Goal: Task Accomplishment & Management: Complete application form

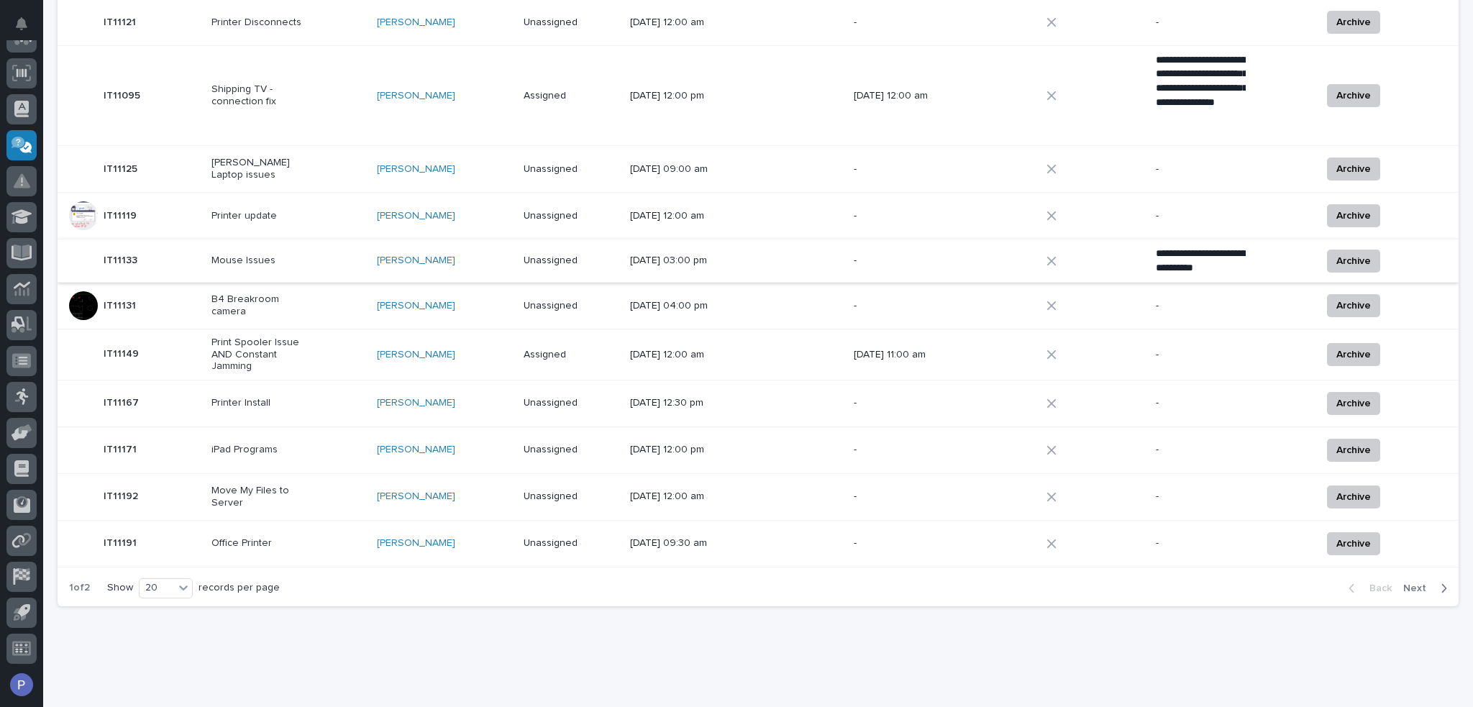
scroll to position [713, 0]
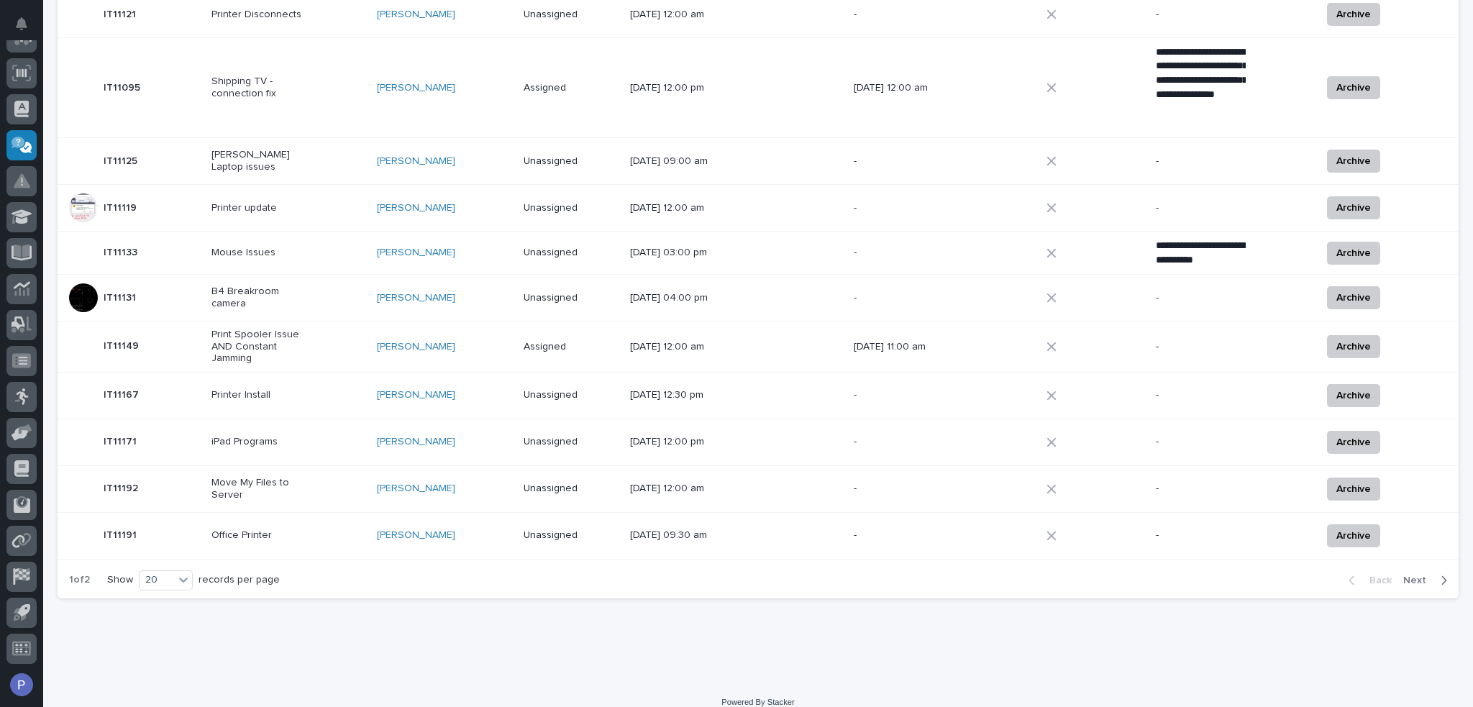
click at [1409, 574] on span "Next" at bounding box center [1419, 580] width 32 height 13
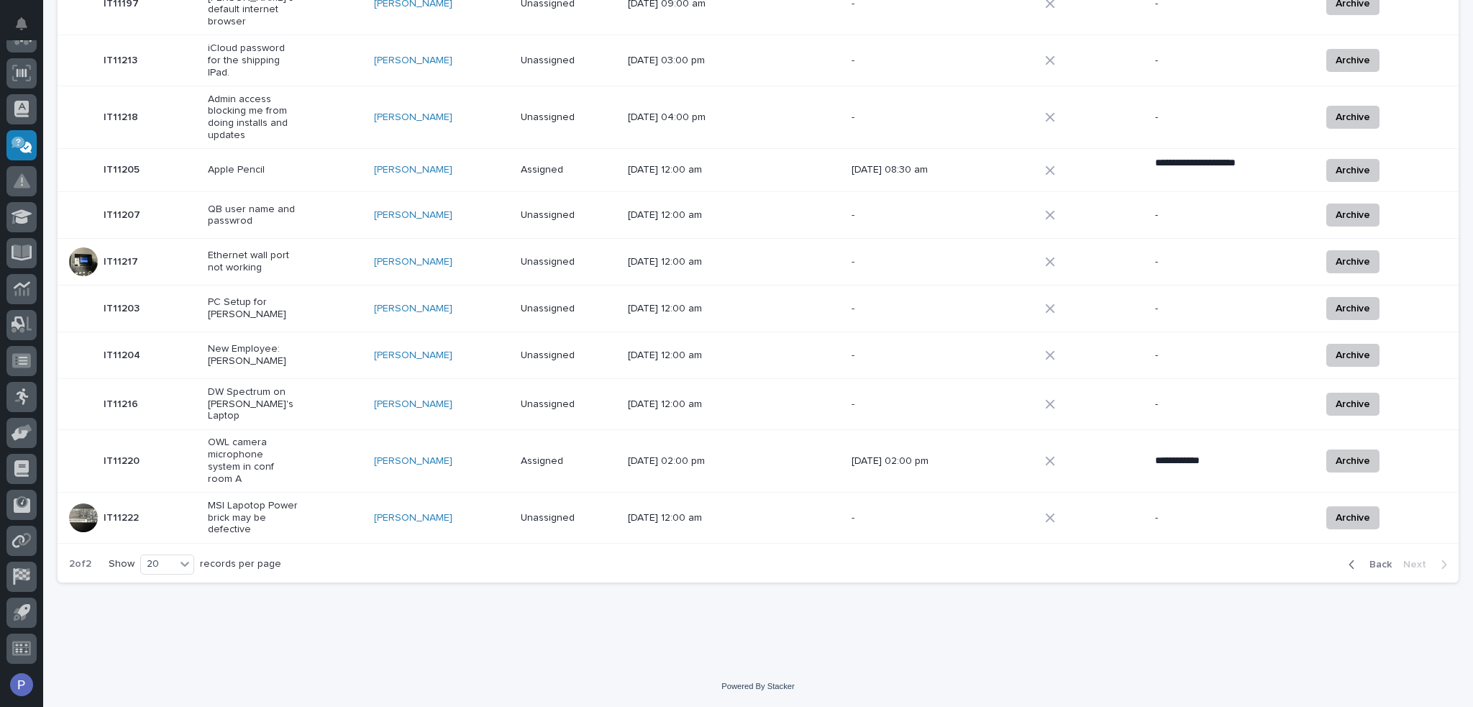
scroll to position [434, 0]
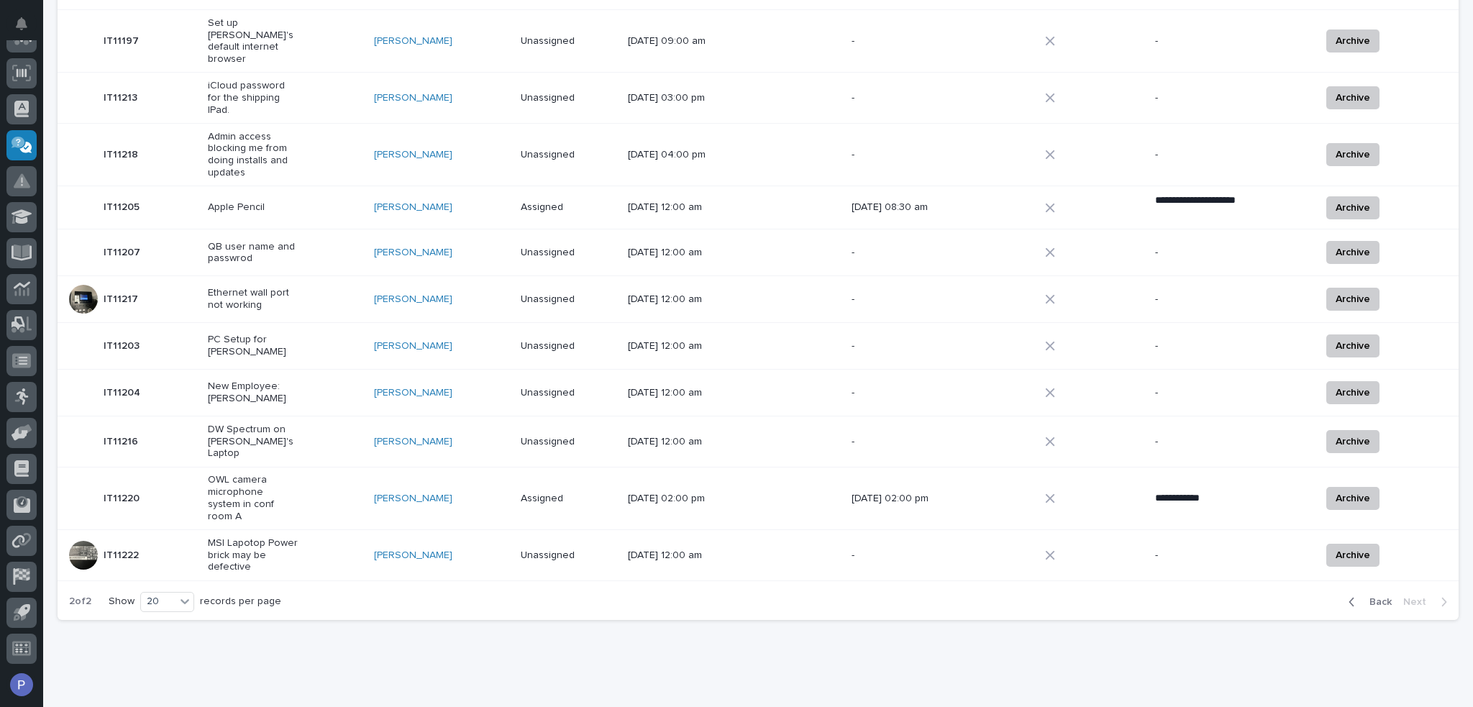
click at [260, 474] on p "OWL camera microphone system in conf room A" at bounding box center [253, 498] width 90 height 48
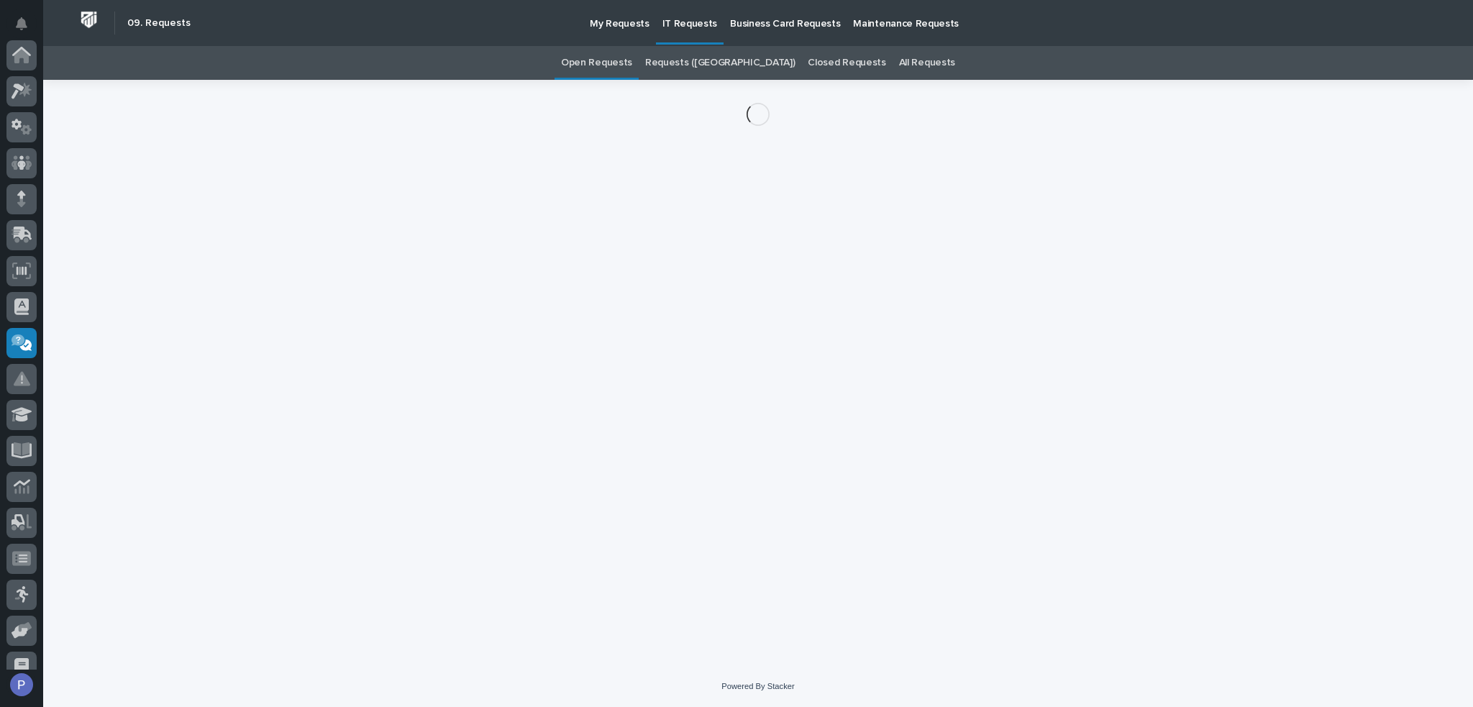
scroll to position [198, 0]
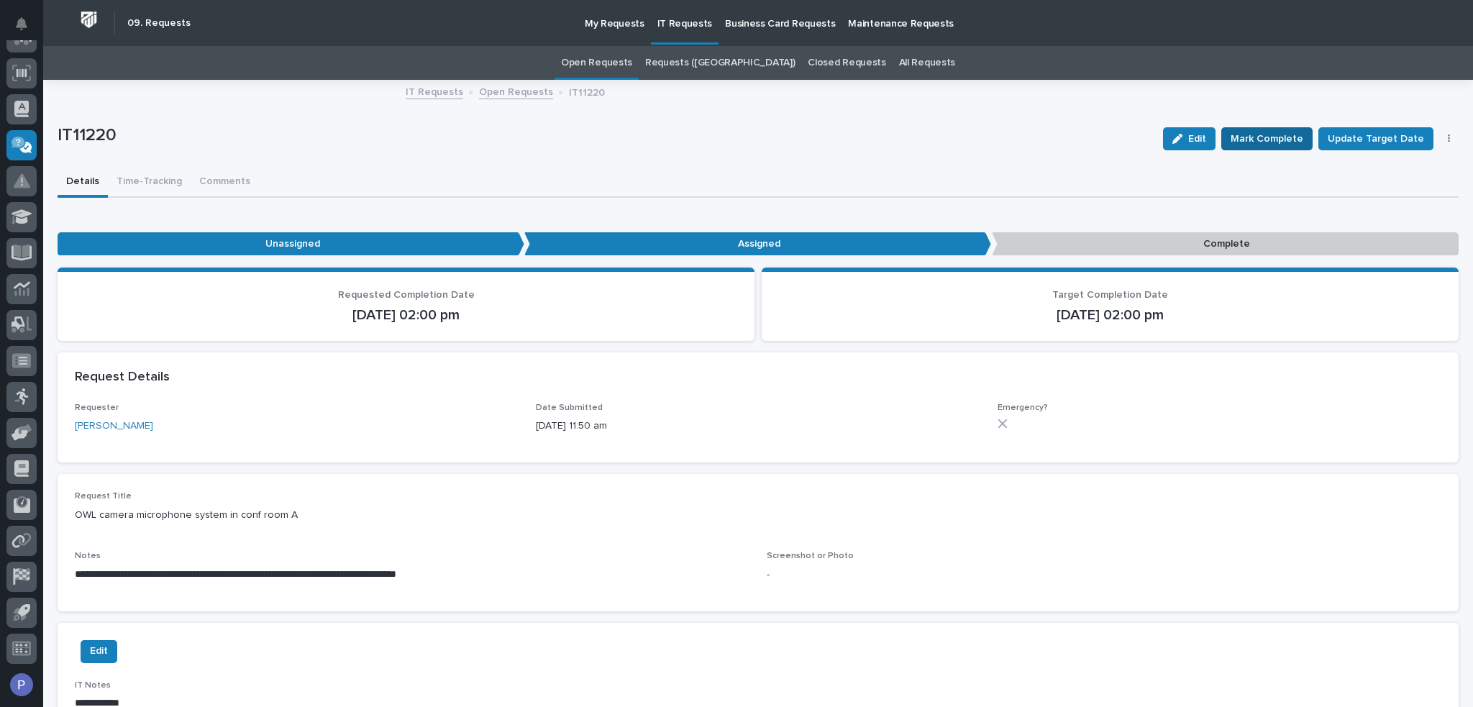
click at [1280, 140] on span "Mark Complete" at bounding box center [1266, 138] width 73 height 17
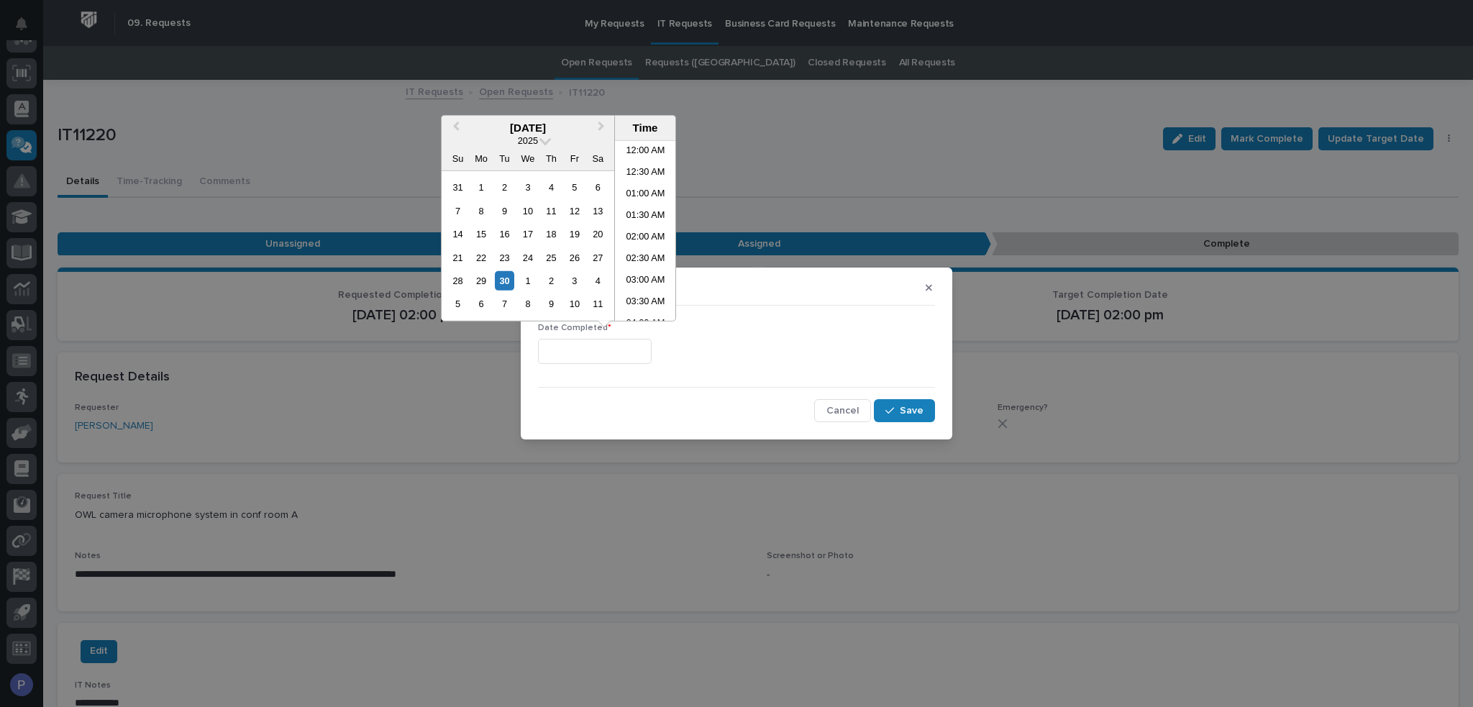
click at [616, 351] on input "text" at bounding box center [595, 351] width 114 height 25
click at [634, 250] on li "01:00 PM" at bounding box center [645, 253] width 61 height 22
type input "**********"
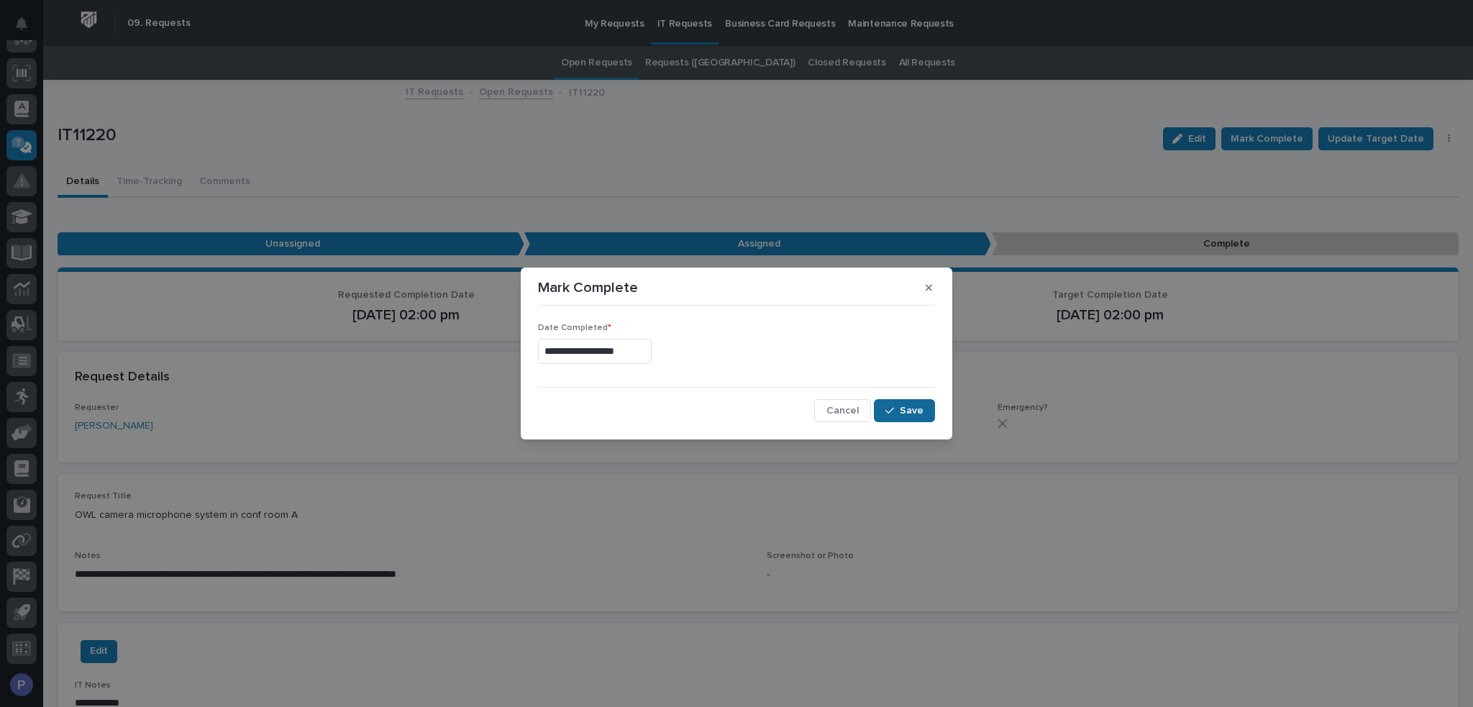
click at [905, 410] on span "Save" at bounding box center [912, 410] width 24 height 13
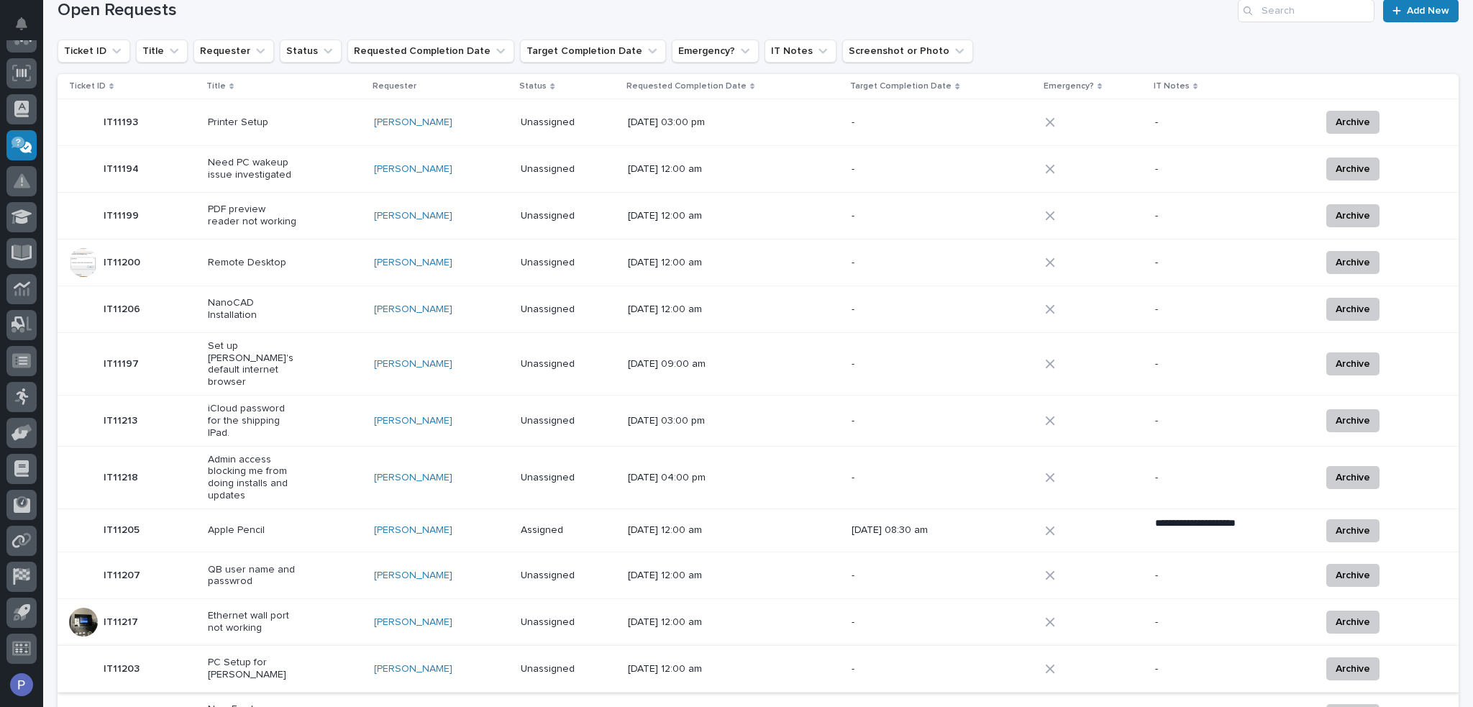
scroll to position [385, 0]
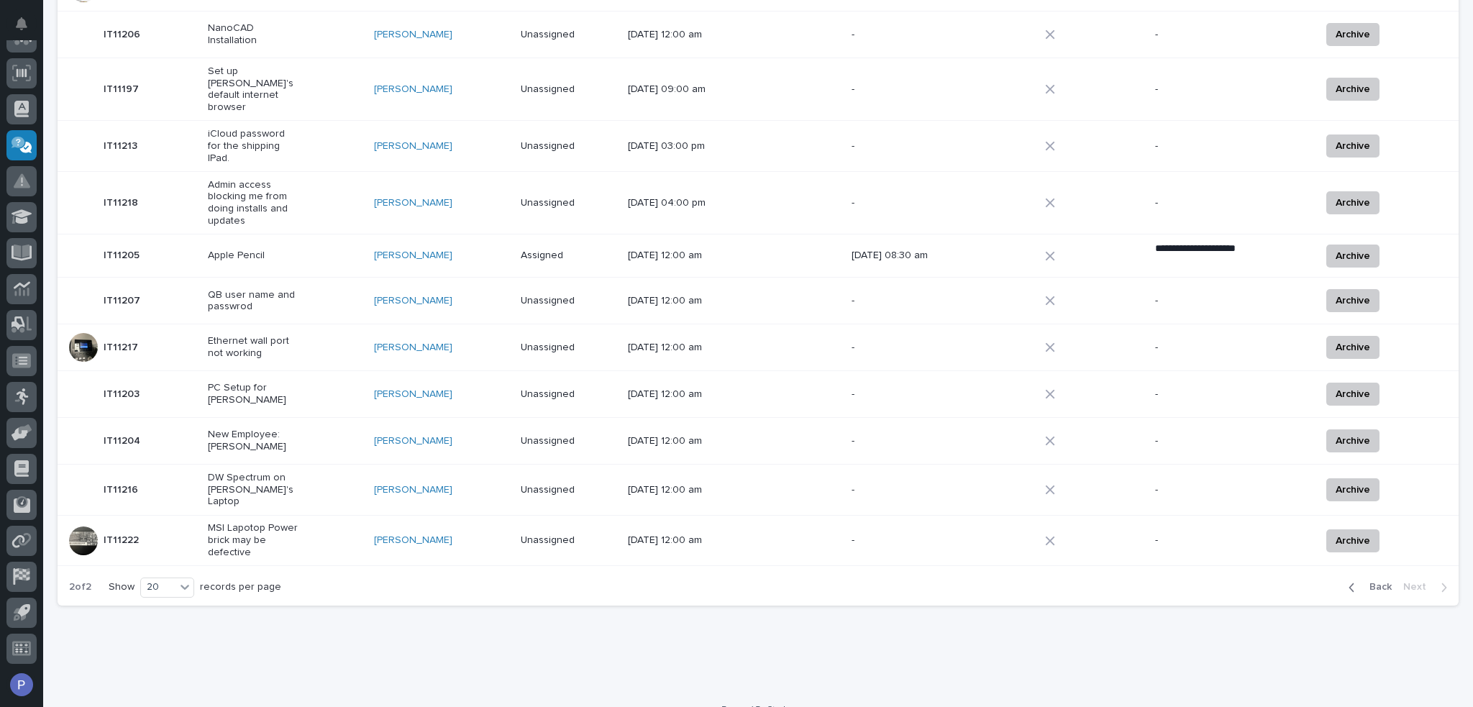
click at [250, 522] on p "MSI Lapotop Power brick may be defective" at bounding box center [253, 540] width 90 height 36
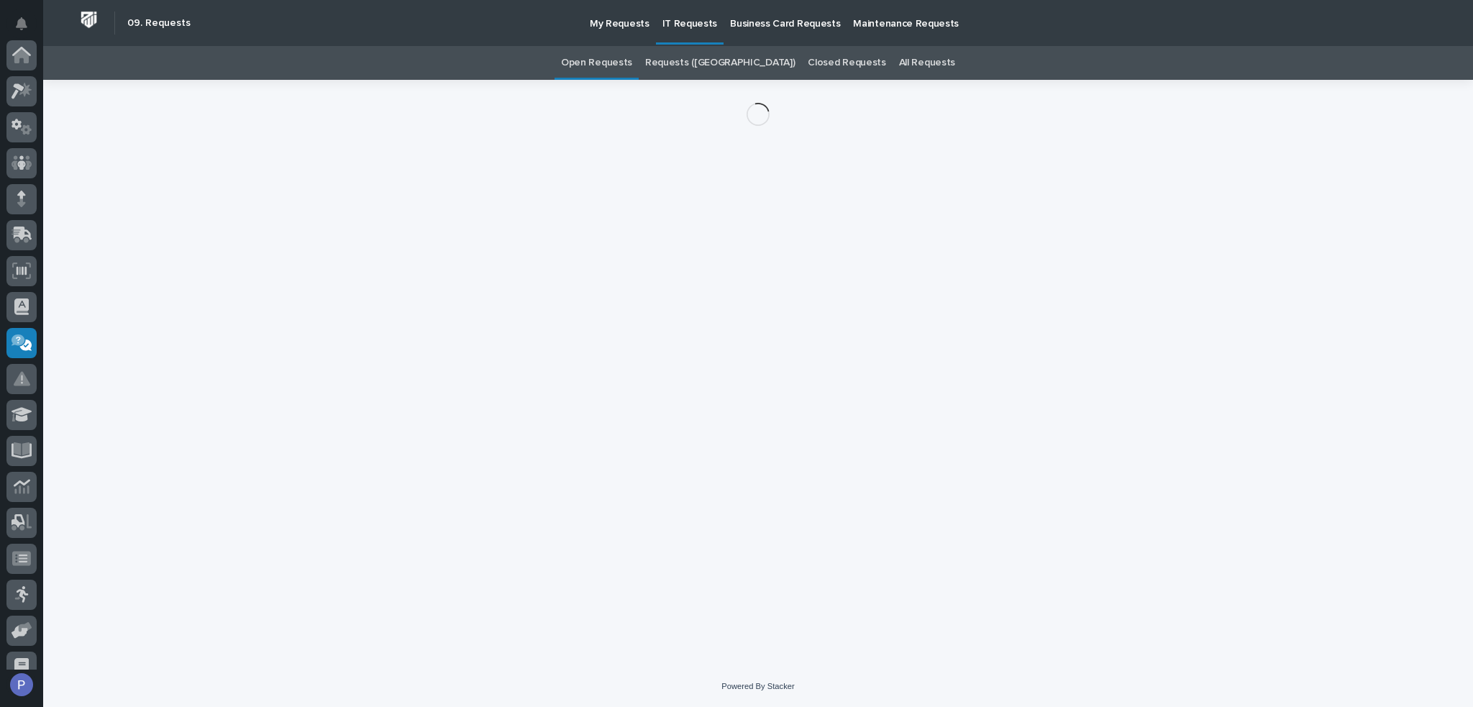
scroll to position [198, 0]
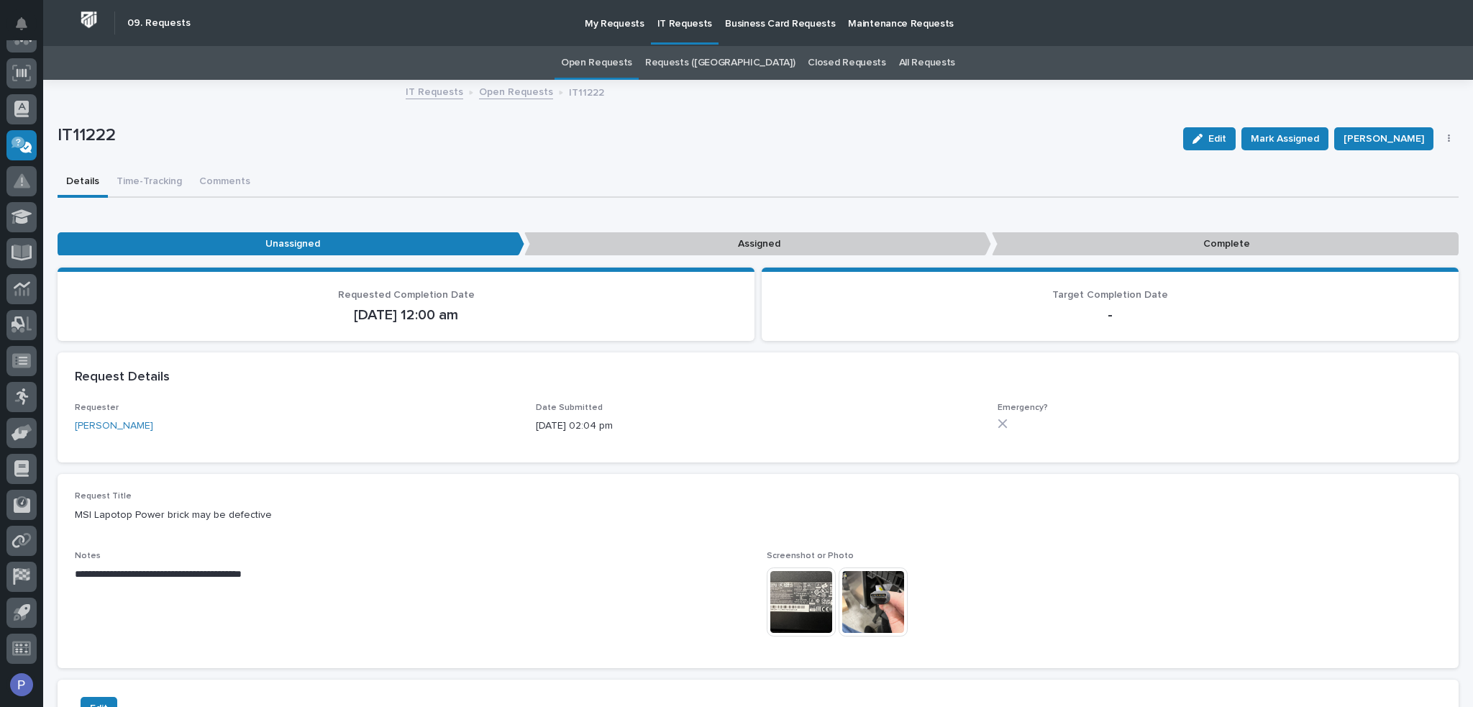
click at [785, 592] on img at bounding box center [801, 601] width 69 height 69
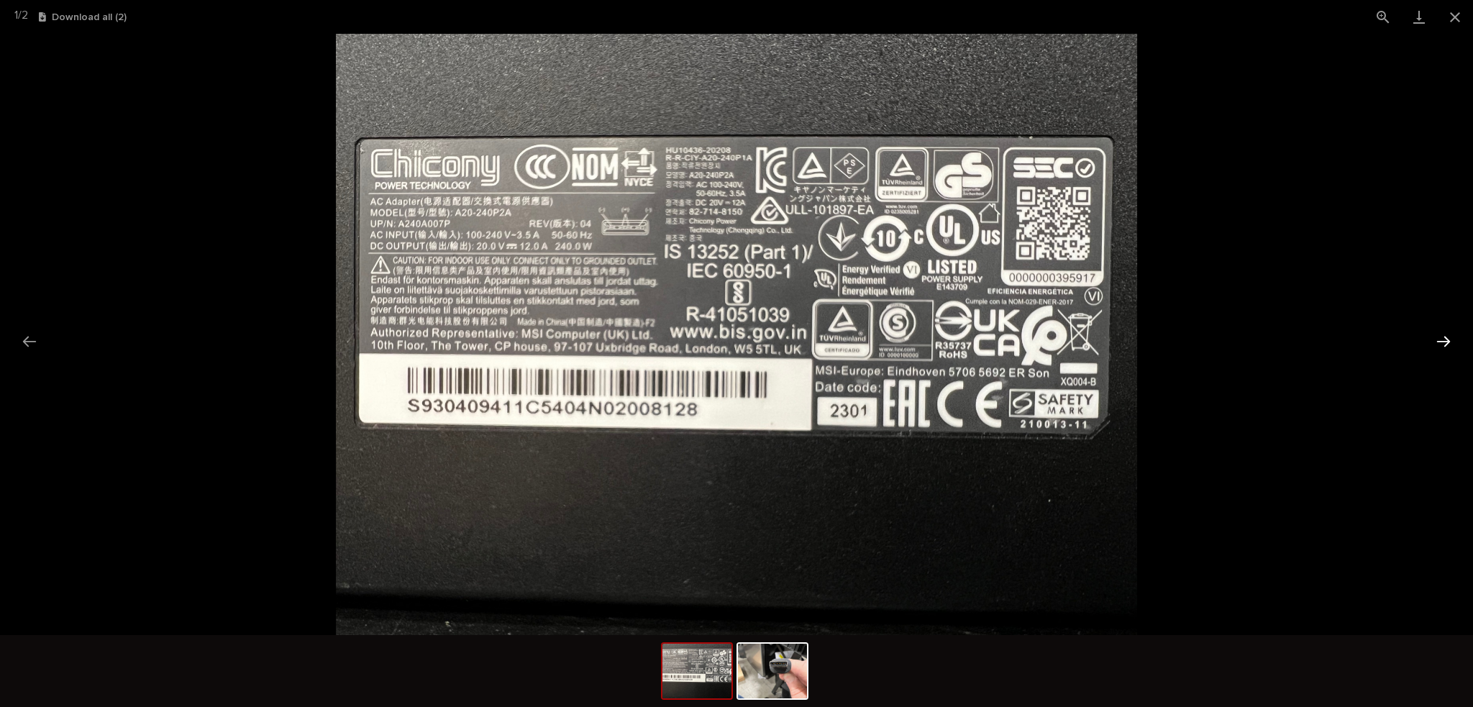
click at [1445, 338] on button "Next slide" at bounding box center [1443, 341] width 30 height 28
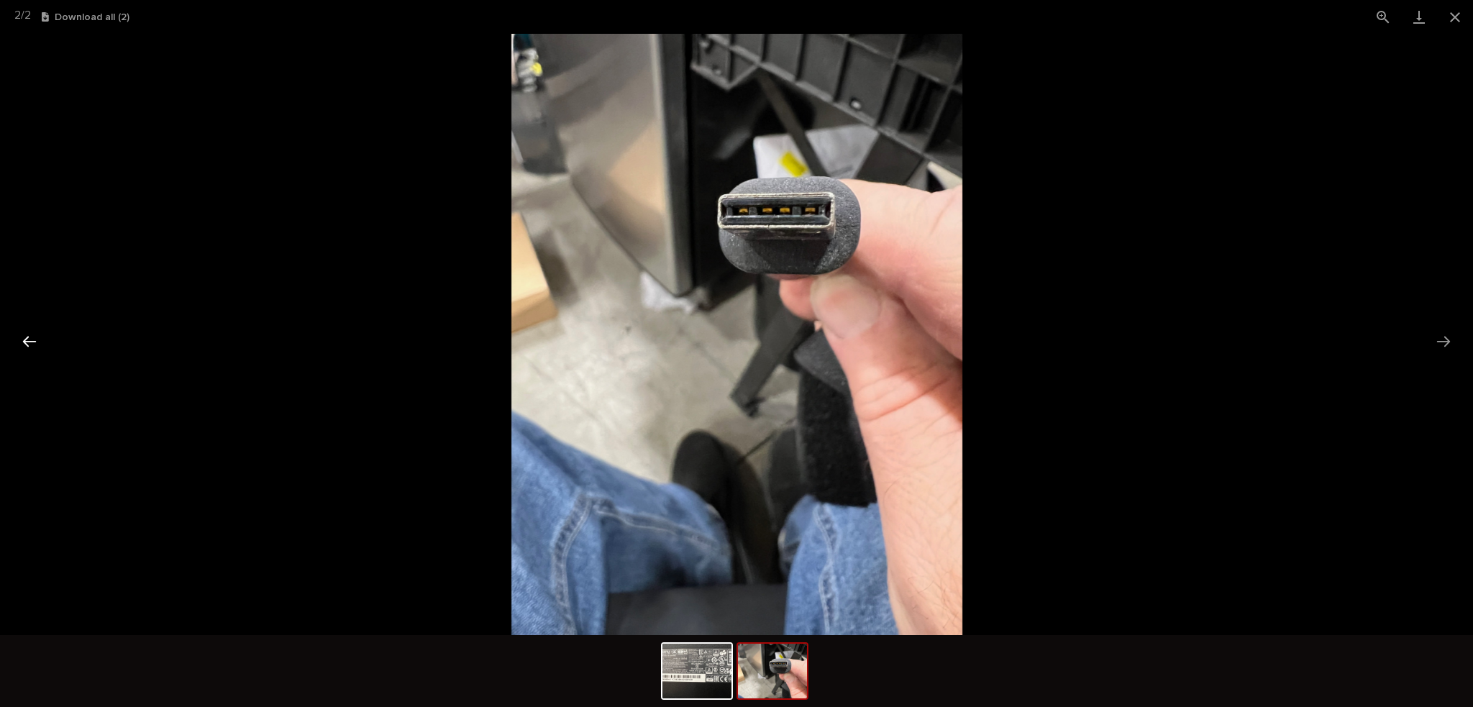
click at [32, 339] on button "Previous slide" at bounding box center [29, 341] width 30 height 28
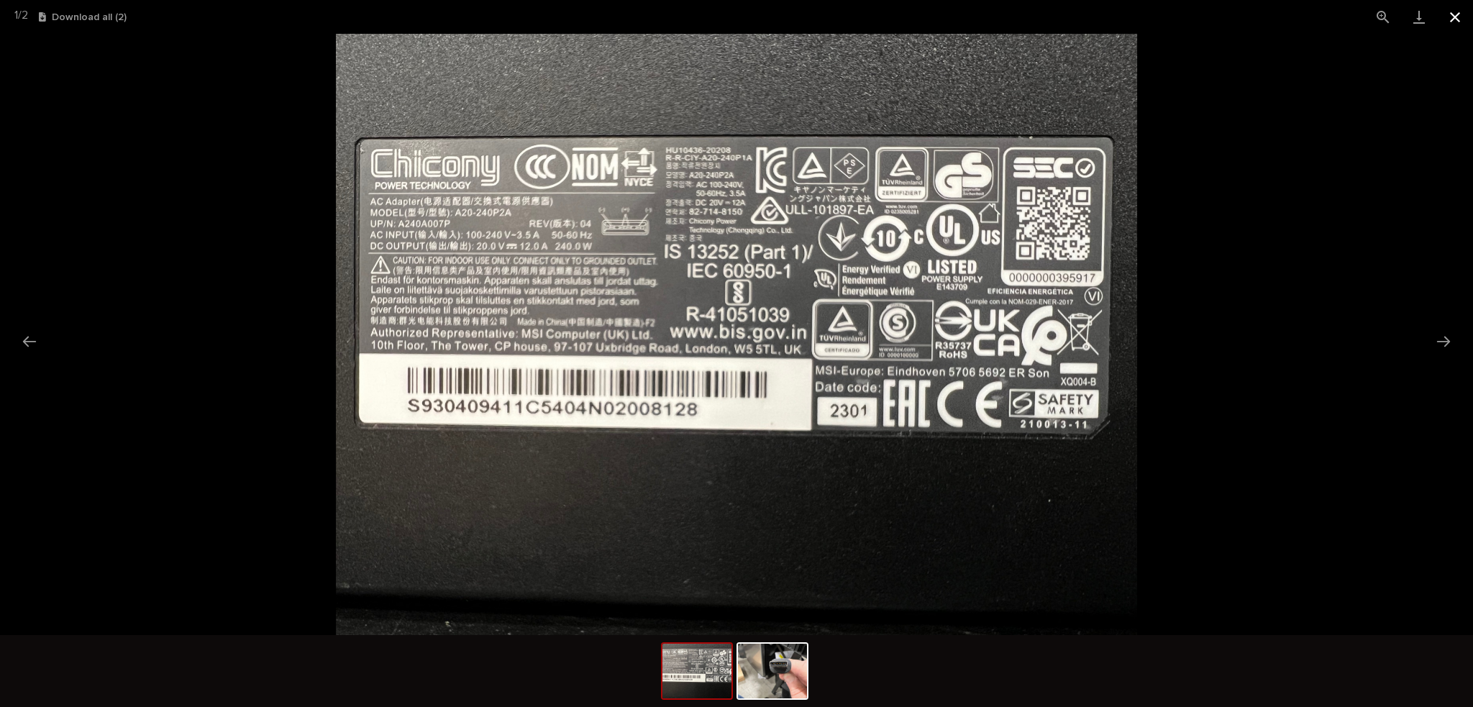
click at [1457, 22] on button "Close gallery" at bounding box center [1455, 17] width 36 height 34
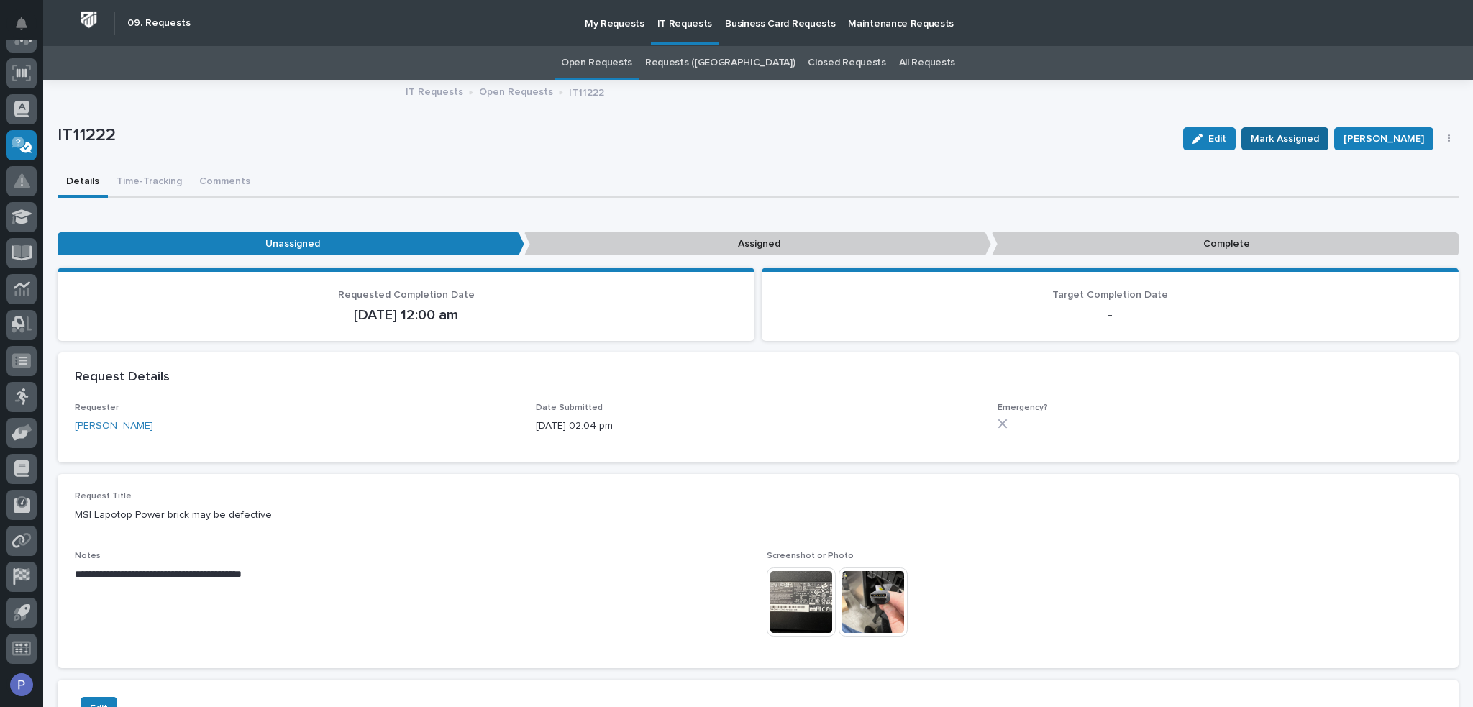
click at [1286, 137] on span "Mark Assigned" at bounding box center [1285, 138] width 68 height 17
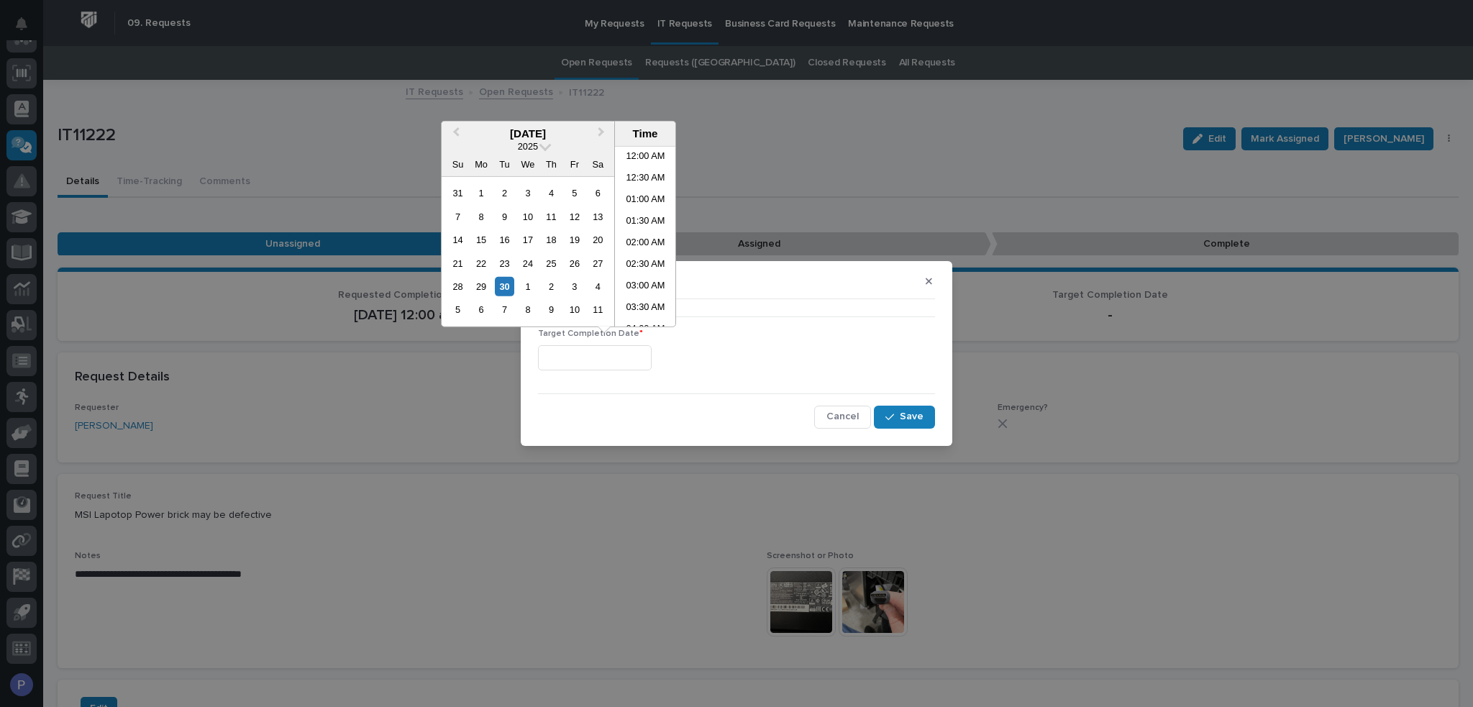
click at [645, 362] on input "text" at bounding box center [595, 357] width 114 height 25
click at [649, 253] on li "01:00 PM" at bounding box center [645, 258] width 61 height 22
type input "**********"
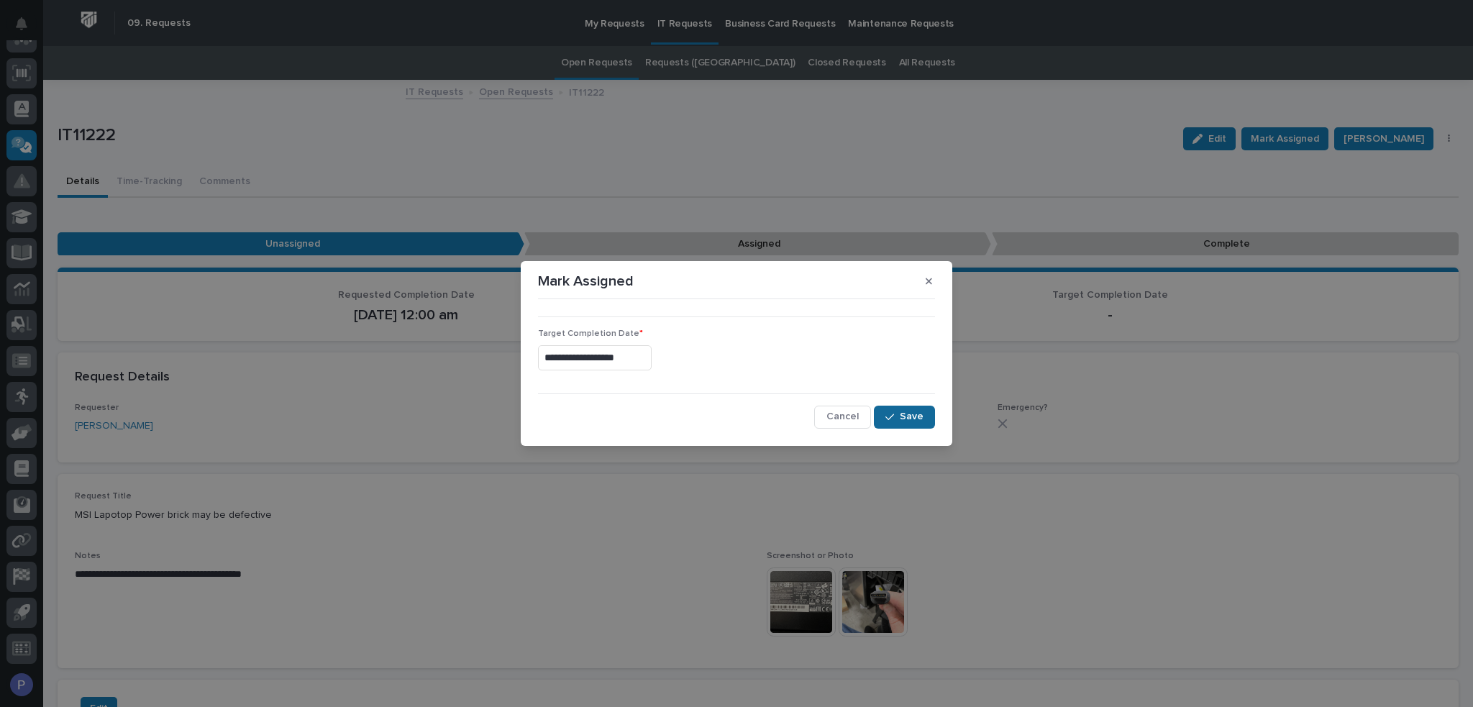
click at [912, 411] on span "Save" at bounding box center [912, 416] width 24 height 13
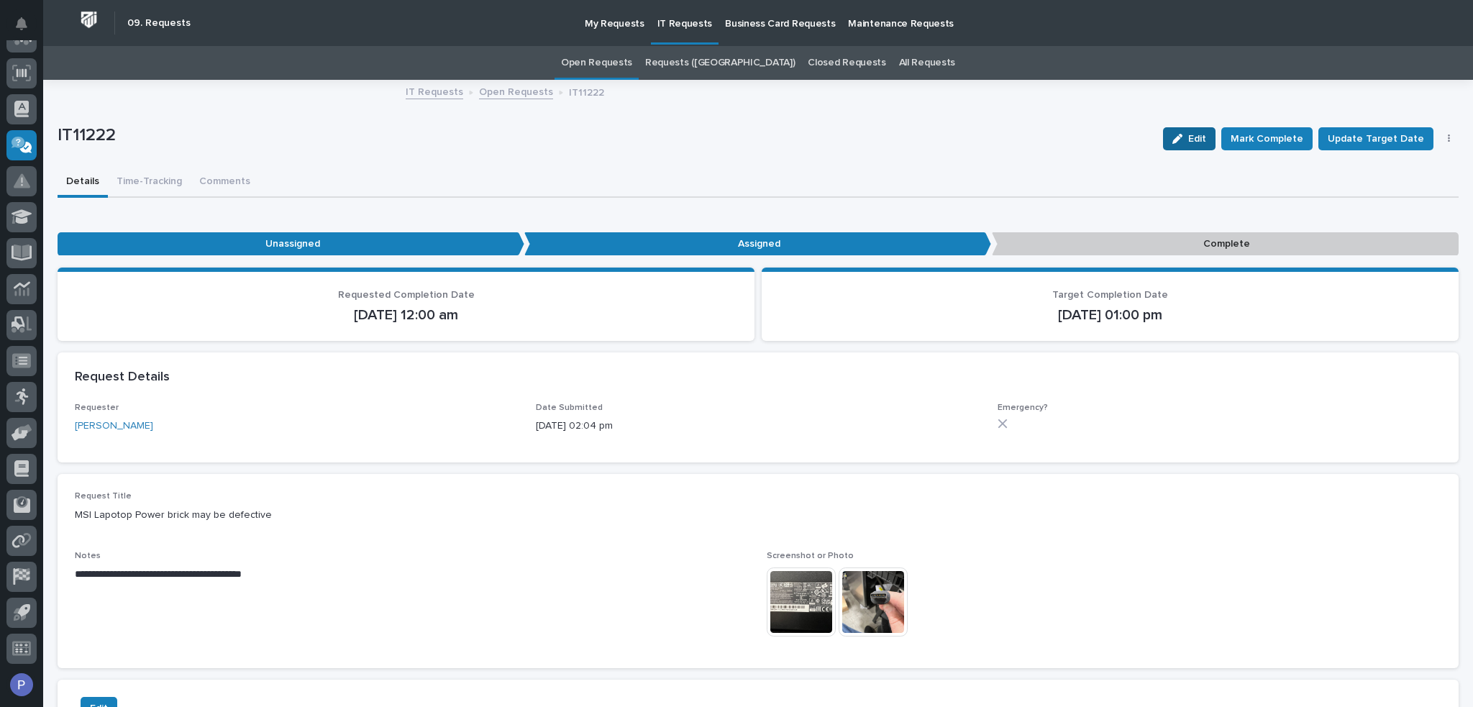
click at [1202, 140] on span "Edit" at bounding box center [1197, 138] width 18 height 13
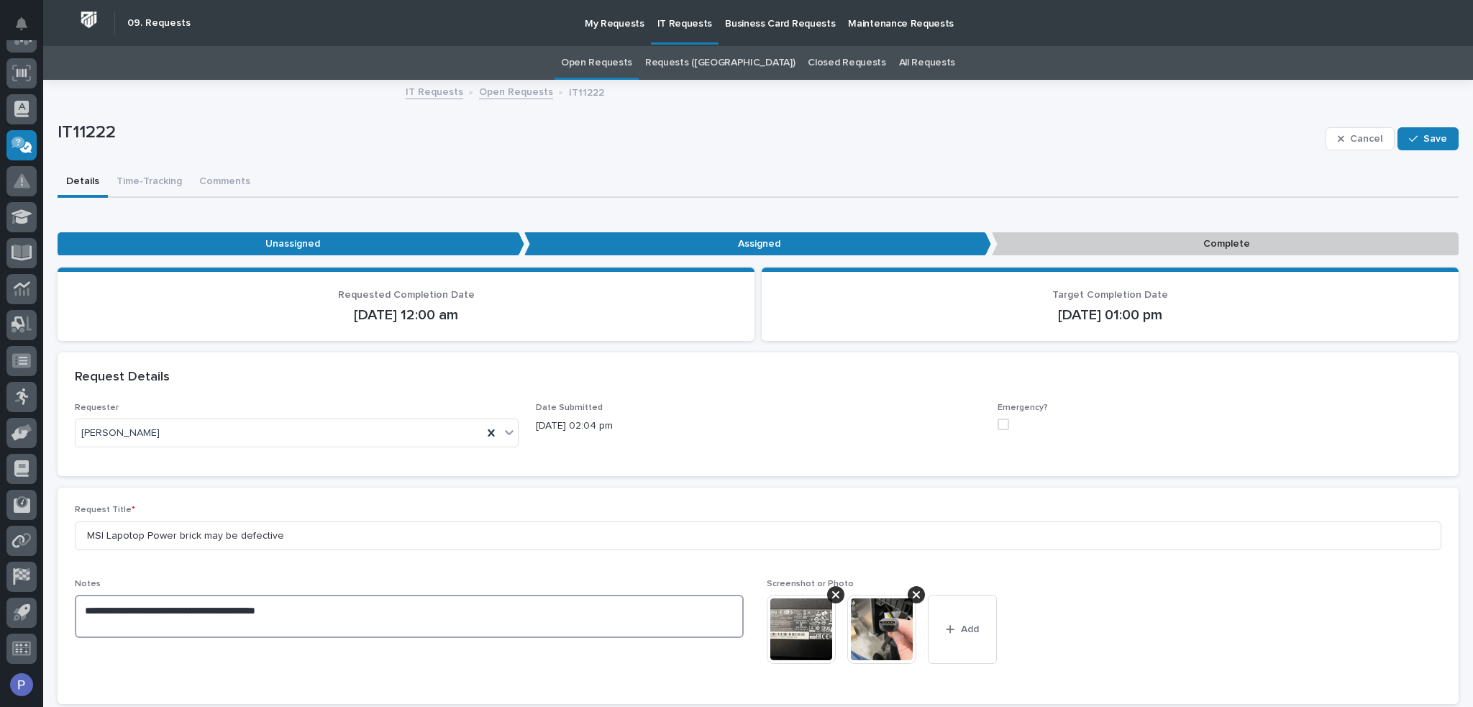
click at [374, 606] on textarea "**********" at bounding box center [409, 616] width 669 height 43
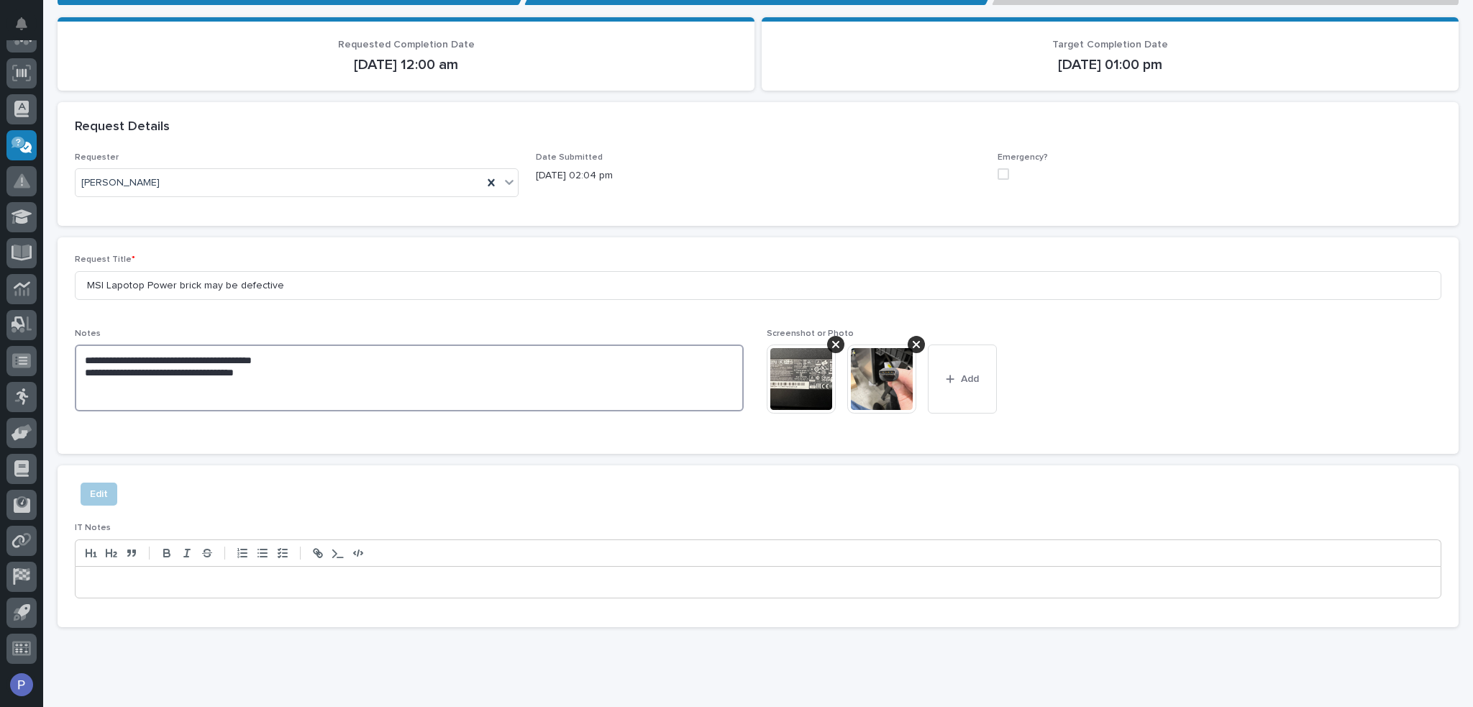
scroll to position [288, 0]
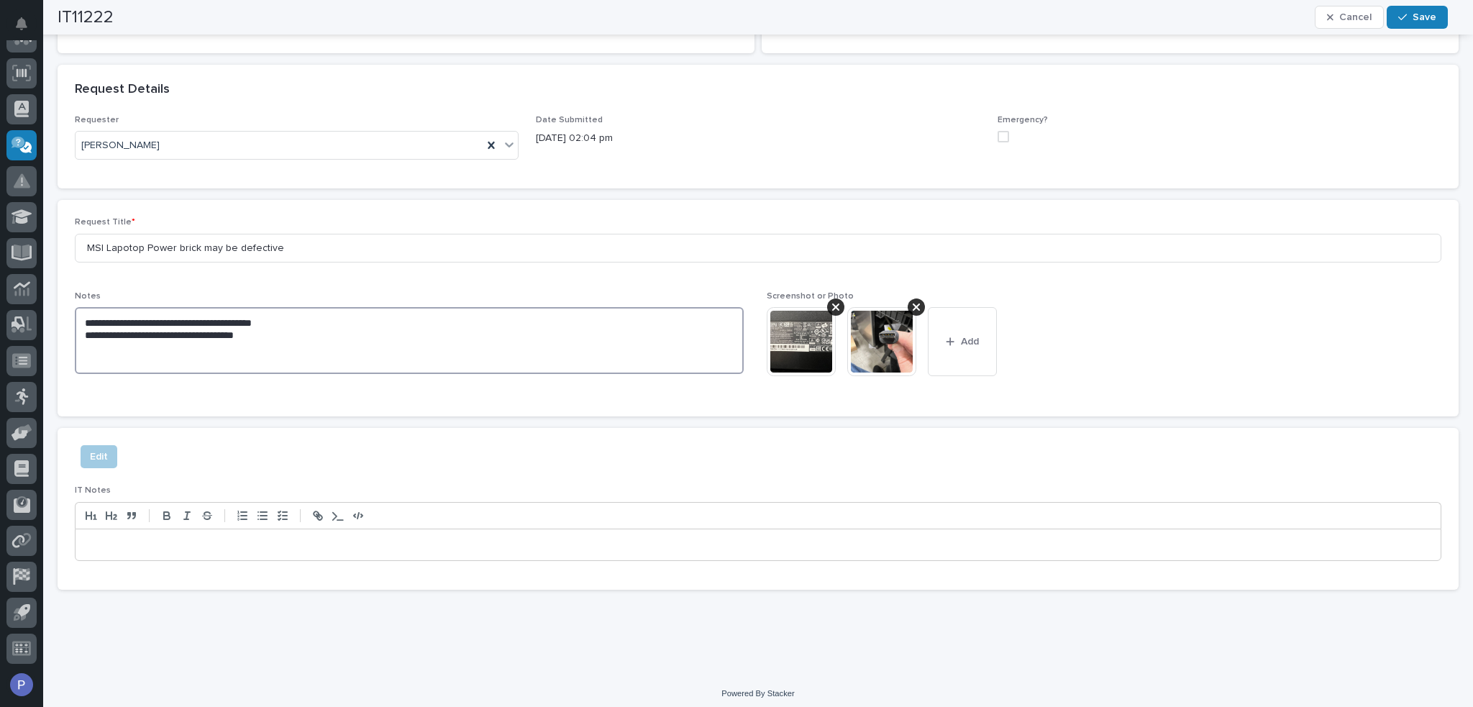
drag, startPoint x: 289, startPoint y: 342, endPoint x: 175, endPoint y: 346, distance: 113.7
click at [175, 346] on textarea "**********" at bounding box center [409, 340] width 669 height 67
click at [291, 332] on textarea "**********" at bounding box center [409, 340] width 669 height 67
type textarea "**********"
click at [1341, 21] on span "Cancel" at bounding box center [1355, 17] width 32 height 13
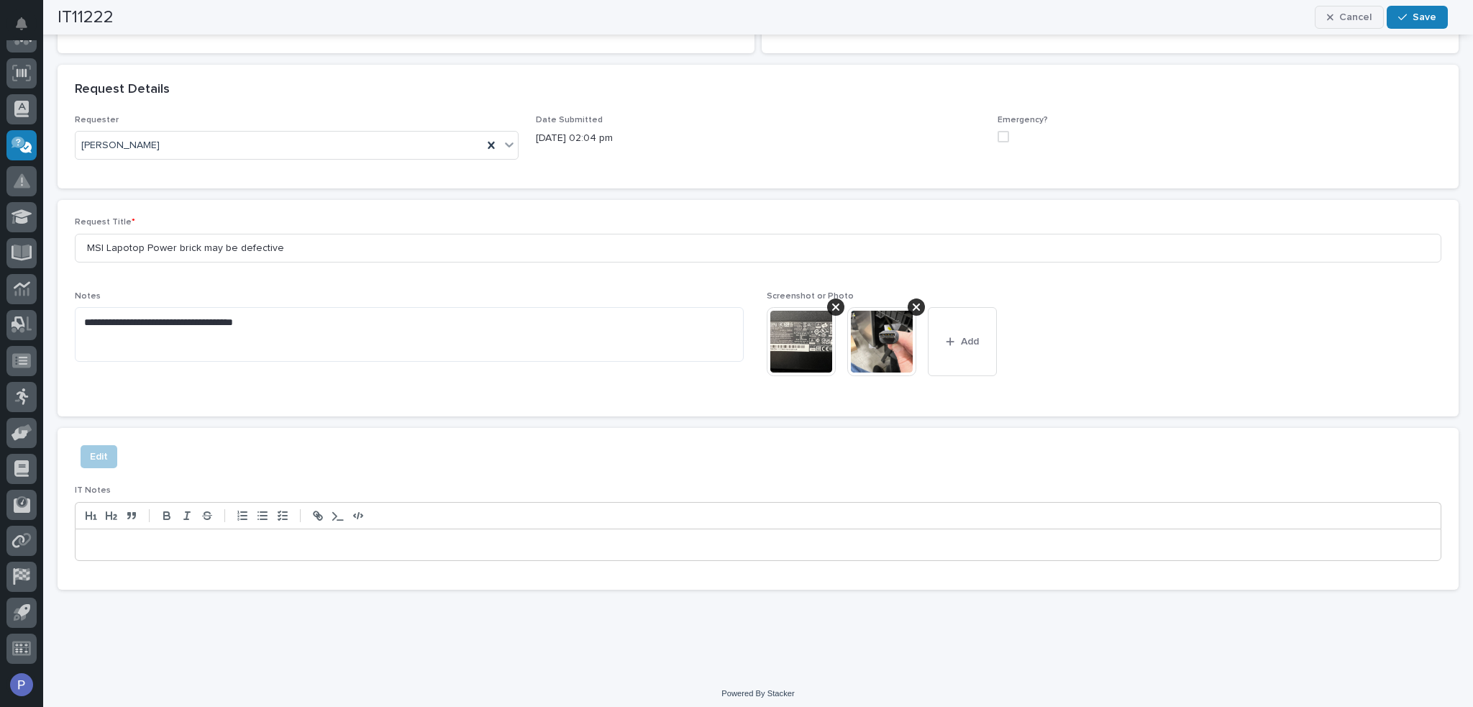
scroll to position [198, 0]
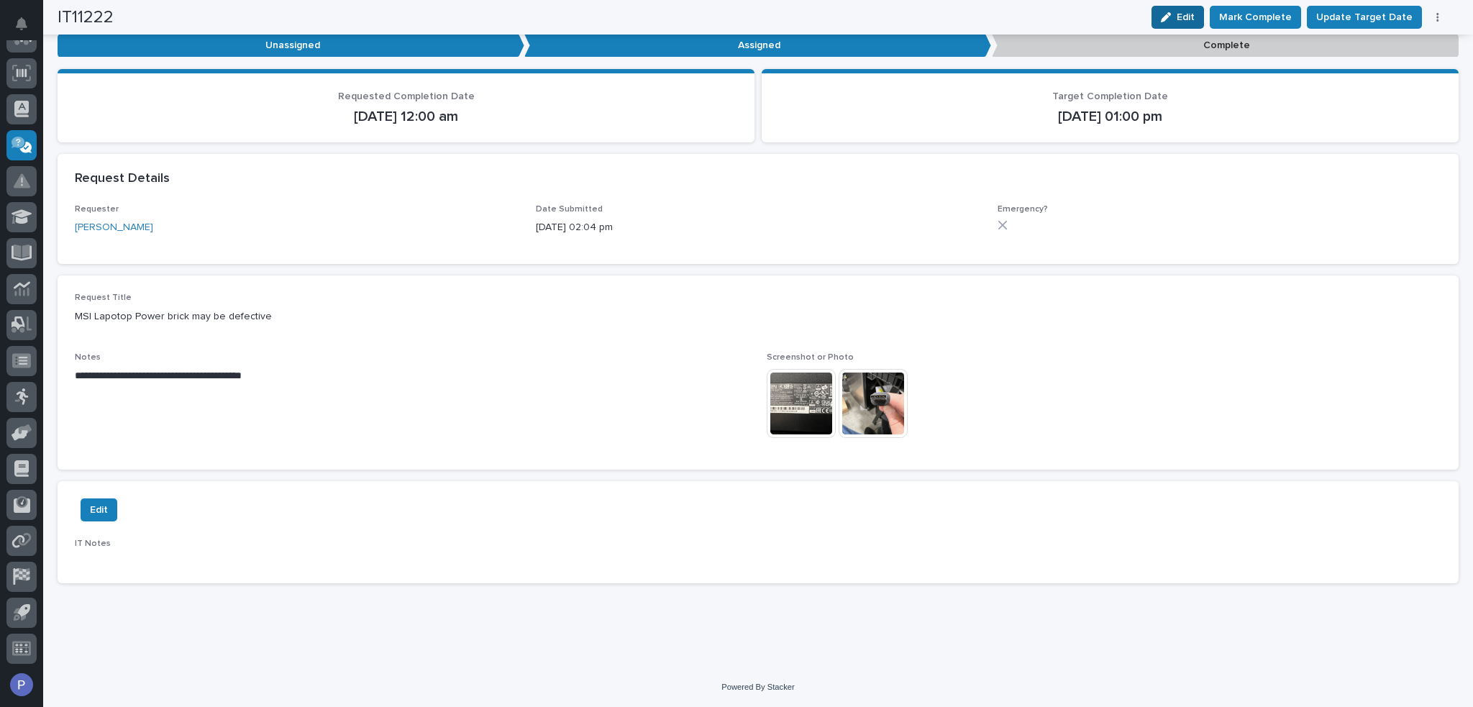
click at [1194, 11] on span "Edit" at bounding box center [1185, 17] width 18 height 13
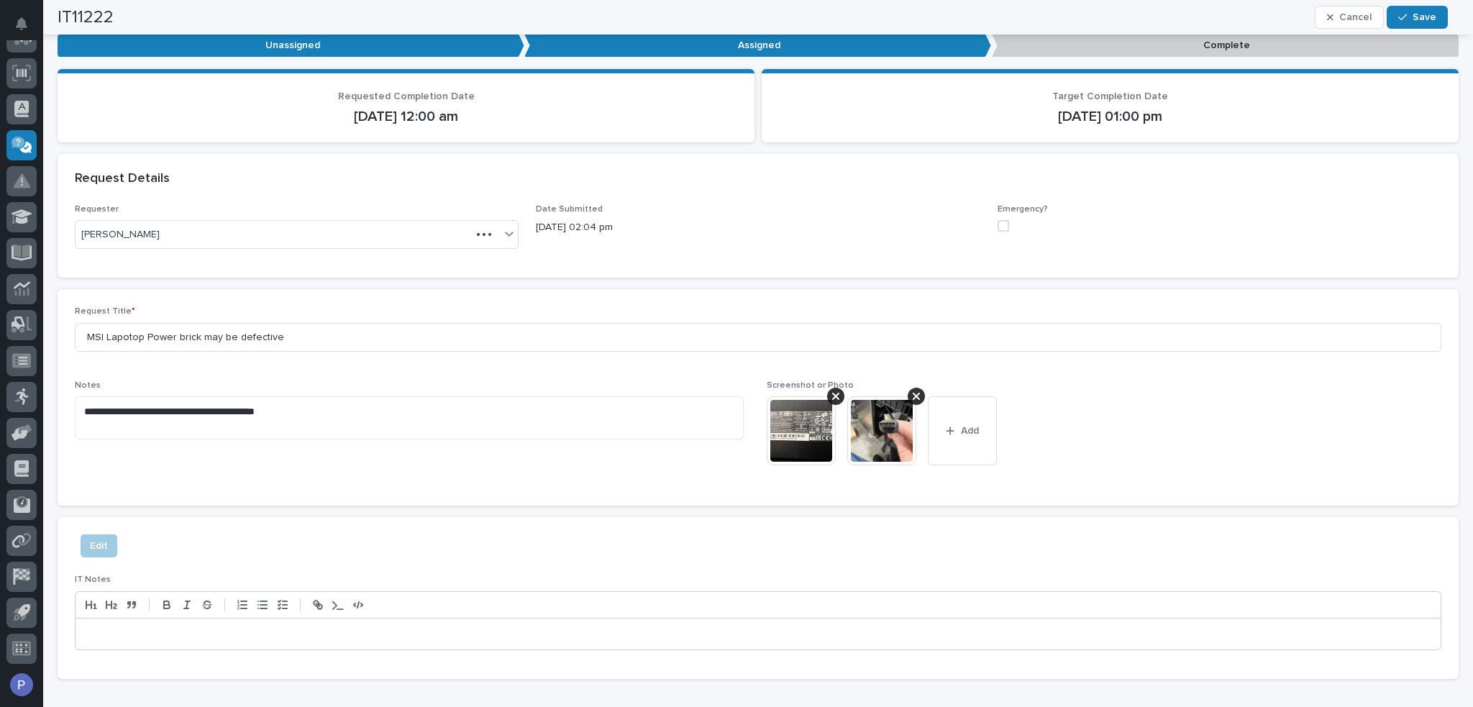
scroll to position [245, 0]
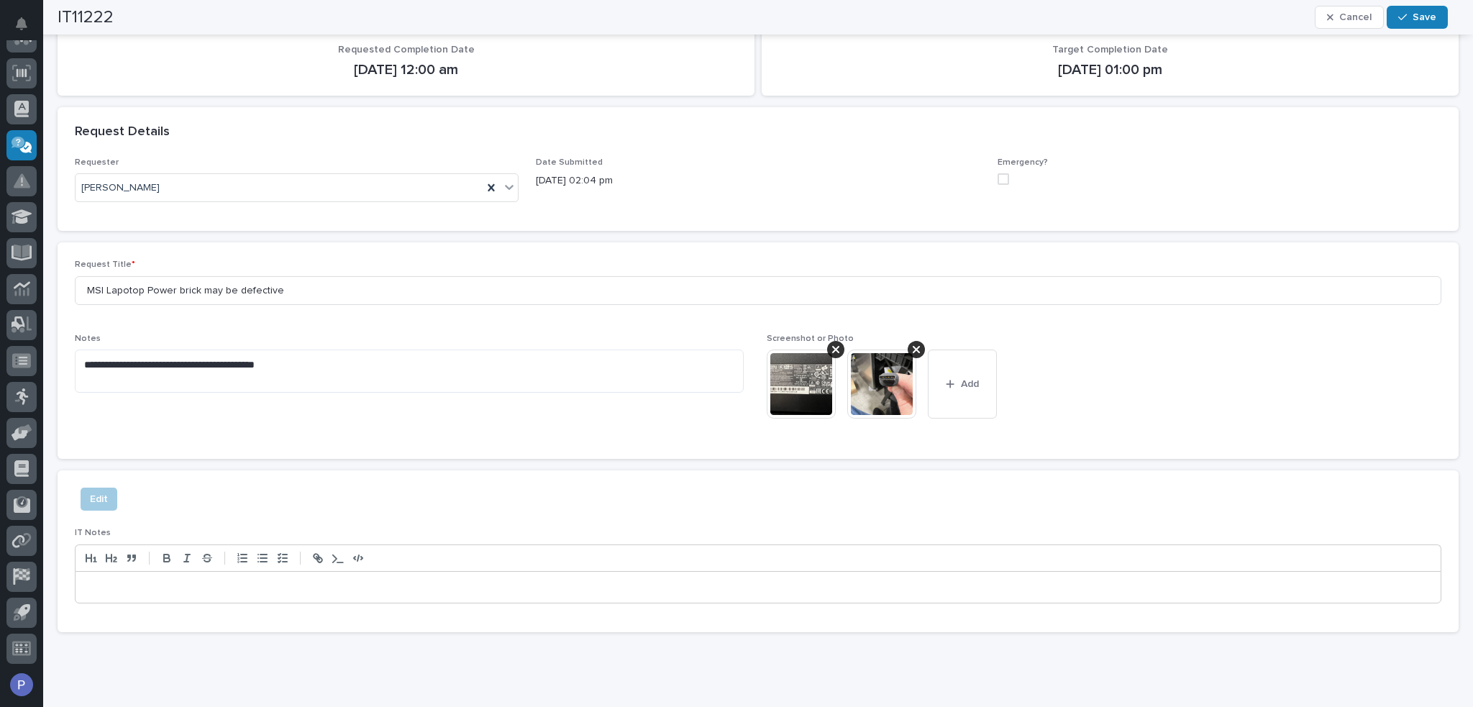
drag, startPoint x: 147, startPoint y: 599, endPoint x: 144, endPoint y: 591, distance: 8.4
click at [147, 598] on div at bounding box center [758, 588] width 1365 height 32
click at [1432, 14] on span "Save" at bounding box center [1424, 17] width 24 height 13
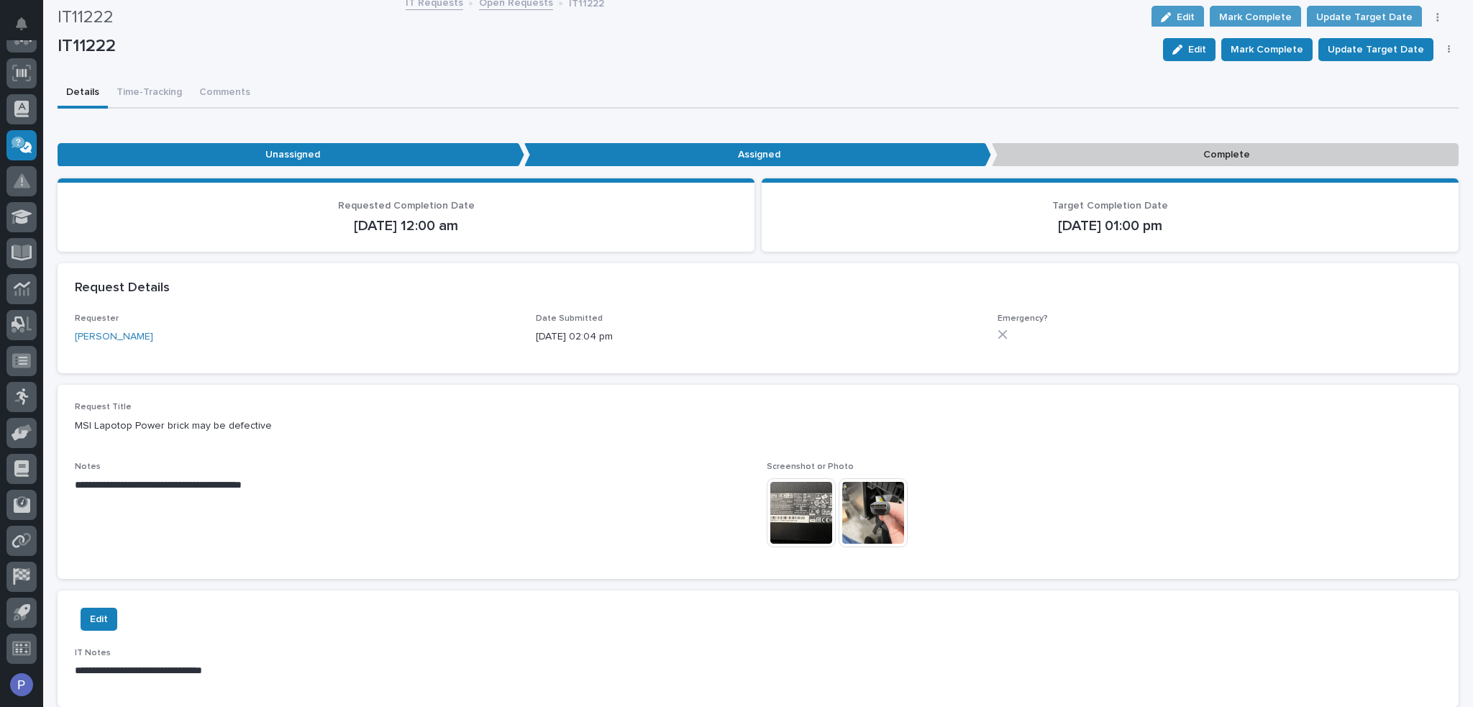
scroll to position [0, 0]
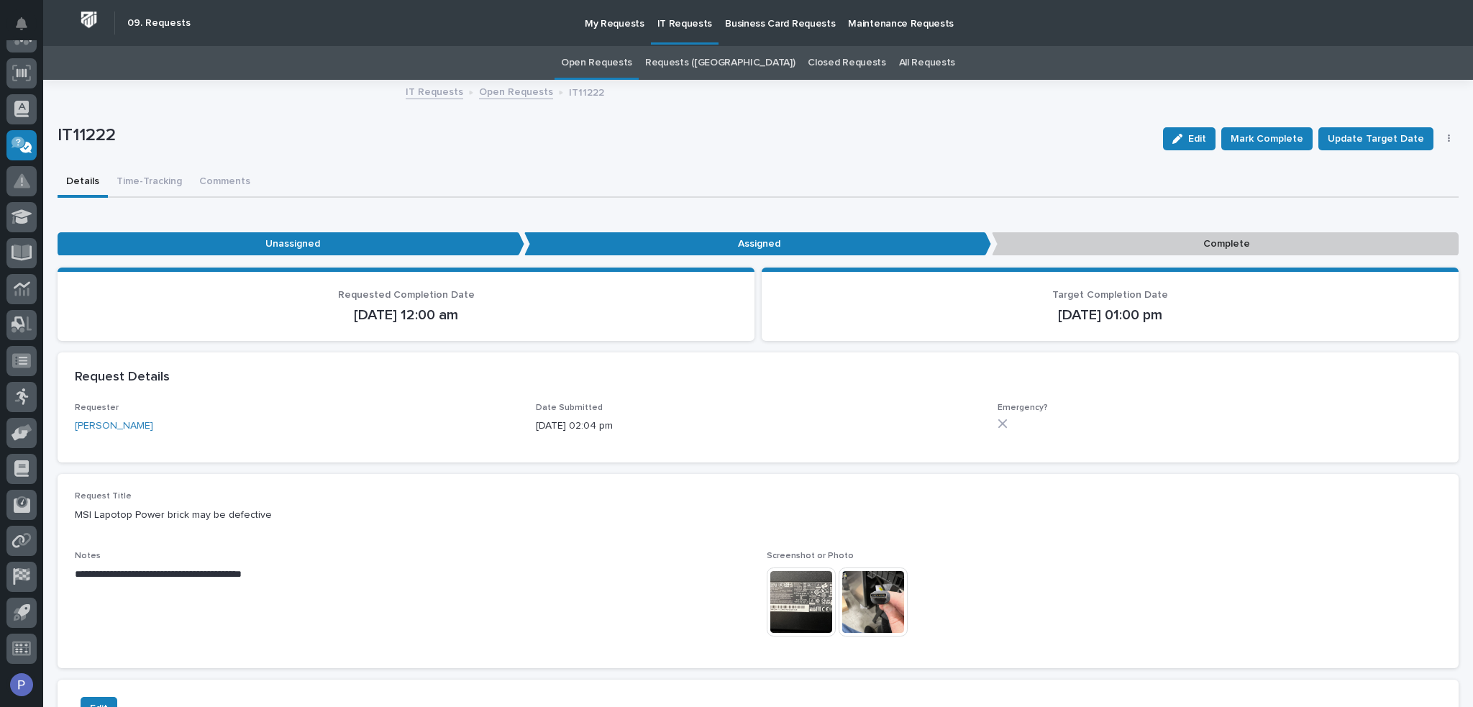
click at [632, 63] on link "Open Requests" at bounding box center [596, 63] width 71 height 34
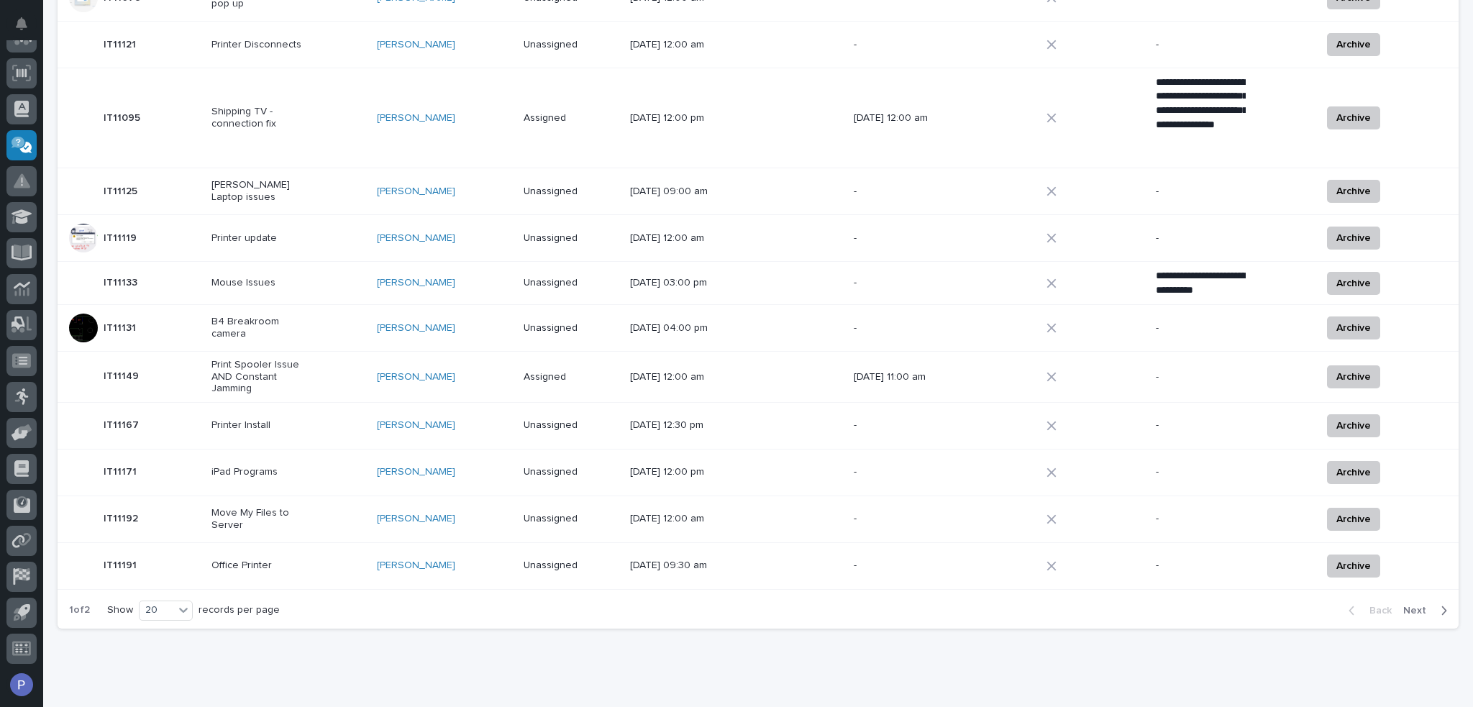
scroll to position [713, 0]
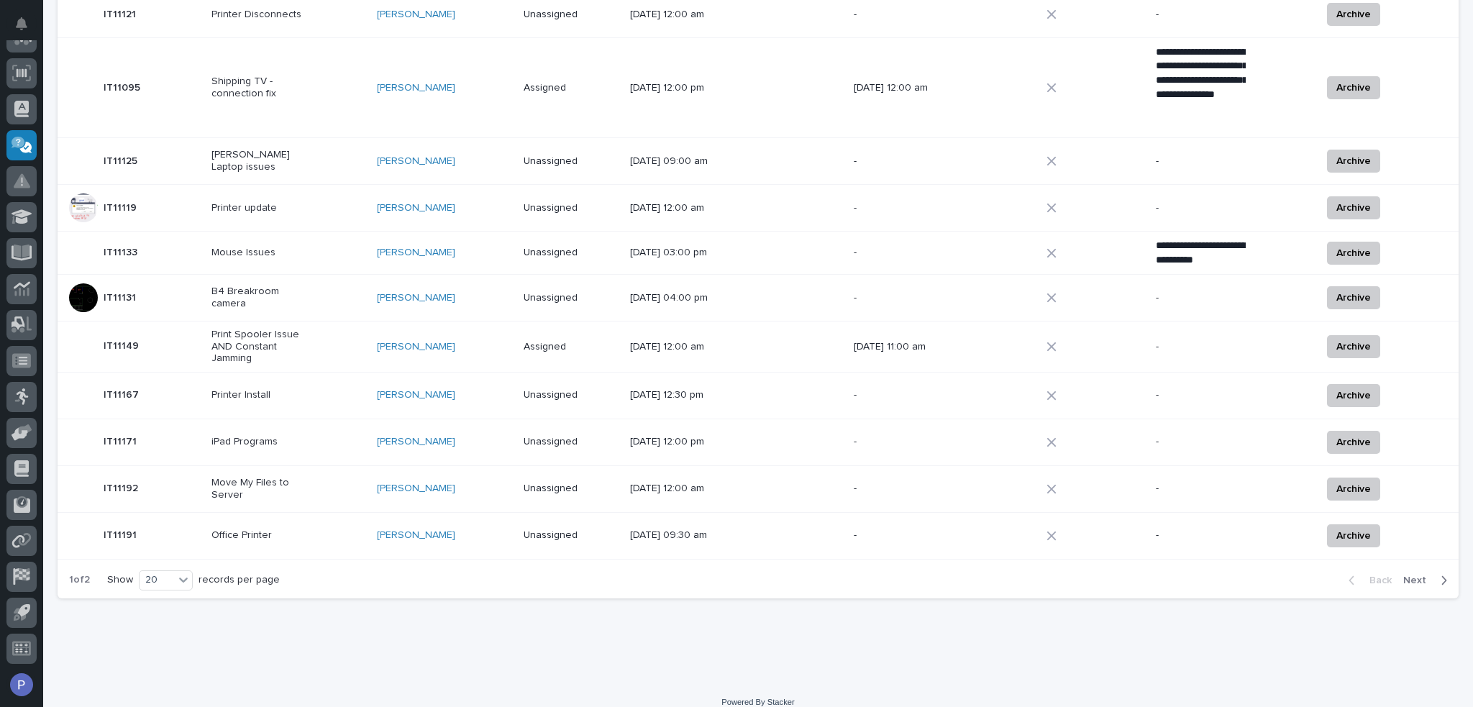
click at [1407, 574] on span "Next" at bounding box center [1419, 580] width 32 height 13
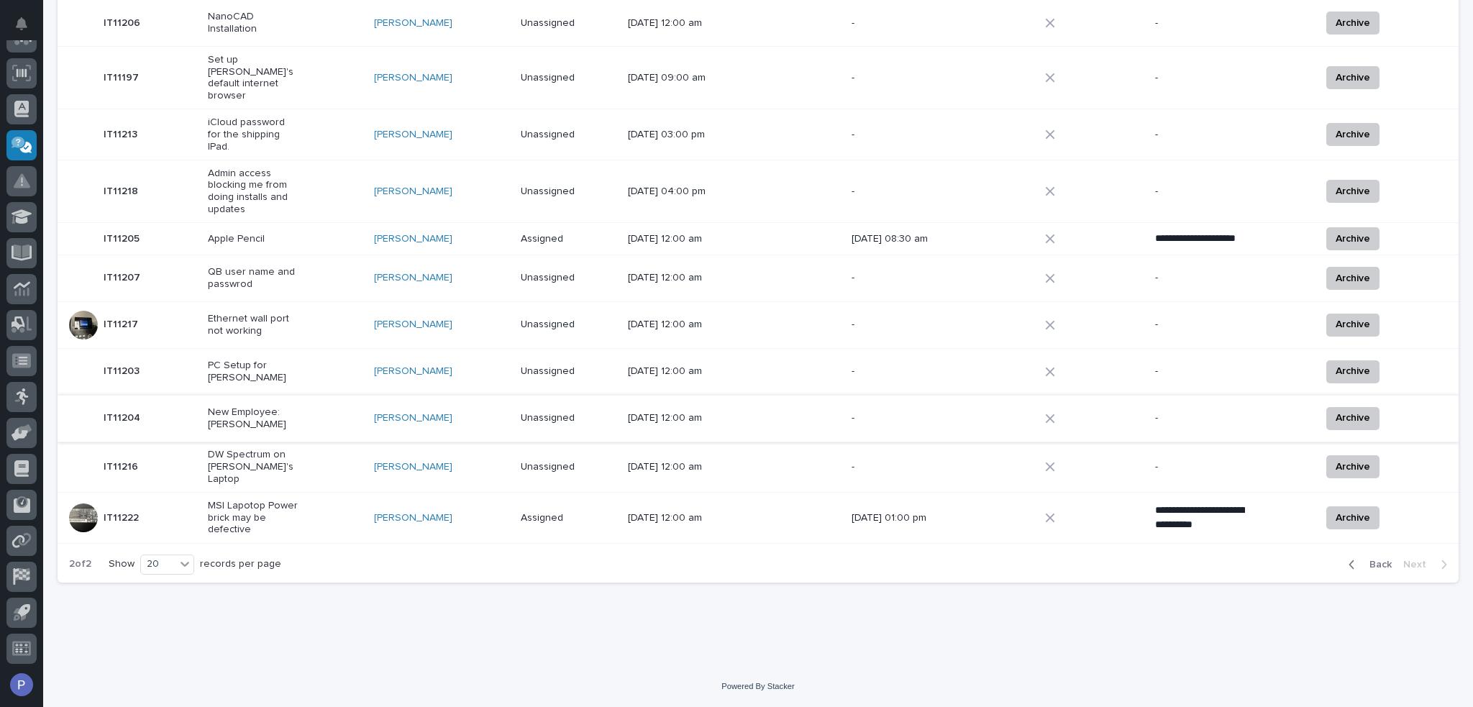
scroll to position [383, 0]
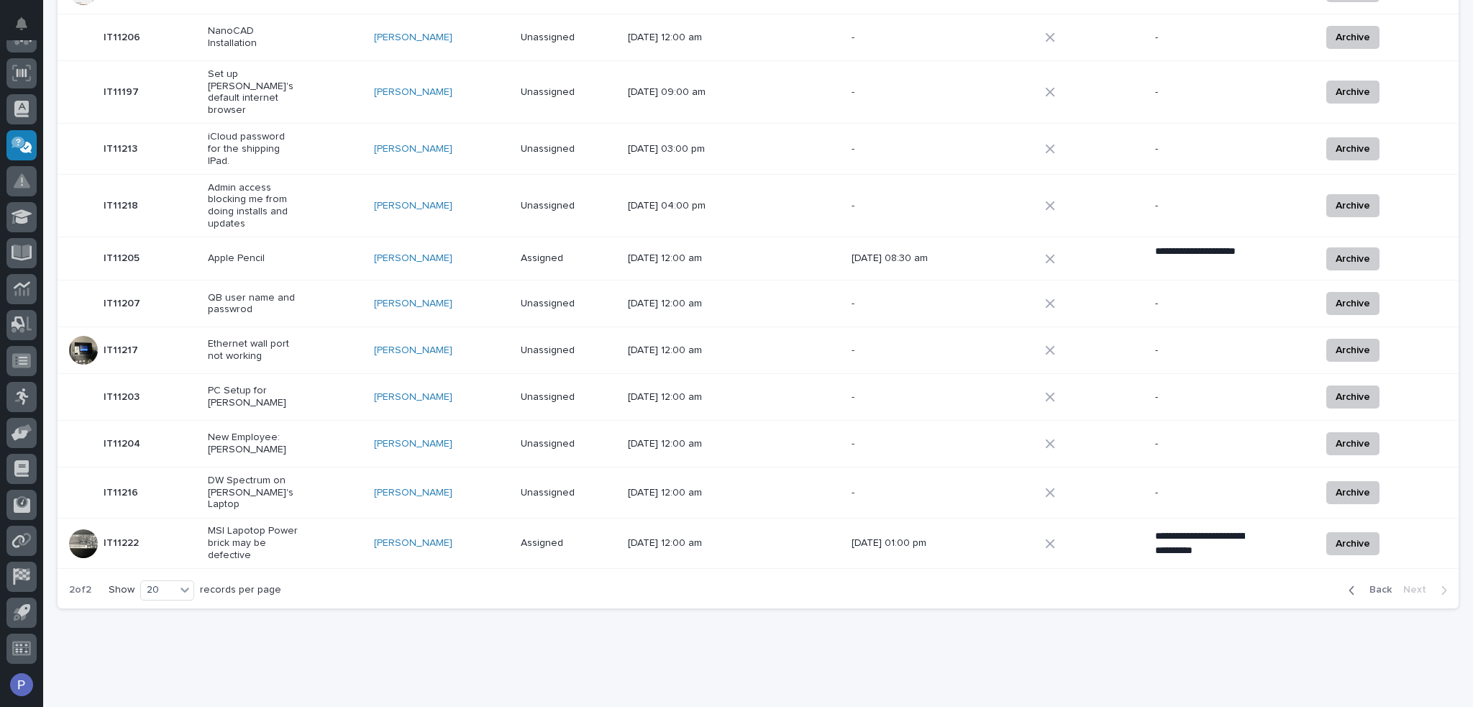
click at [328, 431] on div "New Employee: [PERSON_NAME]" at bounding box center [285, 444] width 155 height 36
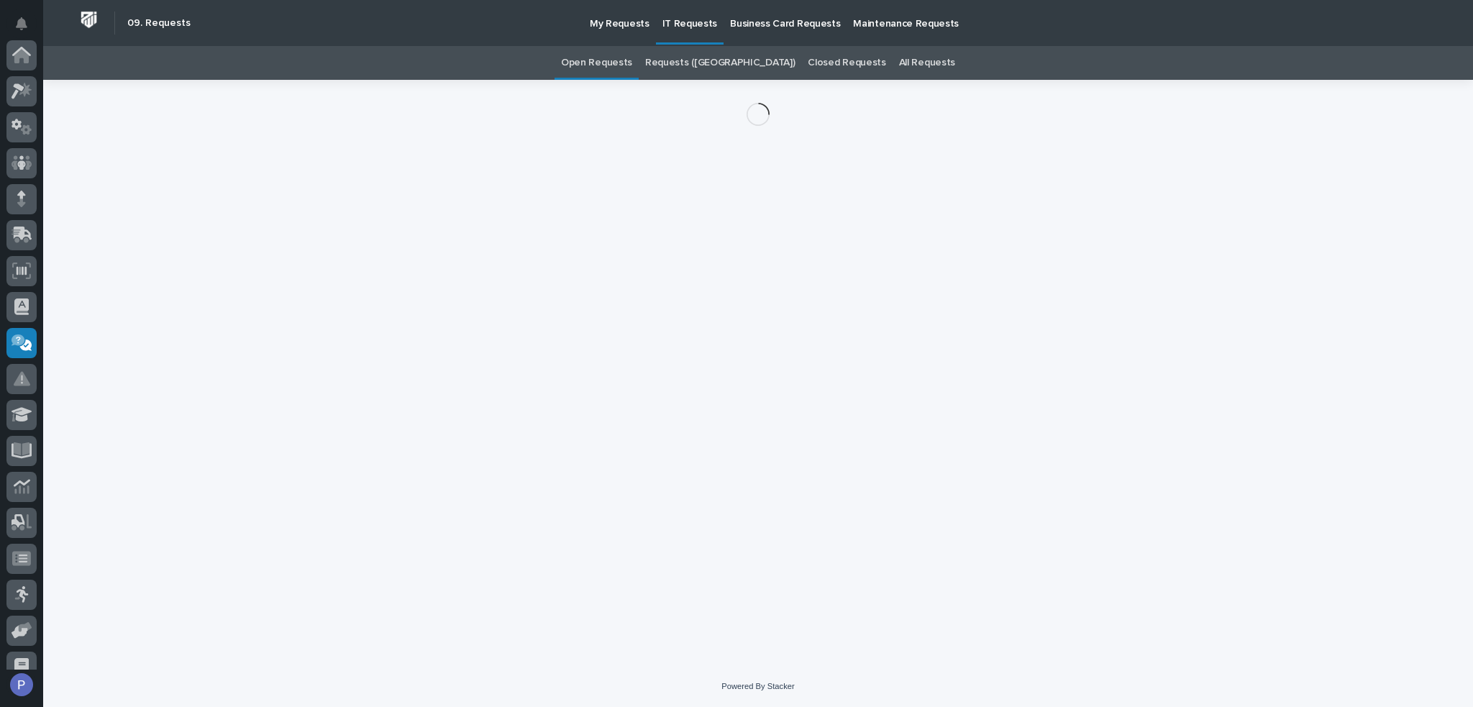
scroll to position [198, 0]
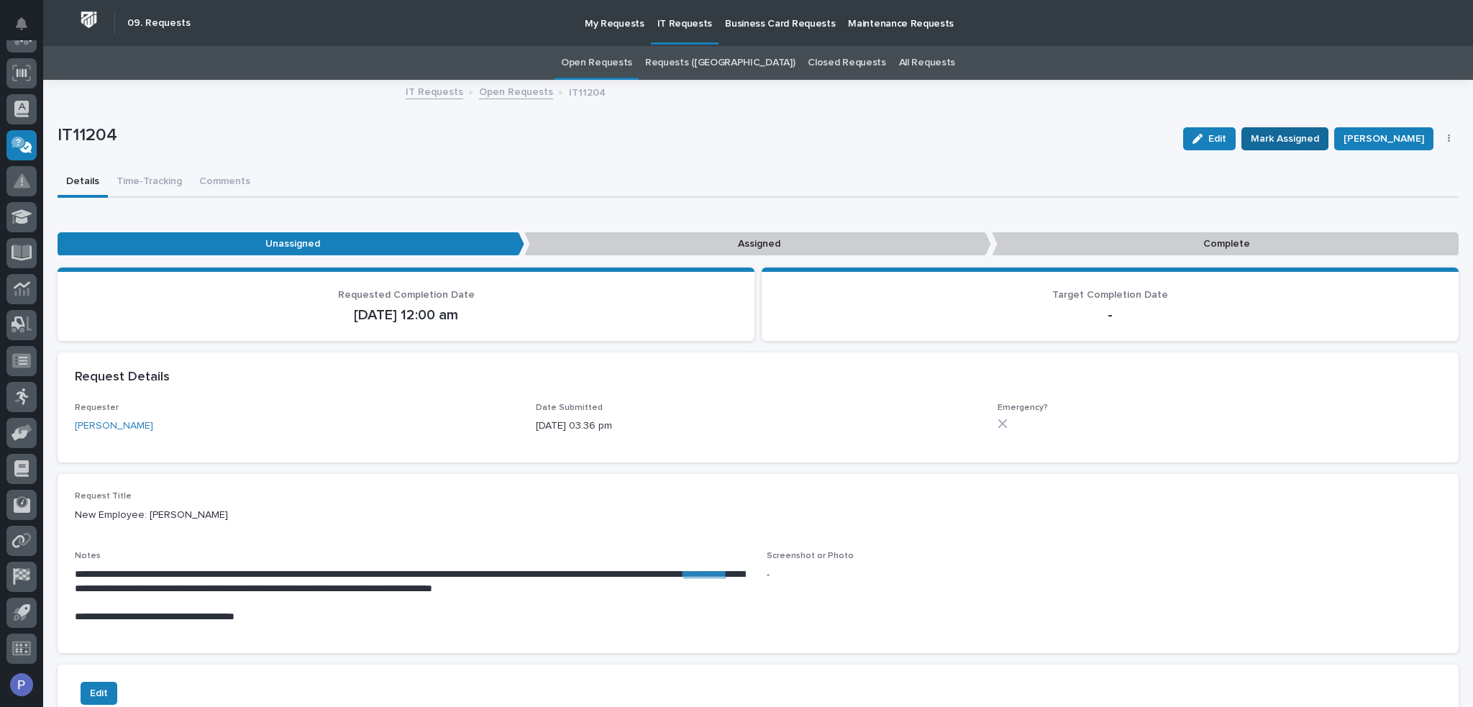
click at [1305, 130] on span "Mark Assigned" at bounding box center [1285, 138] width 68 height 17
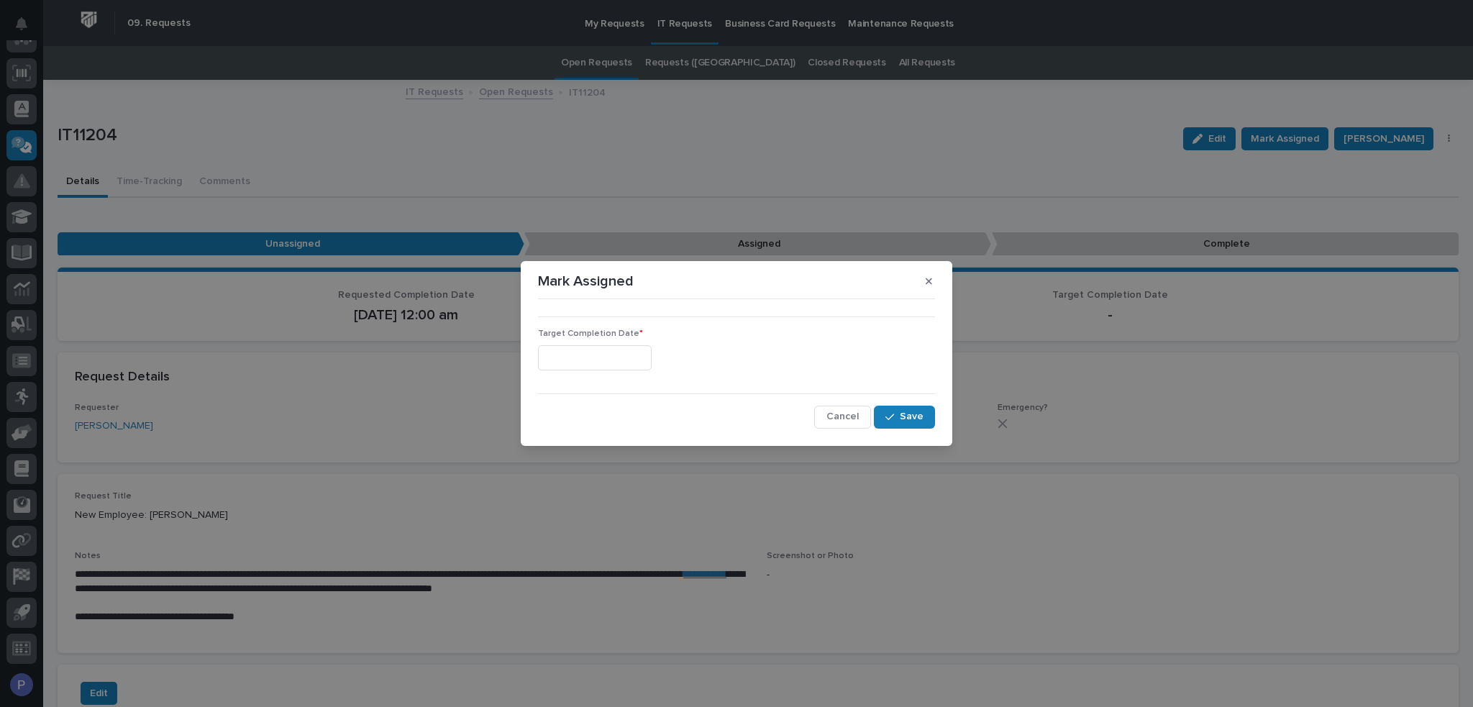
click at [633, 355] on input "text" at bounding box center [595, 357] width 114 height 25
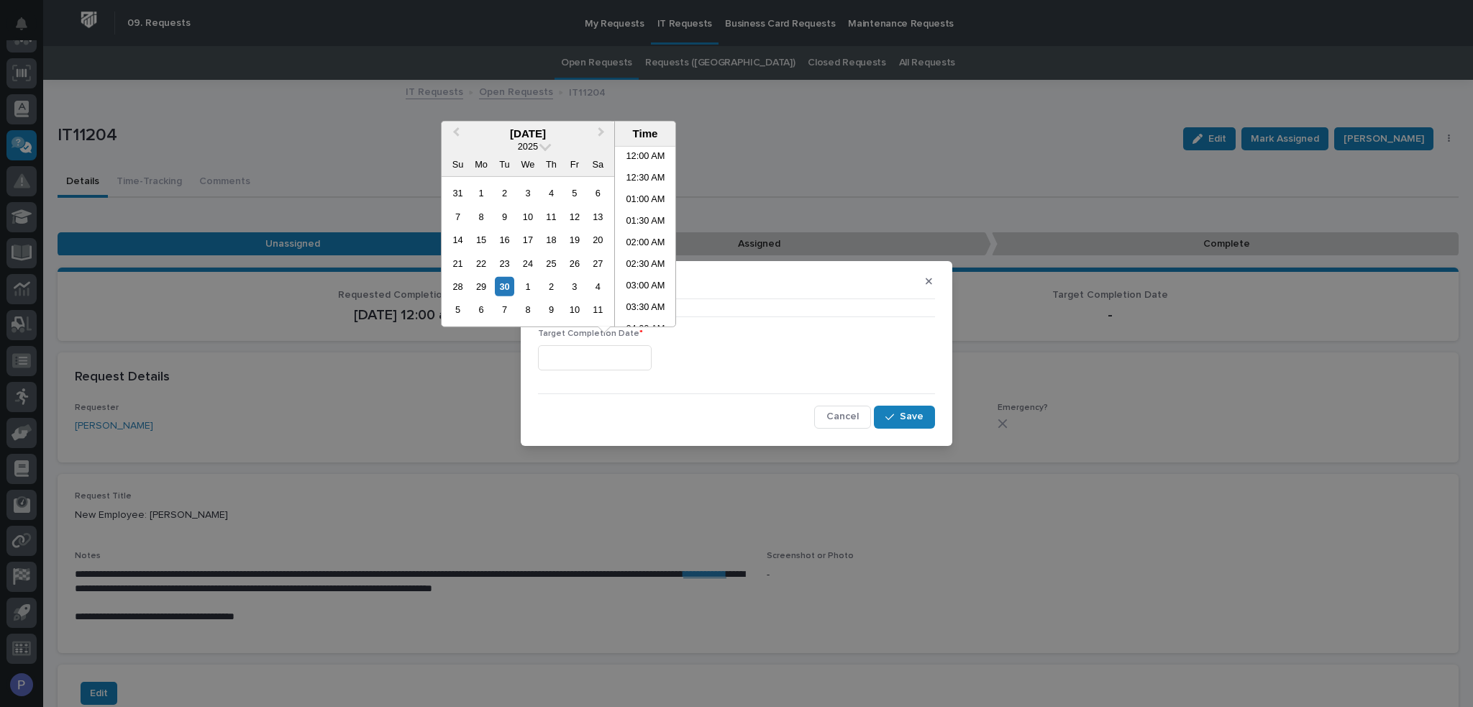
scroll to position [460, 0]
click at [644, 257] on li "01:00 PM" at bounding box center [645, 258] width 61 height 22
type input "**********"
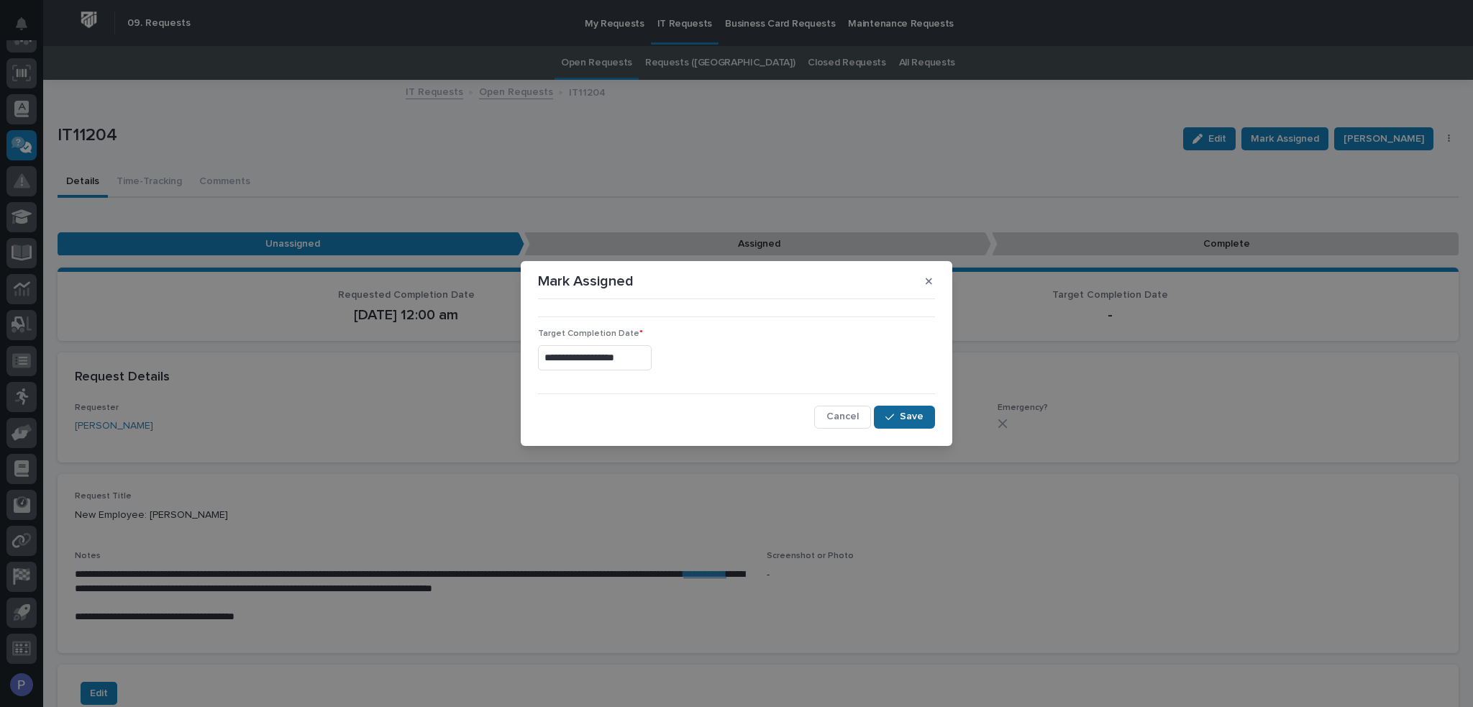
click at [918, 413] on span "Save" at bounding box center [912, 416] width 24 height 13
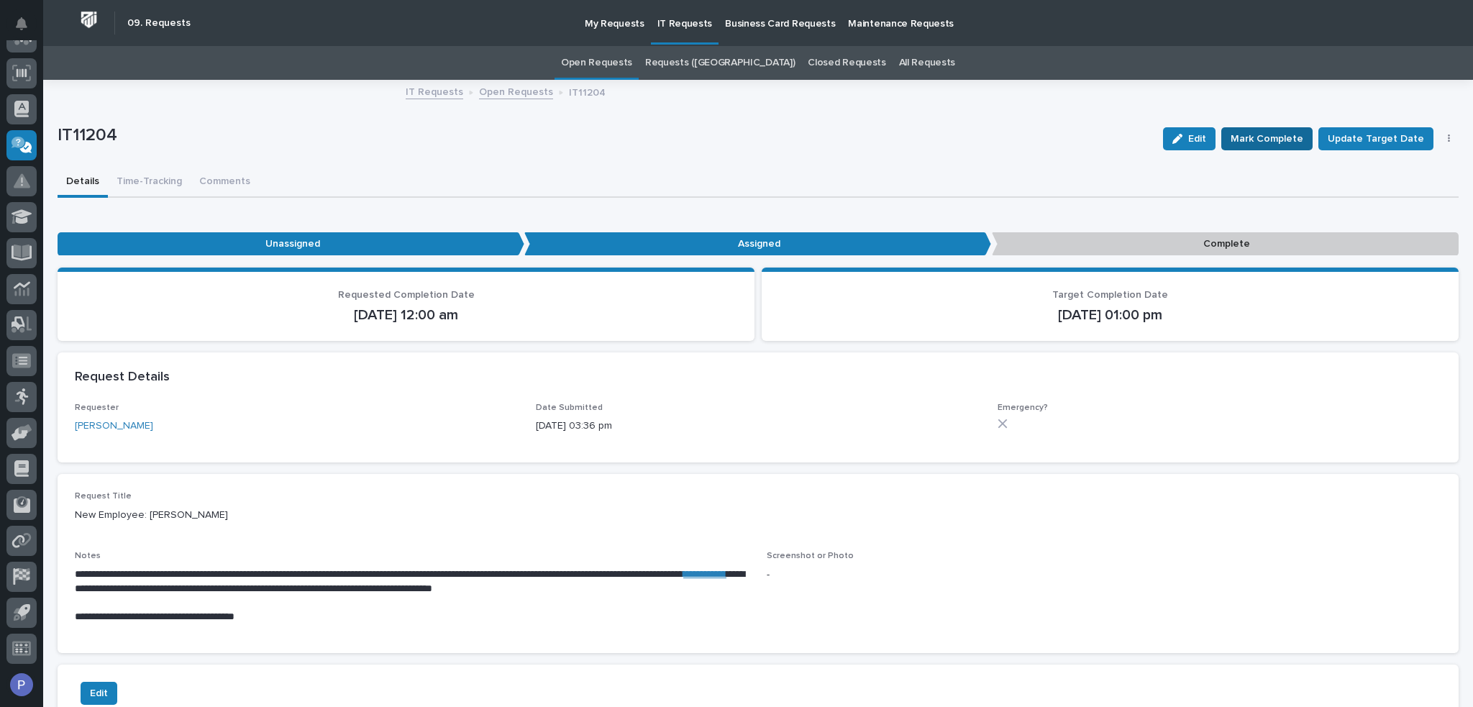
click at [1279, 139] on span "Mark Complete" at bounding box center [1266, 138] width 73 height 17
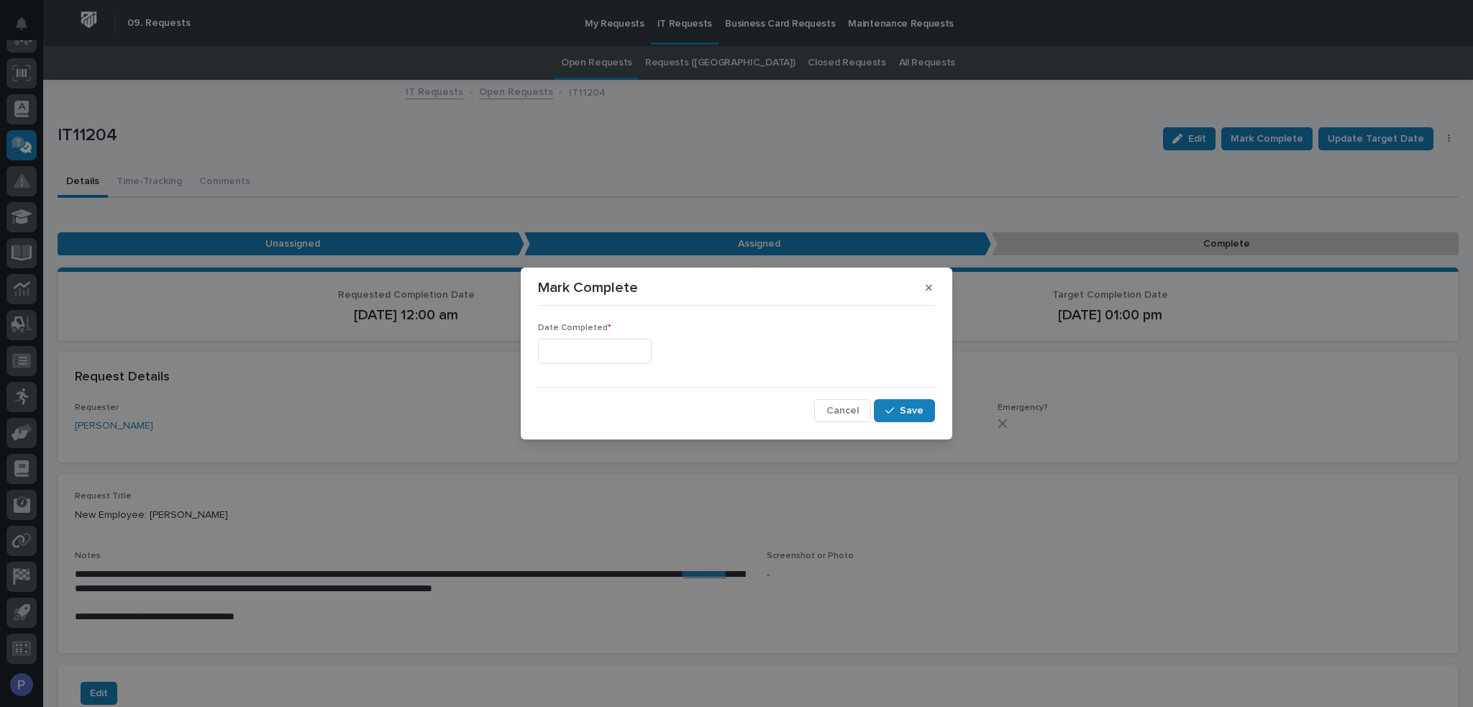
click at [647, 358] on input "text" at bounding box center [595, 351] width 114 height 25
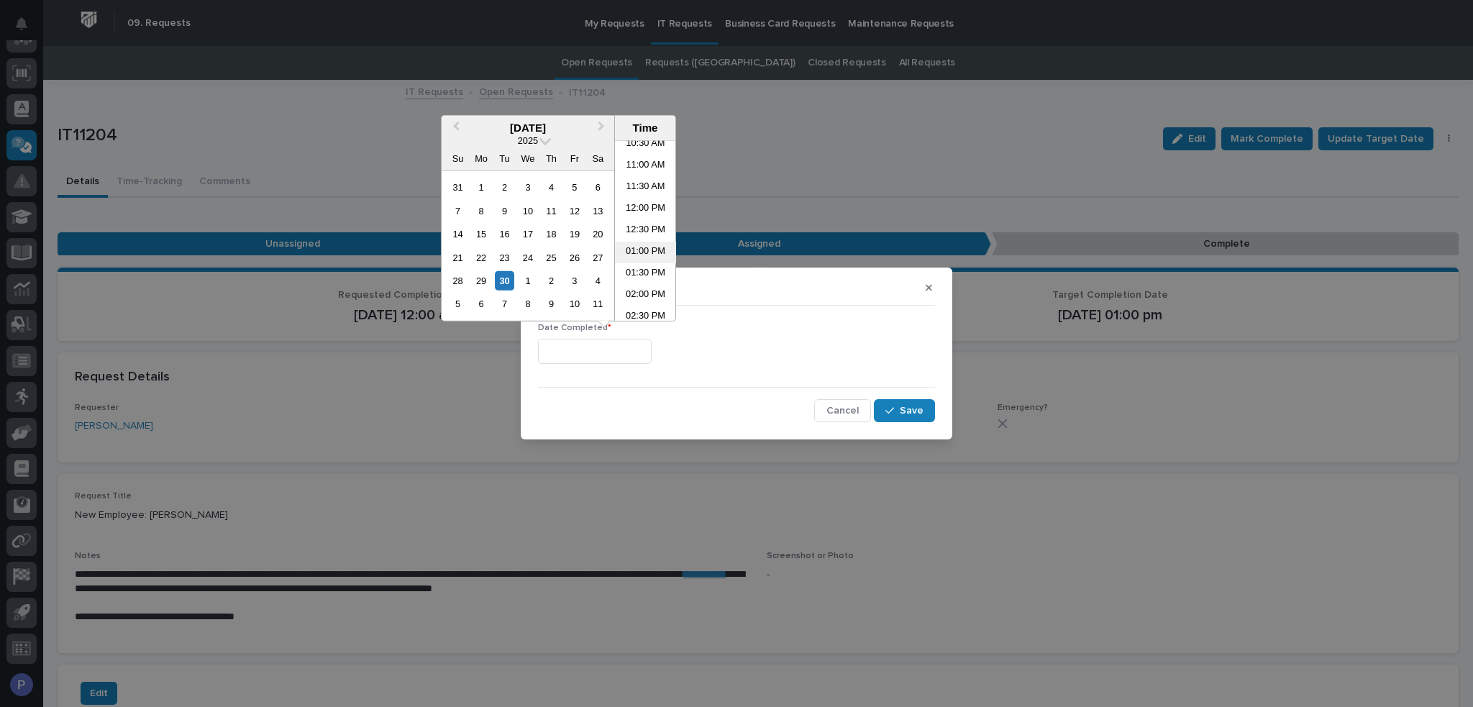
click at [633, 250] on li "01:00 PM" at bounding box center [645, 253] width 61 height 22
type input "**********"
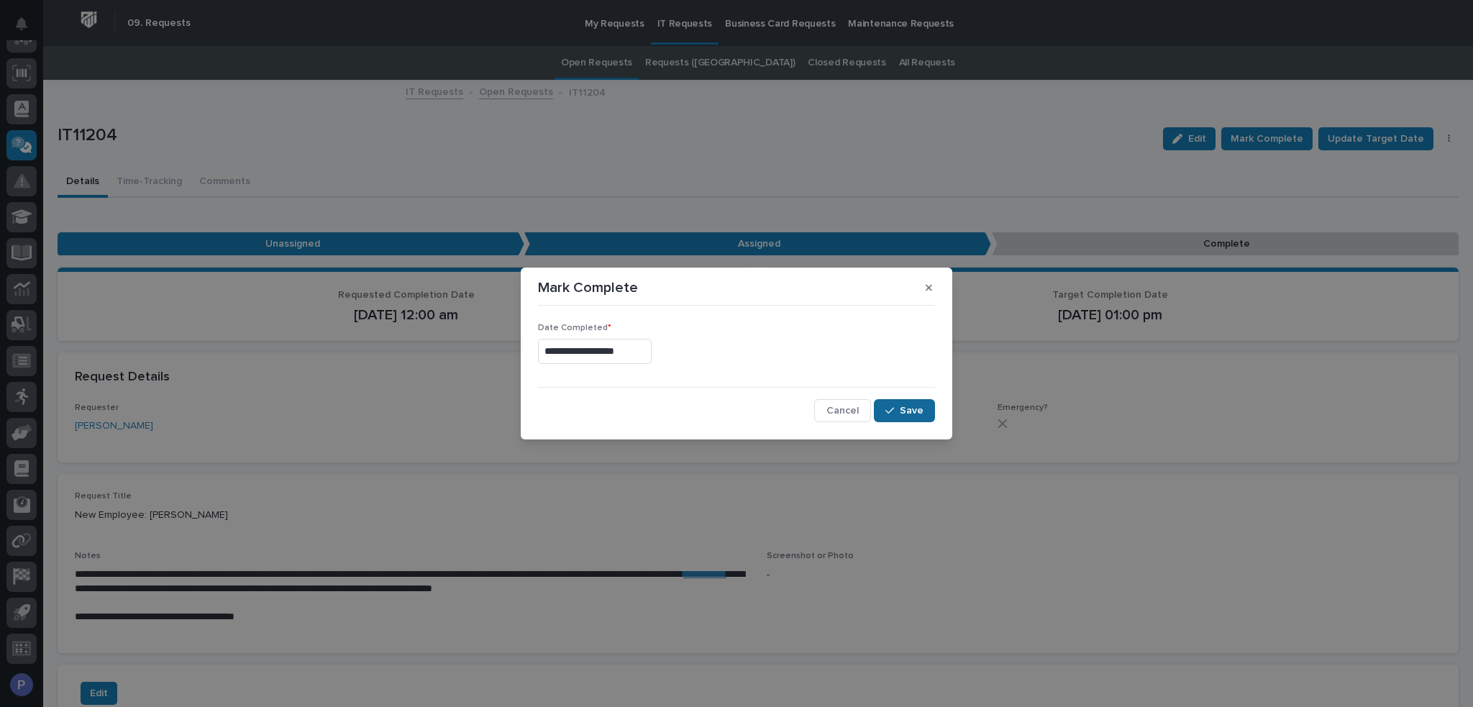
click at [912, 412] on span "Save" at bounding box center [912, 410] width 24 height 13
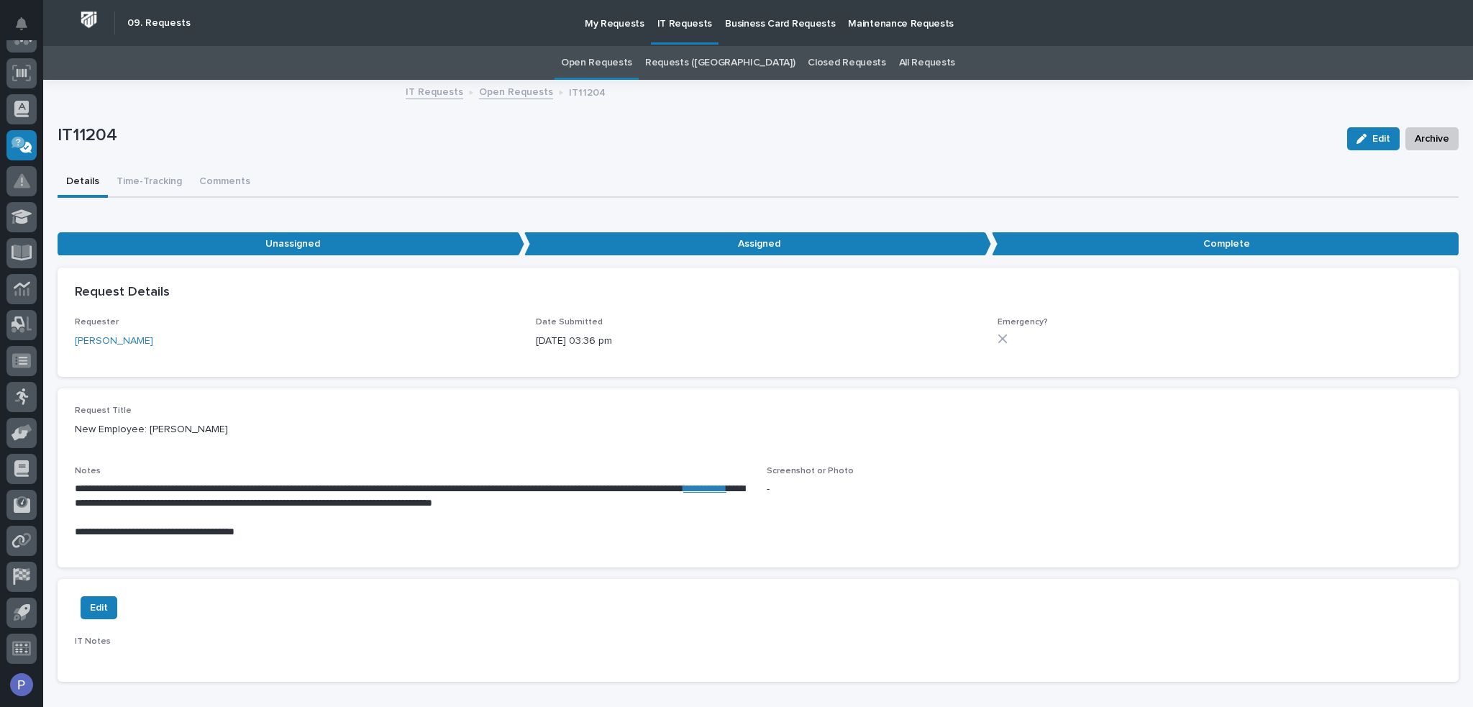
click at [632, 65] on link "Open Requests" at bounding box center [596, 63] width 71 height 34
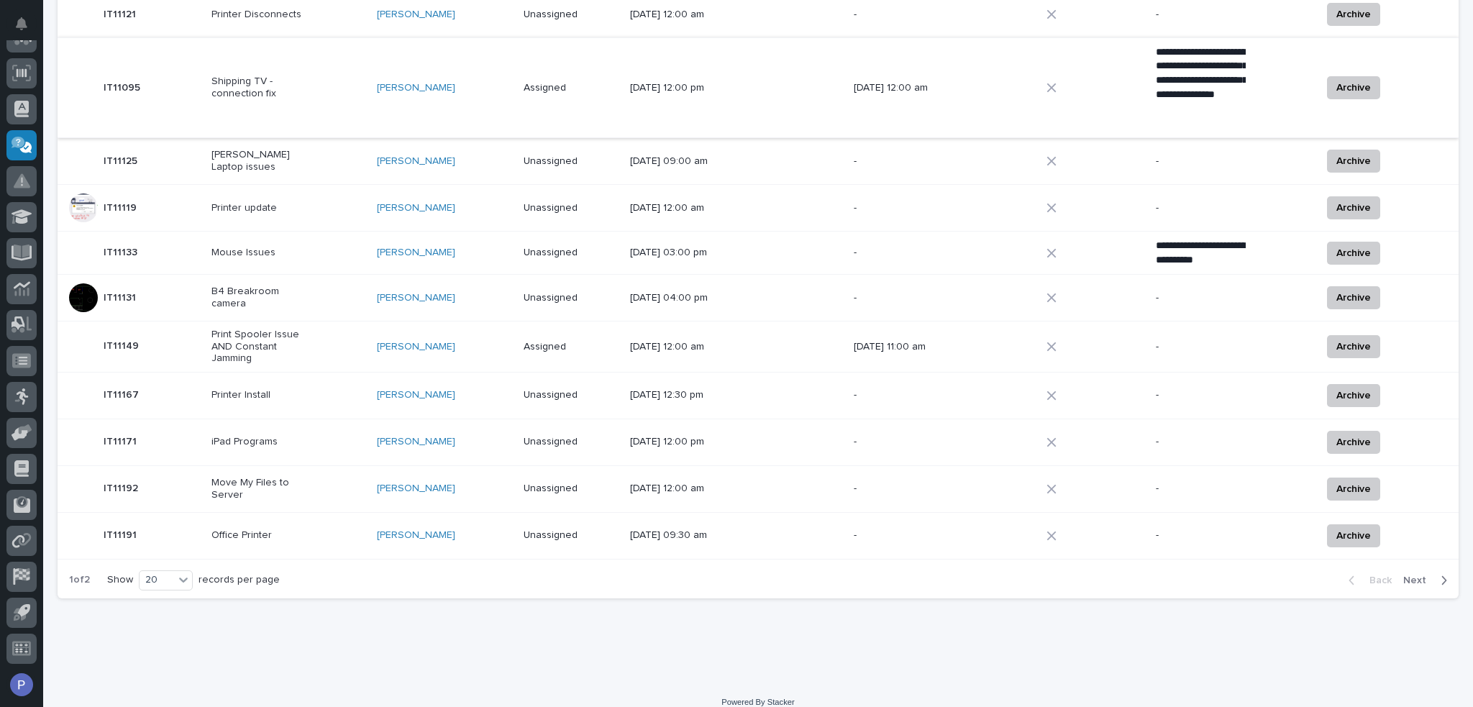
scroll to position [663, 0]
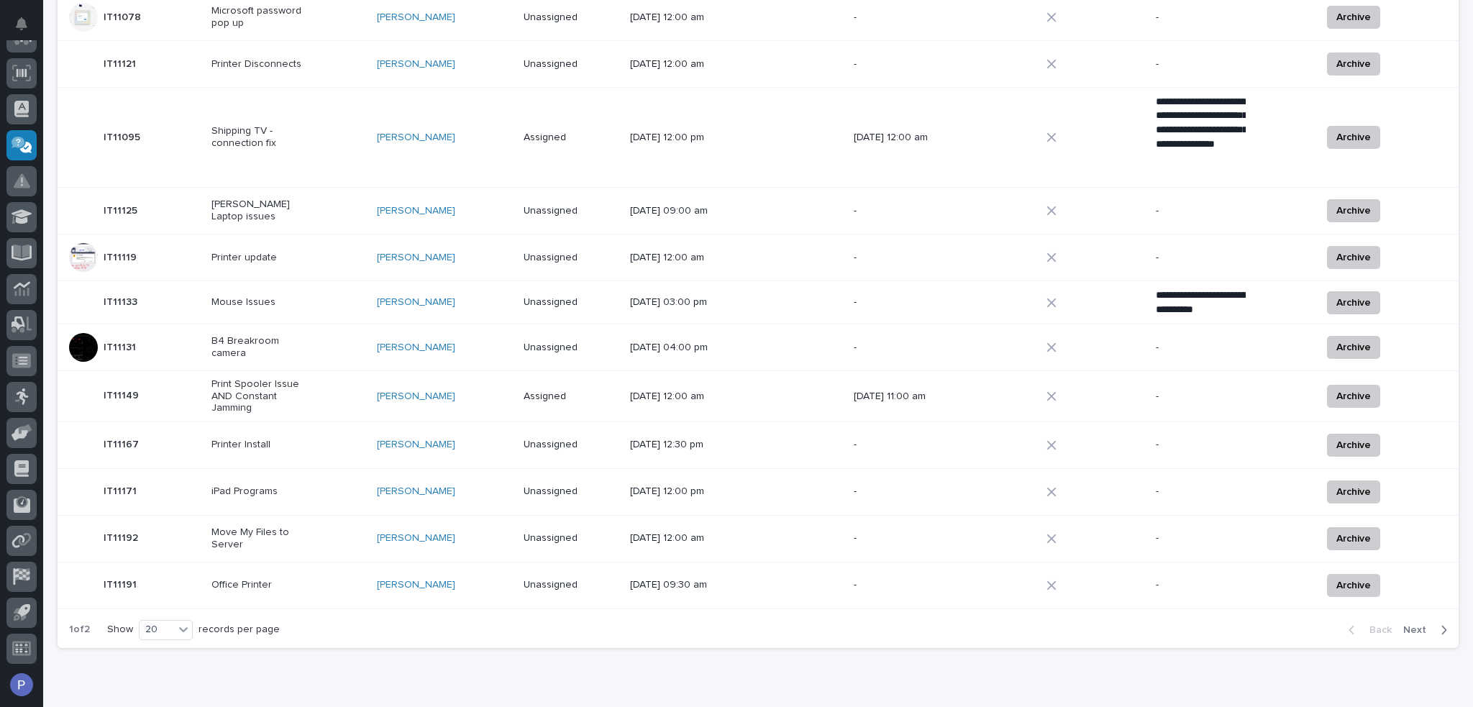
click at [1415, 623] on span "Next" at bounding box center [1419, 629] width 32 height 13
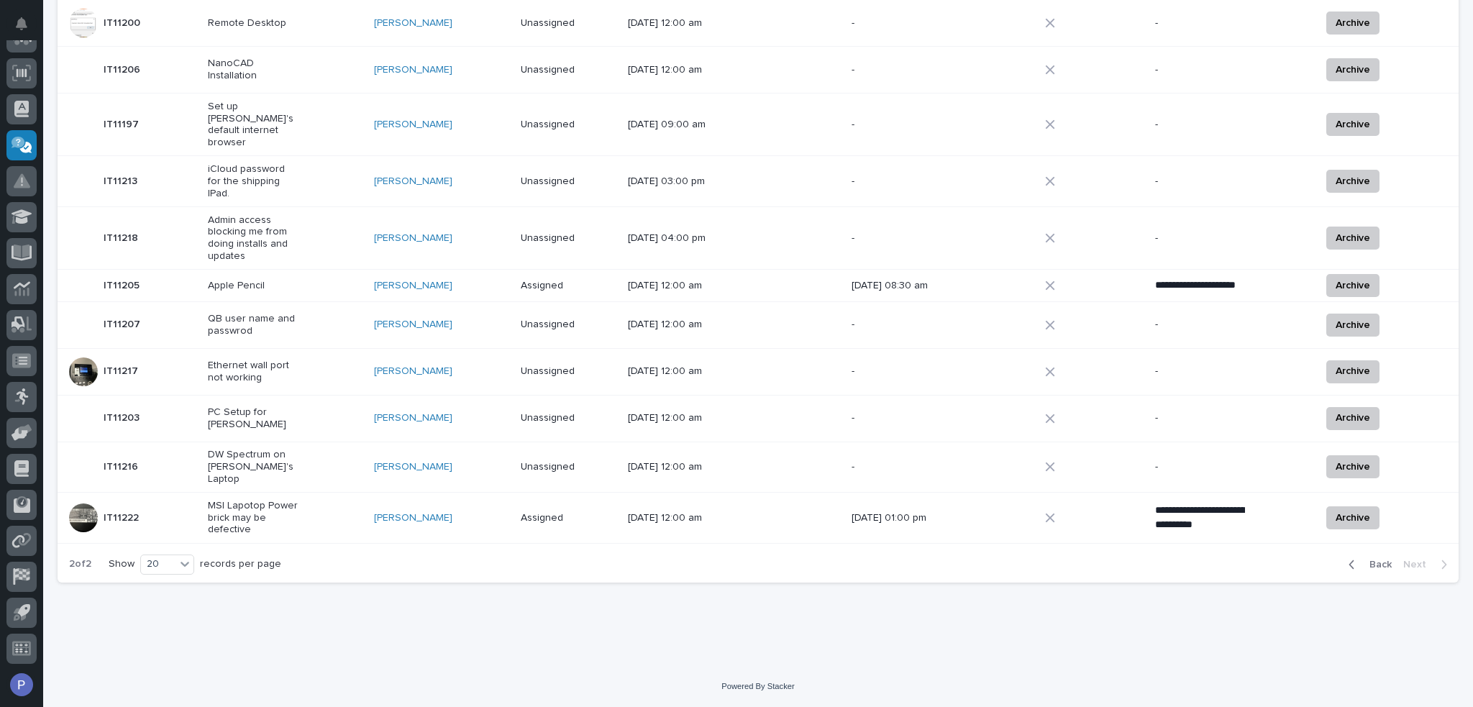
scroll to position [339, 0]
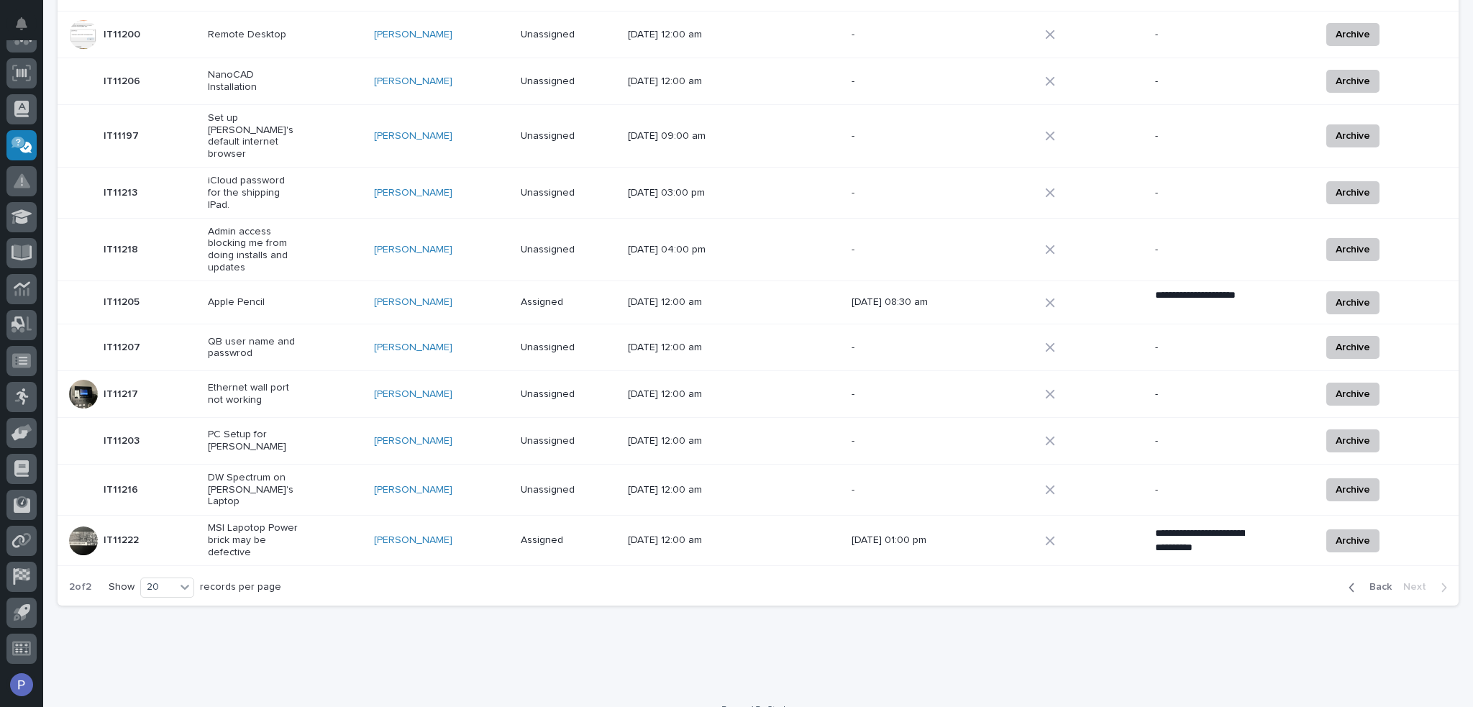
click at [270, 336] on p "QB user name and passwrod" at bounding box center [253, 348] width 90 height 24
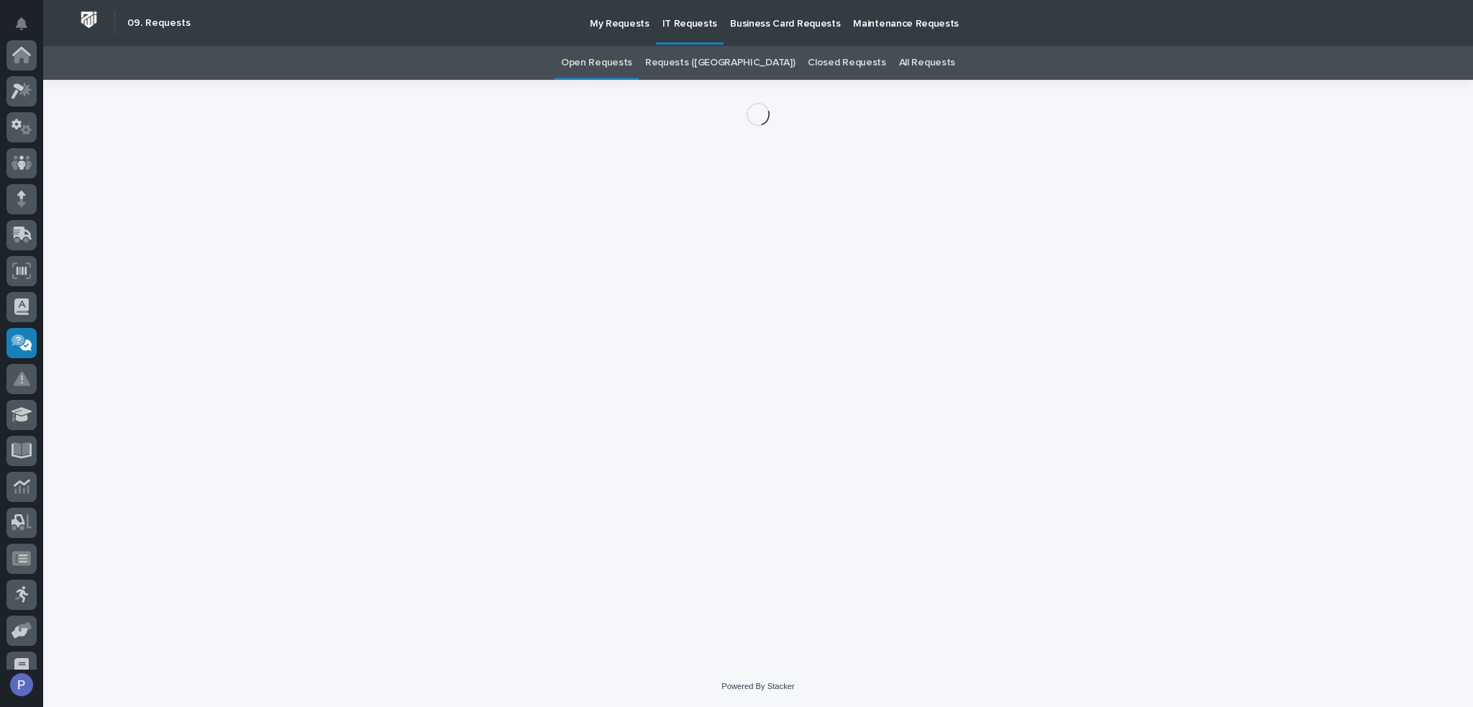
scroll to position [198, 0]
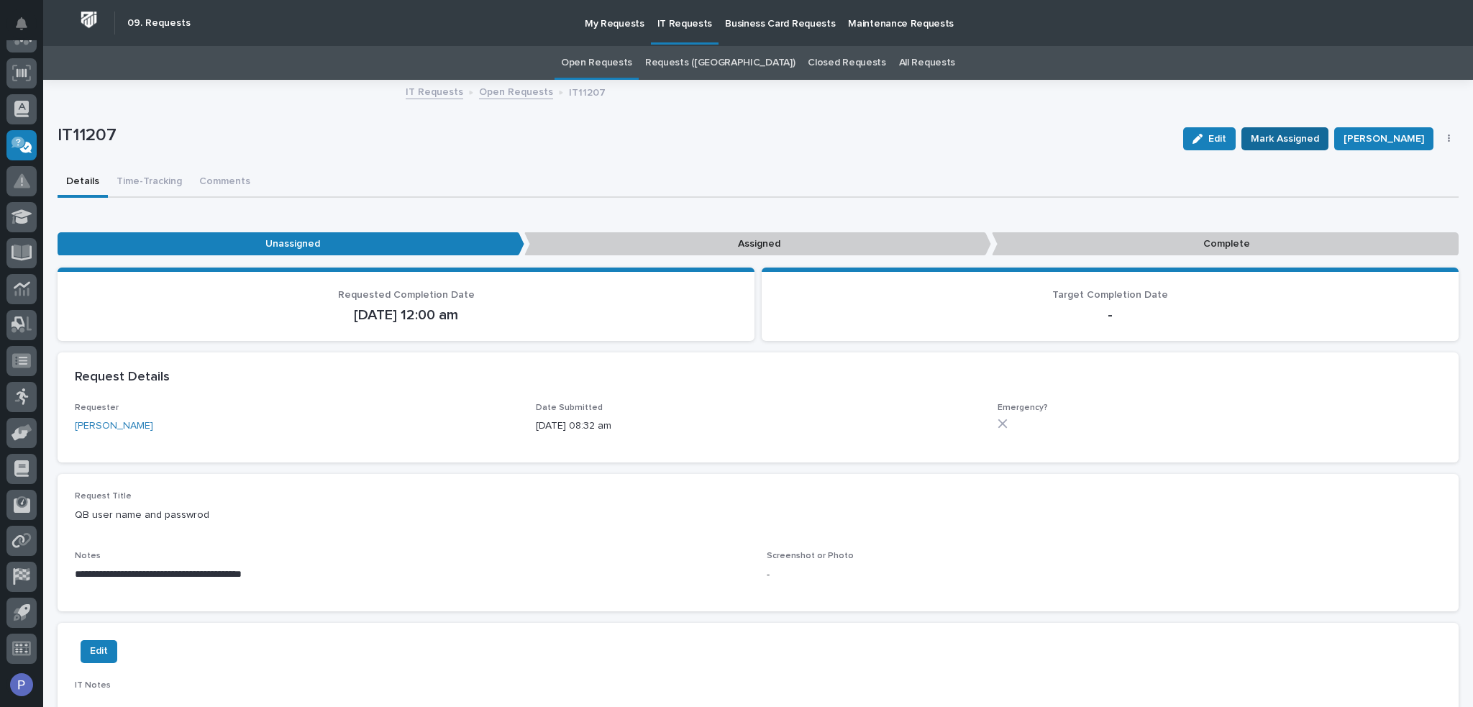
click at [1296, 137] on span "Mark Assigned" at bounding box center [1285, 138] width 68 height 17
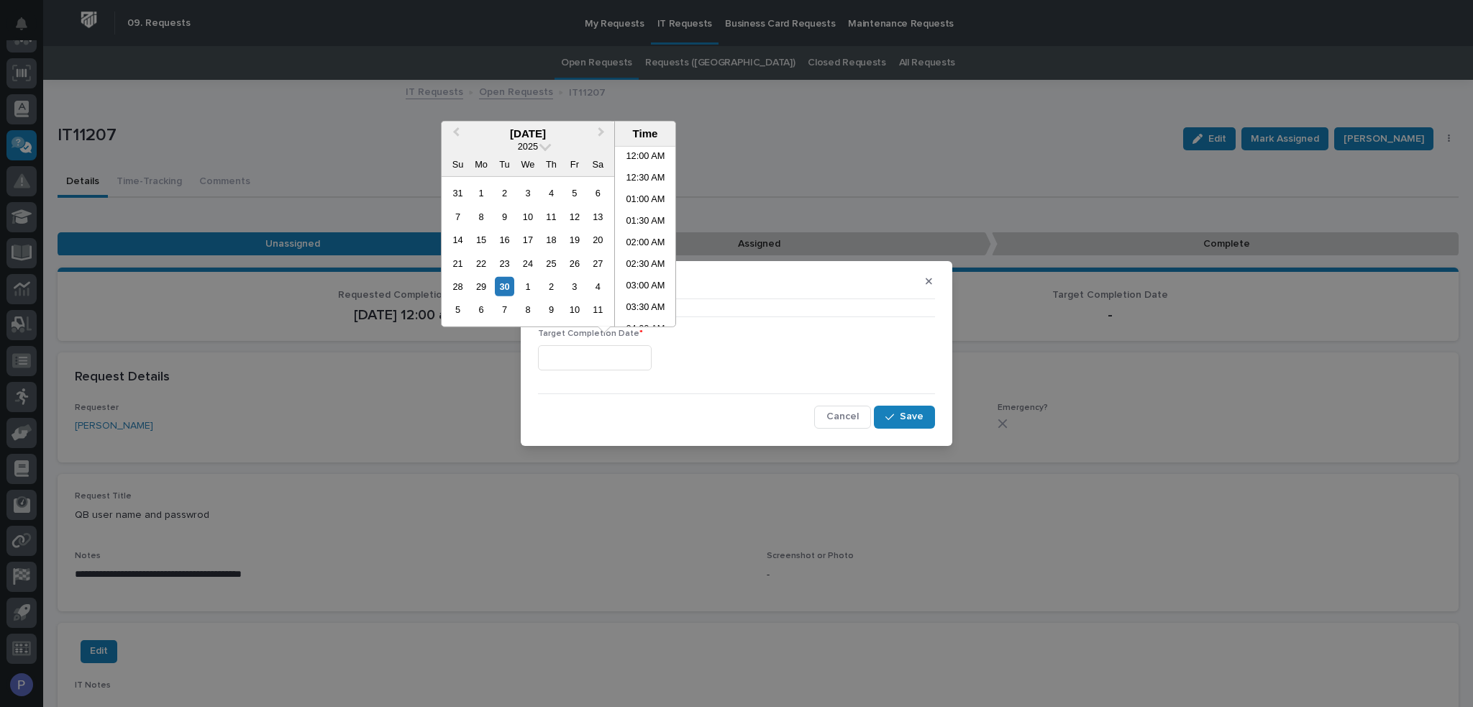
click at [584, 357] on input "text" at bounding box center [595, 357] width 114 height 25
click at [639, 255] on li "01:00 PM" at bounding box center [645, 258] width 61 height 22
type input "**********"
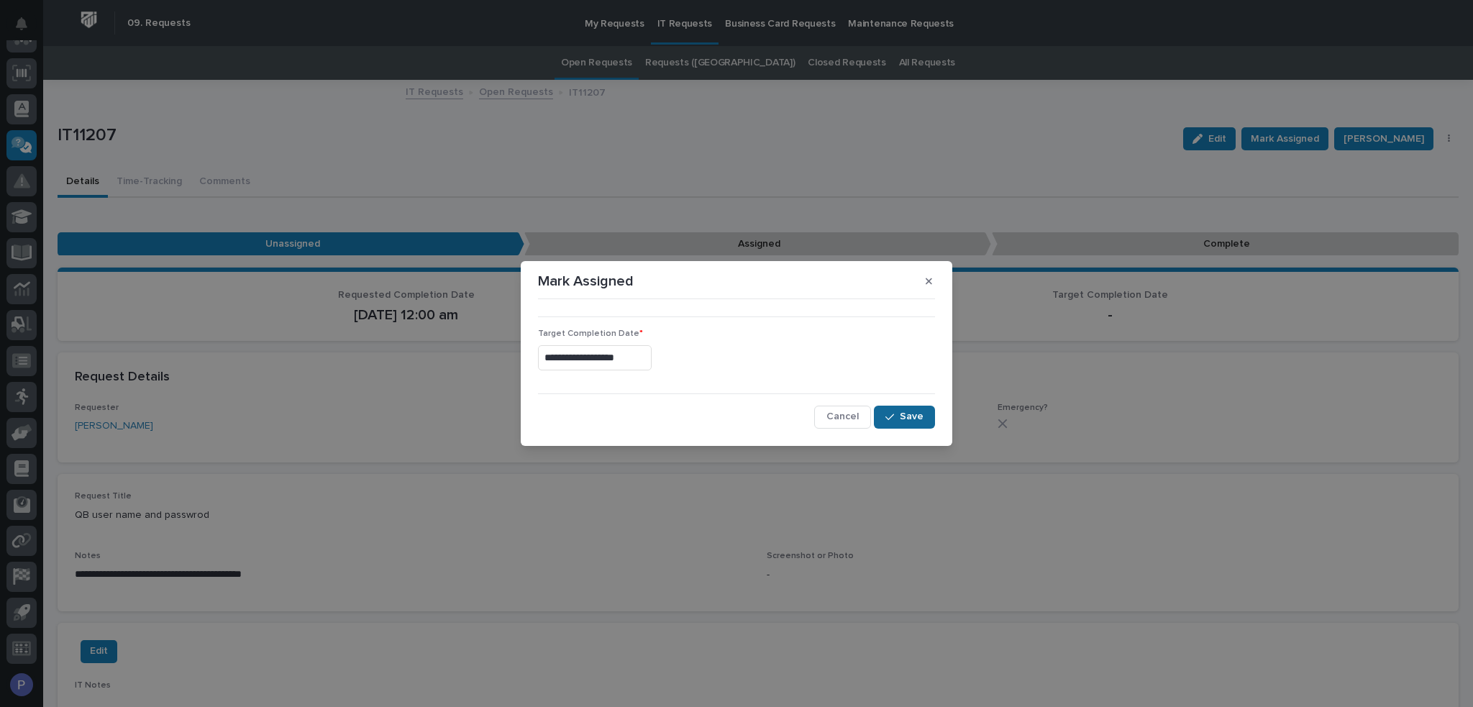
click at [900, 411] on button "Save" at bounding box center [904, 417] width 61 height 23
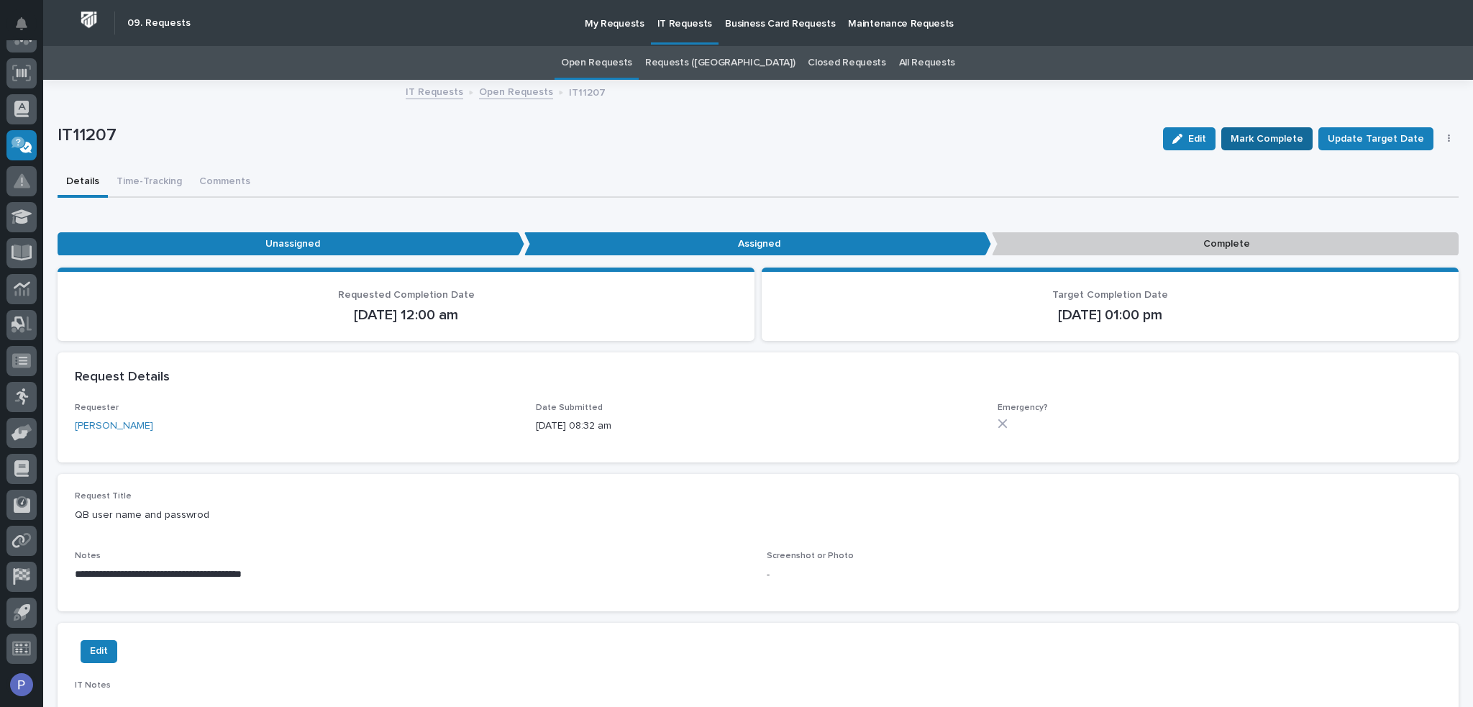
click at [1271, 138] on span "Mark Complete" at bounding box center [1266, 138] width 73 height 17
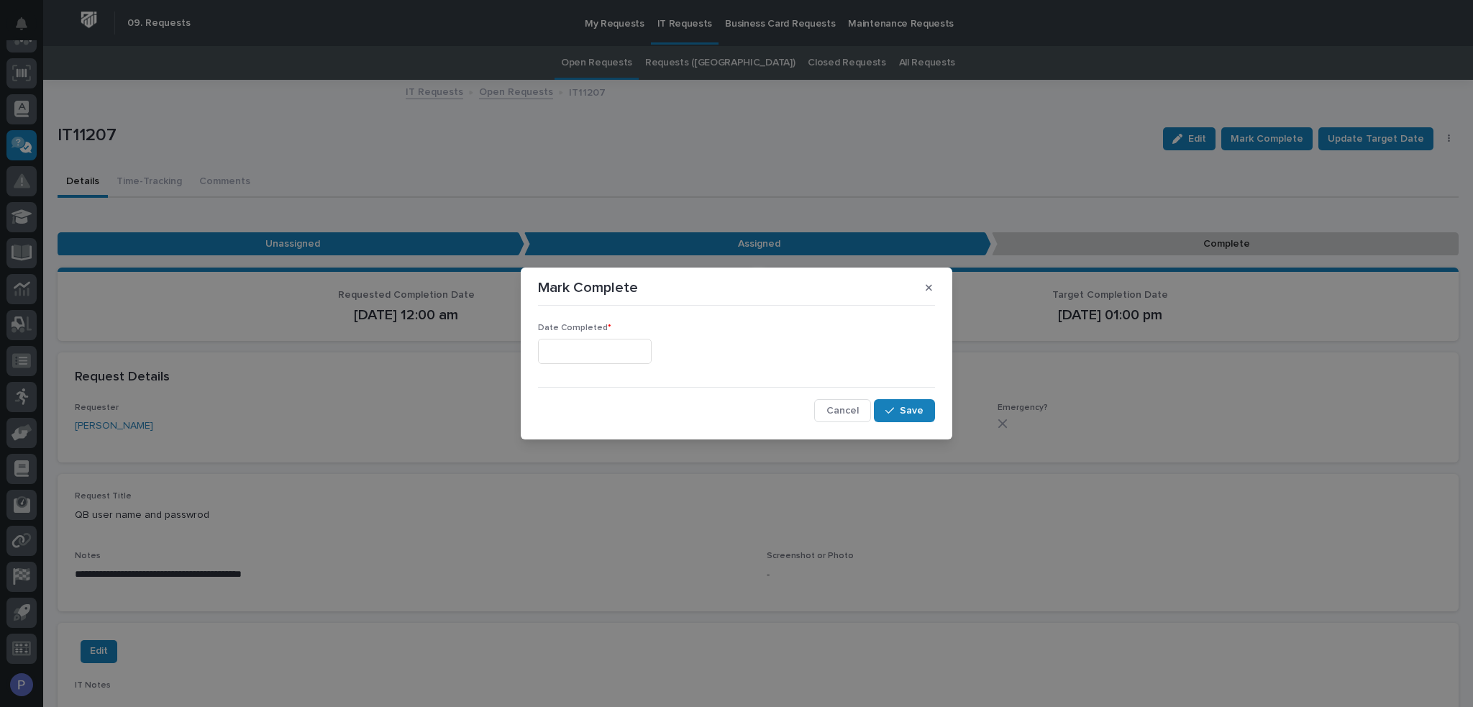
click at [620, 350] on input "text" at bounding box center [595, 351] width 114 height 25
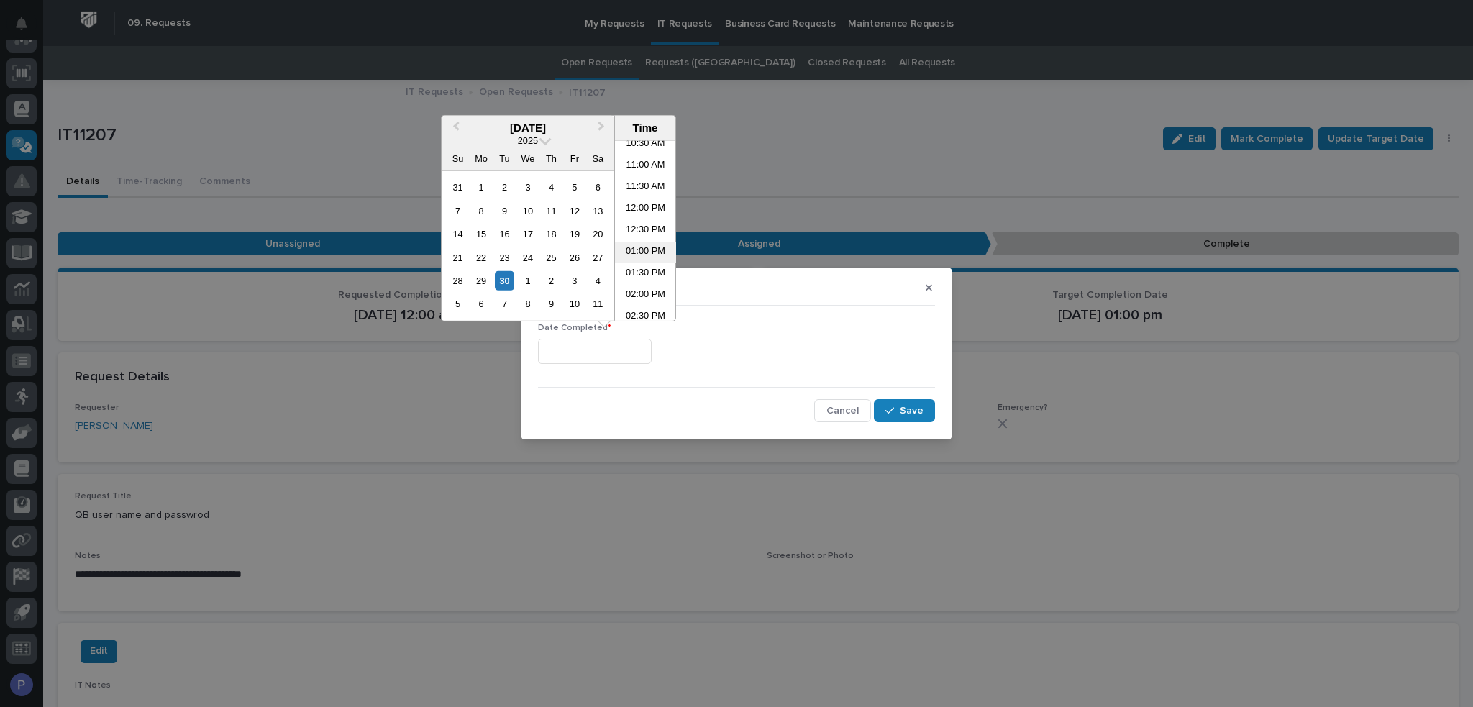
click at [649, 255] on li "01:00 PM" at bounding box center [645, 253] width 61 height 22
type input "**********"
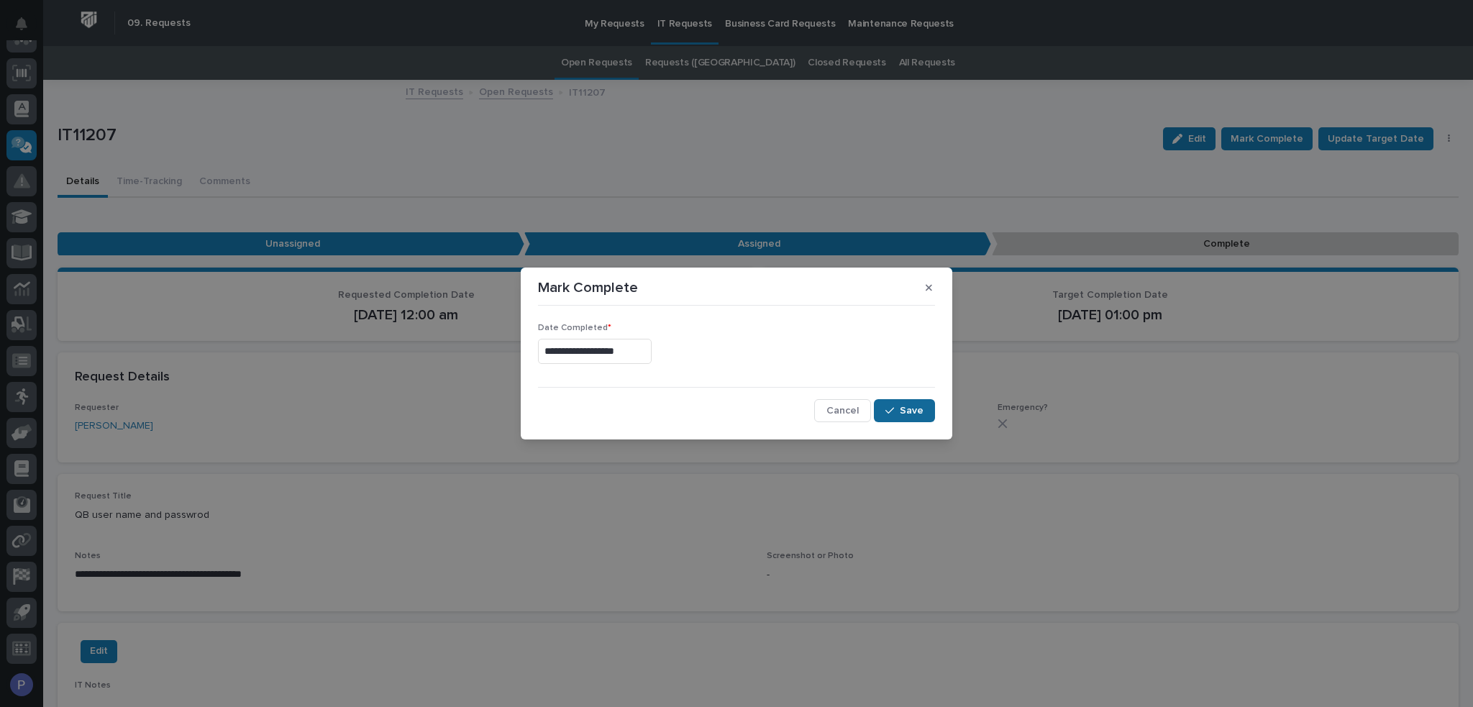
click at [912, 416] on span "Save" at bounding box center [912, 410] width 24 height 13
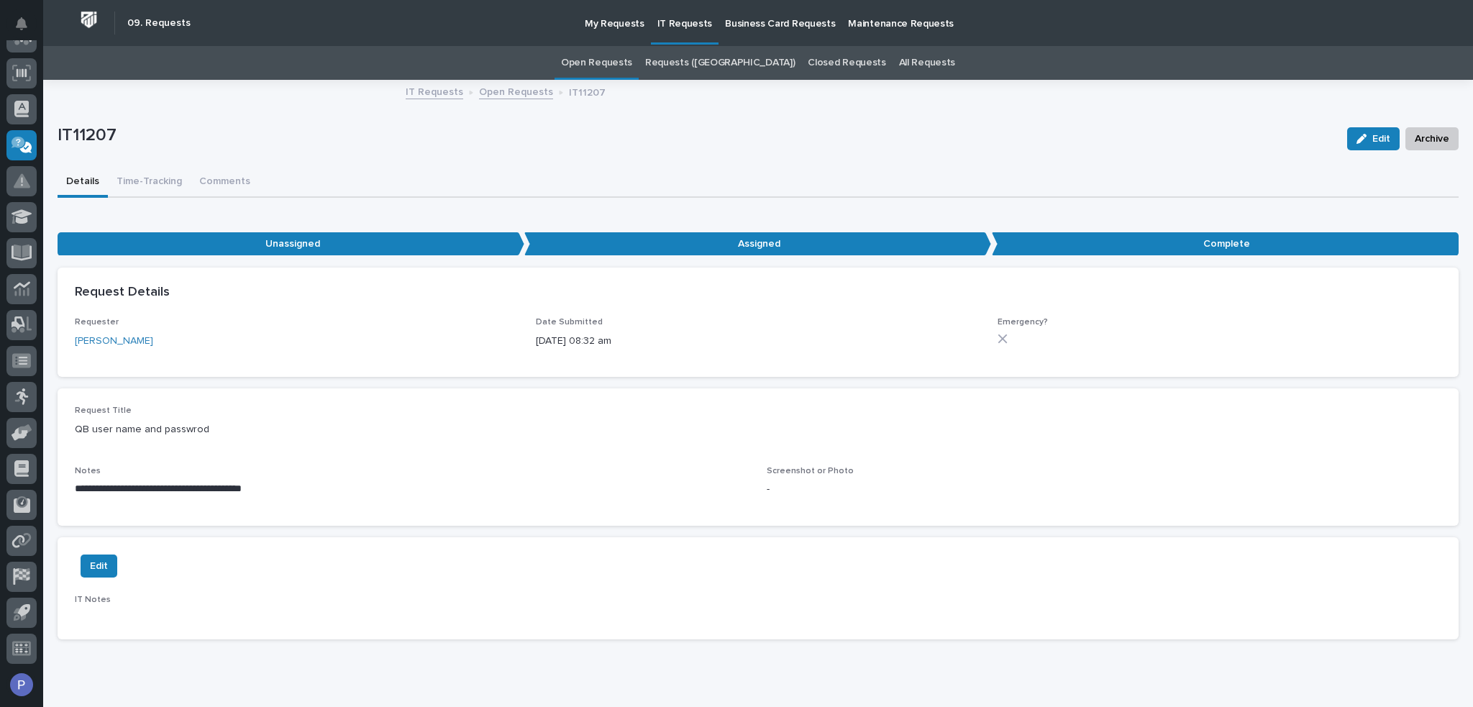
click at [632, 64] on link "Open Requests" at bounding box center [596, 63] width 71 height 34
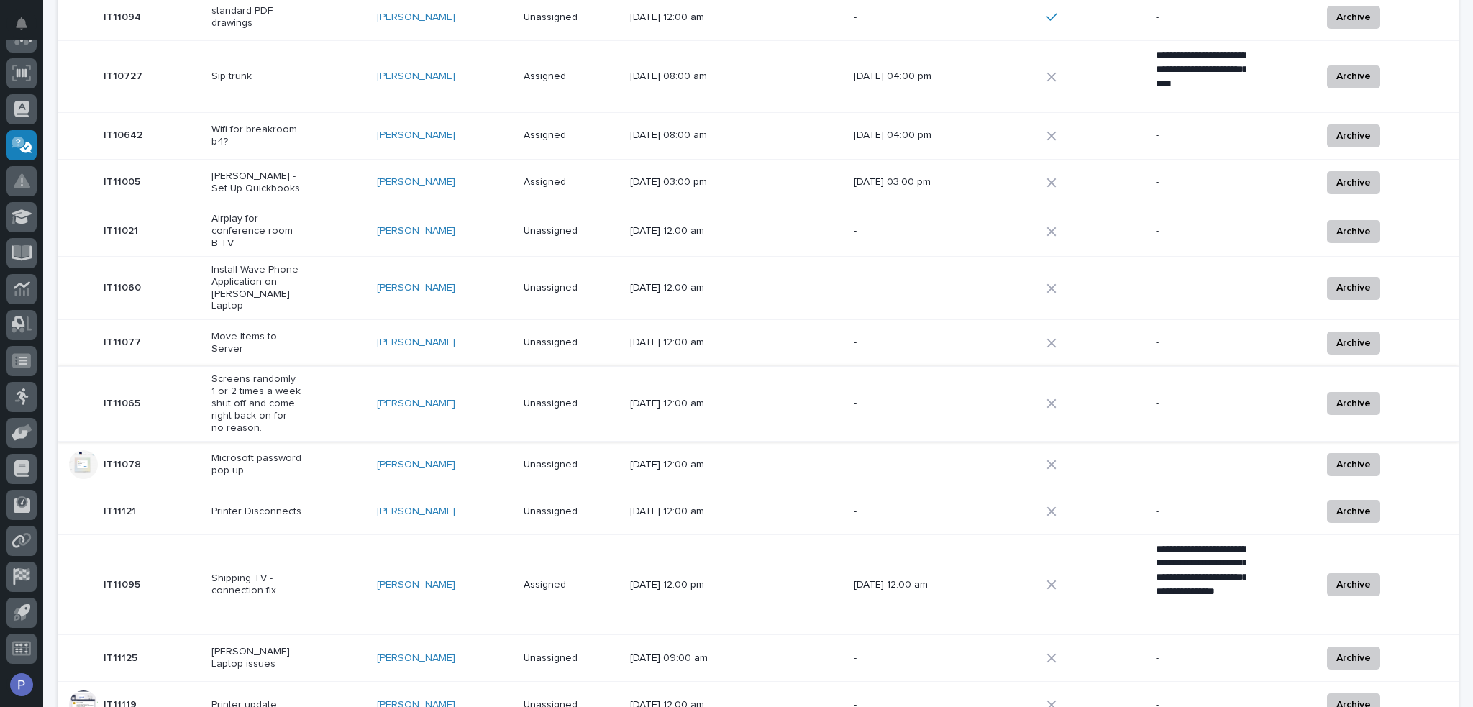
scroll to position [288, 0]
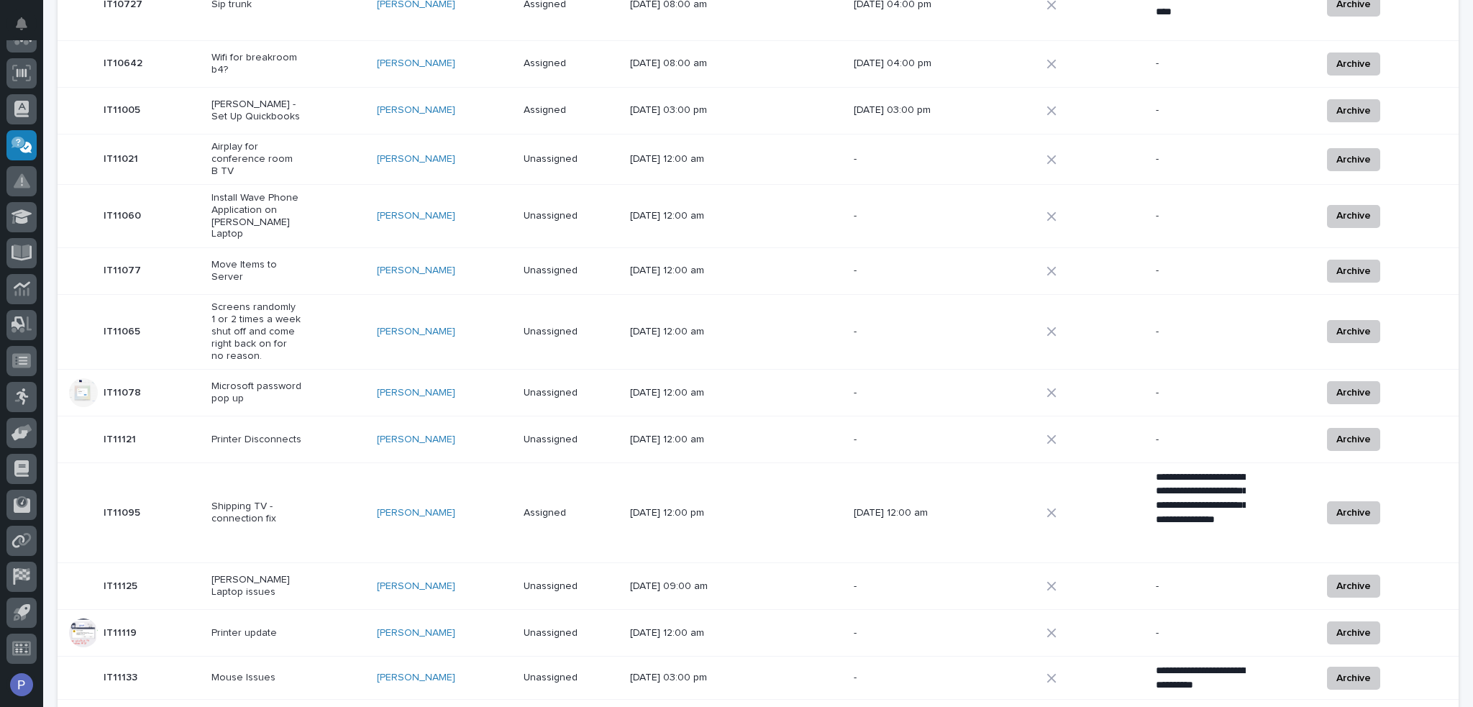
click at [790, 428] on div "[DATE] 12:00 am" at bounding box center [735, 440] width 211 height 24
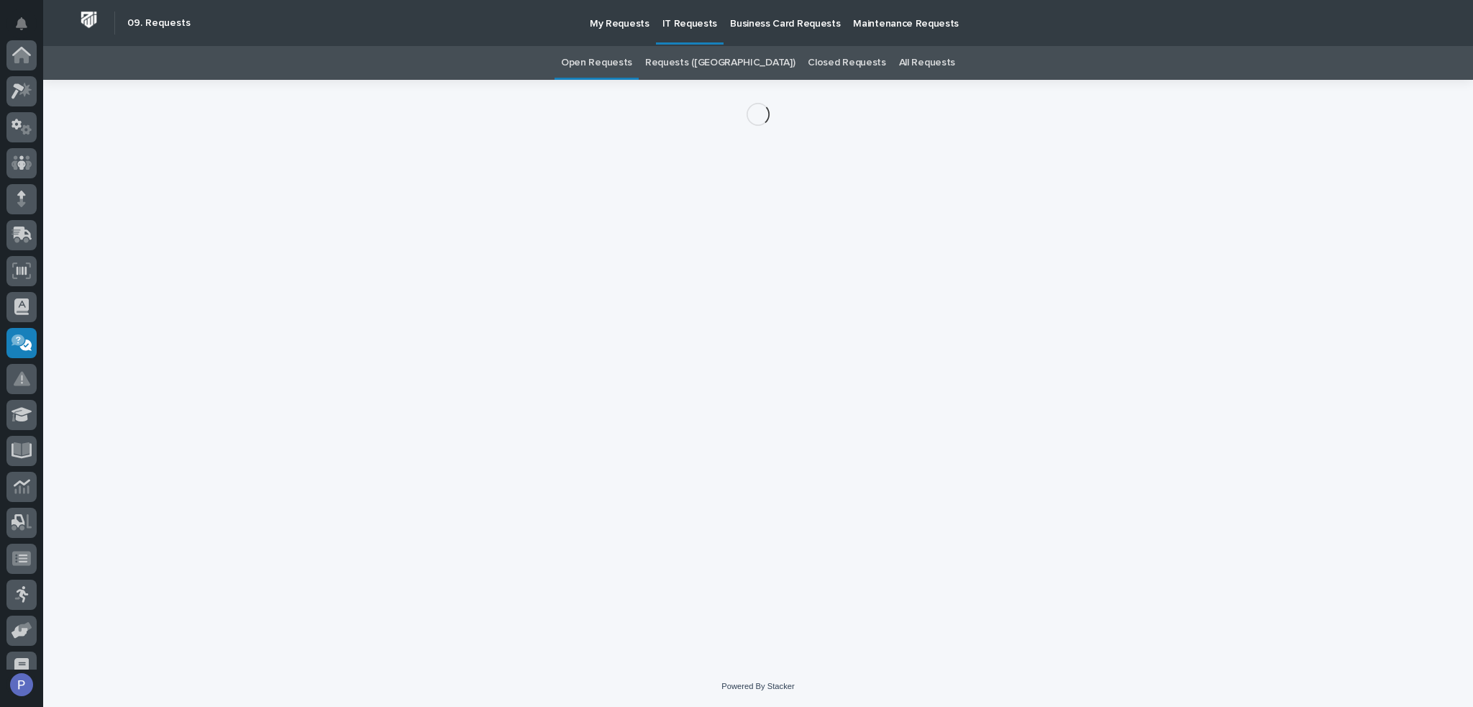
scroll to position [198, 0]
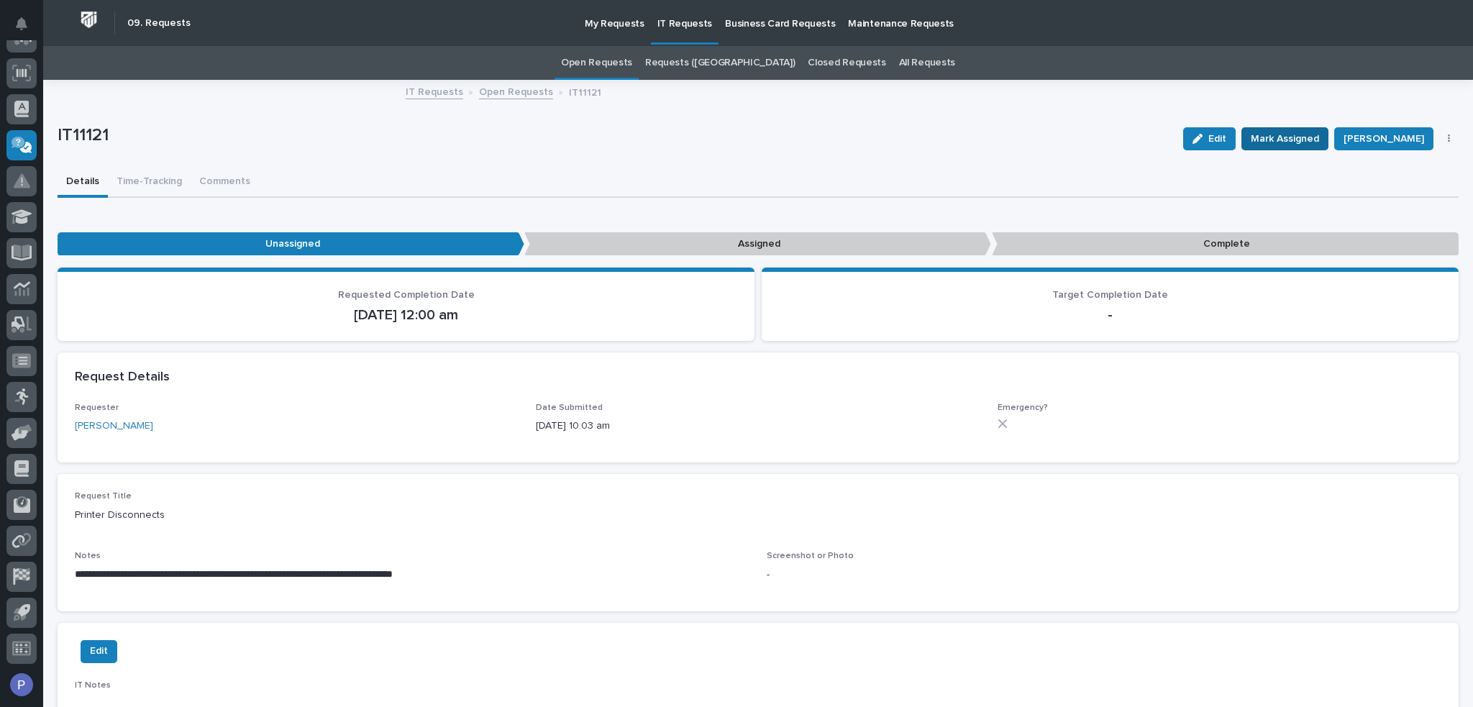
click at [1283, 137] on span "Mark Assigned" at bounding box center [1285, 138] width 68 height 17
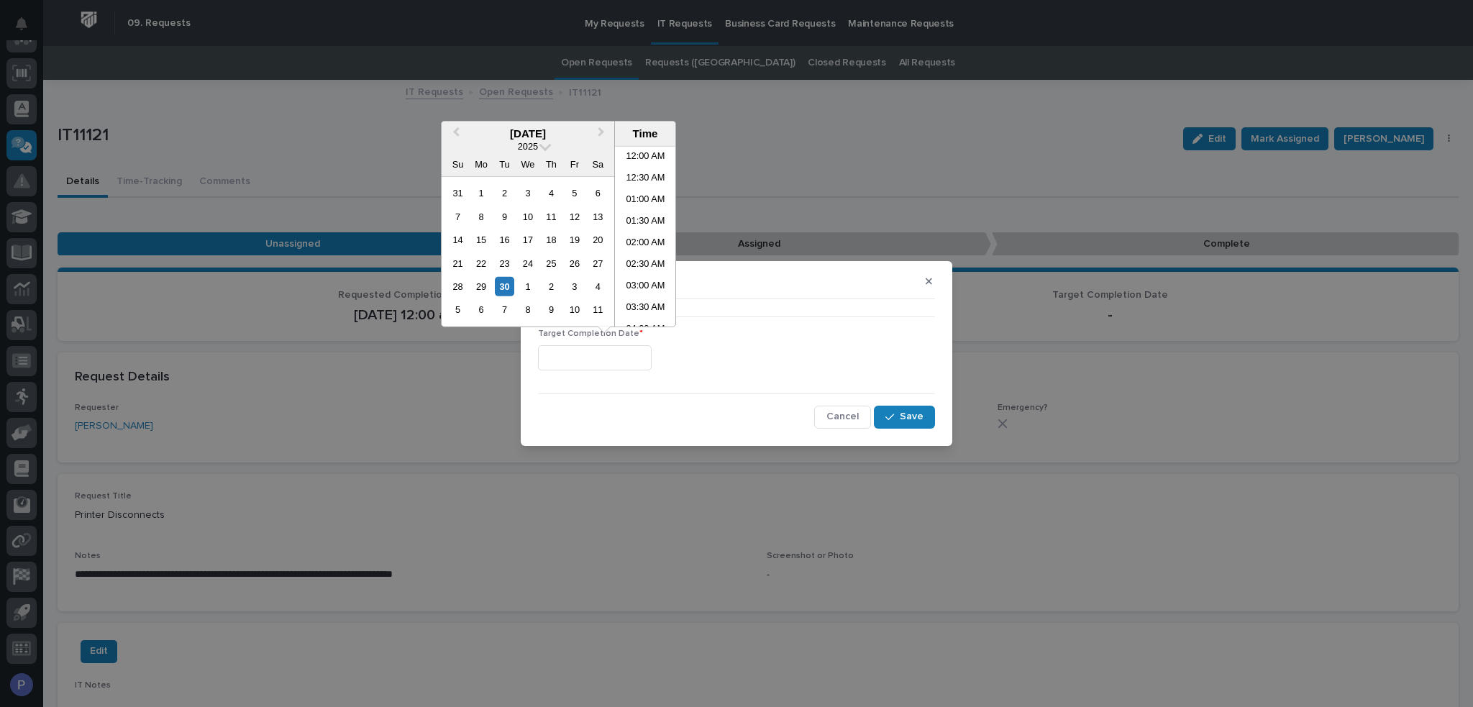
click at [593, 358] on input "text" at bounding box center [595, 357] width 114 height 25
click at [627, 255] on li "01:00 PM" at bounding box center [645, 258] width 61 height 22
type input "**********"
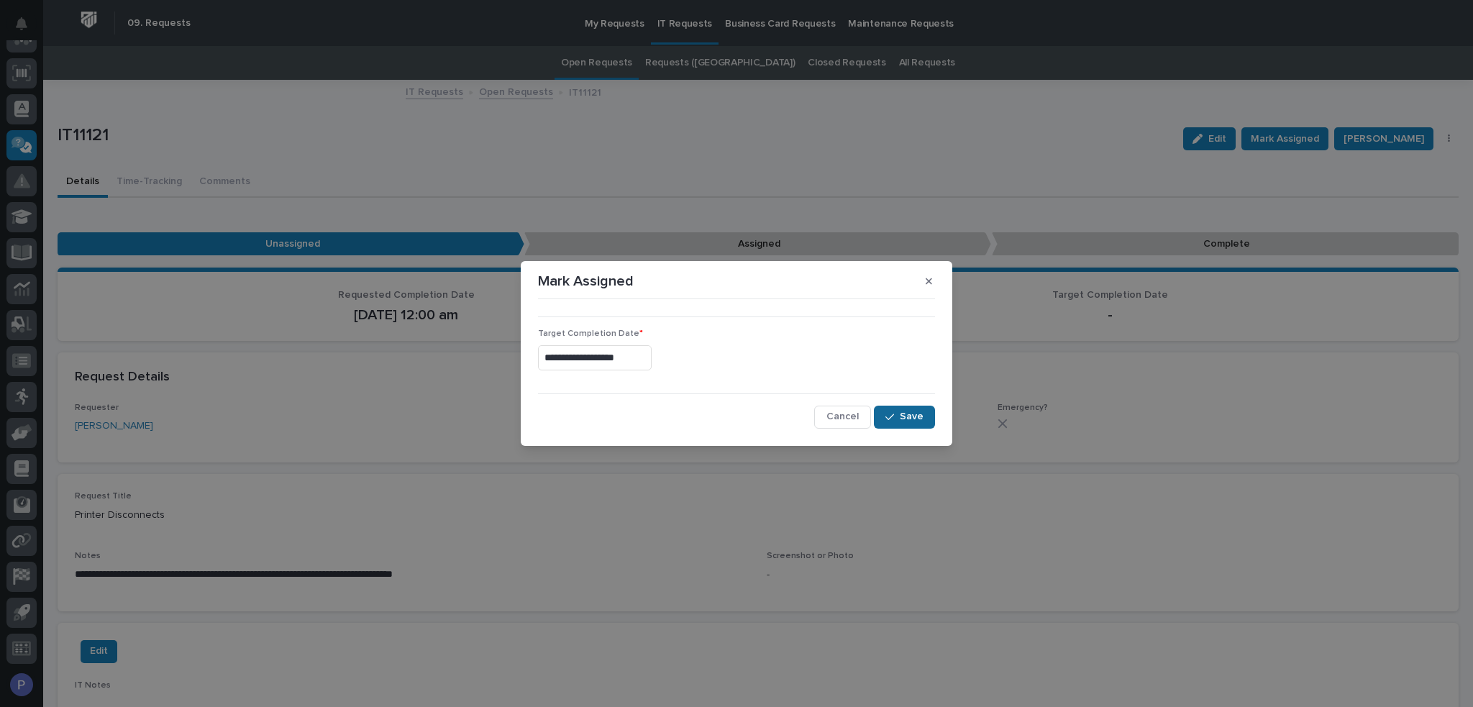
click at [924, 416] on button "Save" at bounding box center [904, 417] width 61 height 23
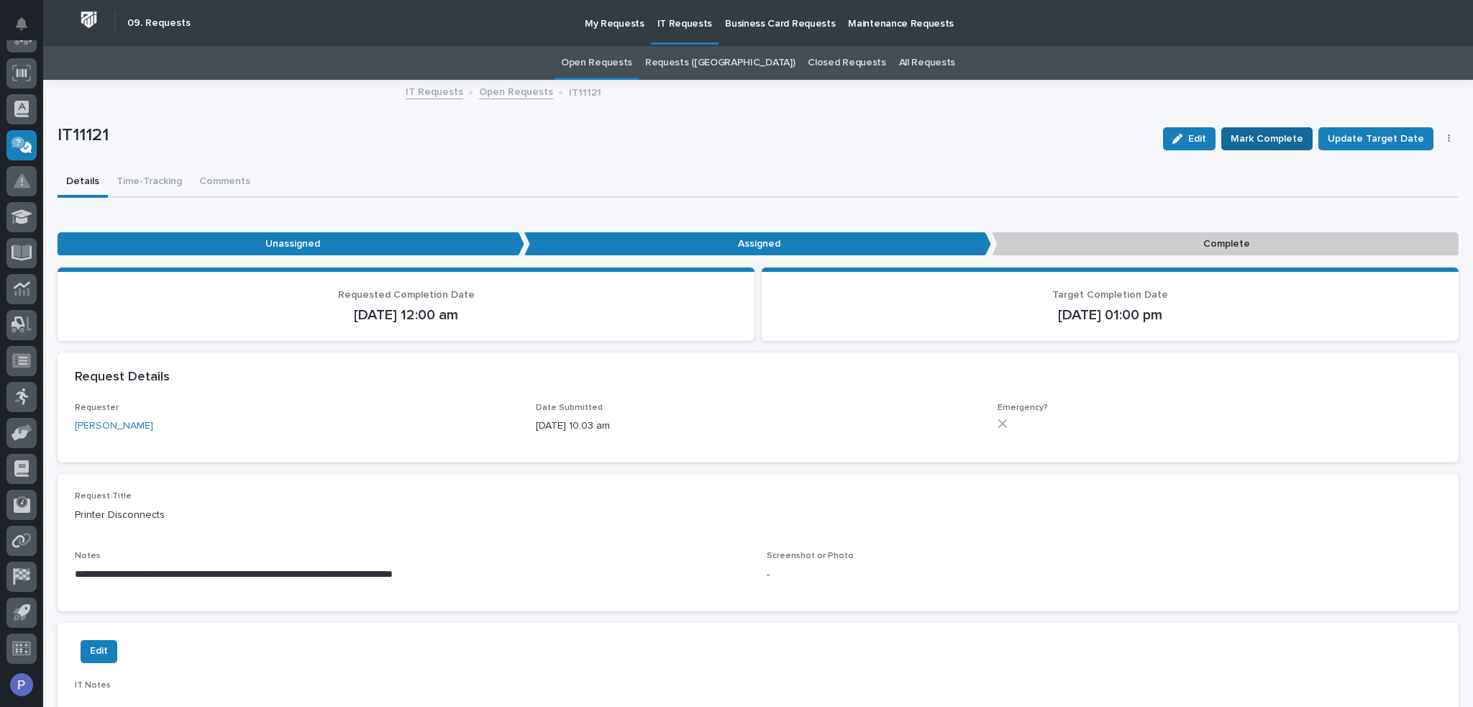
click at [1274, 143] on span "Mark Complete" at bounding box center [1266, 138] width 73 height 17
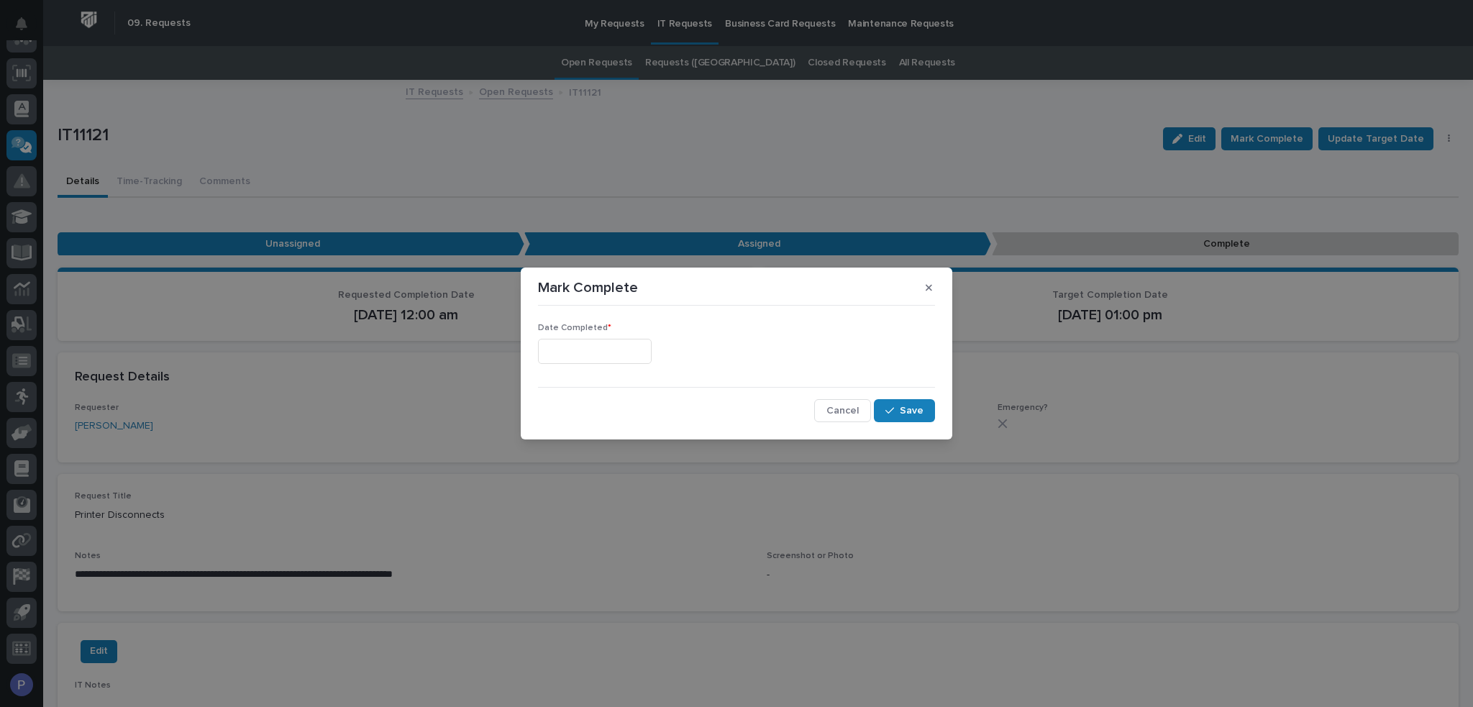
click at [644, 347] on input "text" at bounding box center [595, 351] width 114 height 25
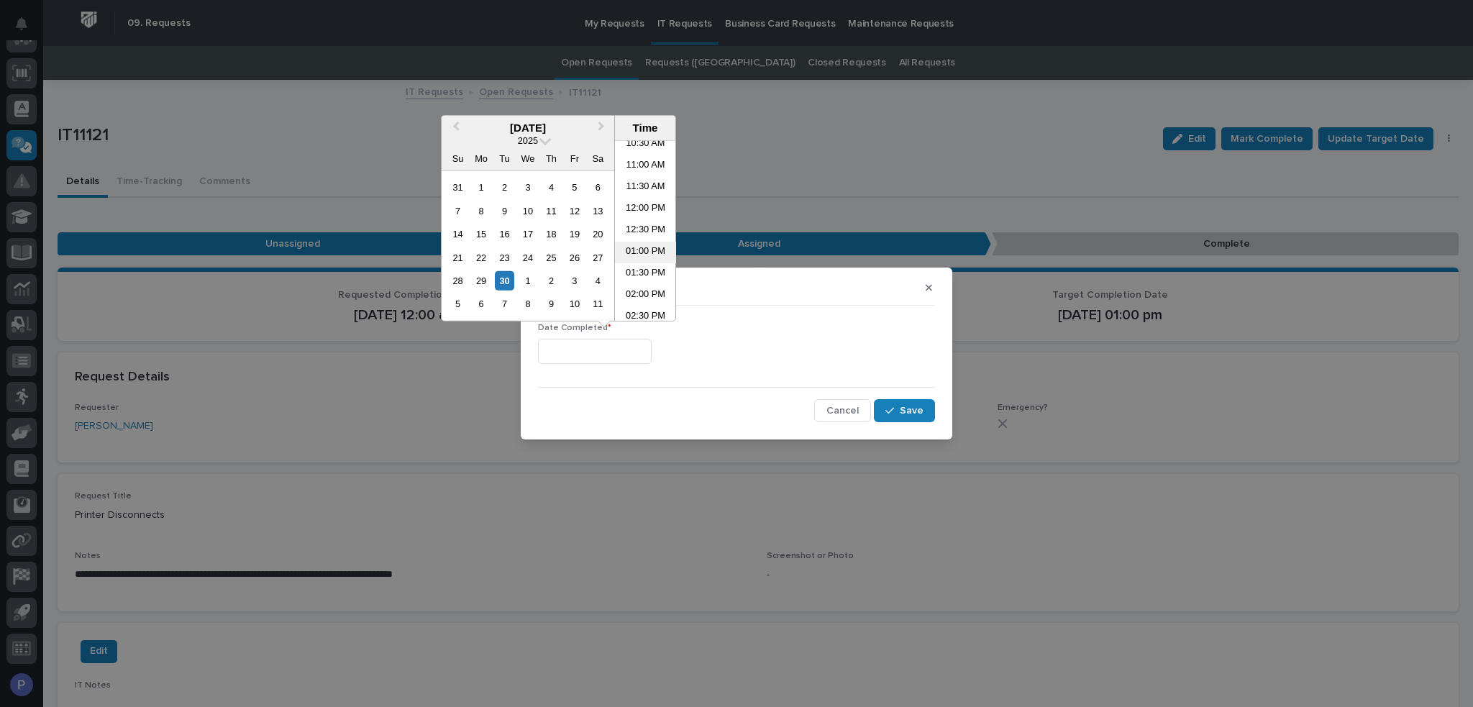
click at [637, 247] on li "01:00 PM" at bounding box center [645, 253] width 61 height 22
type input "**********"
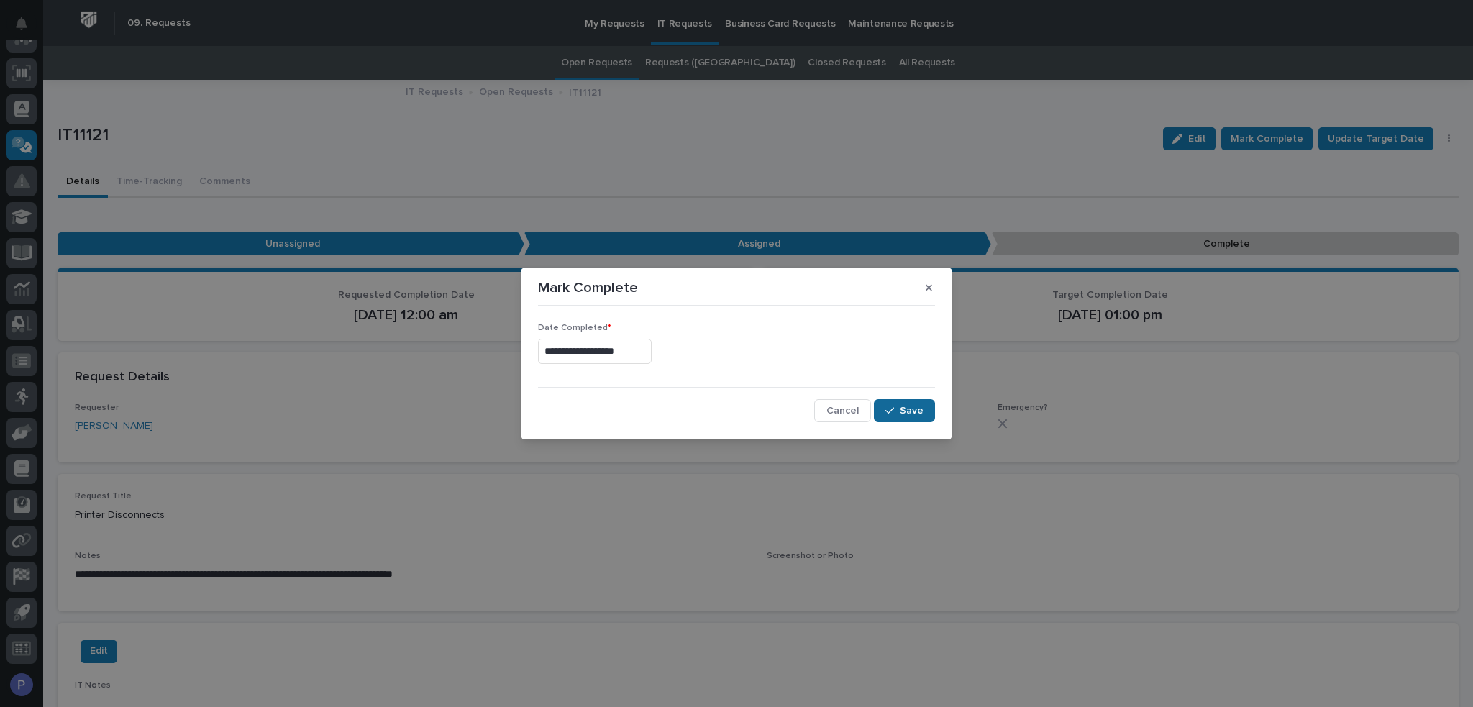
click at [918, 411] on span "Save" at bounding box center [912, 410] width 24 height 13
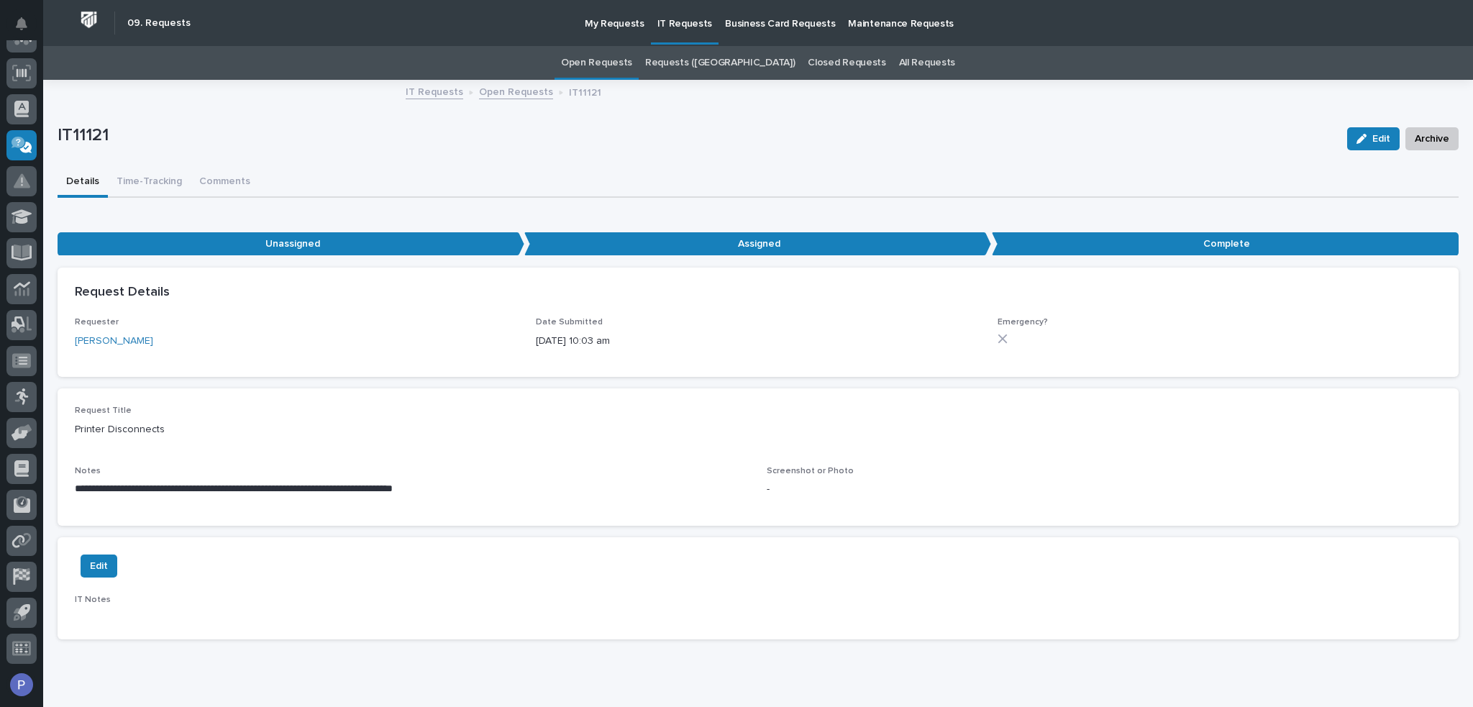
click at [523, 88] on link "Open Requests" at bounding box center [516, 91] width 74 height 17
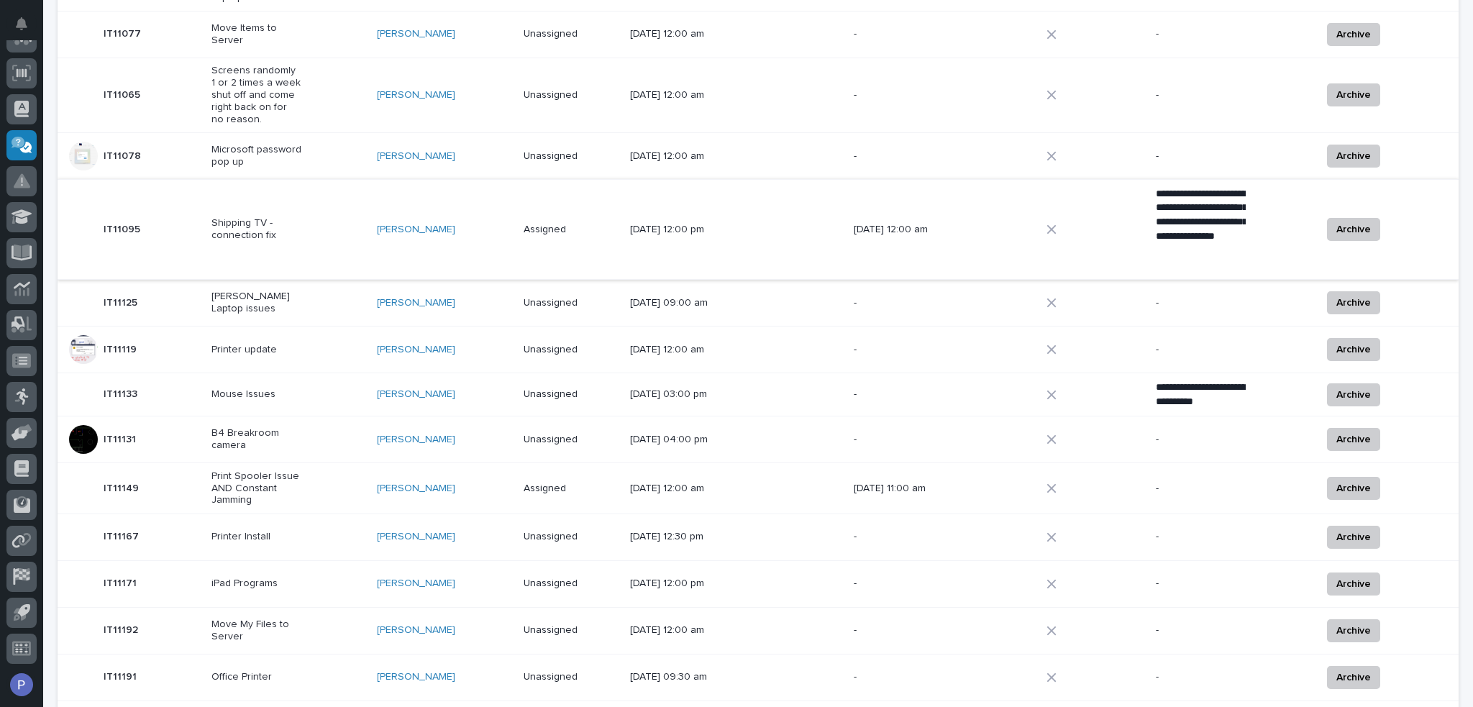
scroll to position [549, 0]
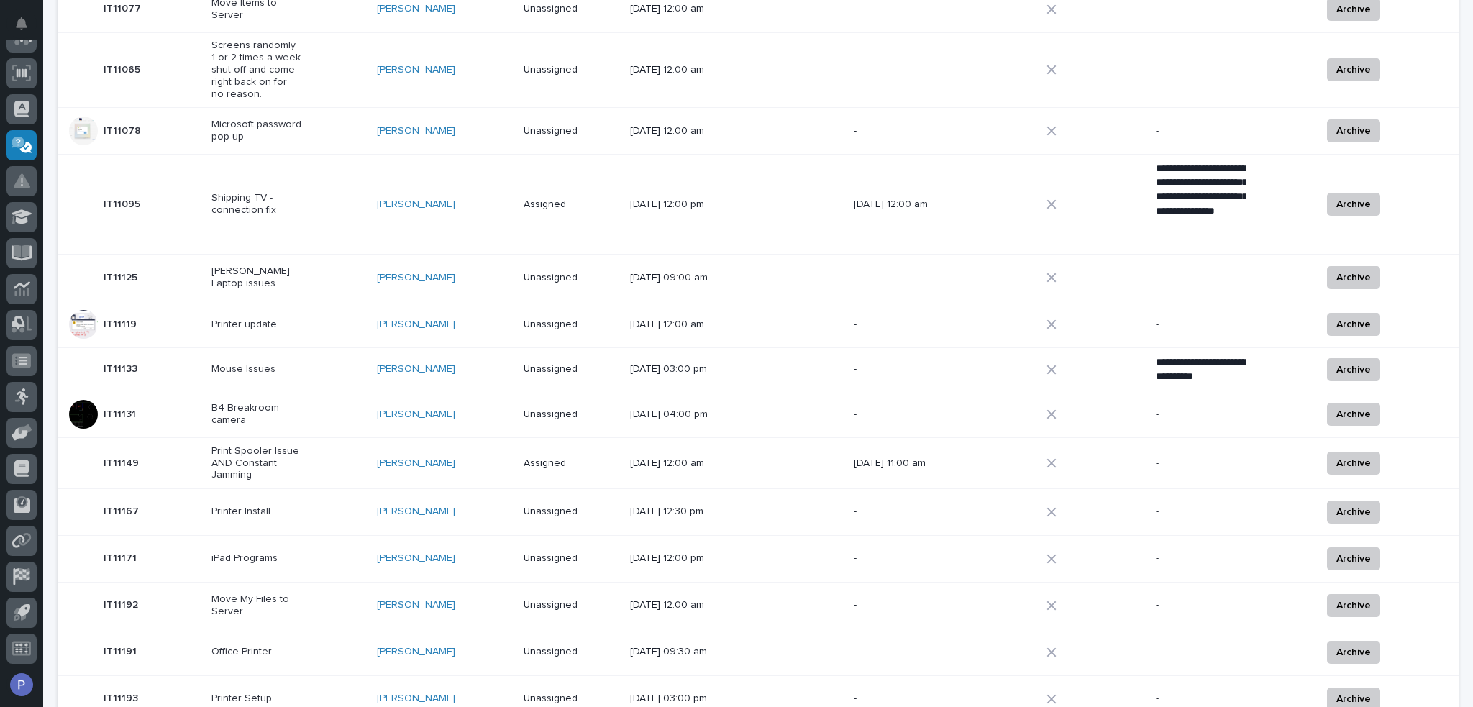
click at [477, 452] on div "[PERSON_NAME]" at bounding box center [444, 464] width 135 height 24
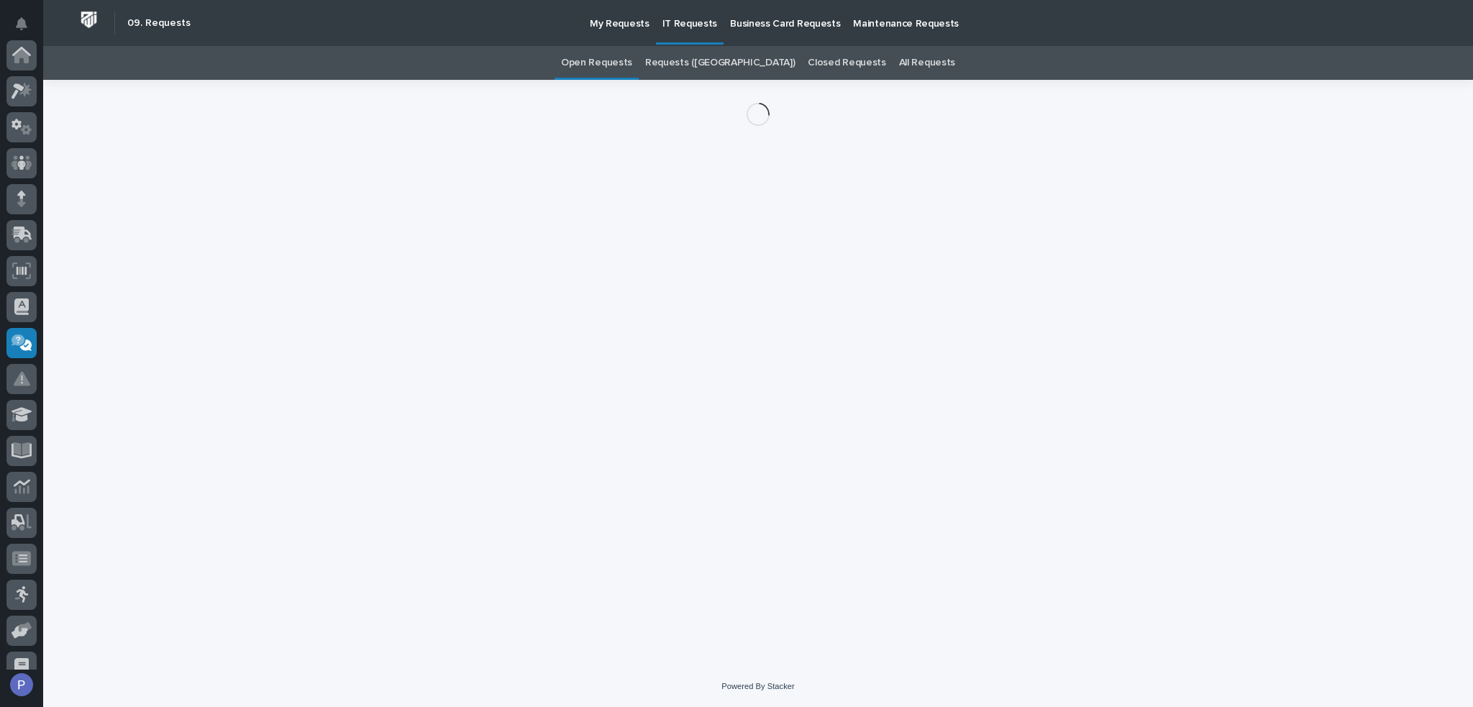
scroll to position [198, 0]
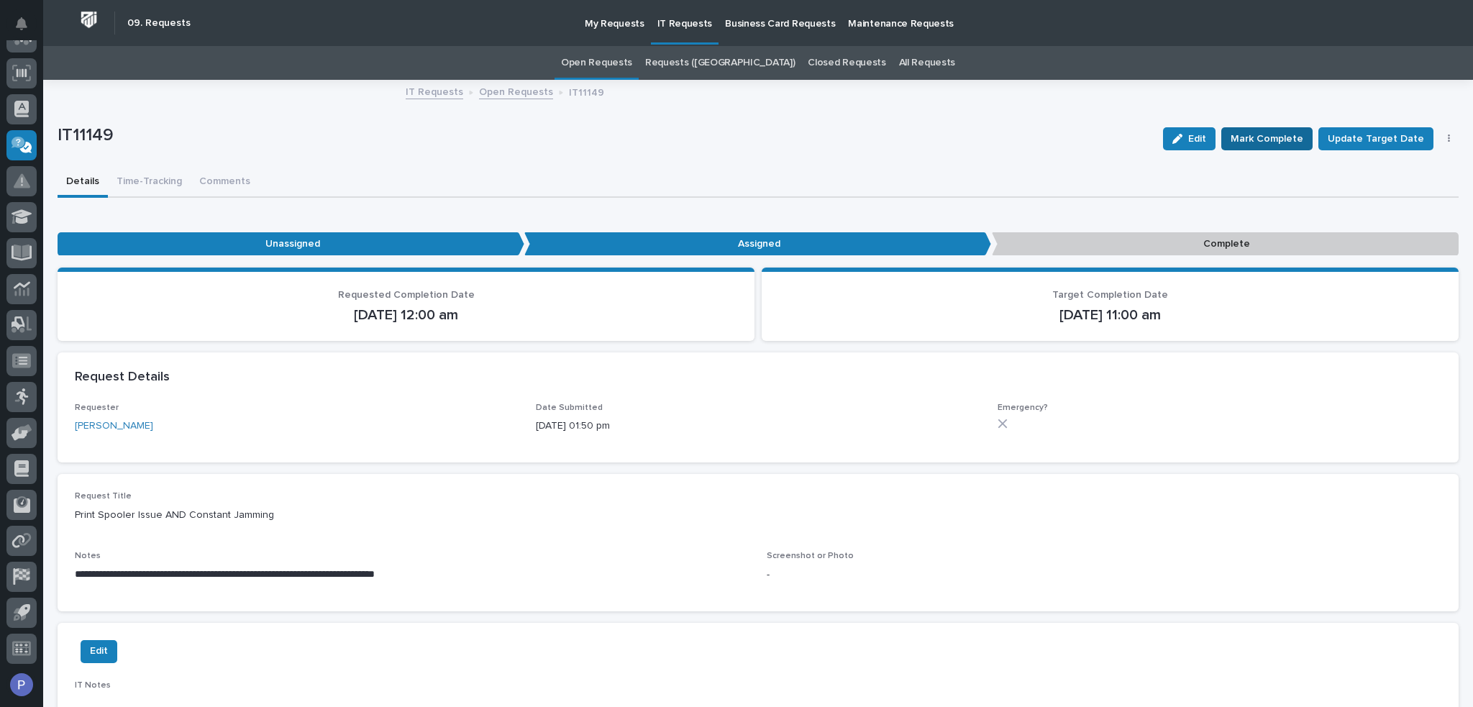
click at [1256, 140] on span "Mark Complete" at bounding box center [1266, 138] width 73 height 17
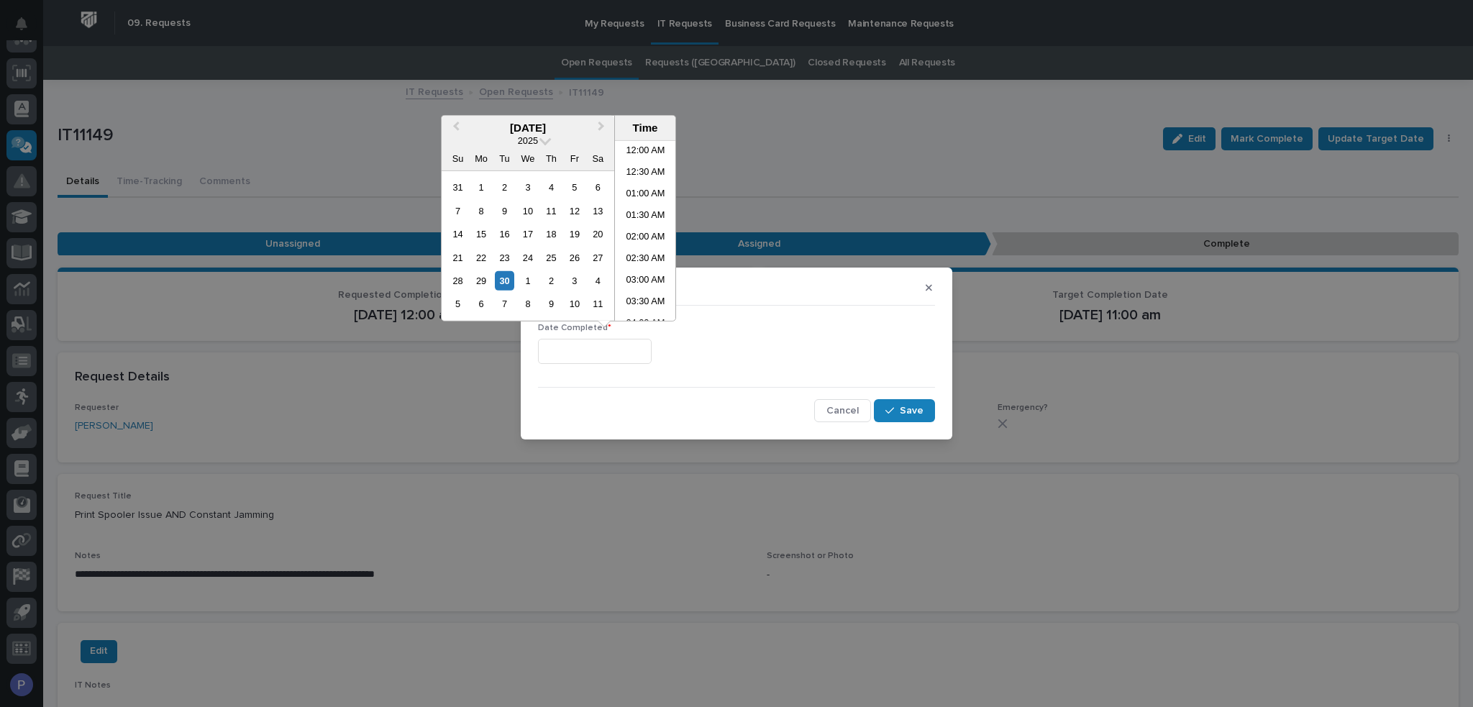
click at [633, 352] on input "text" at bounding box center [595, 351] width 114 height 25
click at [644, 250] on li "01:00 PM" at bounding box center [645, 253] width 61 height 22
type input "**********"
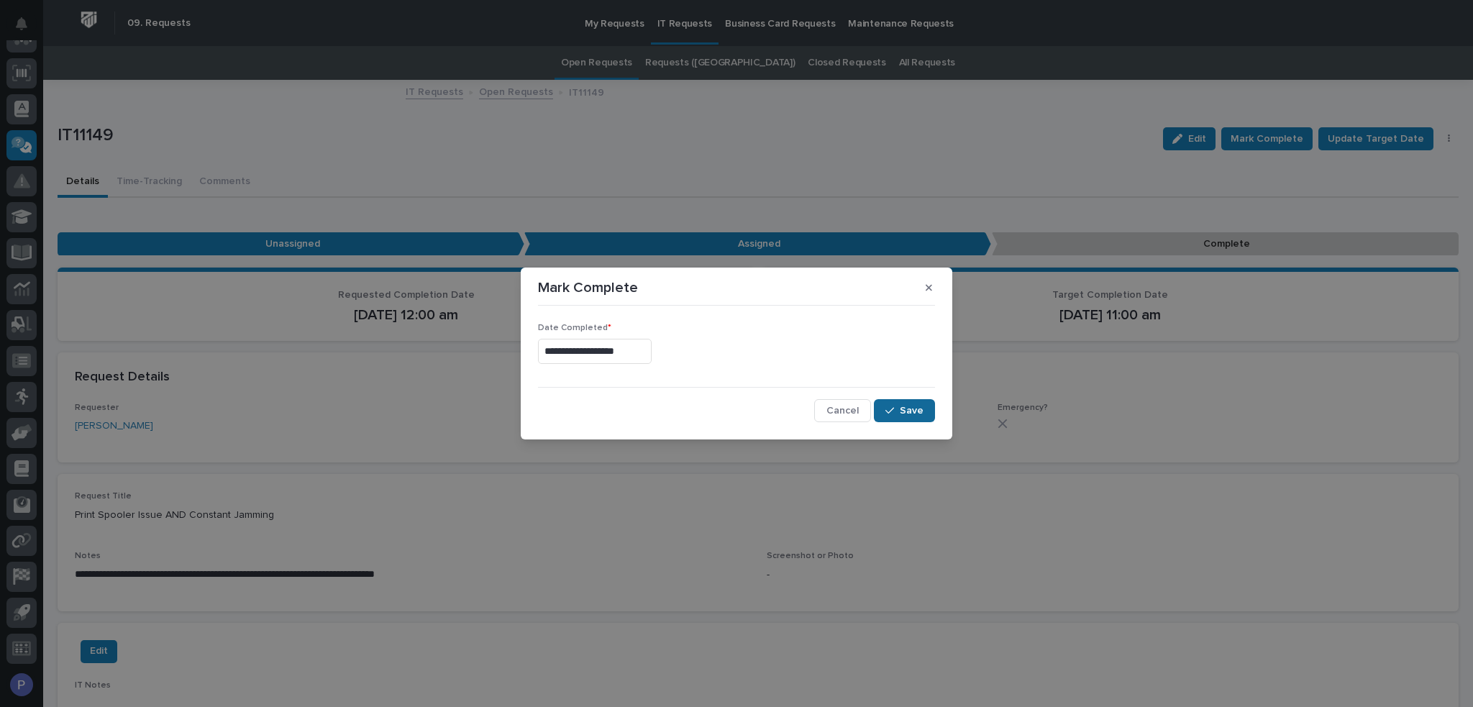
click at [918, 409] on span "Save" at bounding box center [912, 410] width 24 height 13
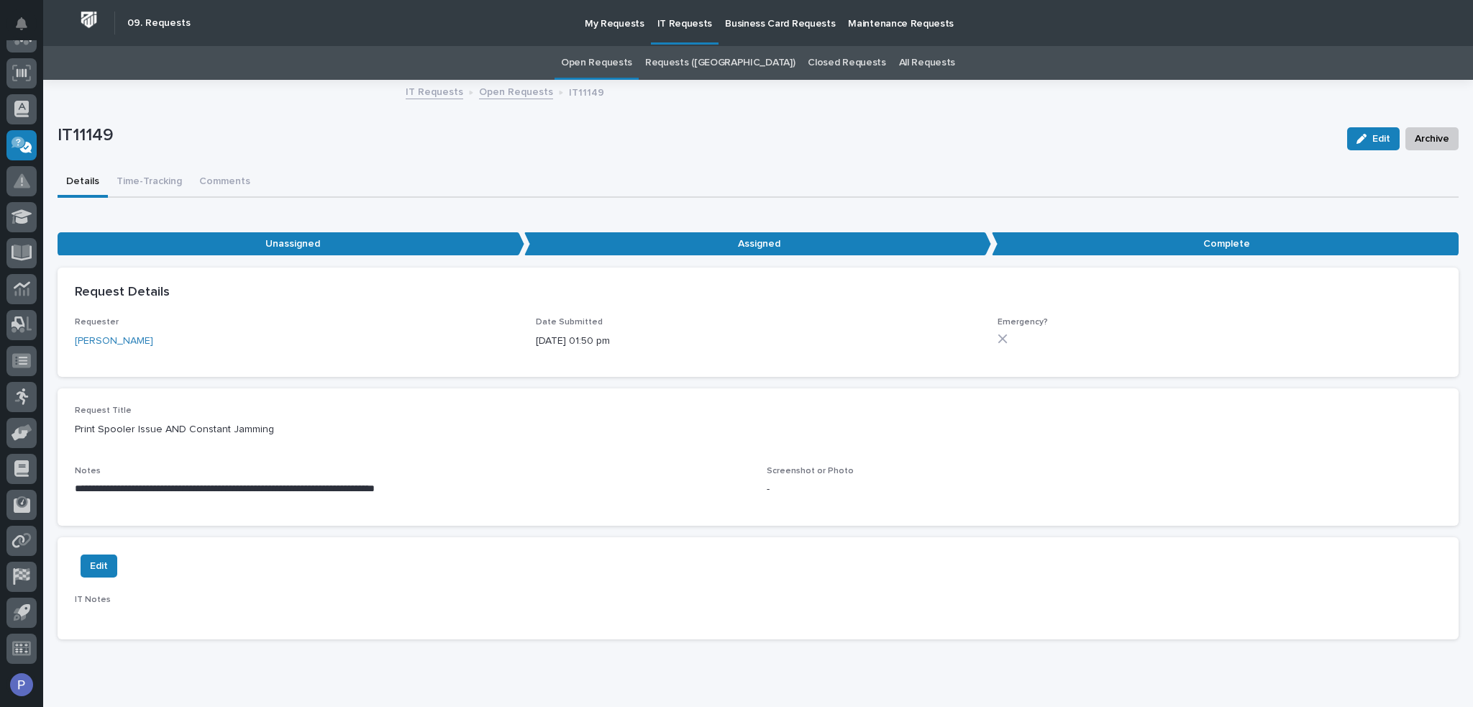
click at [492, 91] on link "Open Requests" at bounding box center [516, 91] width 74 height 17
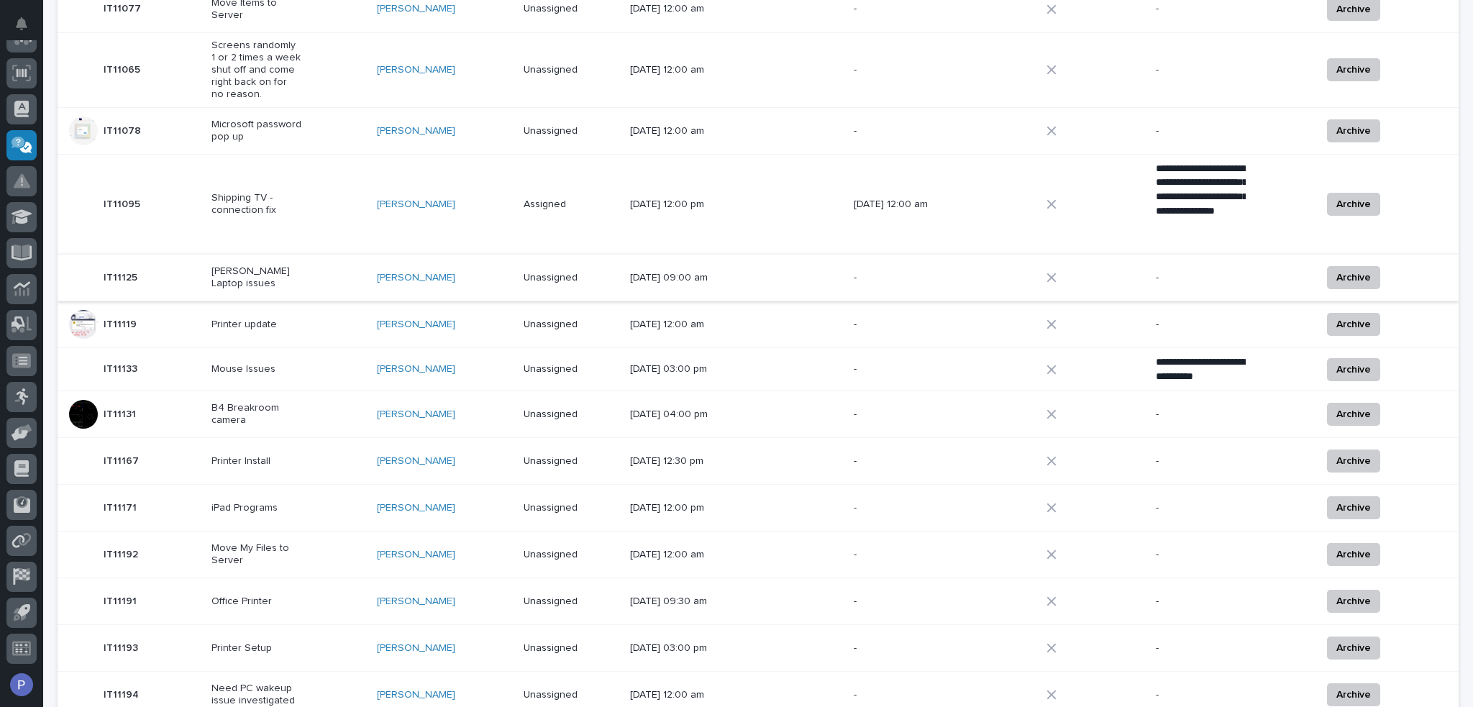
scroll to position [621, 0]
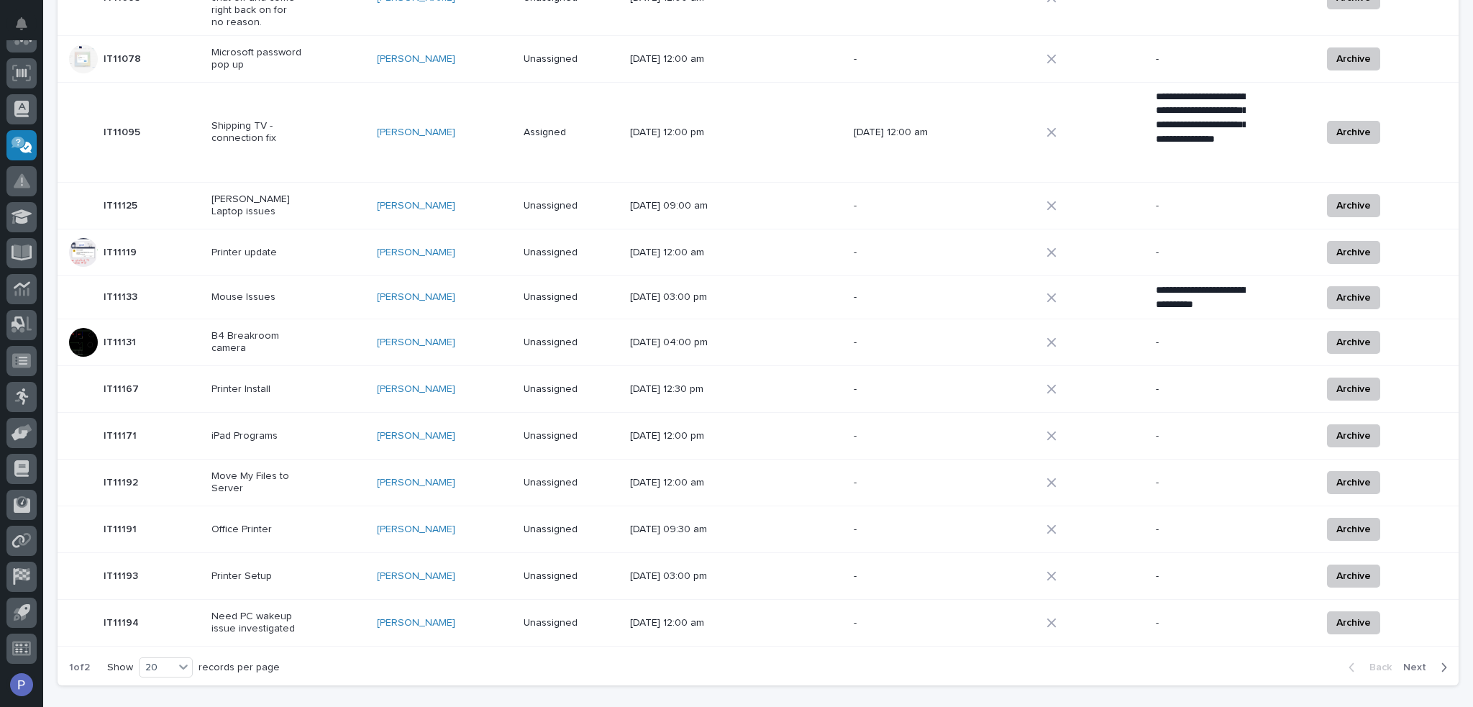
click at [1412, 661] on span "Next" at bounding box center [1419, 667] width 32 height 13
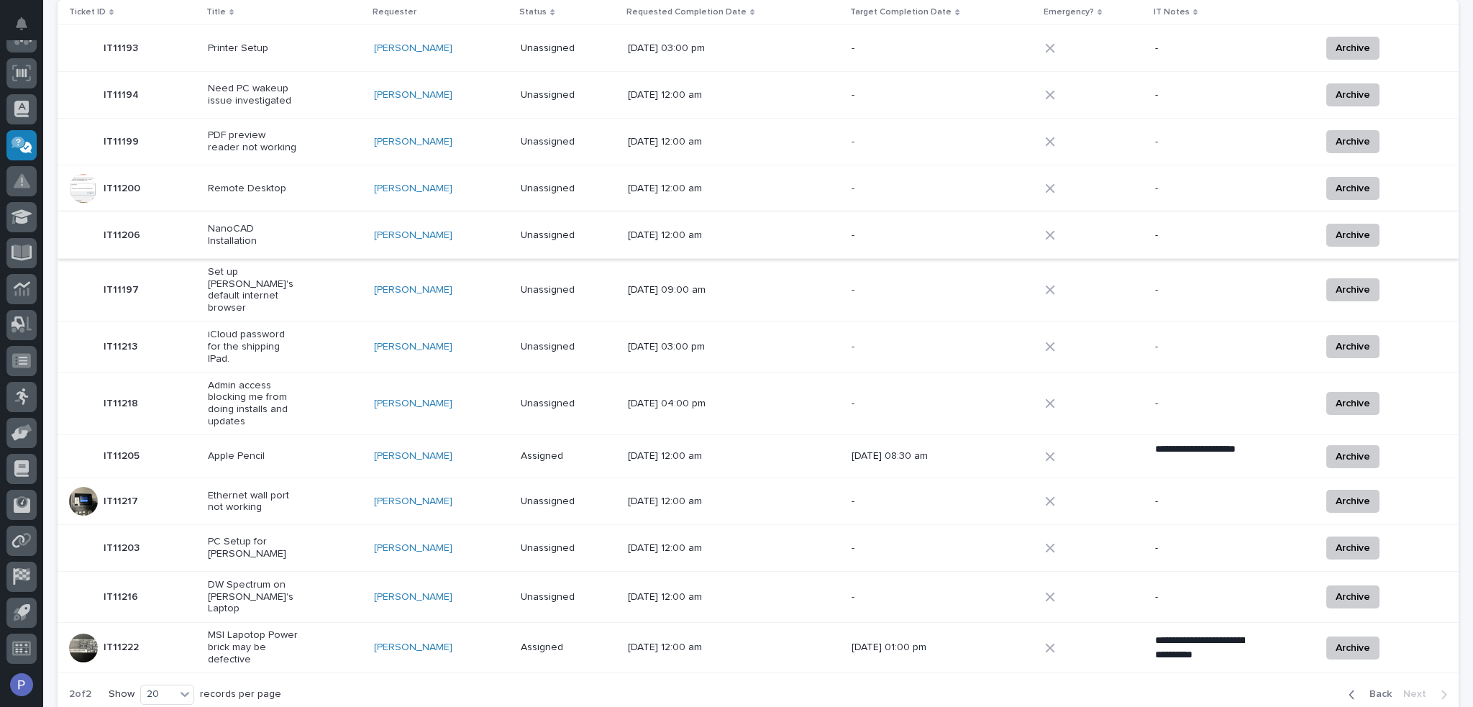
scroll to position [216, 0]
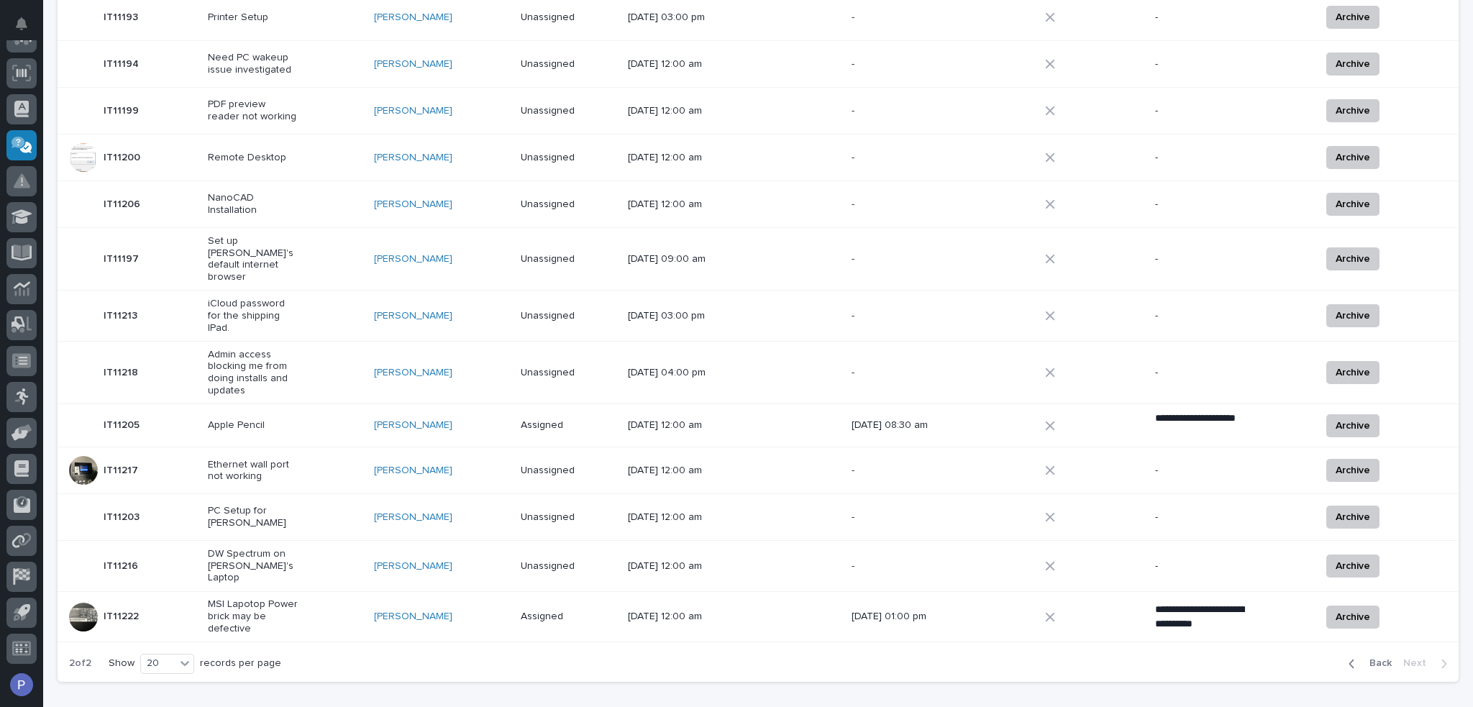
click at [326, 413] on div "Apple Pencil" at bounding box center [285, 425] width 155 height 24
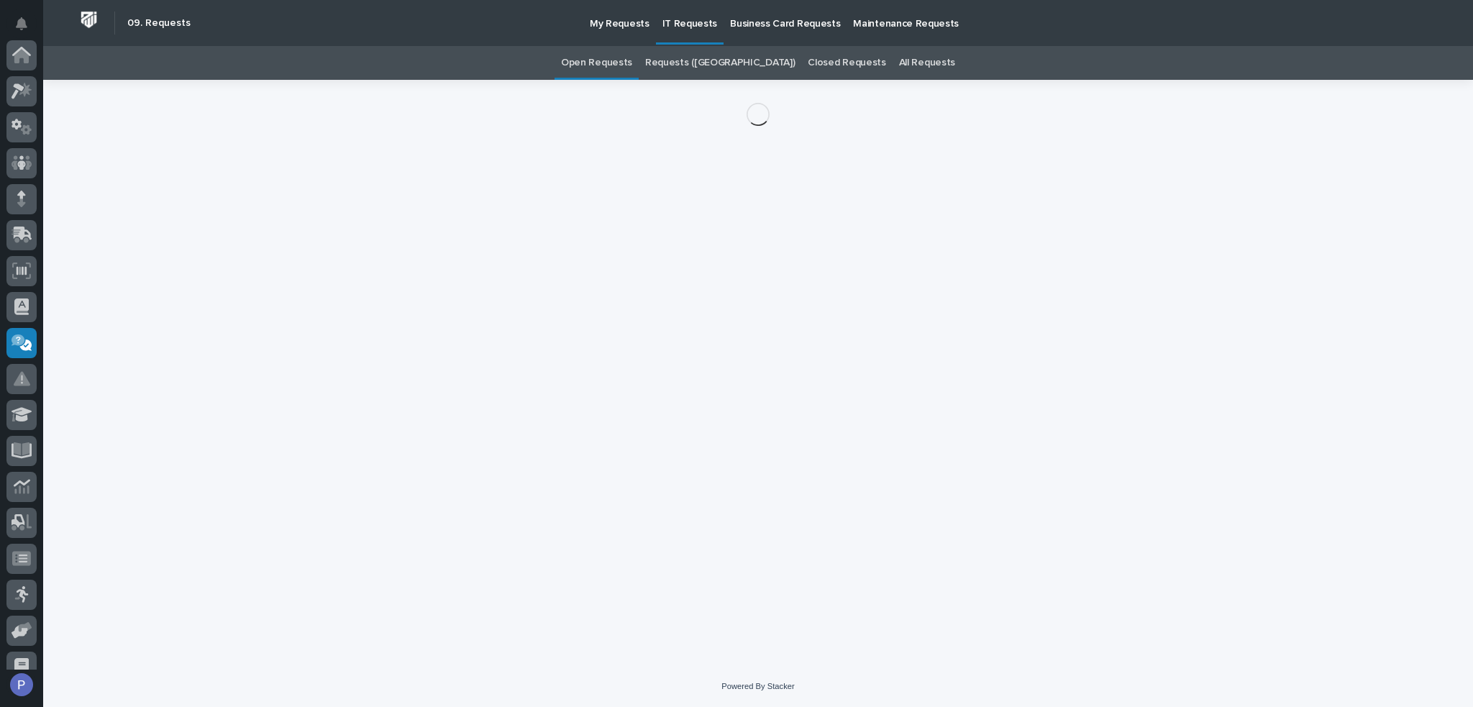
scroll to position [198, 0]
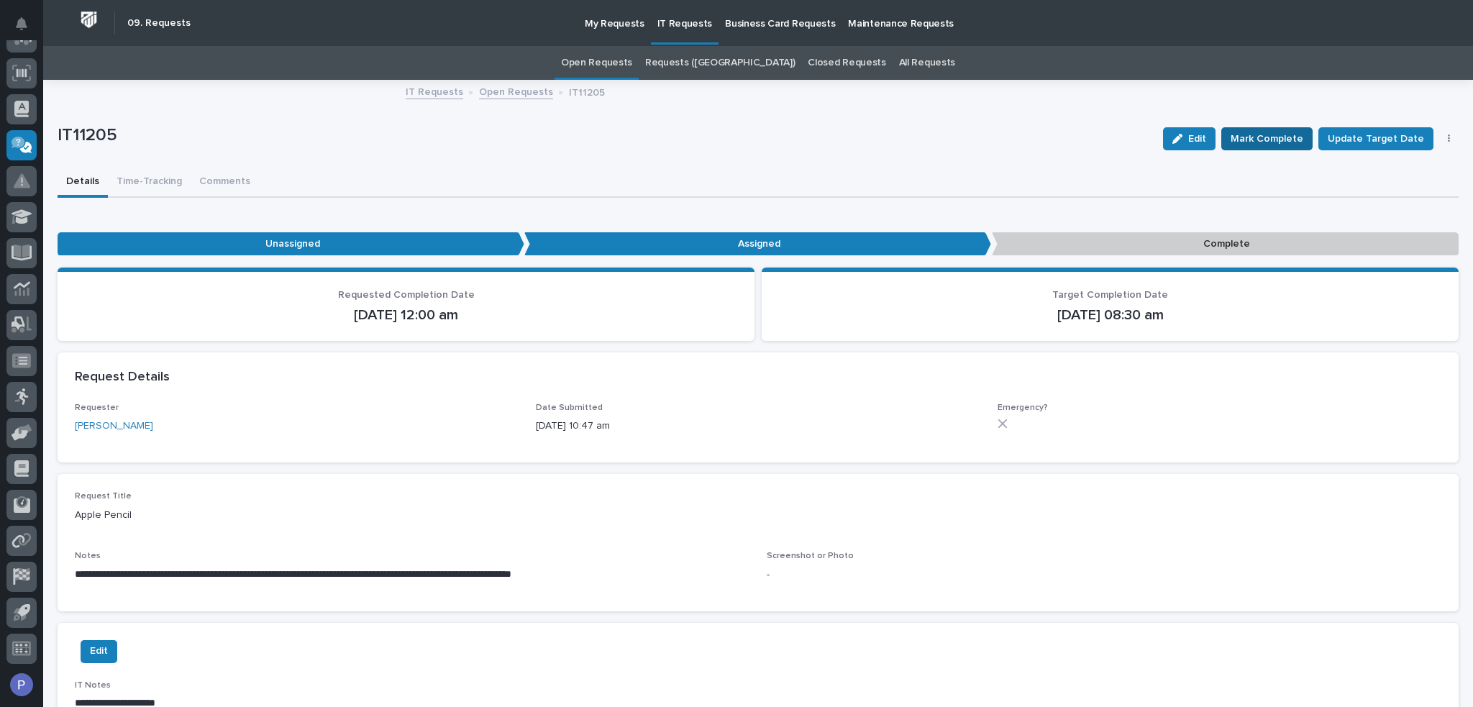
click at [1264, 138] on span "Mark Complete" at bounding box center [1266, 138] width 73 height 17
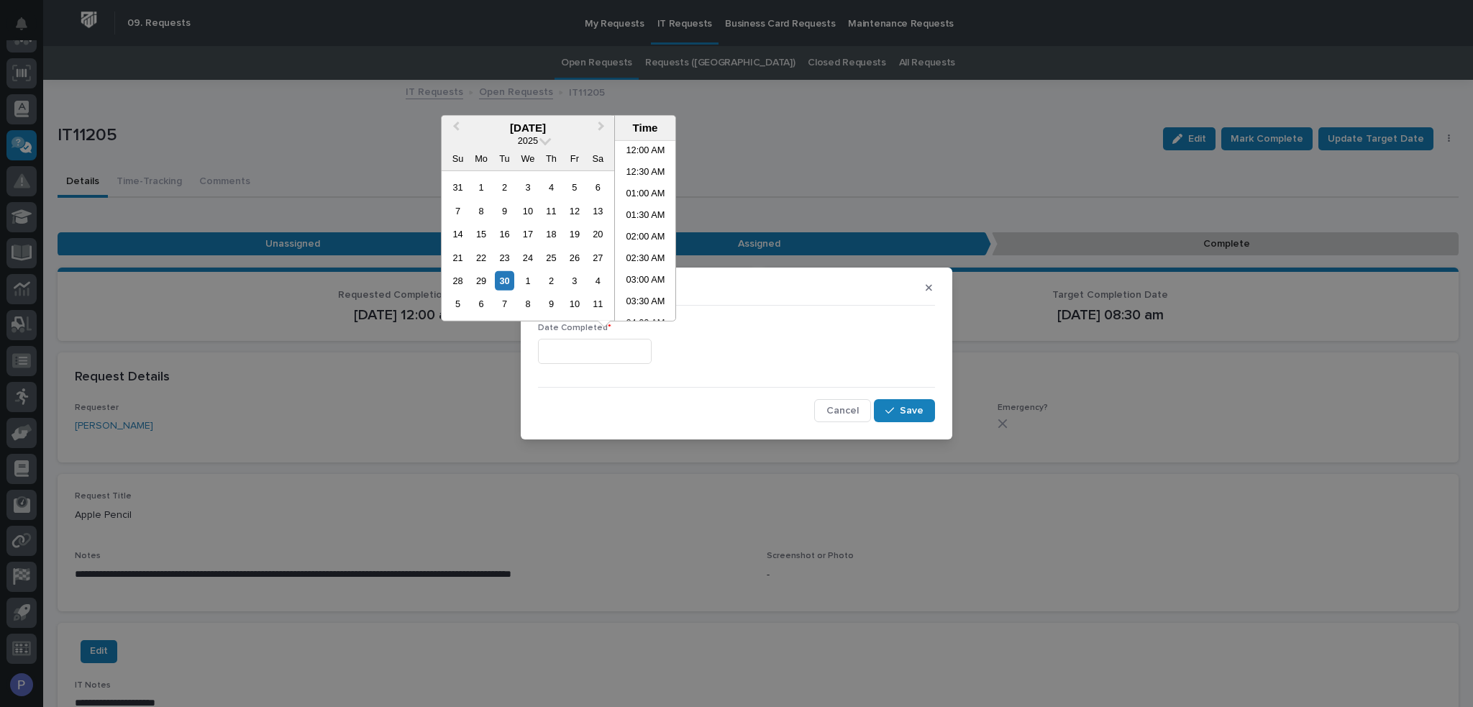
click at [608, 356] on input "text" at bounding box center [595, 351] width 114 height 25
click at [648, 230] on li "01:00 PM" at bounding box center [645, 231] width 61 height 22
type input "**********"
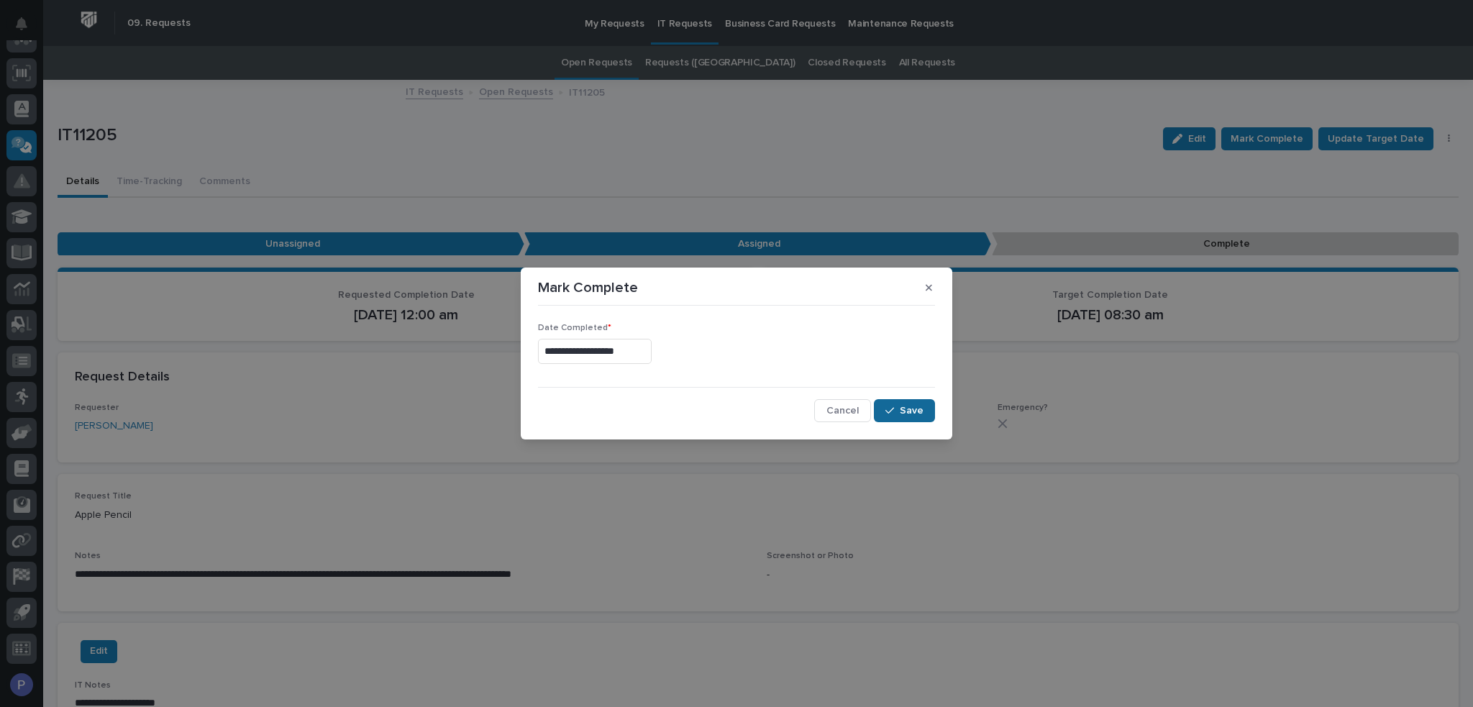
click at [908, 413] on span "Save" at bounding box center [912, 410] width 24 height 13
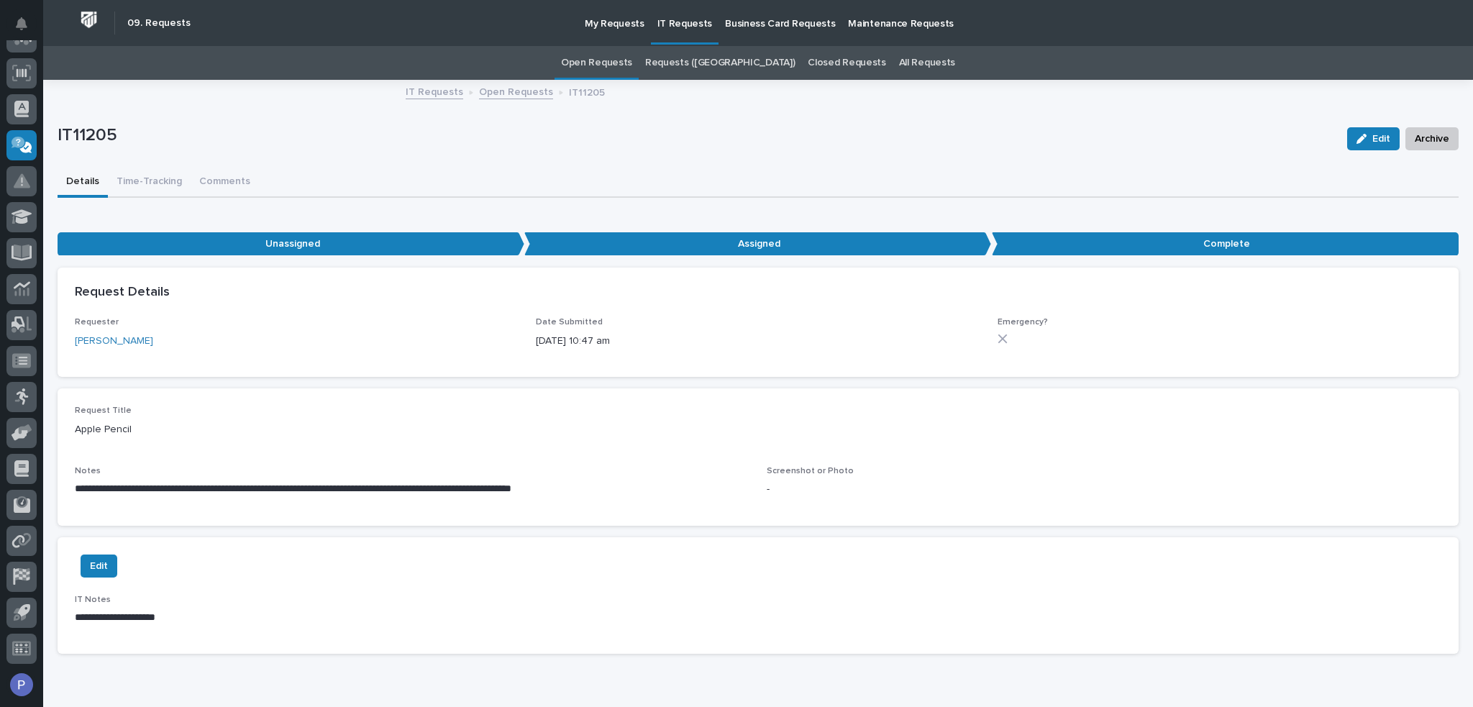
click at [492, 89] on link "Open Requests" at bounding box center [516, 91] width 74 height 17
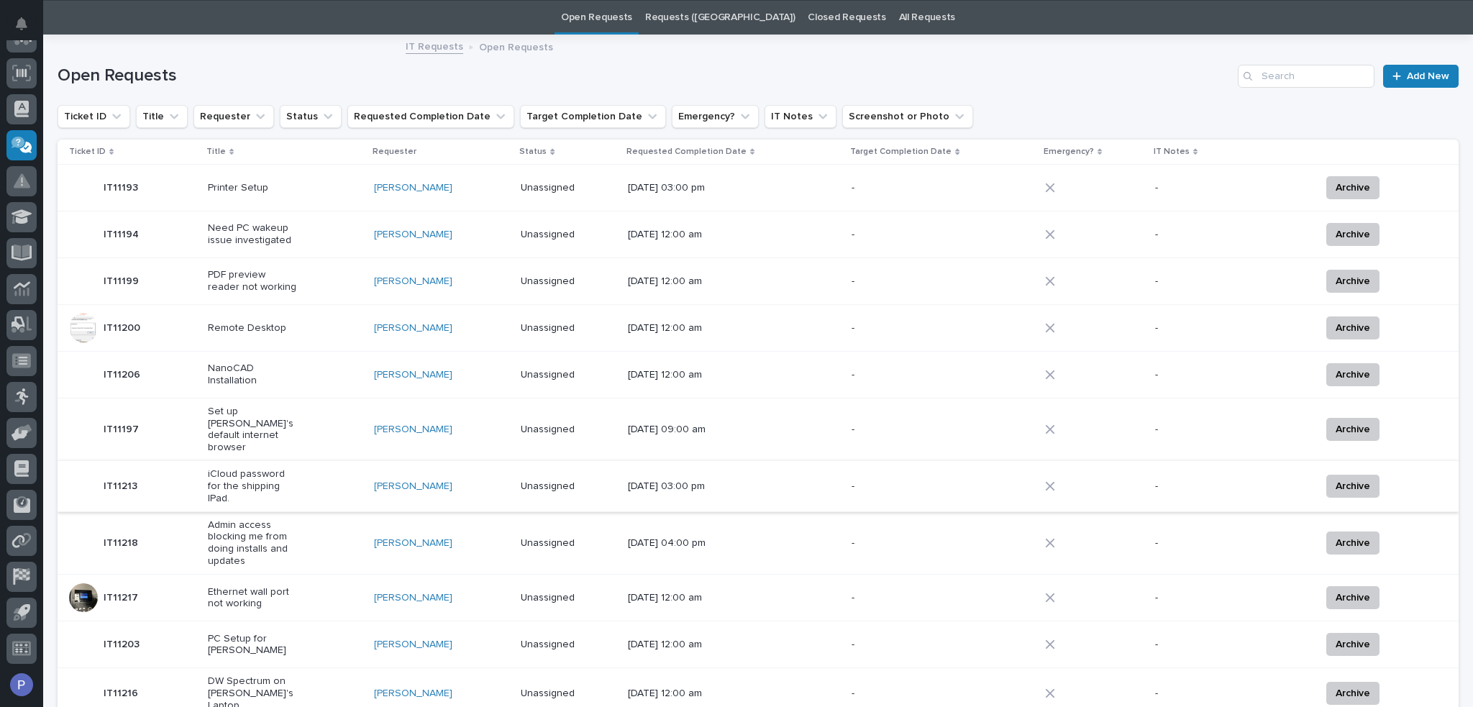
scroll to position [46, 0]
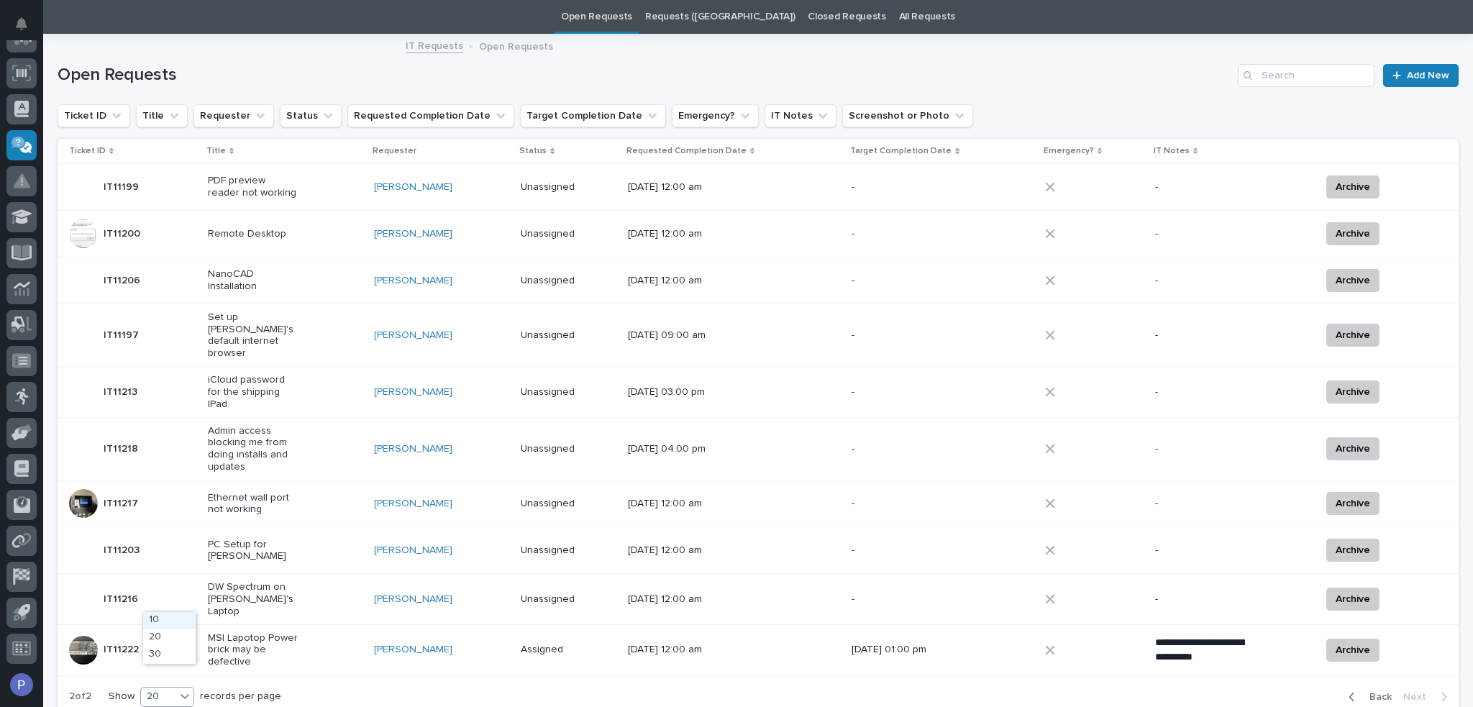
click at [188, 689] on icon at bounding box center [185, 696] width 14 height 14
click at [187, 657] on div "30" at bounding box center [169, 654] width 52 height 17
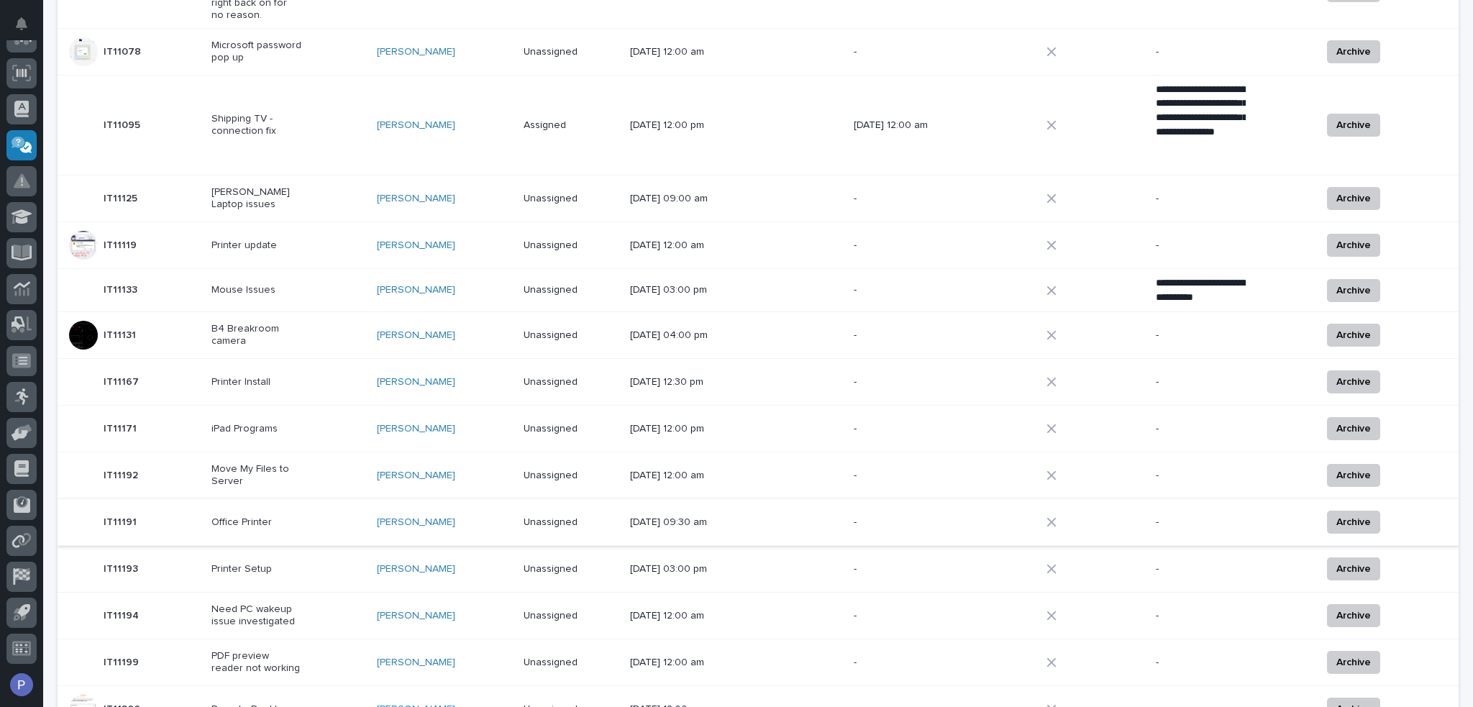
scroll to position [480, 0]
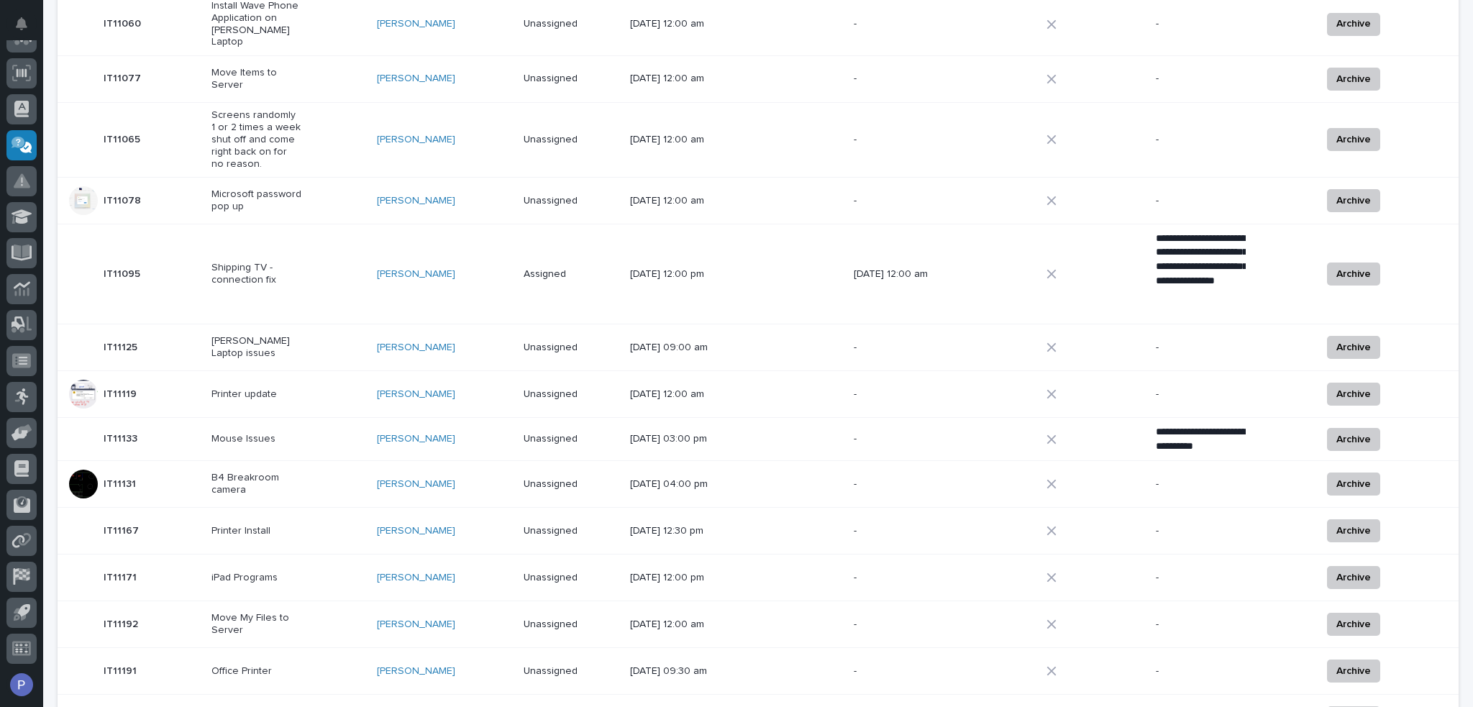
click at [335, 471] on div "B4 Breakroom camera" at bounding box center [288, 484] width 154 height 36
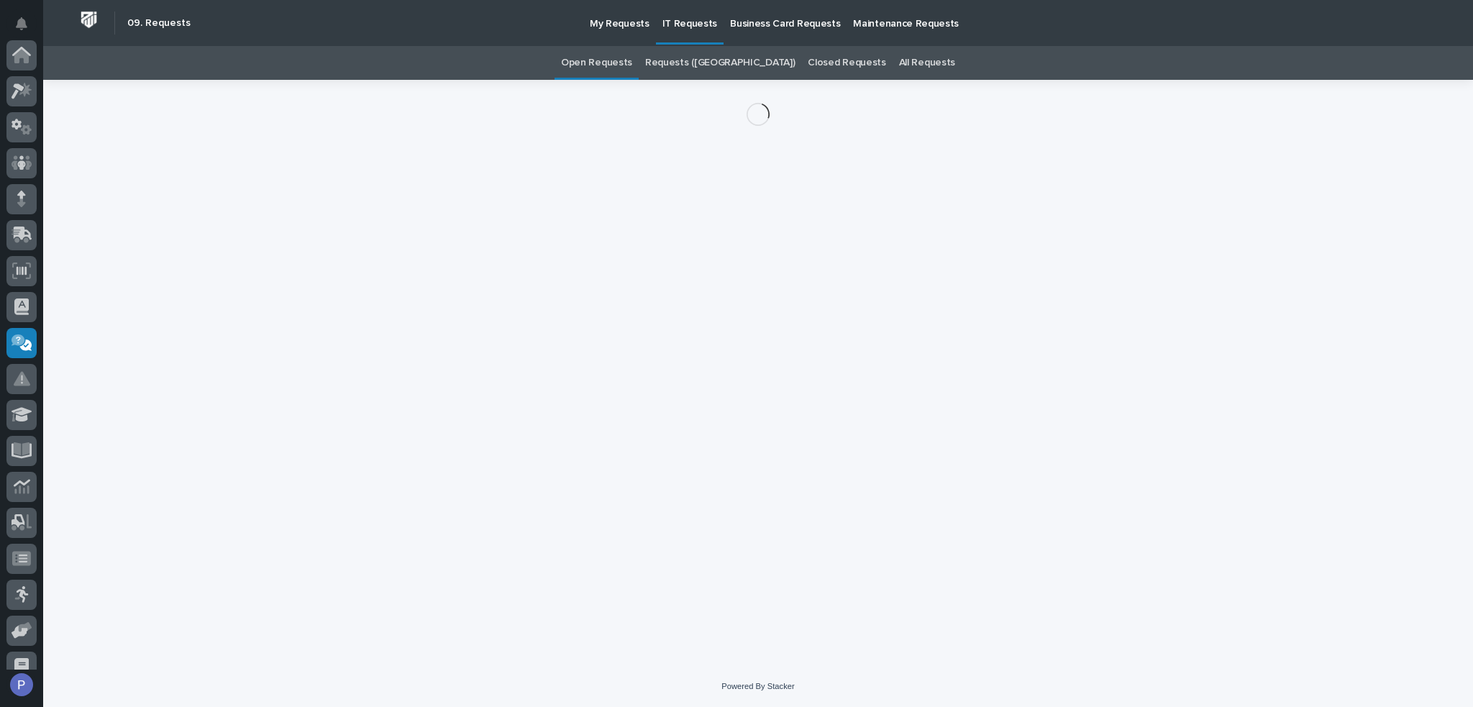
scroll to position [198, 0]
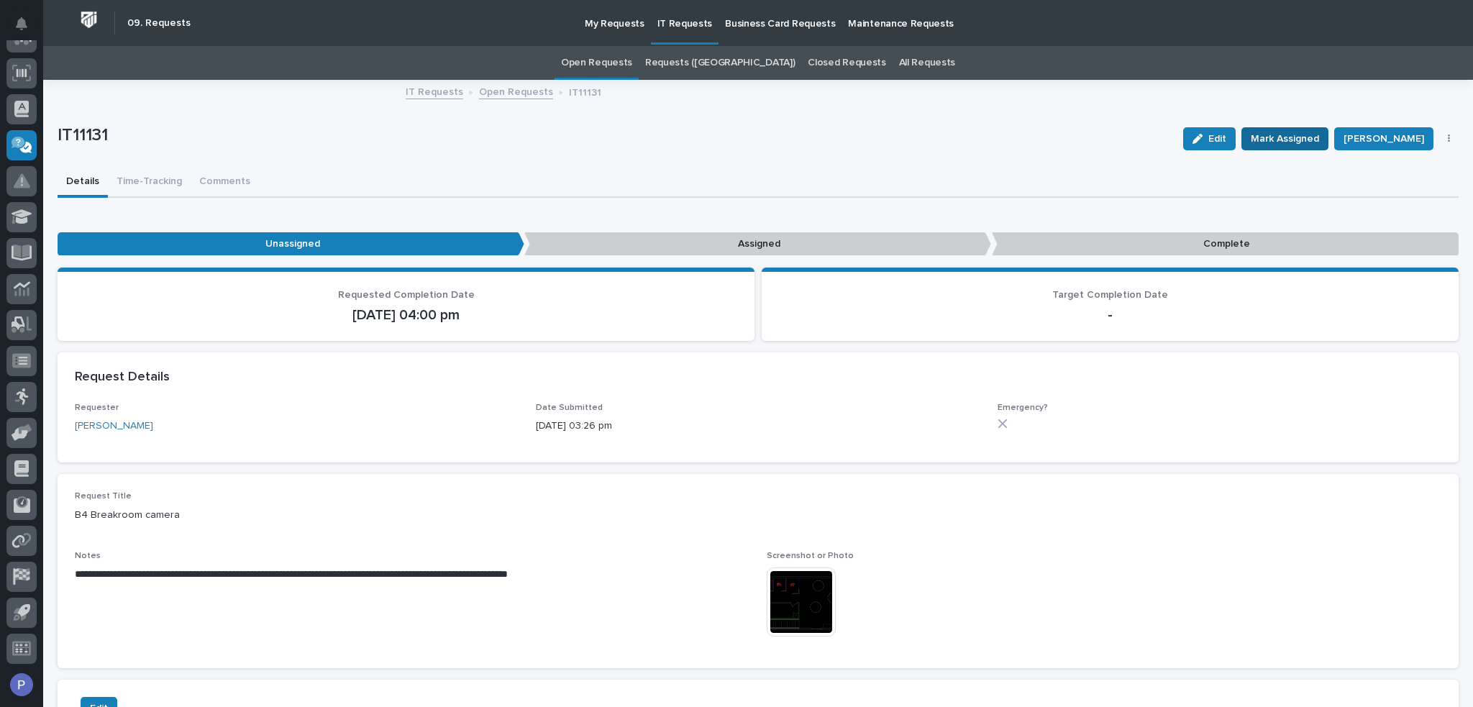
click at [1285, 140] on span "Mark Assigned" at bounding box center [1285, 138] width 68 height 17
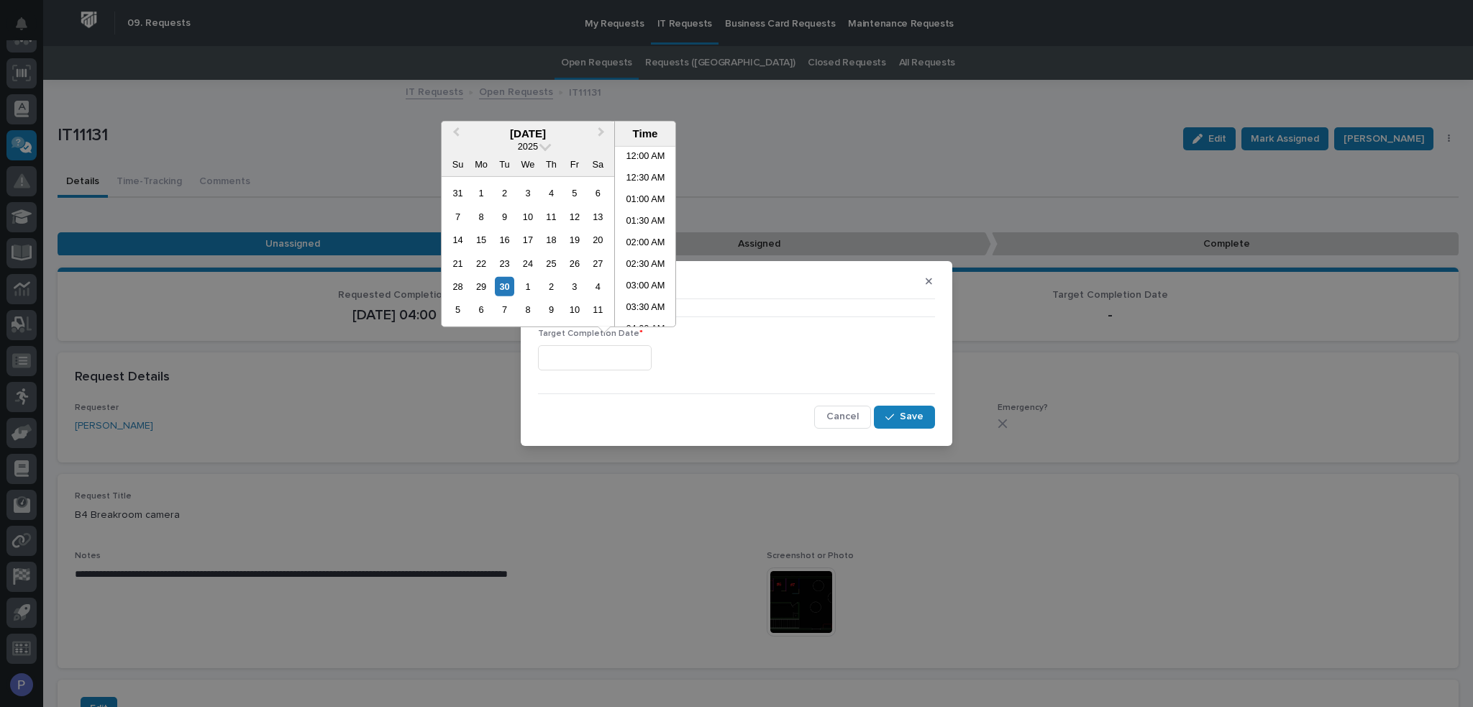
click at [641, 362] on input "text" at bounding box center [595, 357] width 114 height 25
click at [648, 236] on li "01:00 PM" at bounding box center [645, 237] width 61 height 22
type input "**********"
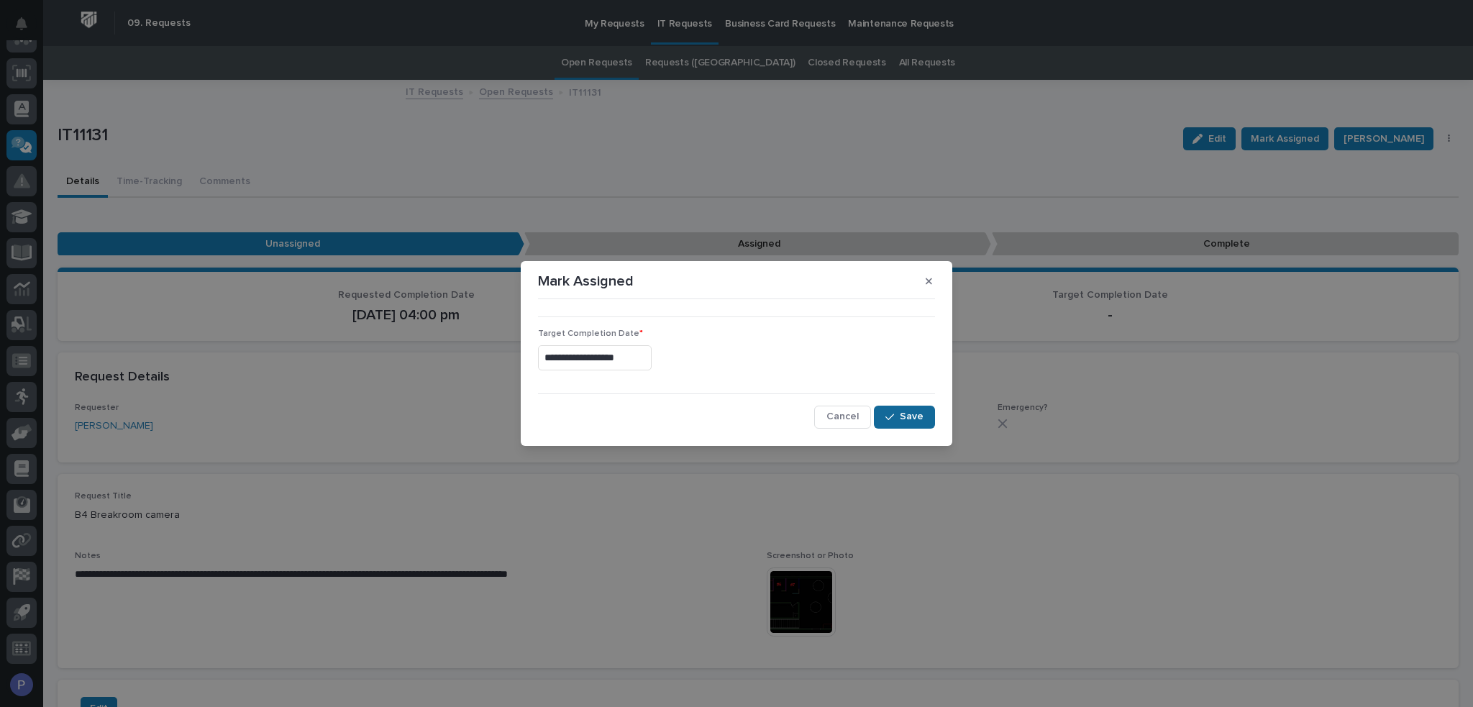
click at [900, 424] on button "Save" at bounding box center [904, 417] width 61 height 23
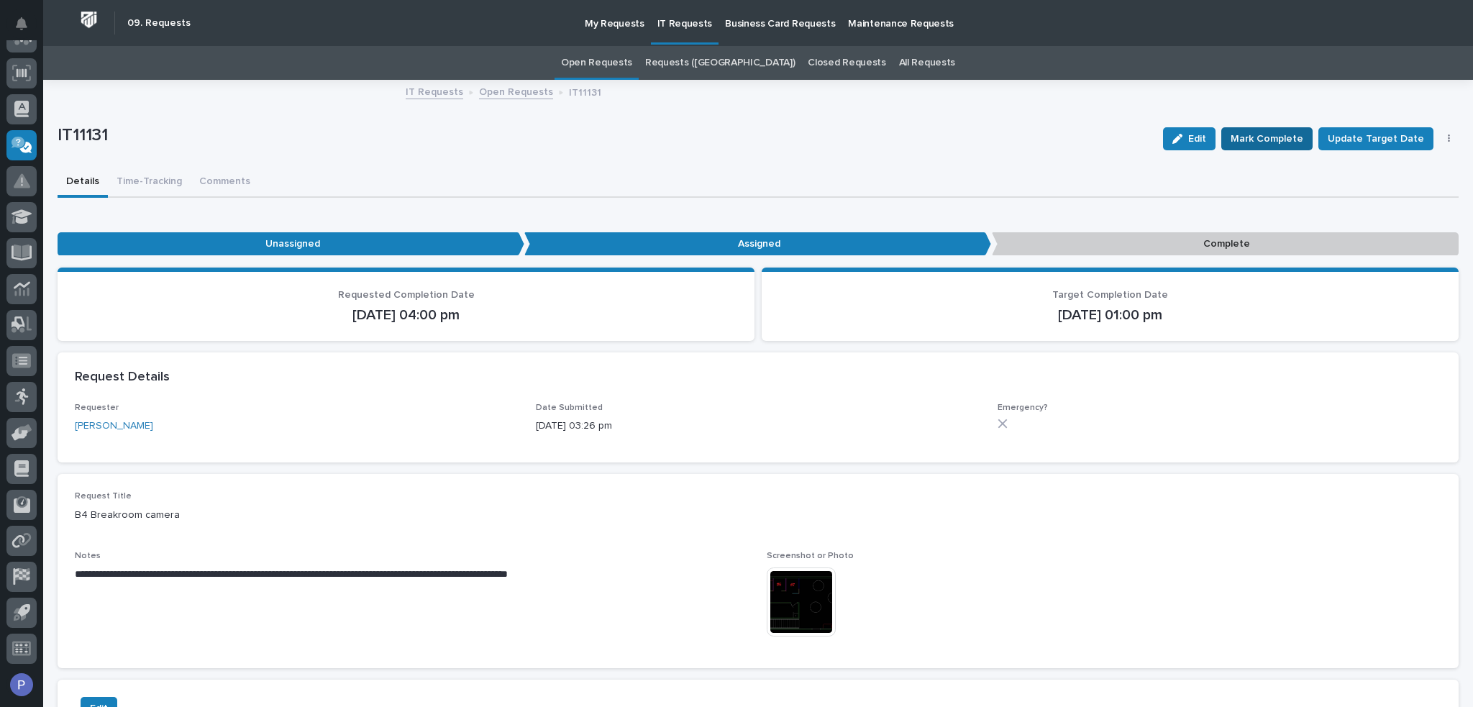
click at [1257, 127] on button "Mark Complete" at bounding box center [1266, 138] width 91 height 23
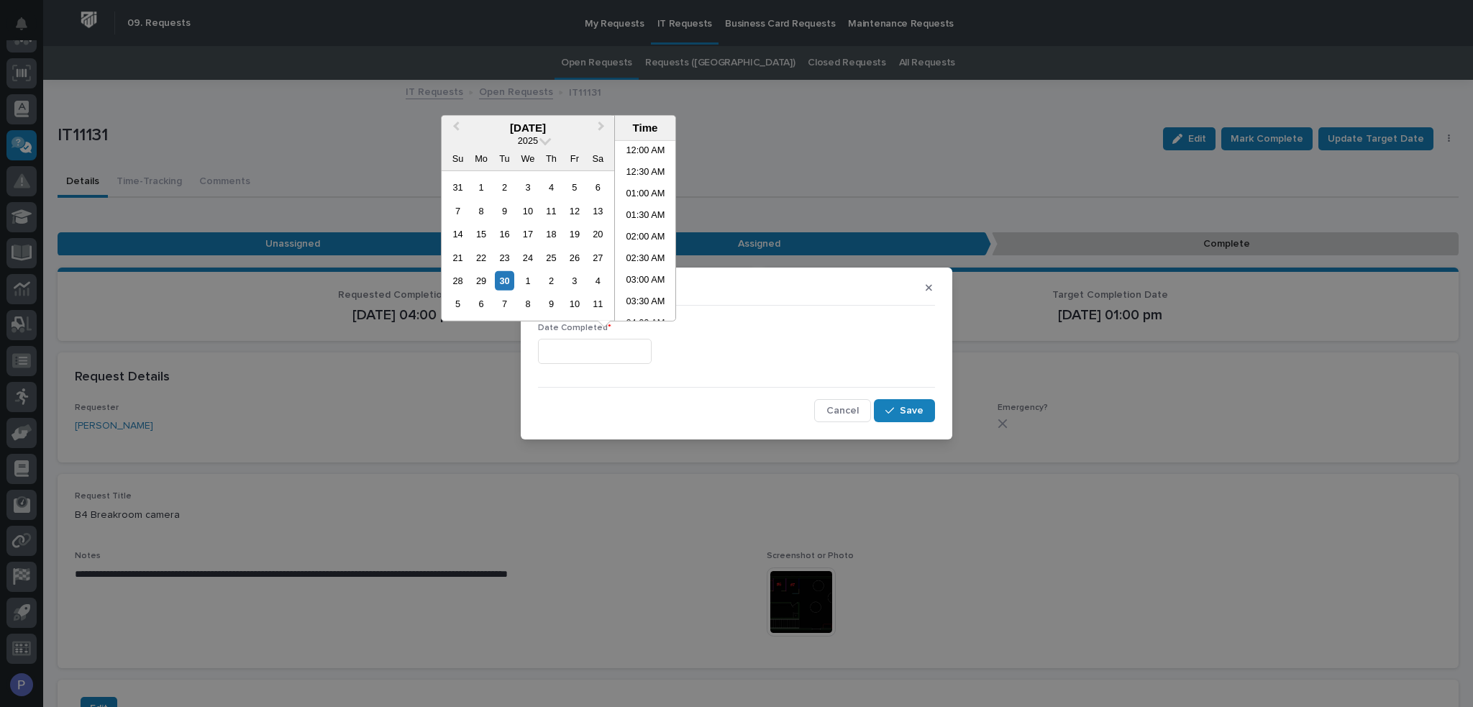
click at [628, 351] on input "text" at bounding box center [595, 351] width 114 height 25
click at [644, 229] on li "01:00 PM" at bounding box center [645, 231] width 61 height 22
type input "**********"
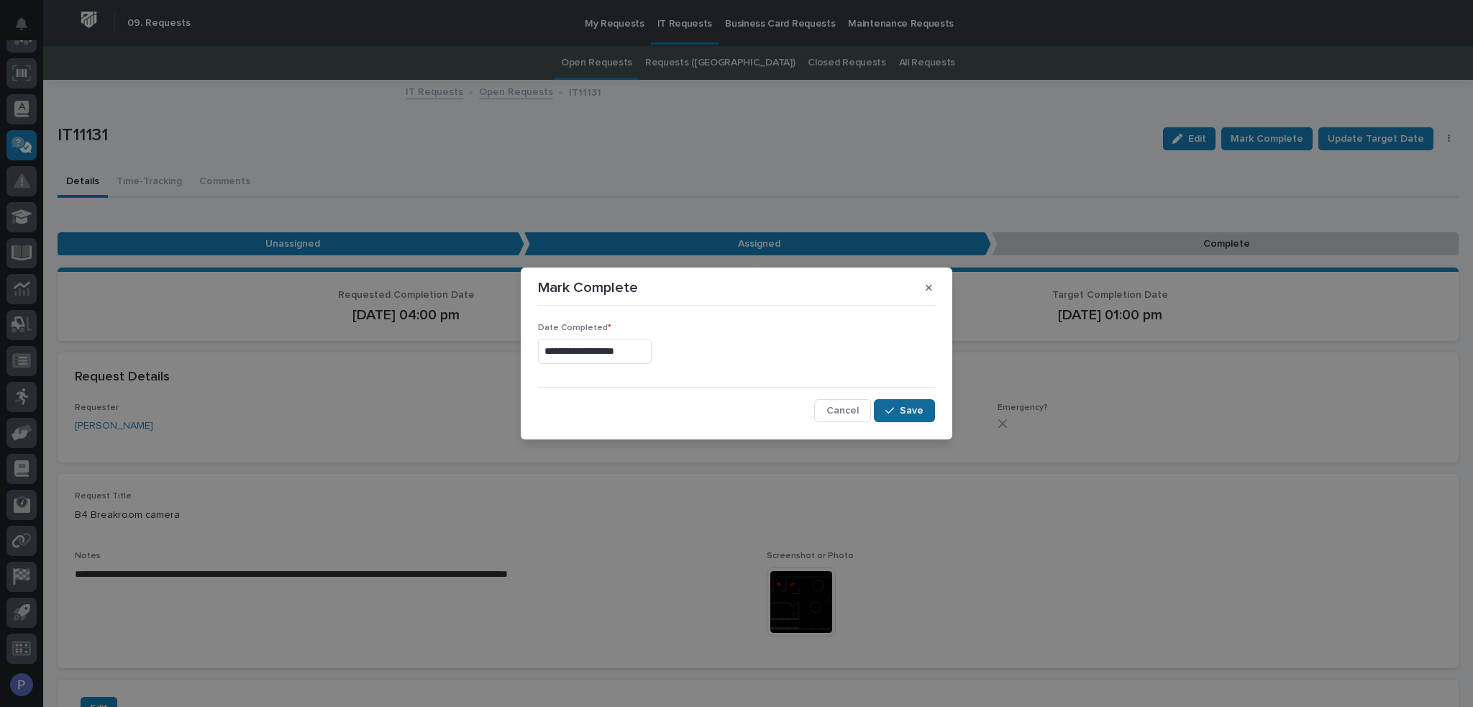
click at [906, 406] on span "Save" at bounding box center [912, 410] width 24 height 13
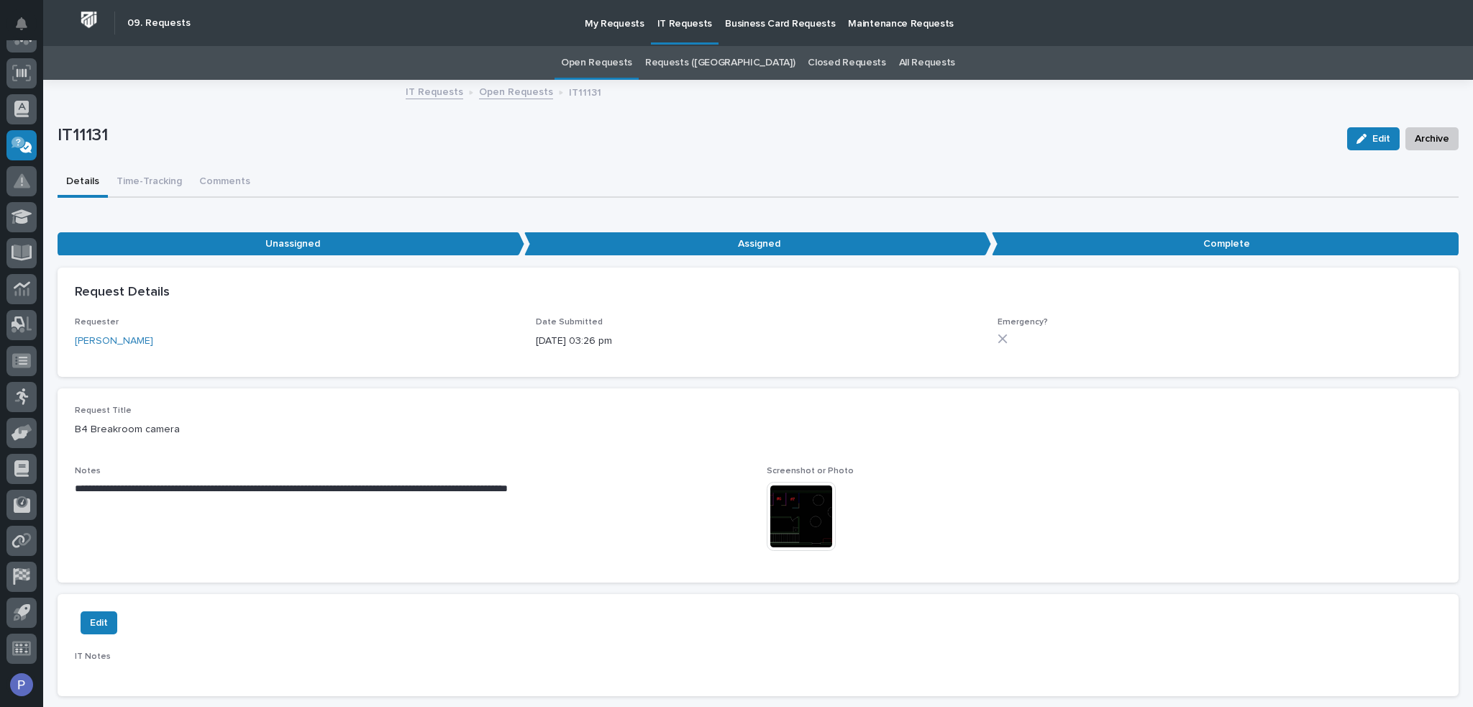
click at [421, 93] on link "IT Requests" at bounding box center [435, 91] width 58 height 17
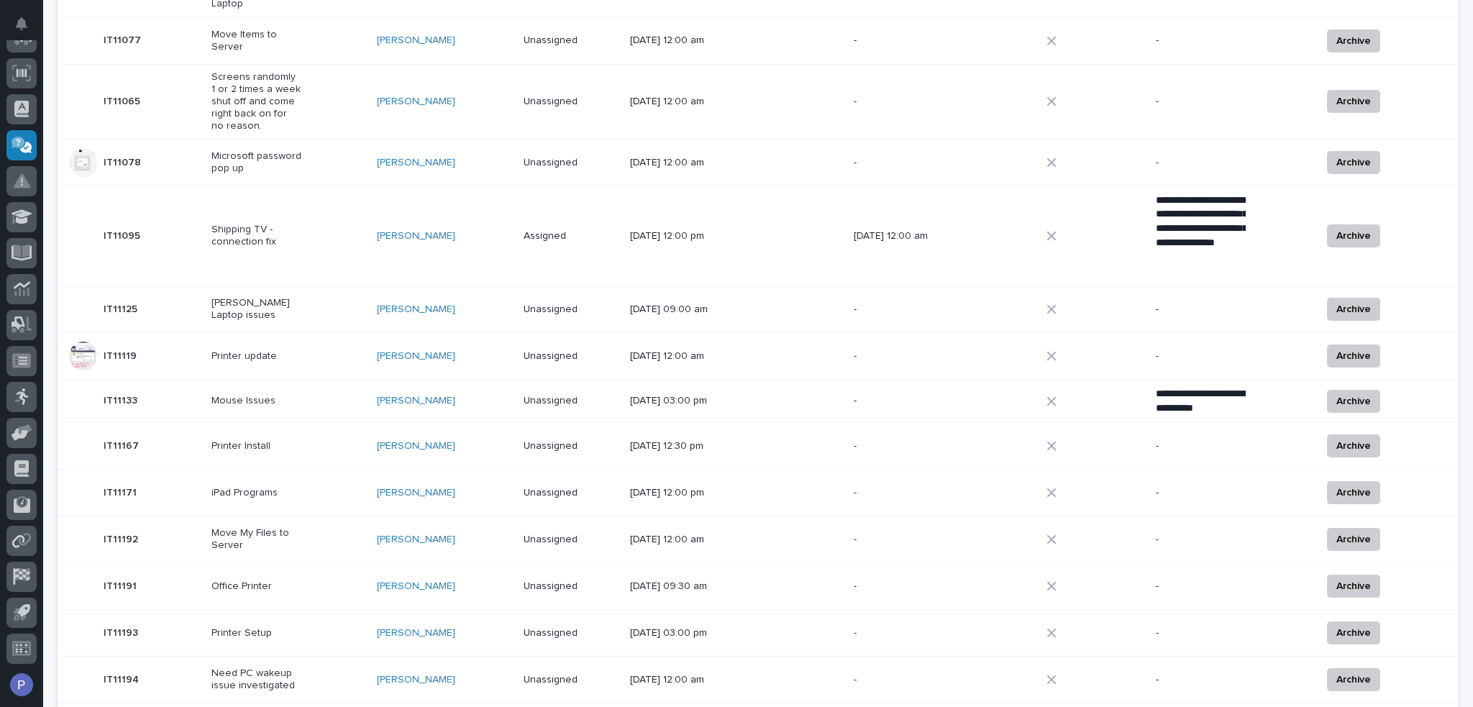
scroll to position [708, 0]
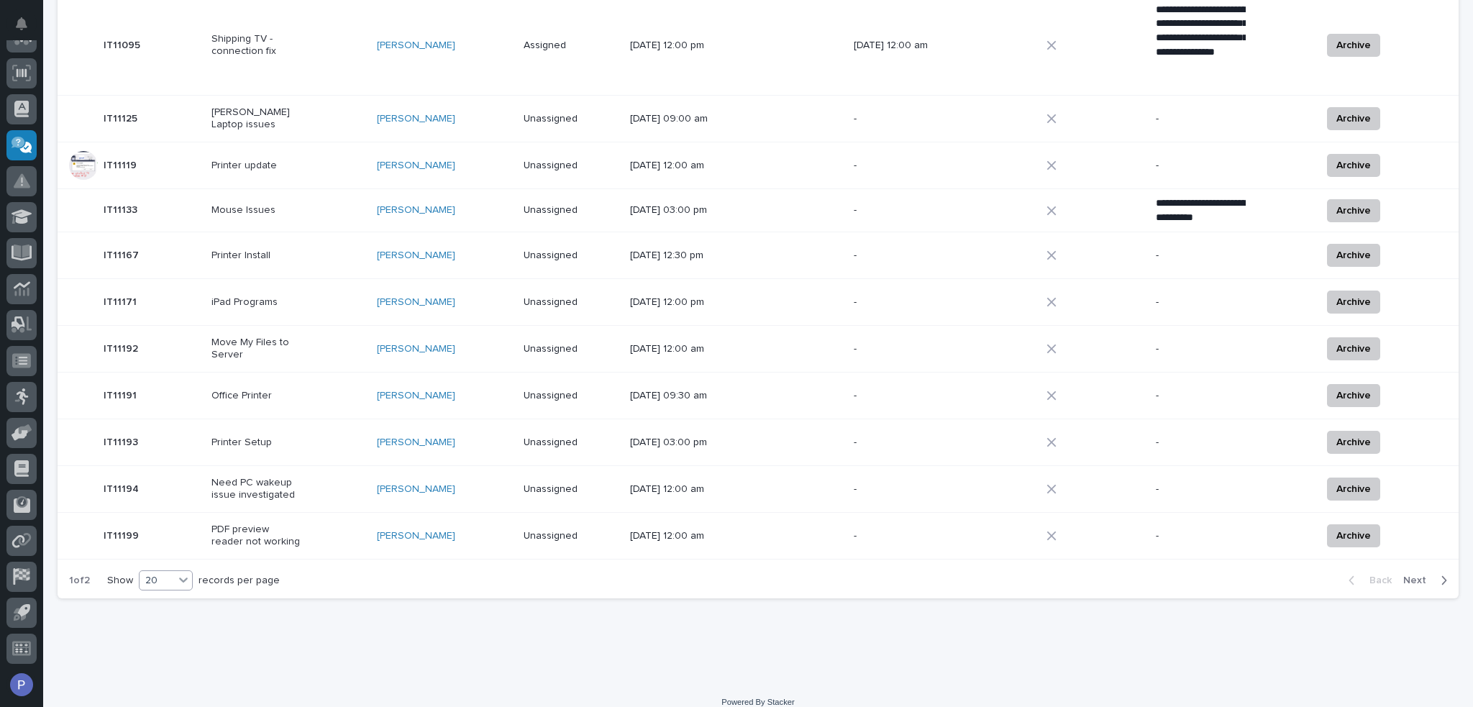
click at [191, 572] on icon at bounding box center [183, 579] width 14 height 14
click at [171, 613] on div "30" at bounding box center [167, 618] width 52 height 17
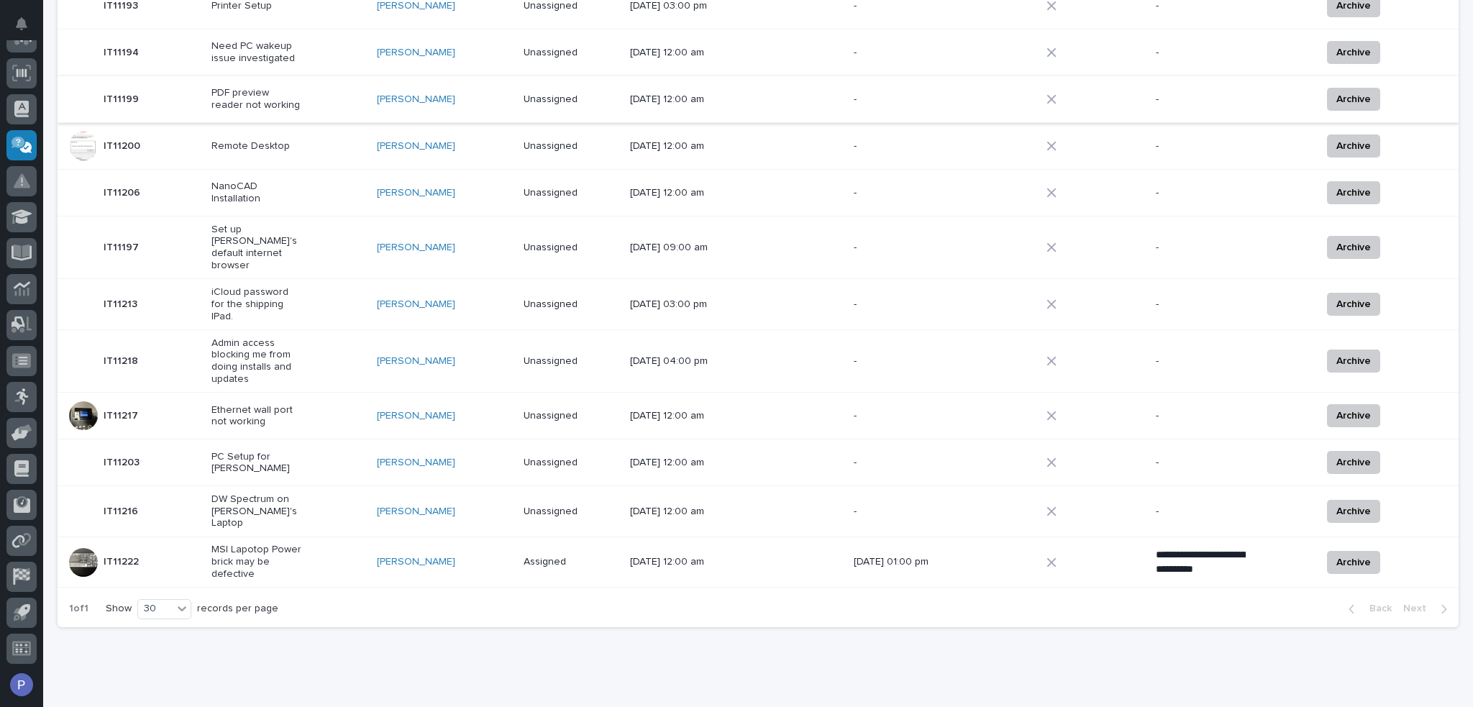
scroll to position [1152, 0]
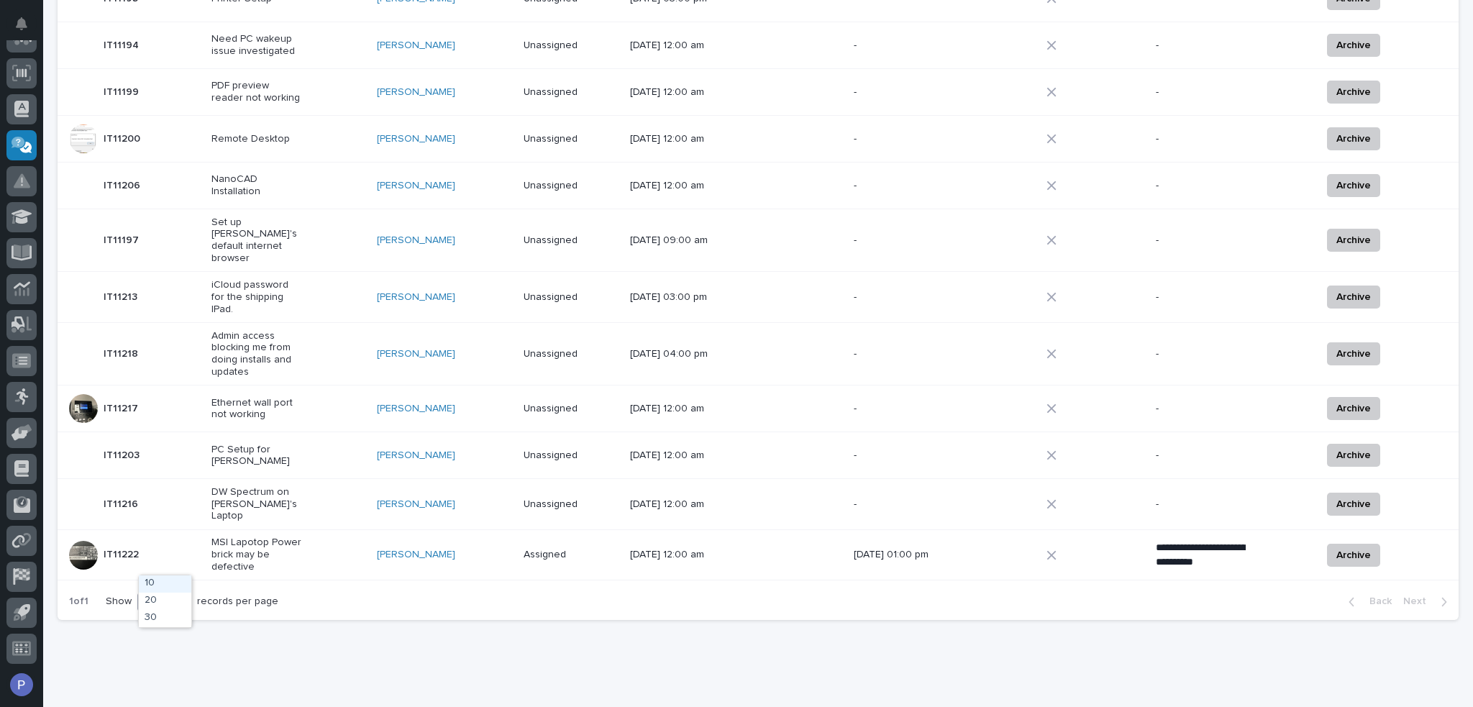
click at [184, 599] on icon at bounding box center [182, 601] width 9 height 5
click at [168, 597] on div "20" at bounding box center [165, 601] width 52 height 17
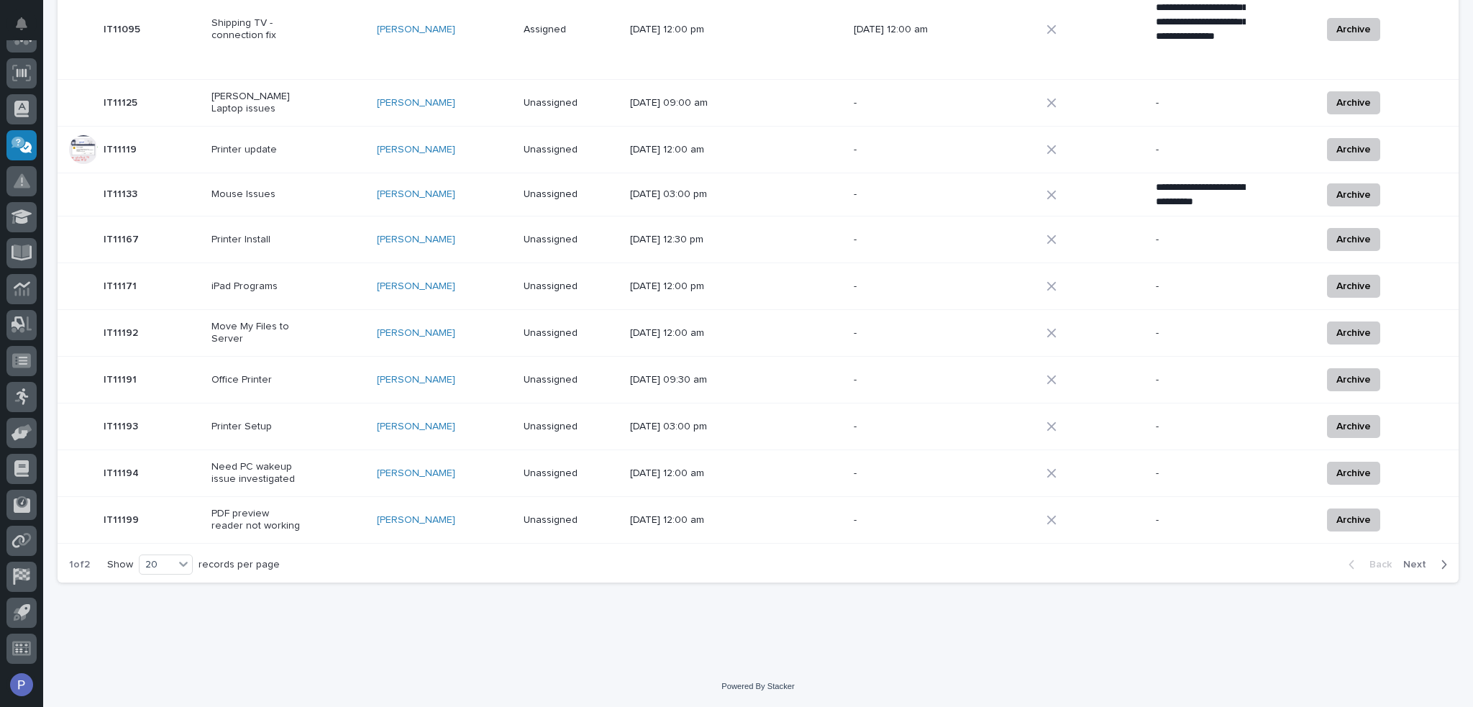
scroll to position [659, 0]
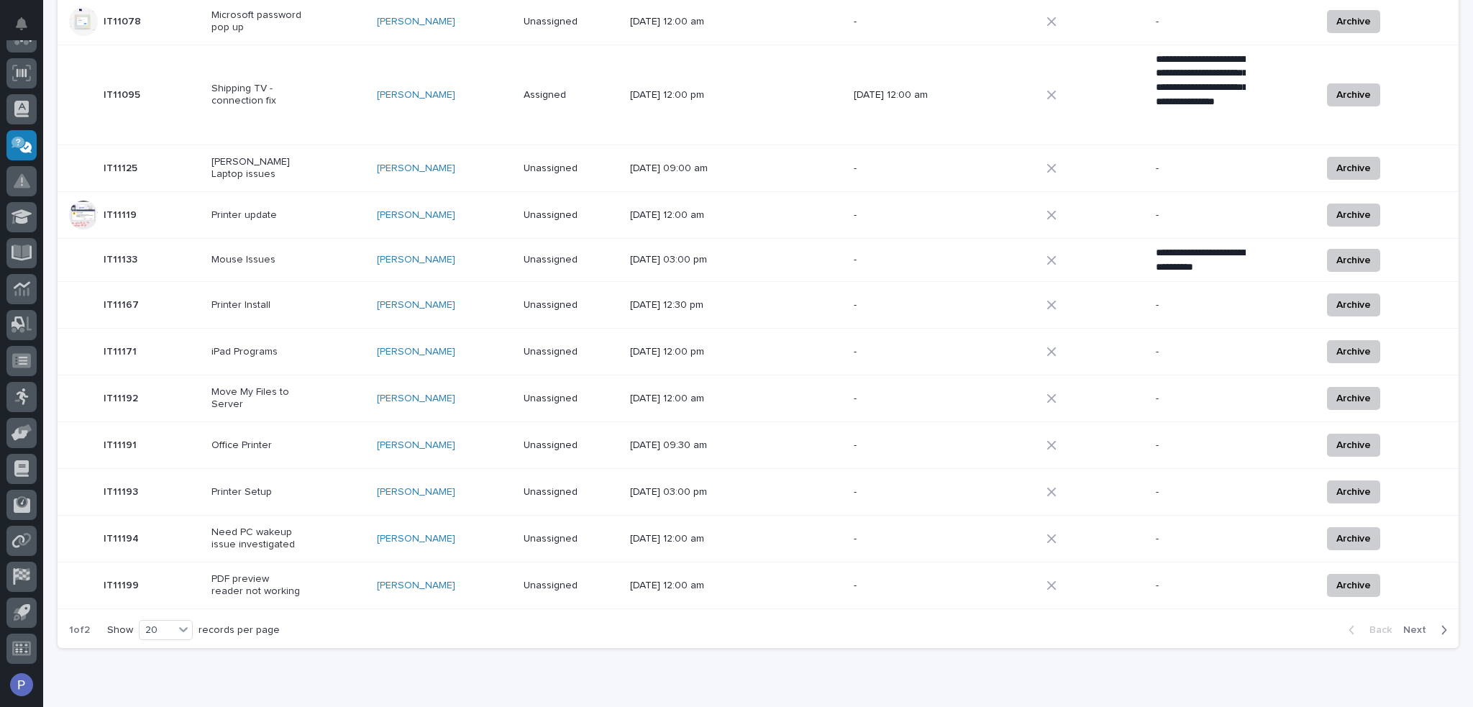
click at [1414, 623] on span "Next" at bounding box center [1419, 629] width 32 height 13
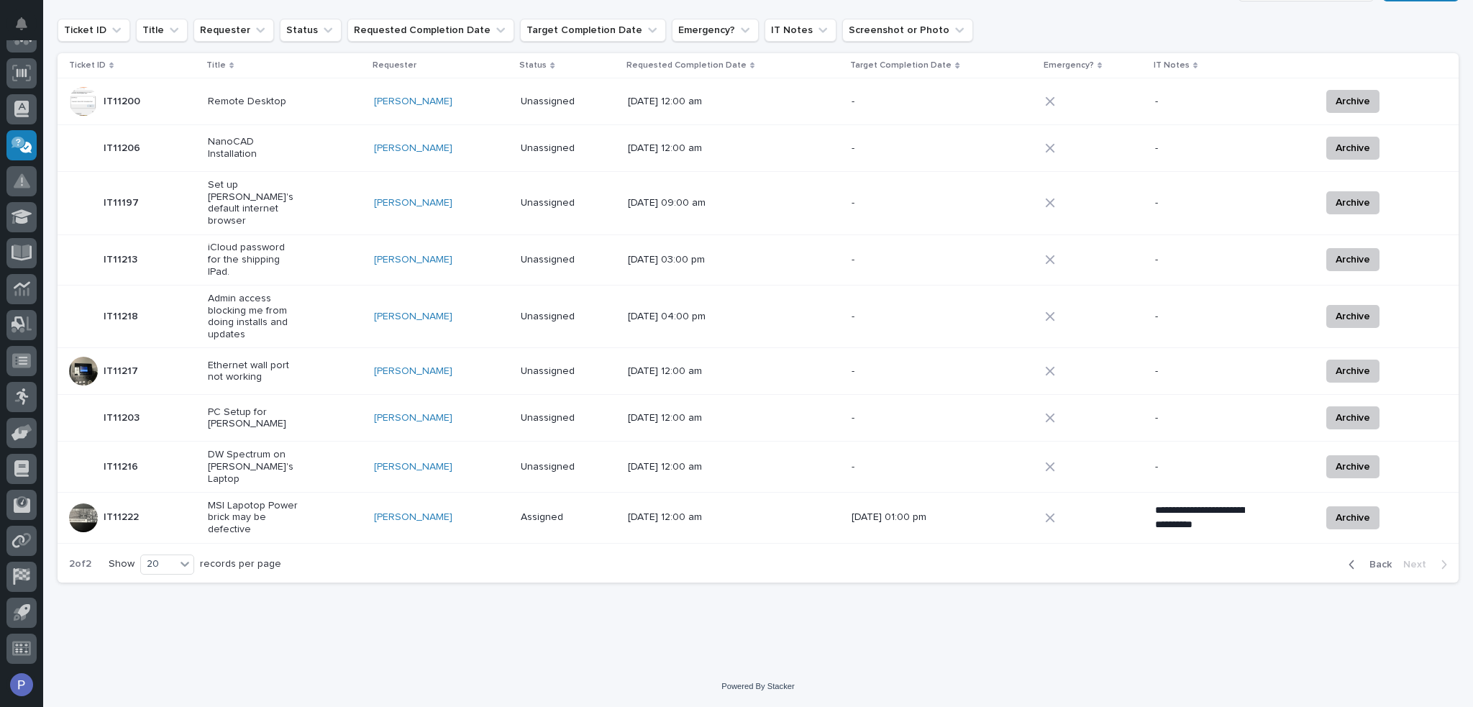
scroll to position [109, 0]
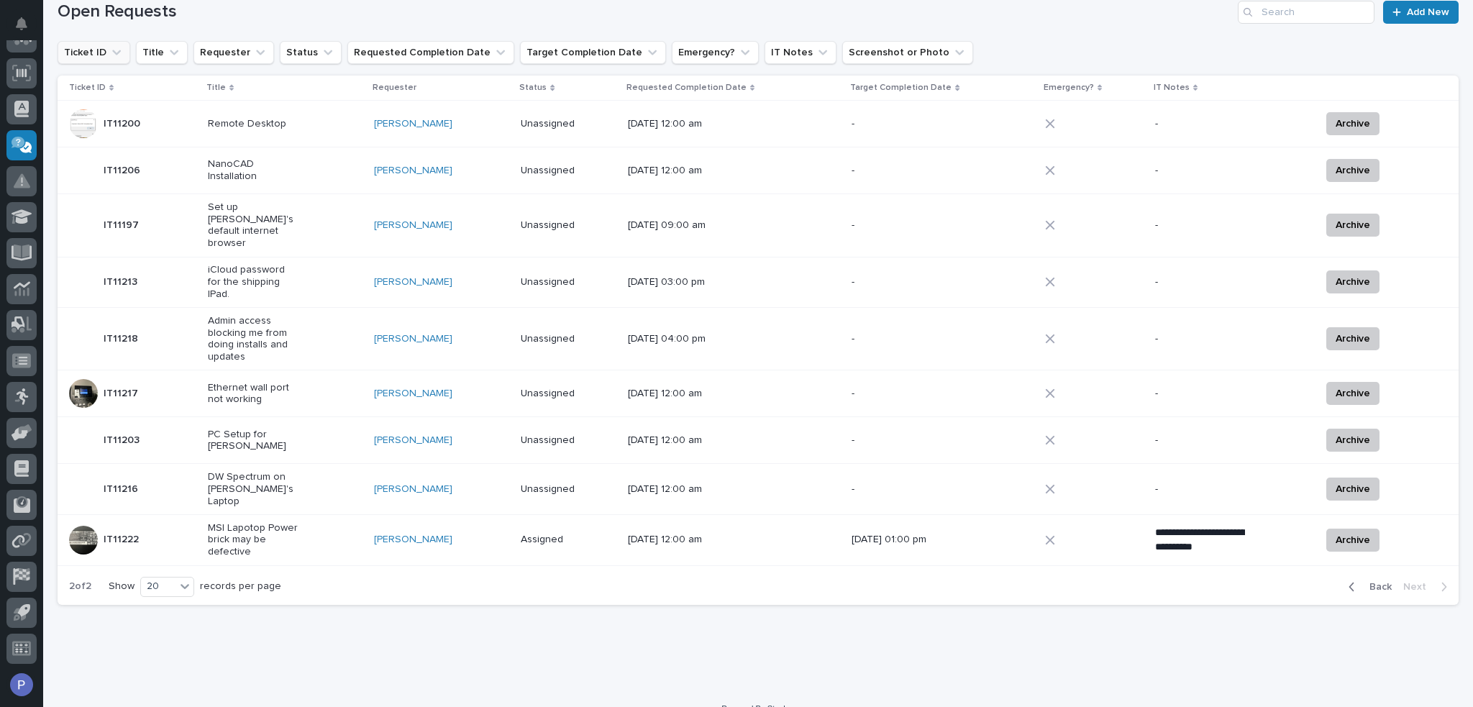
click at [112, 51] on icon "Ticket ID" at bounding box center [116, 52] width 9 height 5
click at [110, 51] on icon "Ticket ID" at bounding box center [116, 52] width 14 height 14
click at [188, 579] on icon at bounding box center [185, 586] width 14 height 14
click at [178, 611] on div "30" at bounding box center [169, 618] width 52 height 17
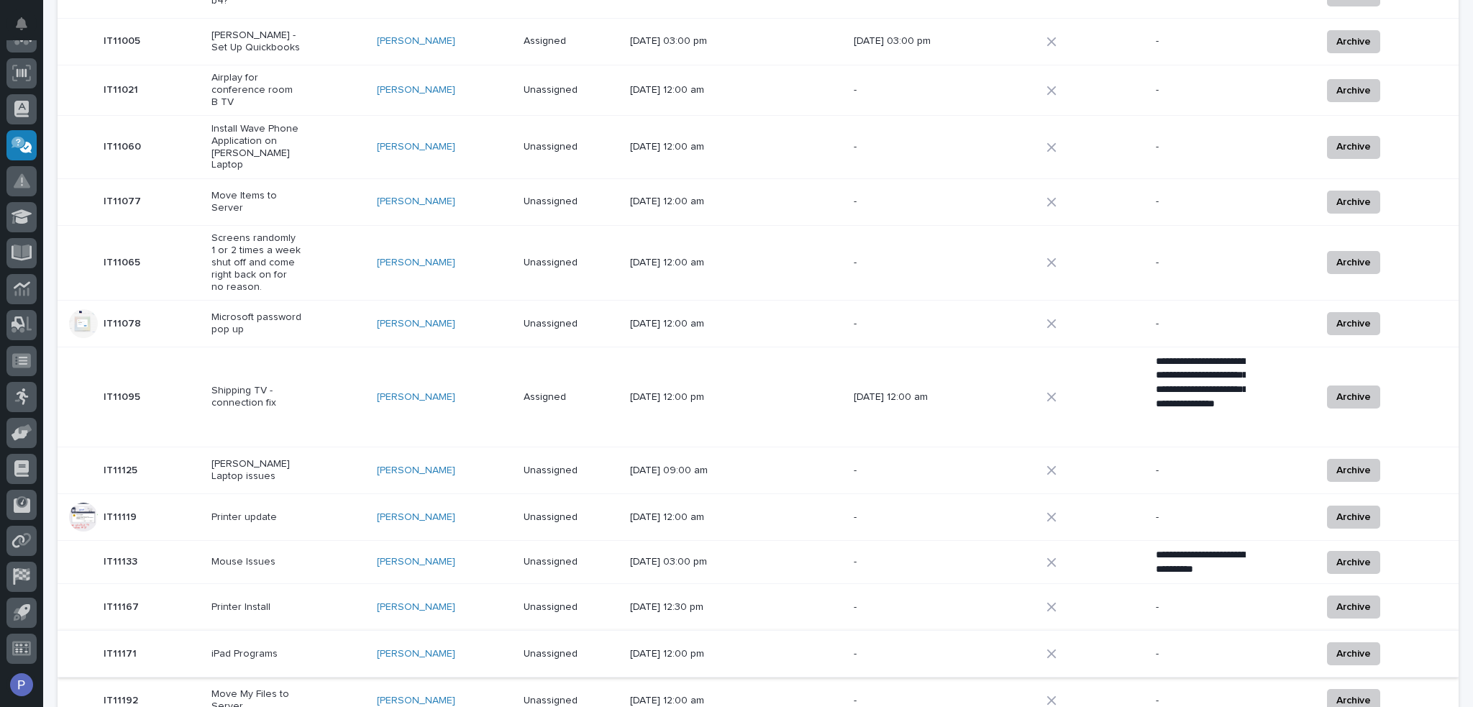
scroll to position [431, 0]
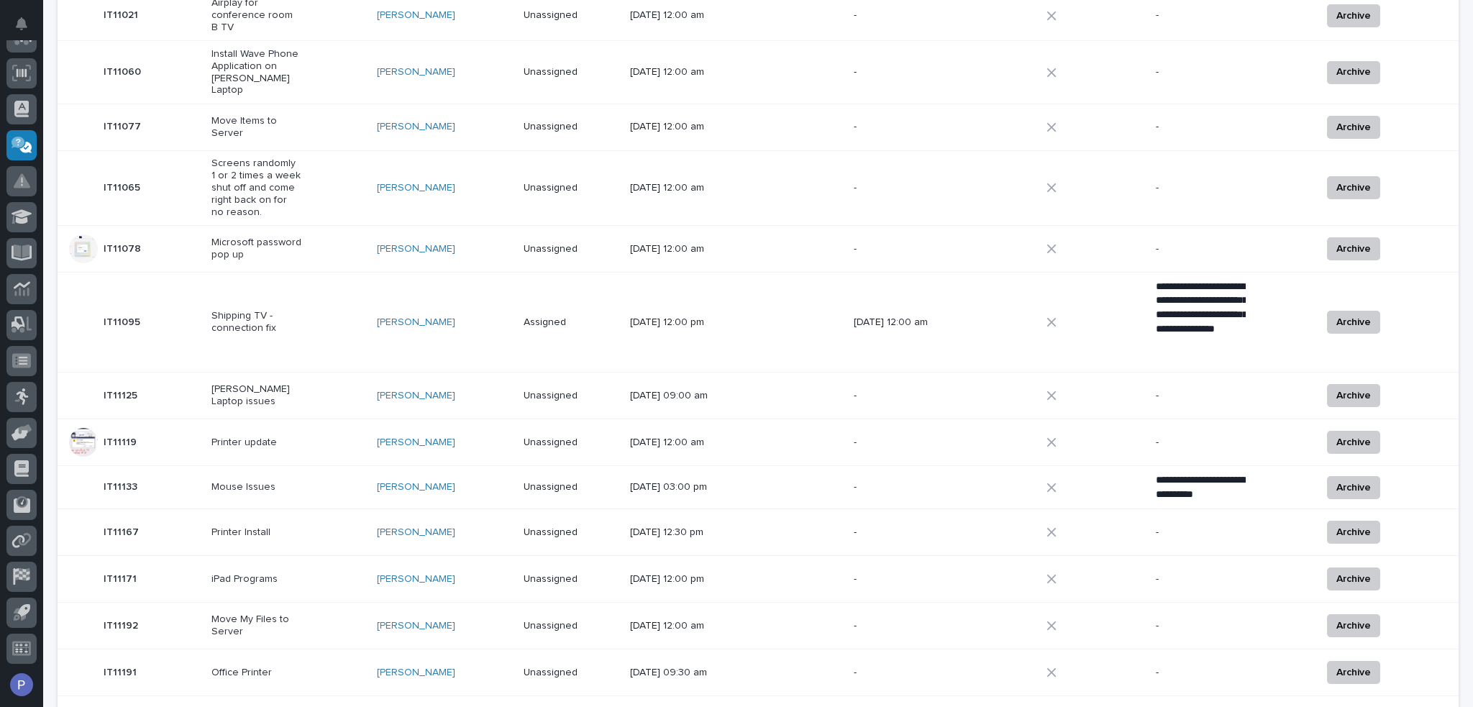
click at [183, 660] on div "IT11191 IT11191" at bounding box center [134, 672] width 131 height 29
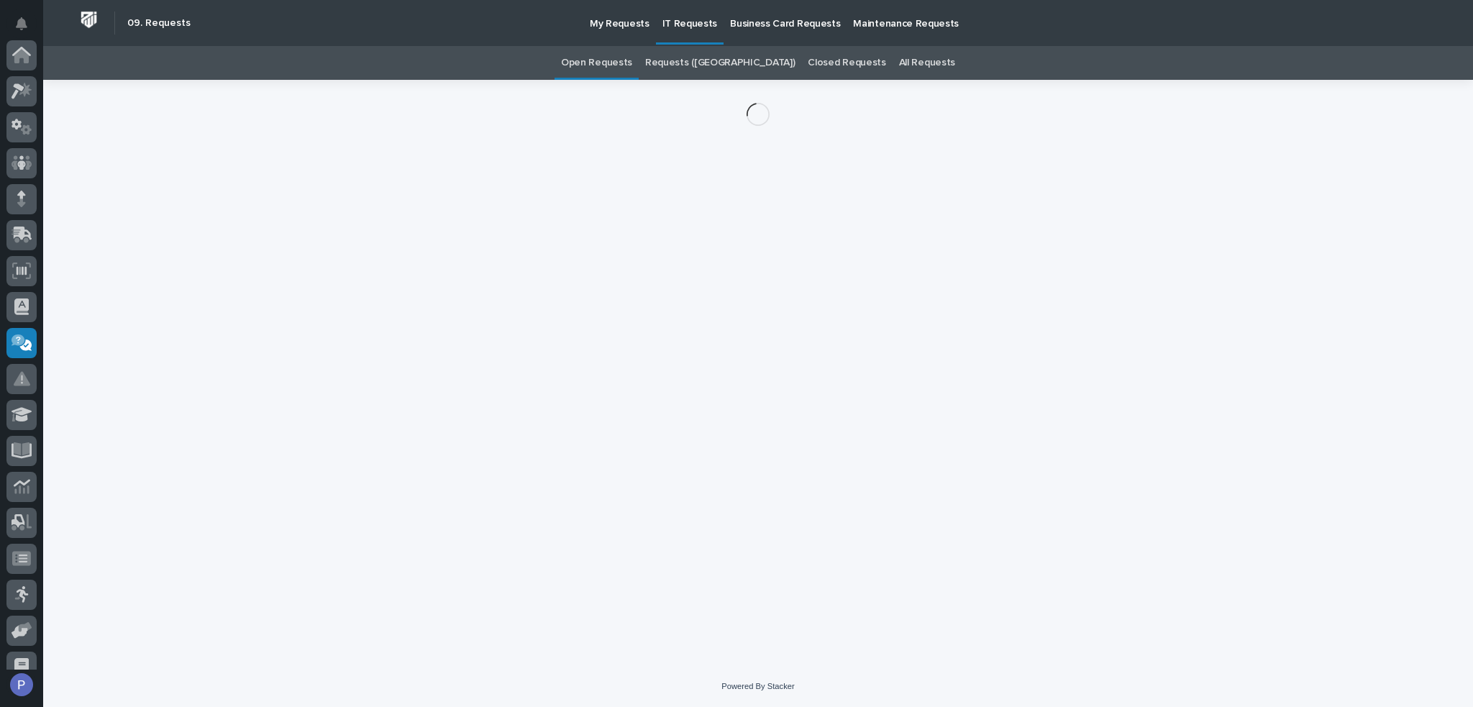
scroll to position [198, 0]
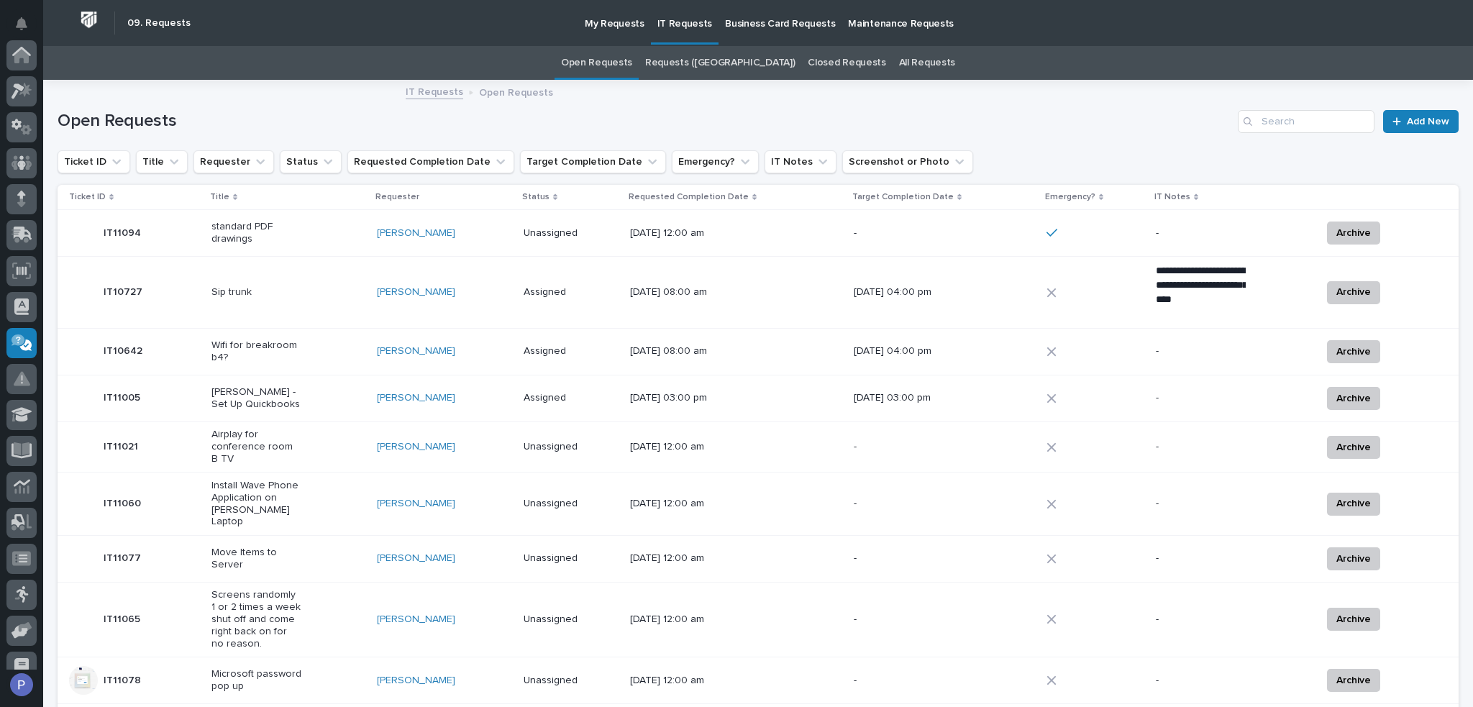
scroll to position [46, 0]
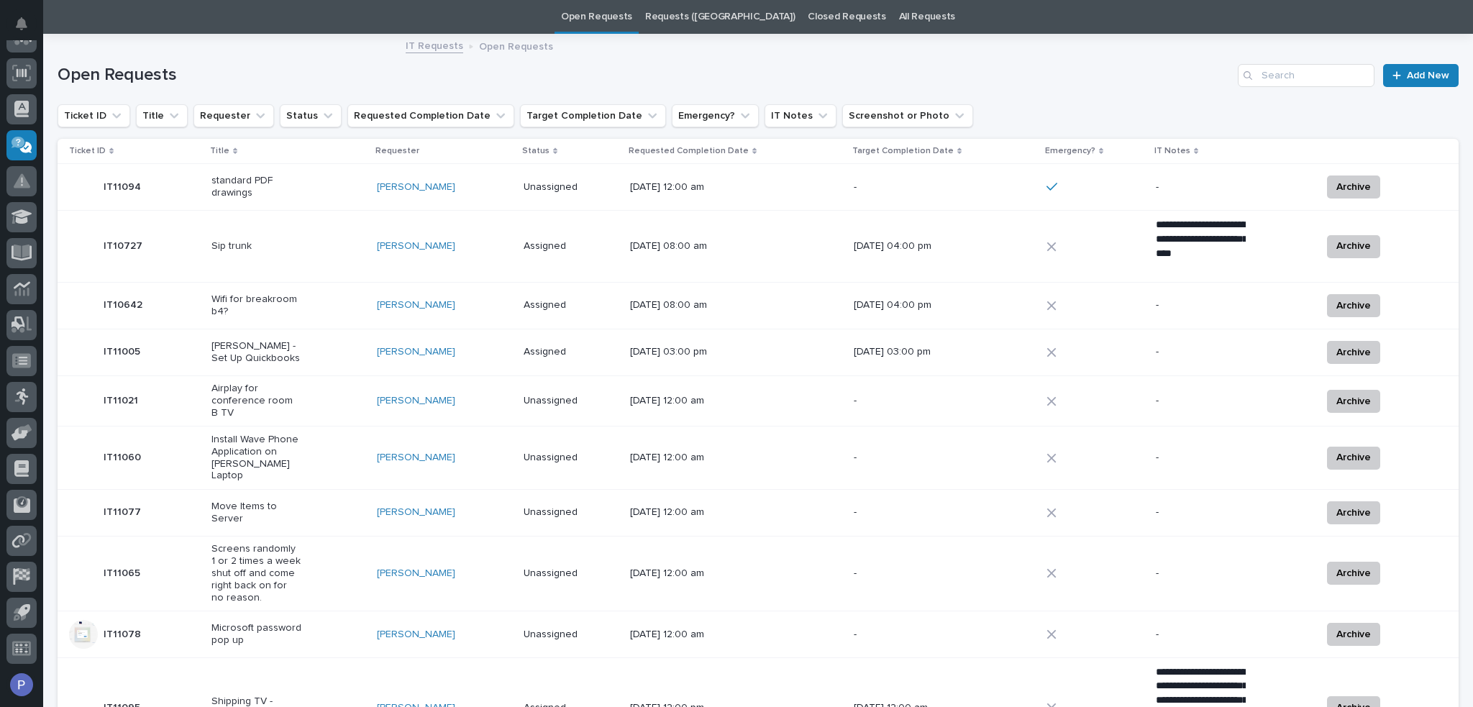
click at [109, 149] on icon at bounding box center [111, 151] width 4 height 6
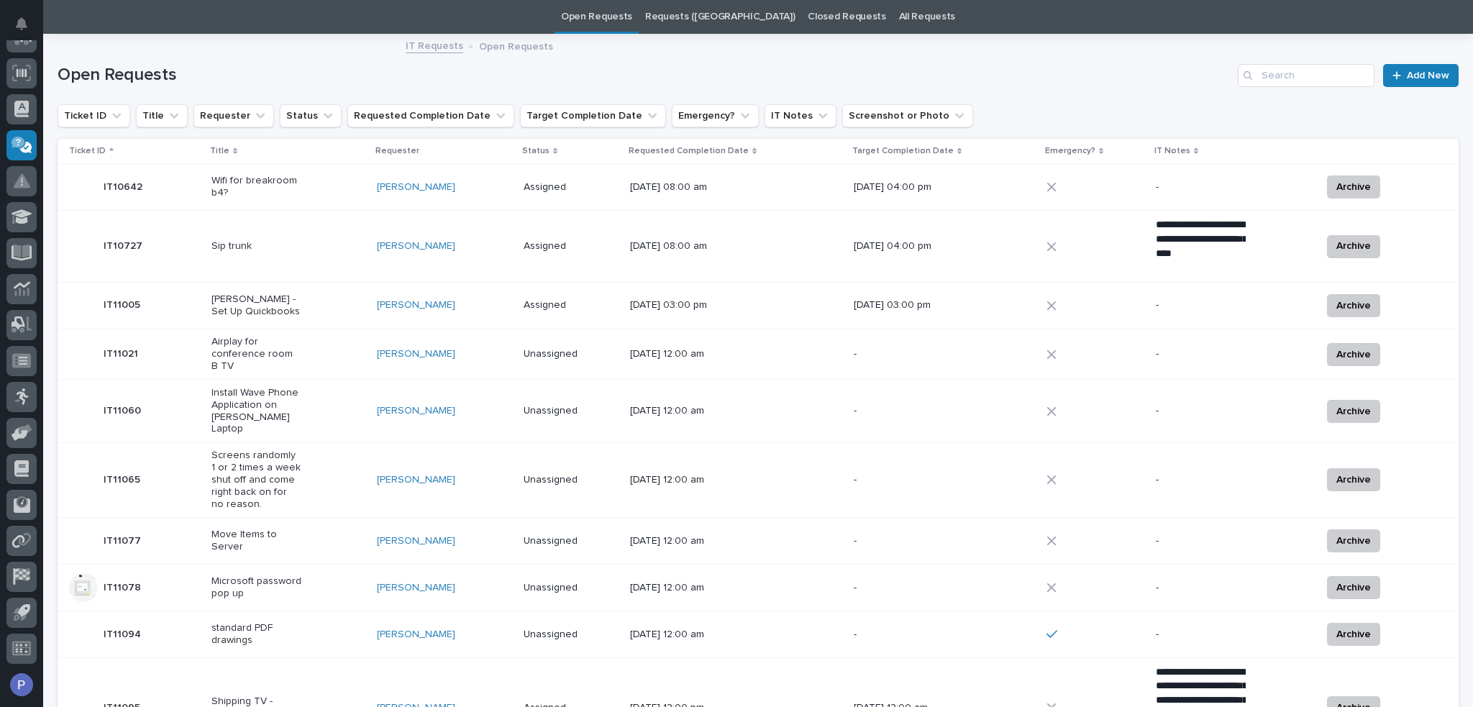
click at [109, 149] on icon at bounding box center [111, 149] width 4 height 3
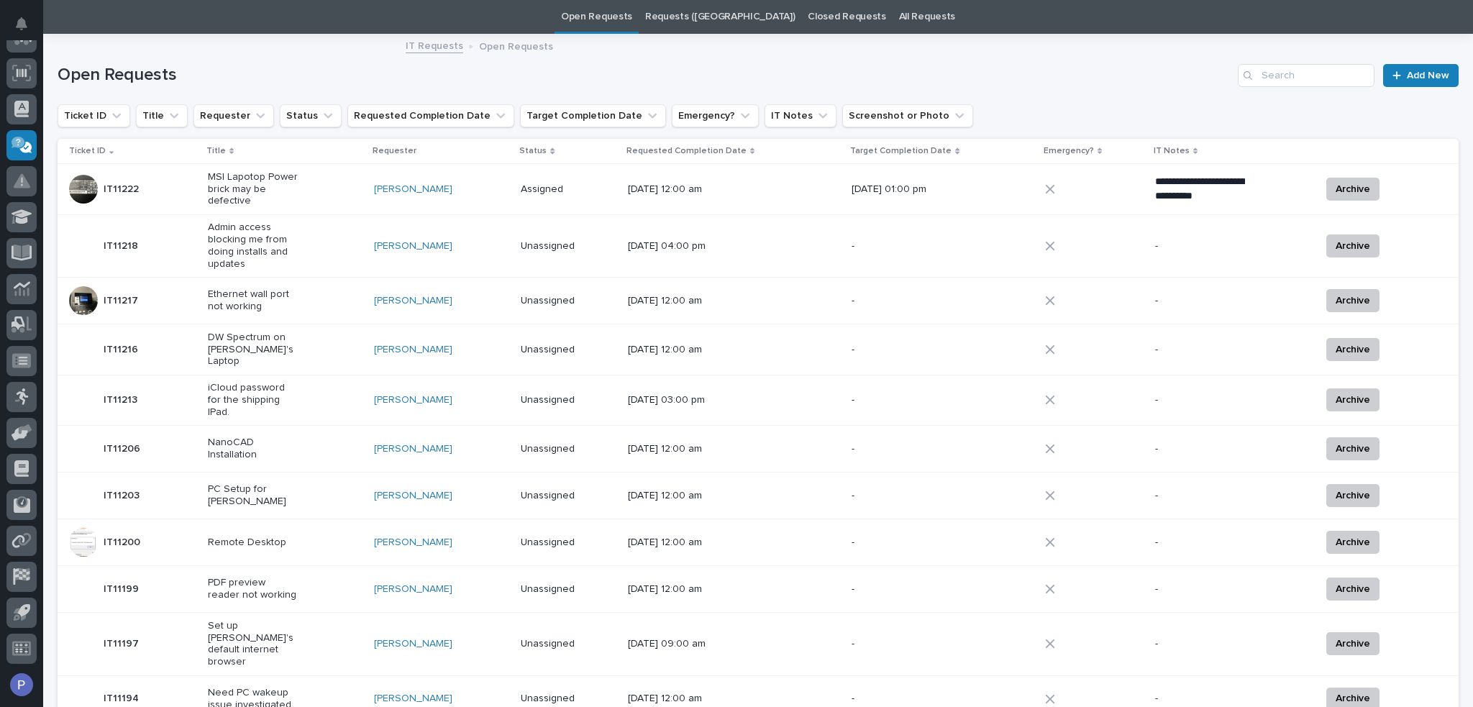
click at [109, 149] on icon at bounding box center [111, 150] width 4 height 7
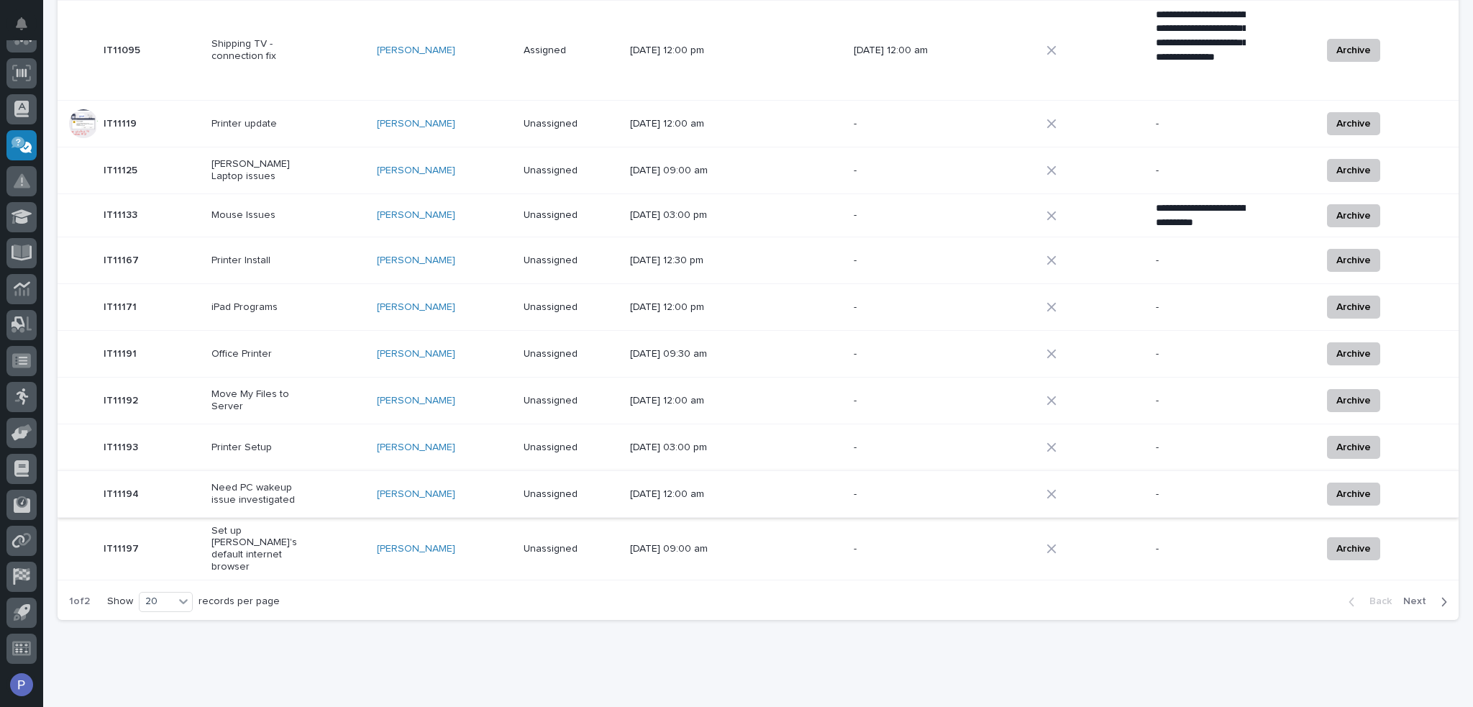
scroll to position [713, 0]
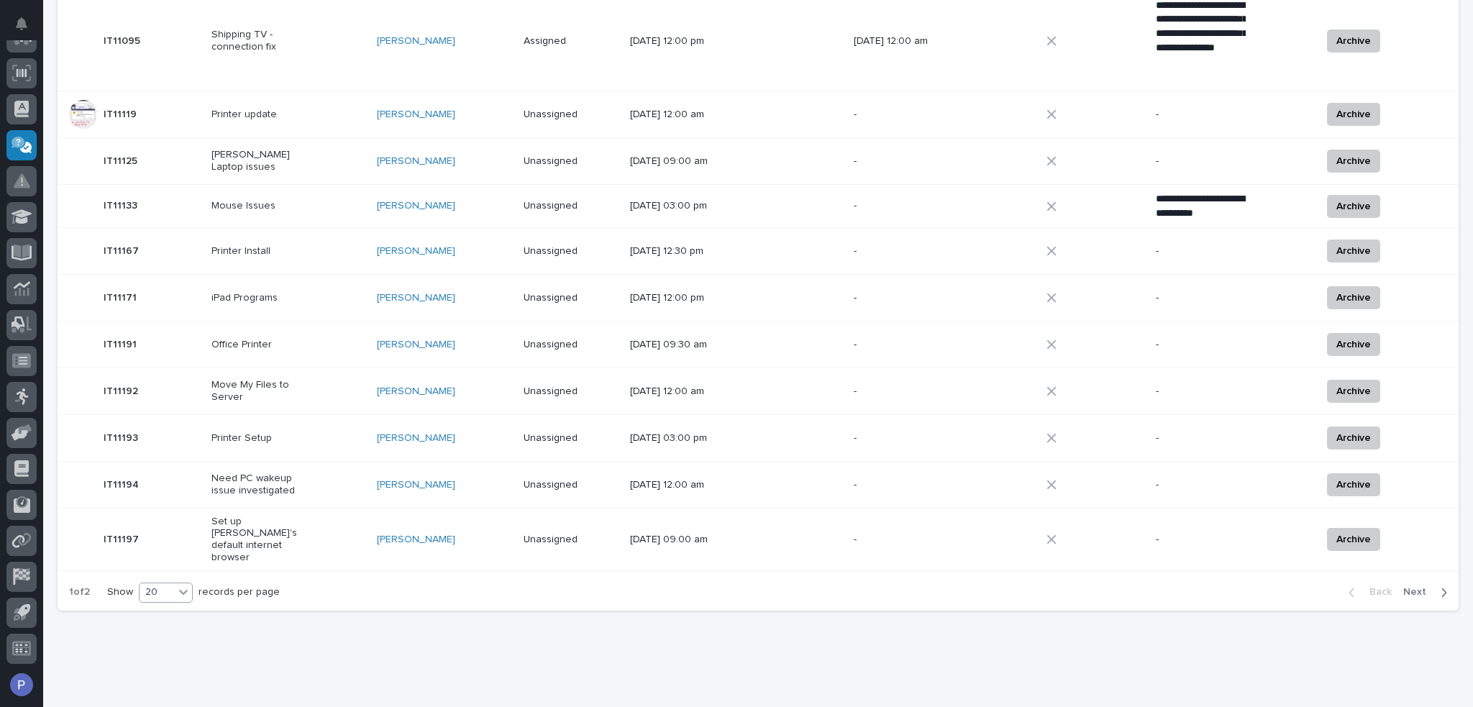
click at [187, 590] on icon at bounding box center [183, 592] width 9 height 5
click at [168, 612] on div "30" at bounding box center [167, 618] width 52 height 17
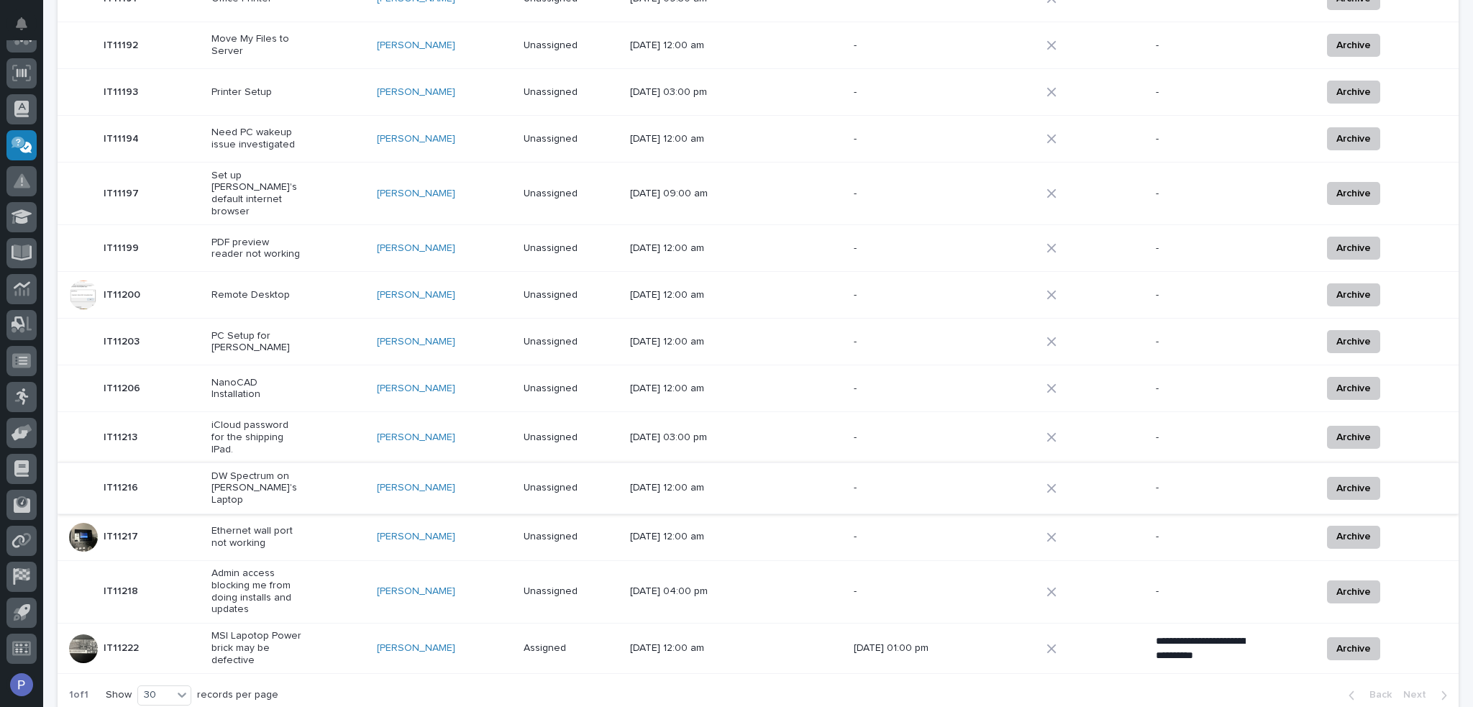
scroll to position [1152, 0]
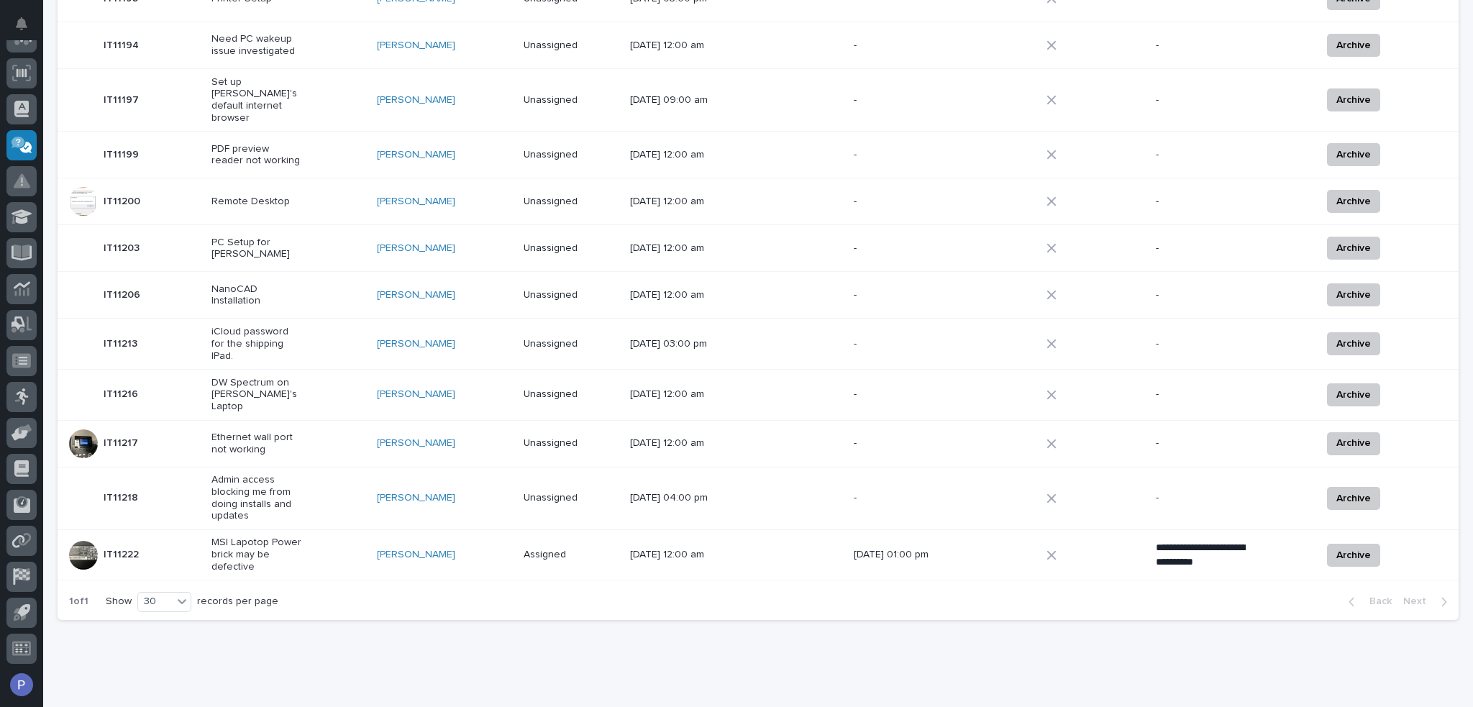
click at [331, 231] on div "PC Setup for [PERSON_NAME]" at bounding box center [288, 249] width 154 height 36
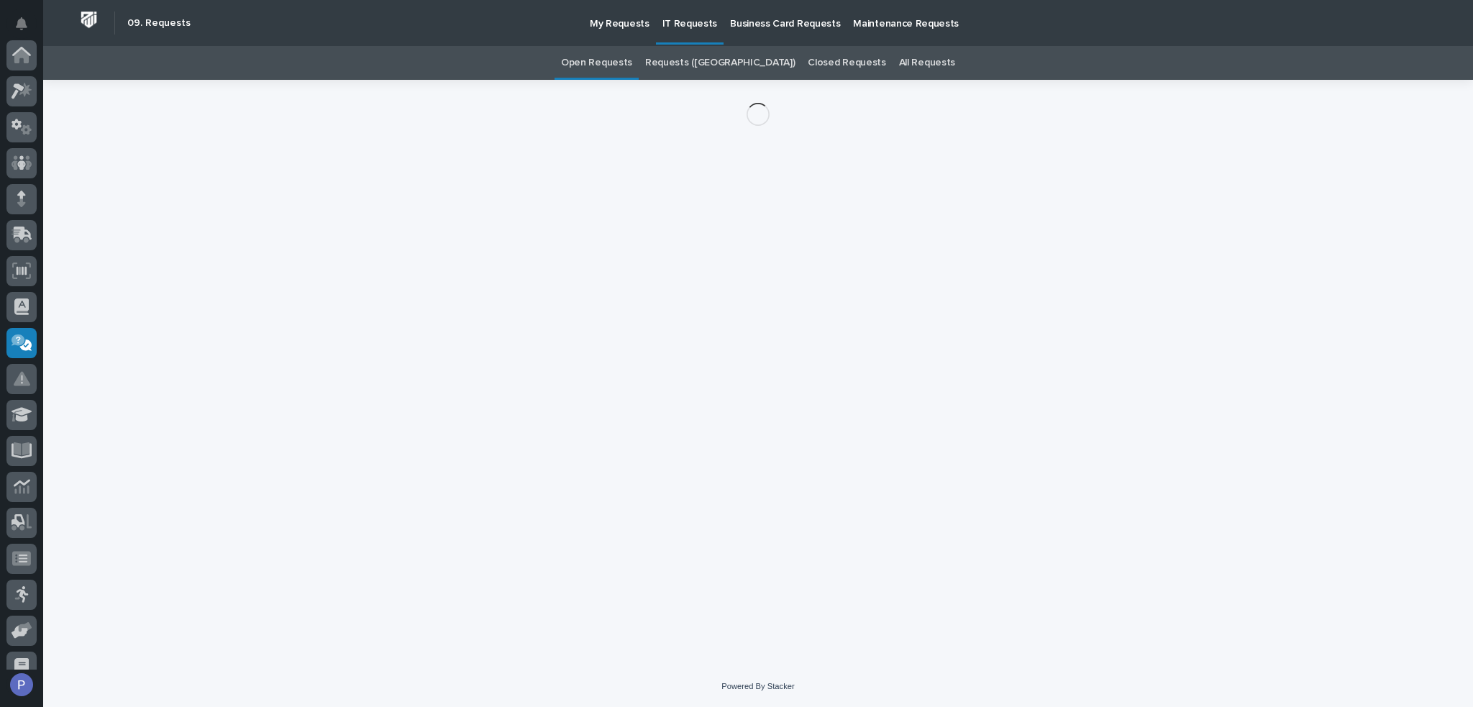
scroll to position [198, 0]
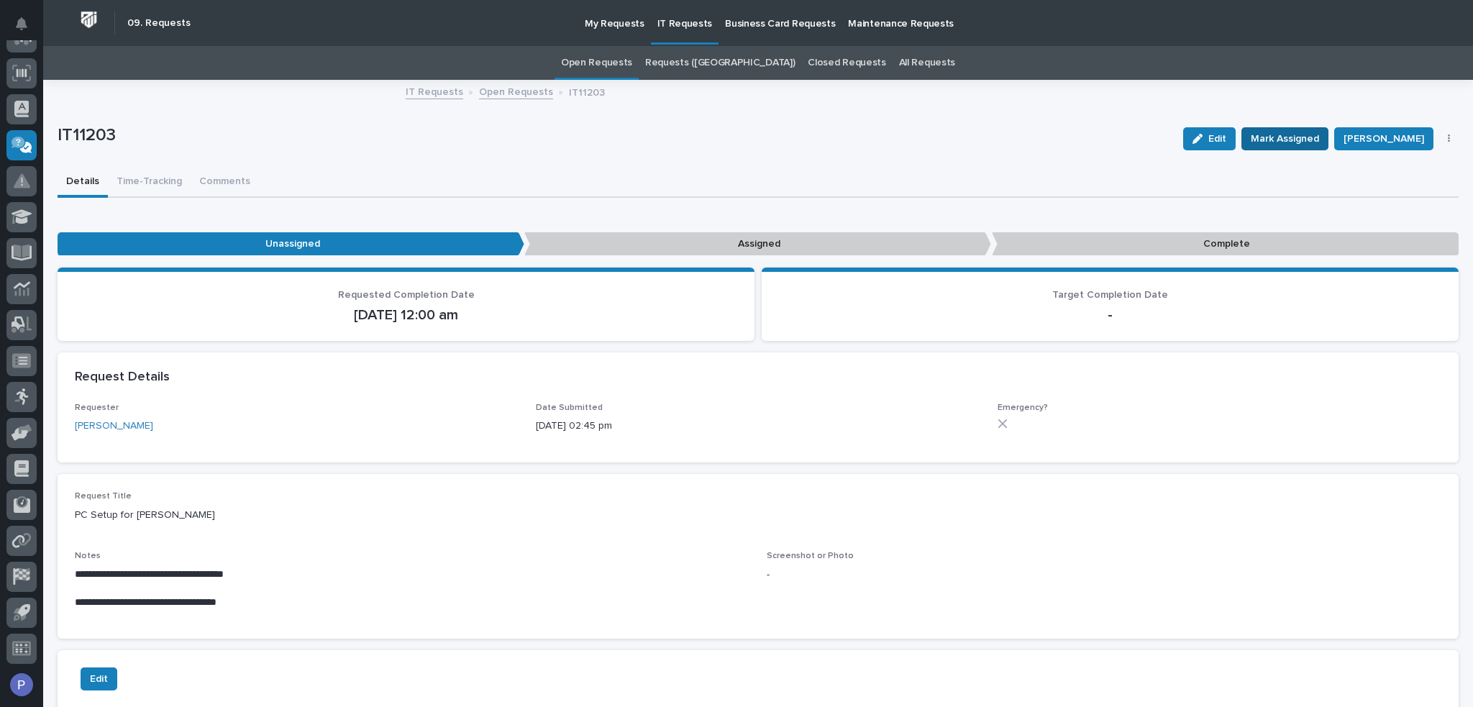
click at [1280, 137] on span "Mark Assigned" at bounding box center [1285, 138] width 68 height 17
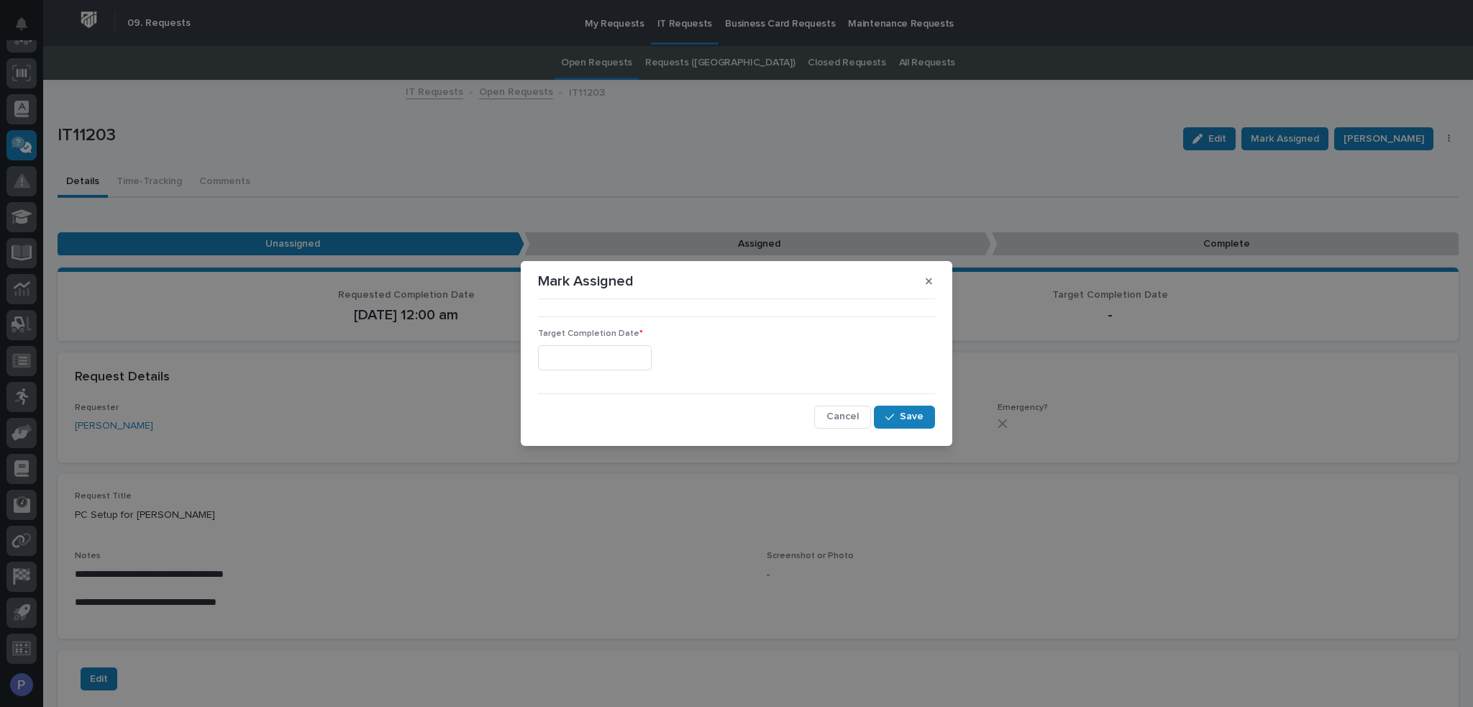
click at [652, 359] on input "text" at bounding box center [595, 357] width 114 height 25
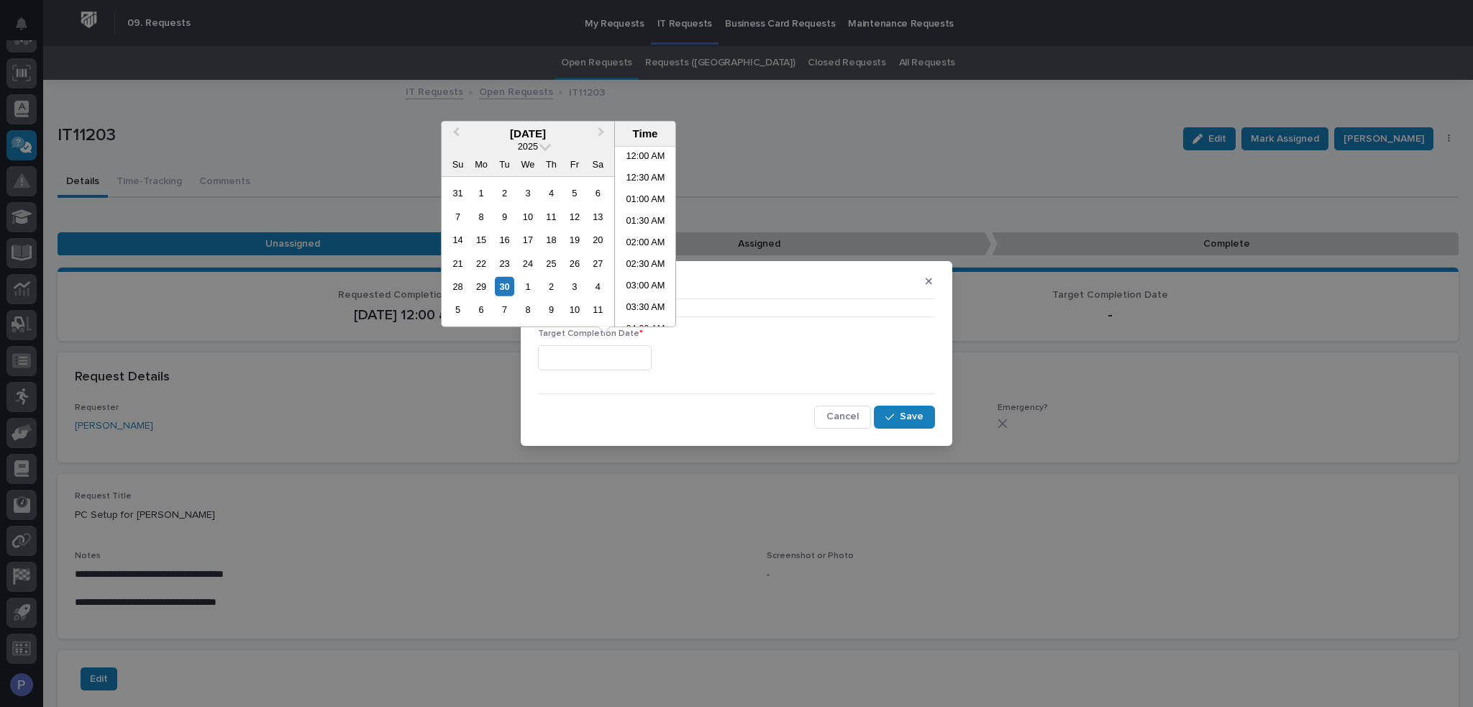
scroll to position [482, 0]
click at [643, 237] on li "01:00 PM" at bounding box center [645, 237] width 61 height 22
type input "**********"
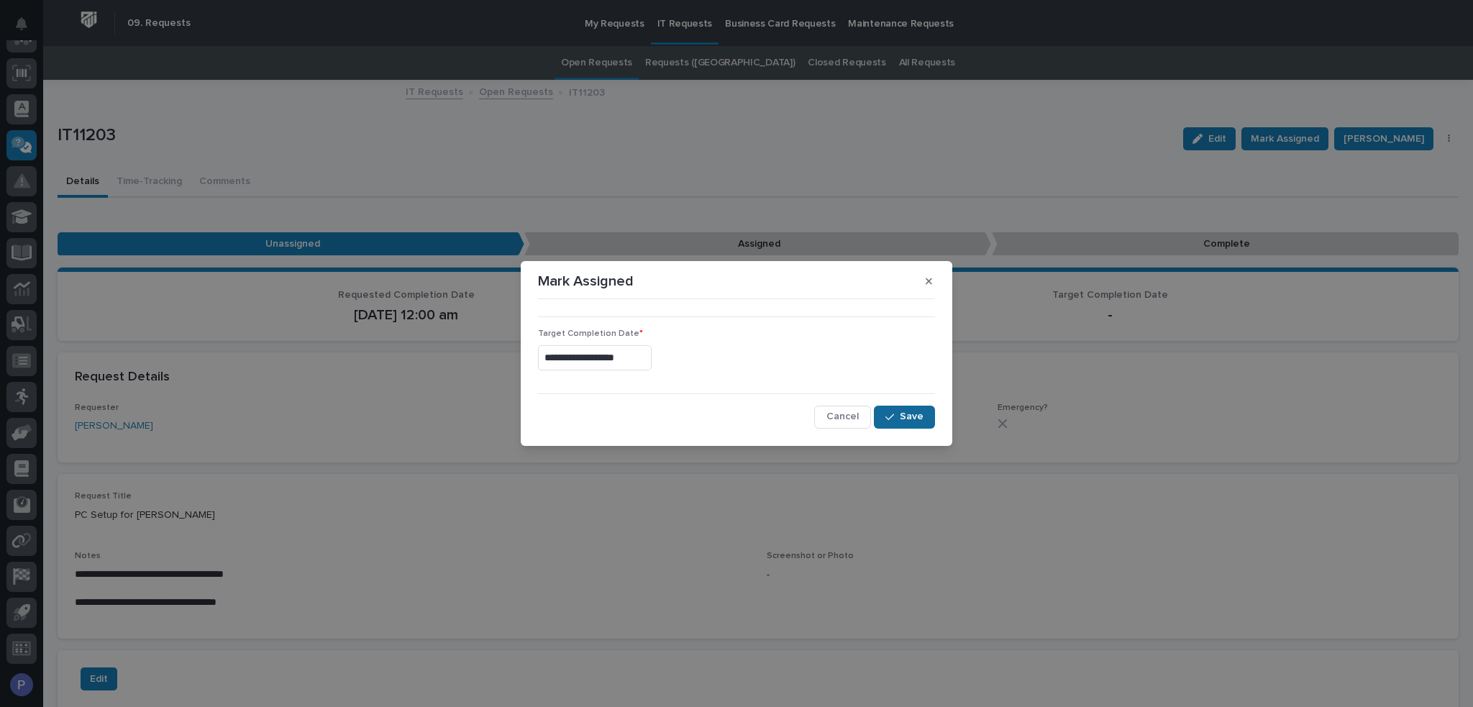
click at [904, 419] on span "Save" at bounding box center [912, 416] width 24 height 13
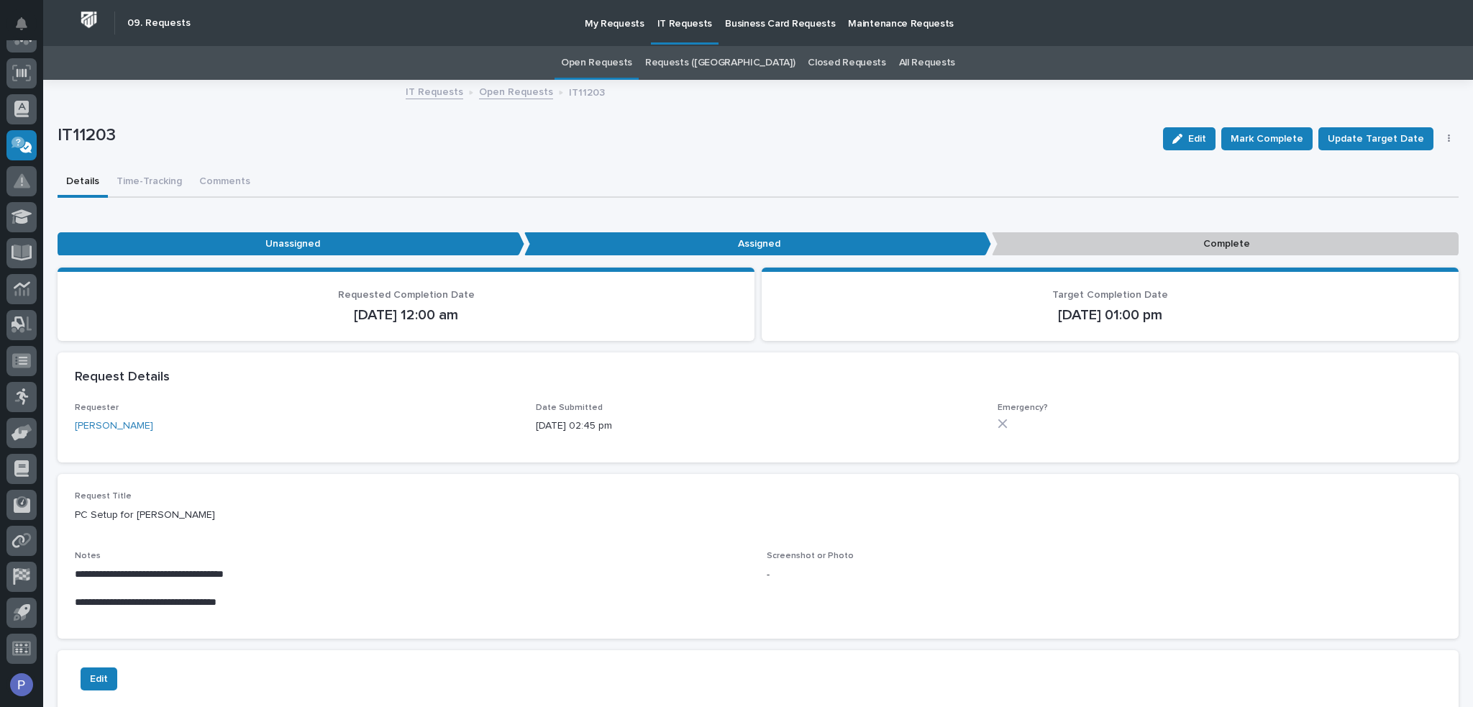
click at [826, 65] on link "Closed Requests" at bounding box center [847, 63] width 78 height 34
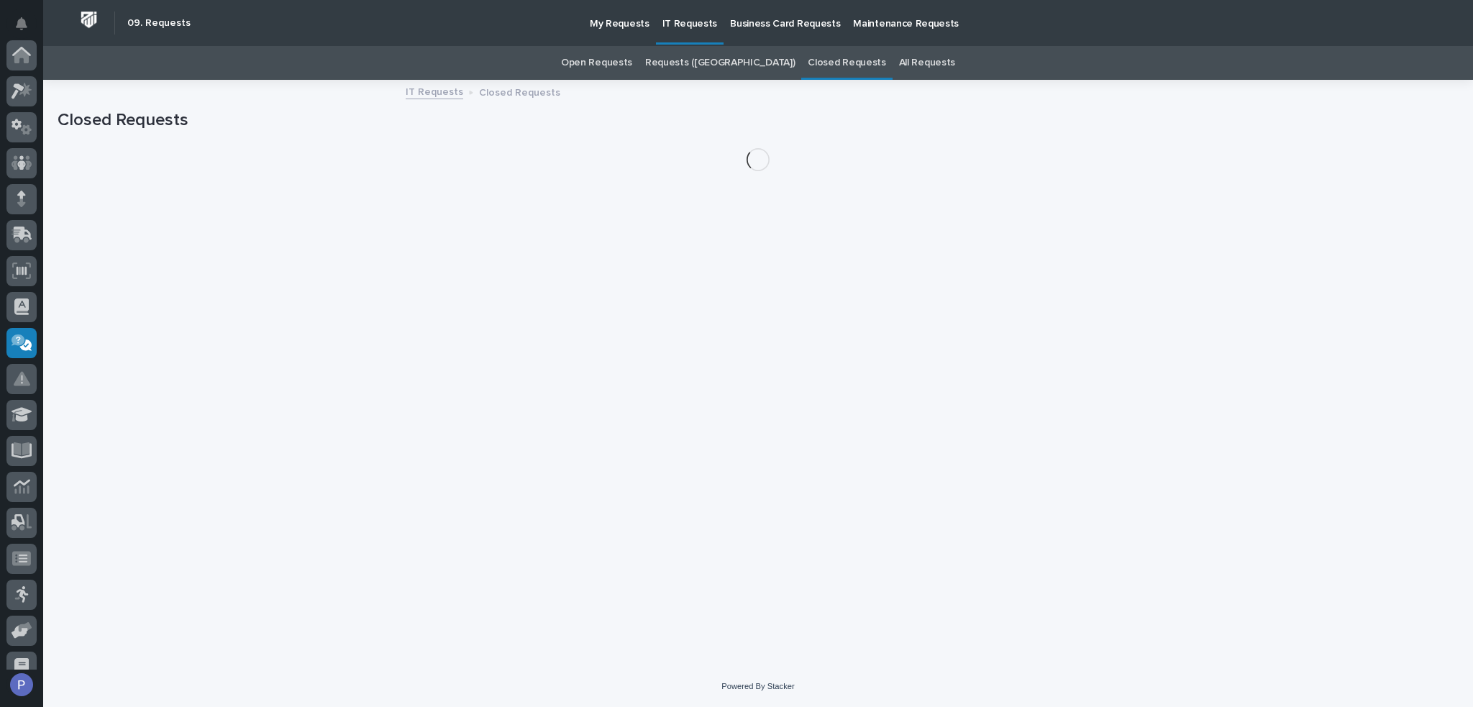
scroll to position [198, 0]
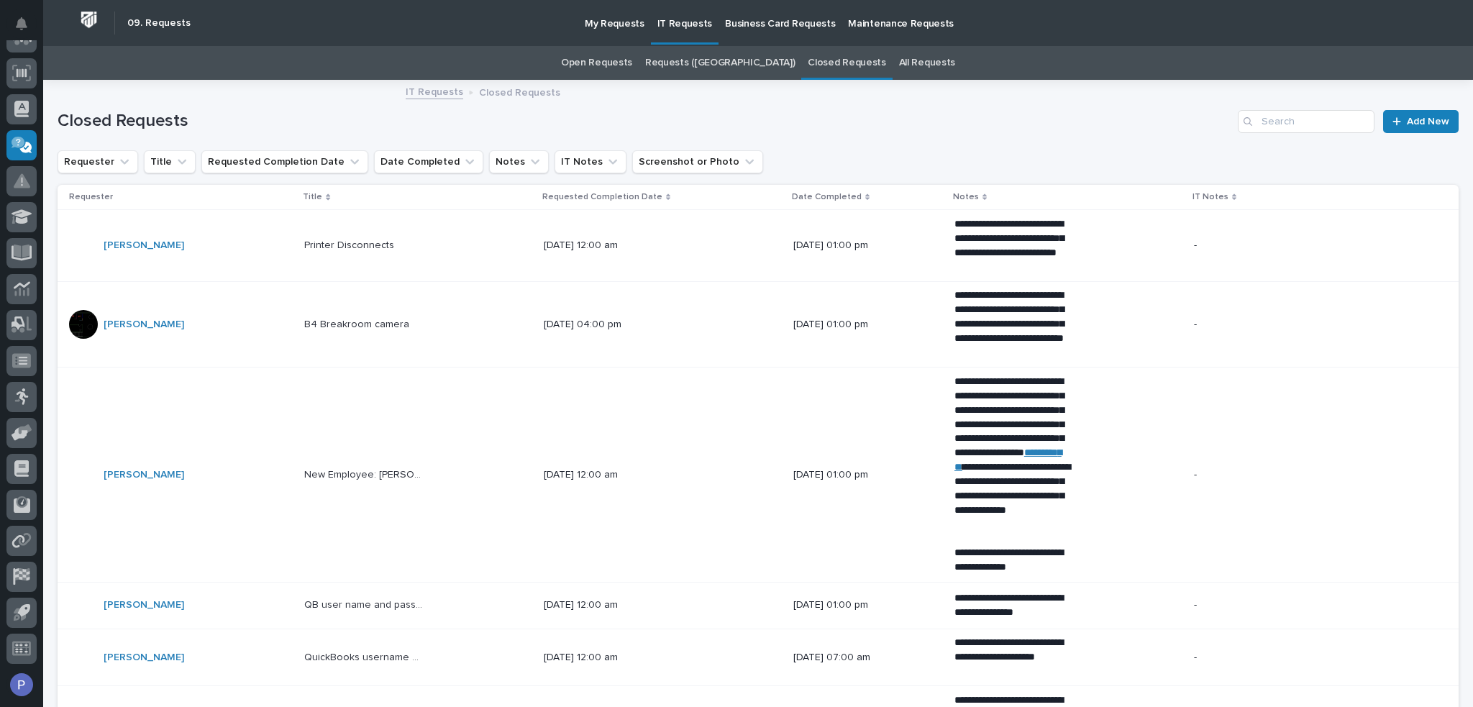
click at [401, 316] on p "B4 Breakroom camera" at bounding box center [358, 323] width 108 height 15
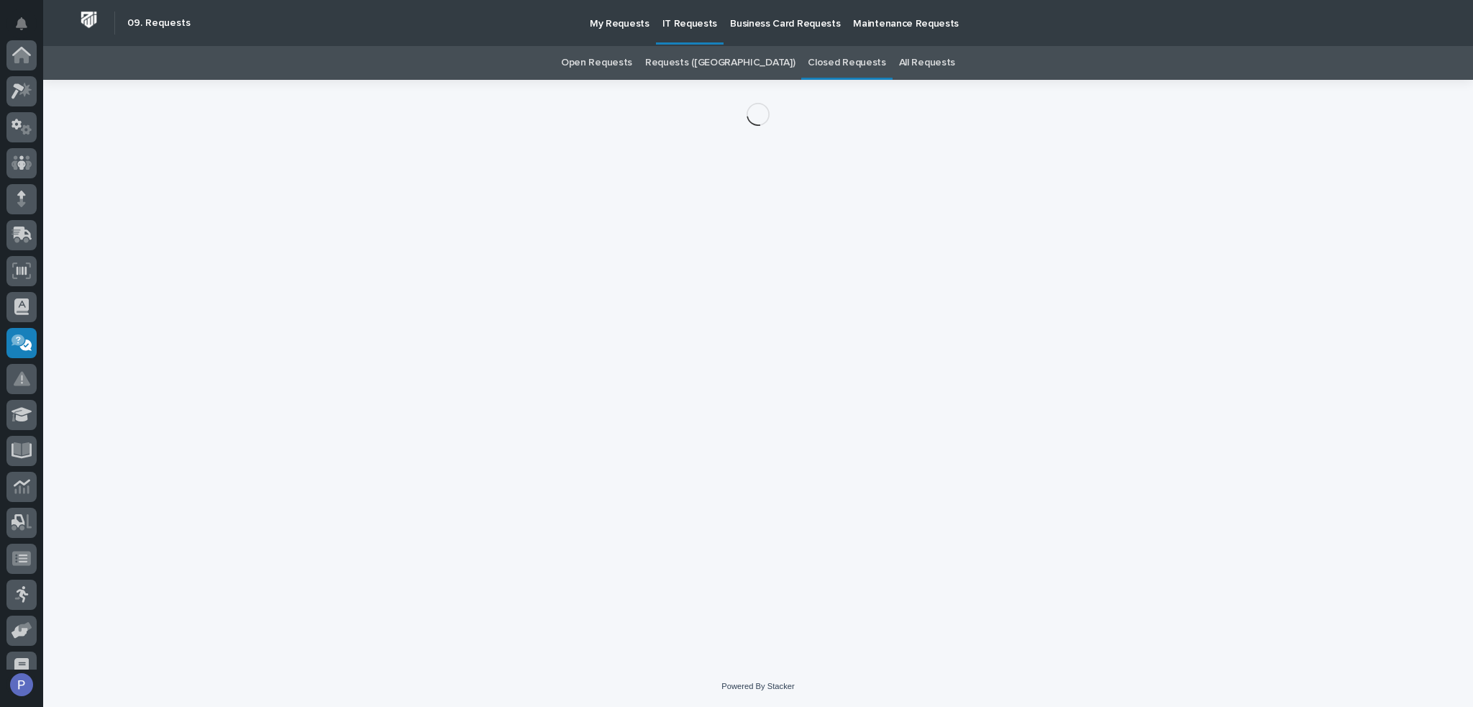
scroll to position [198, 0]
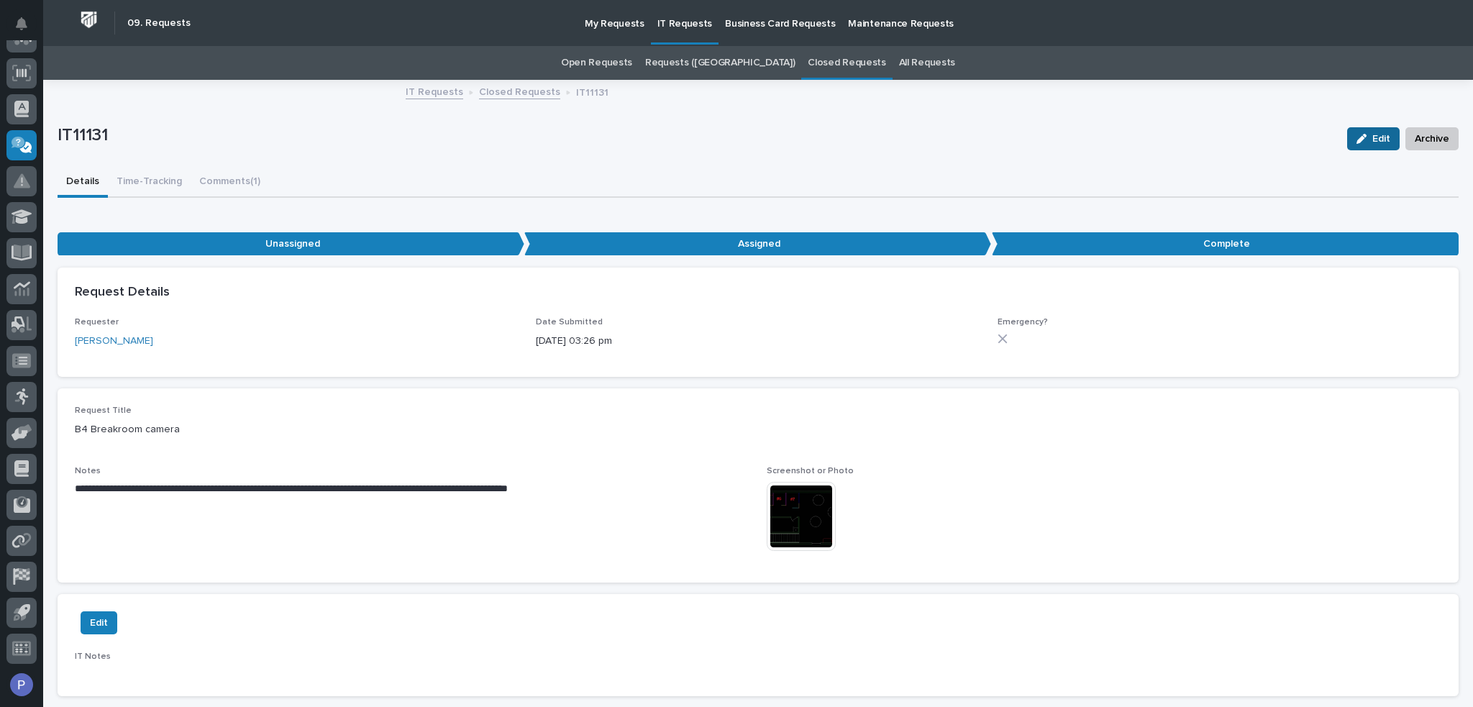
click at [1361, 134] on div "button" at bounding box center [1364, 139] width 16 height 10
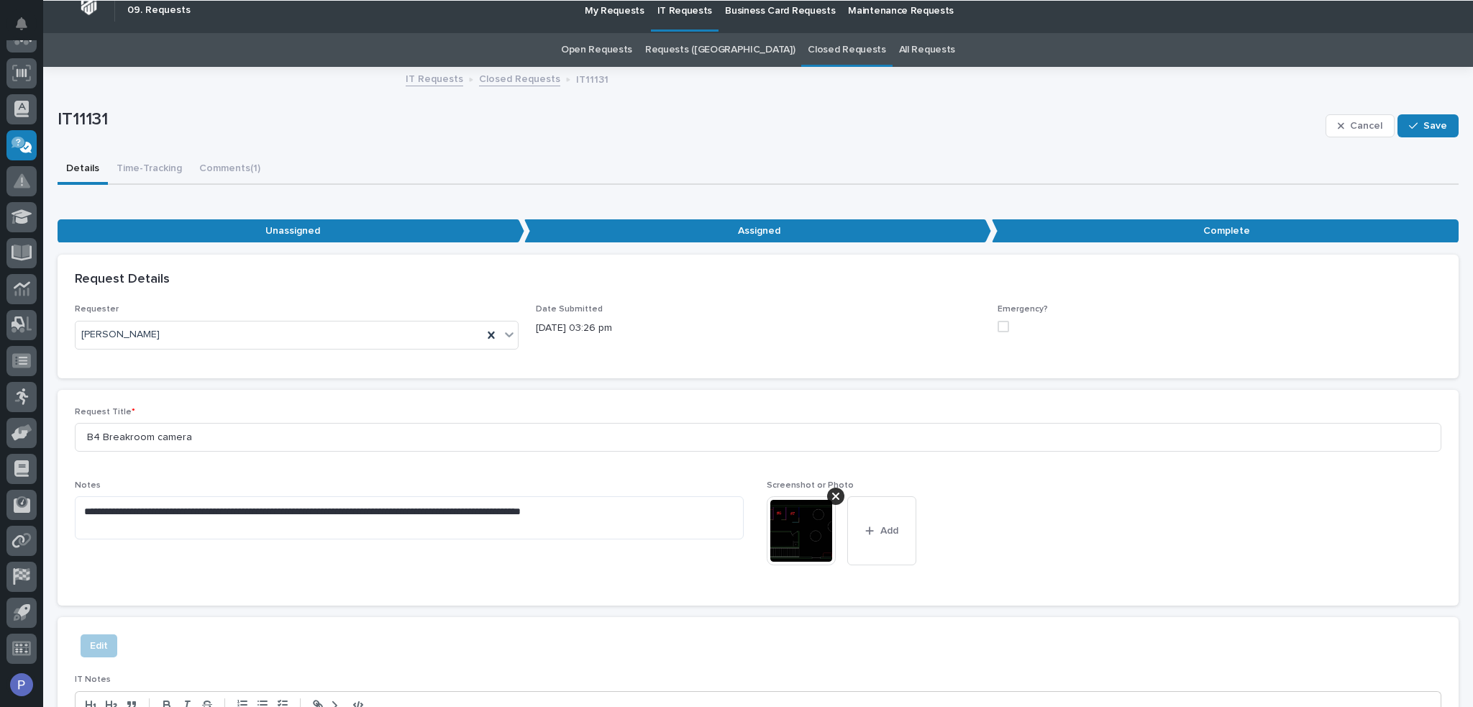
scroll to position [0, 0]
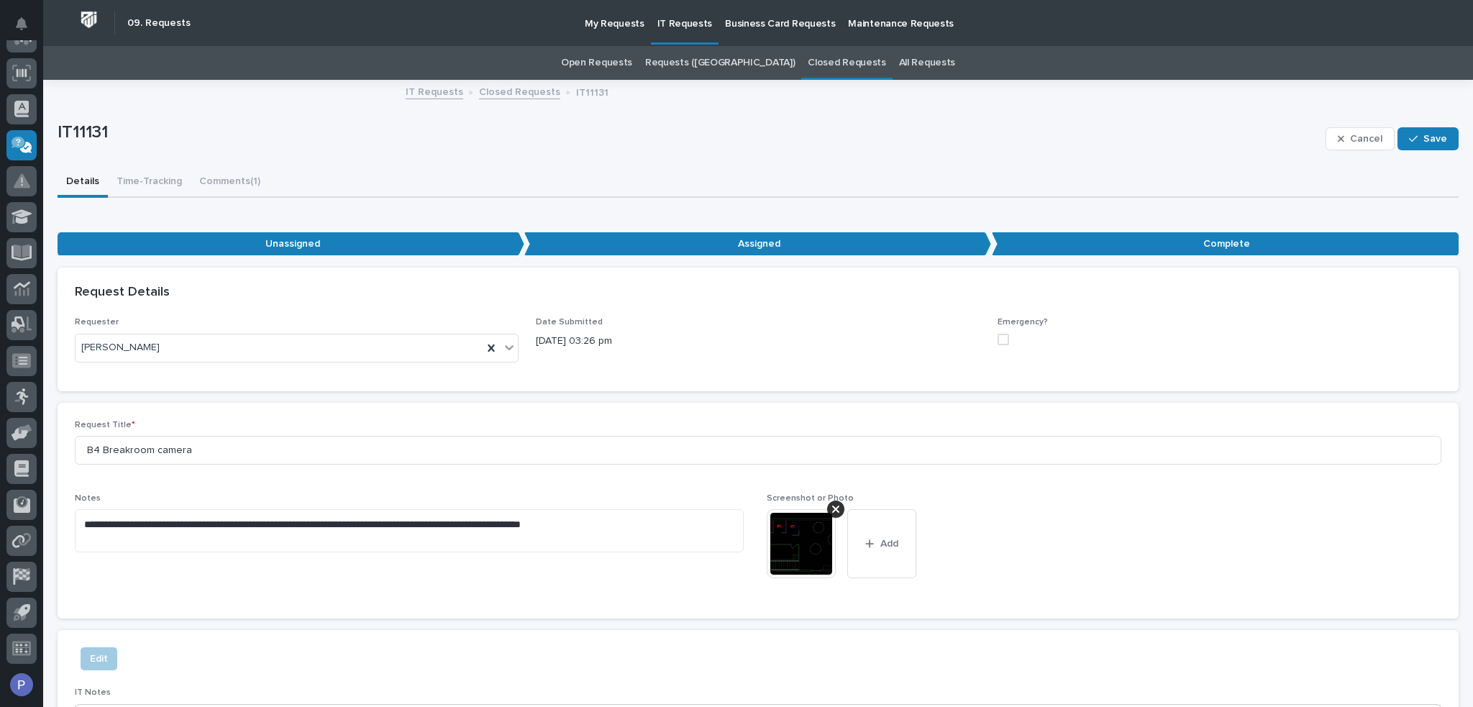
click at [1237, 247] on p "Complete" at bounding box center [1225, 244] width 467 height 24
click at [749, 231] on div "••• Unassigned Assigned Complete" at bounding box center [758, 244] width 1401 height 35
click at [741, 237] on p "Assigned" at bounding box center [757, 244] width 467 height 24
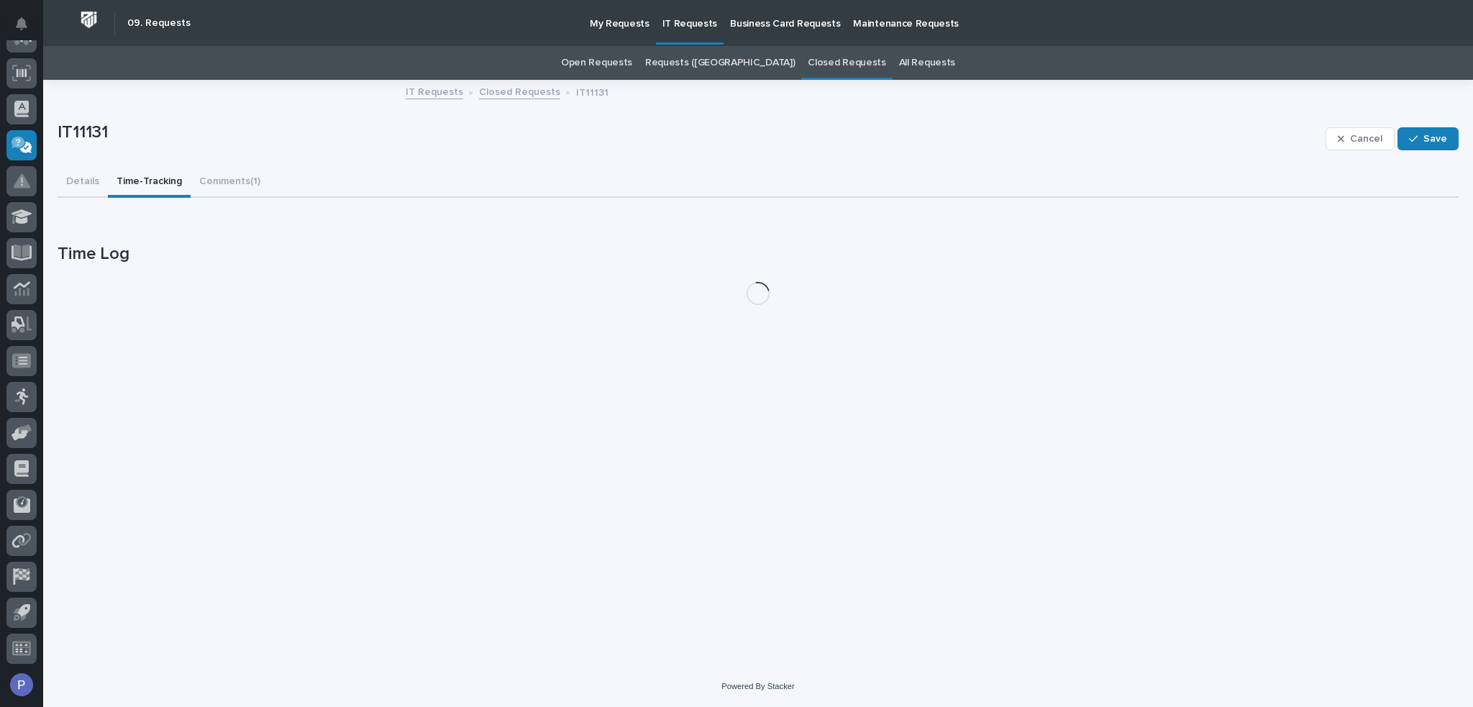
click at [170, 179] on button "Time-Tracking" at bounding box center [149, 183] width 83 height 30
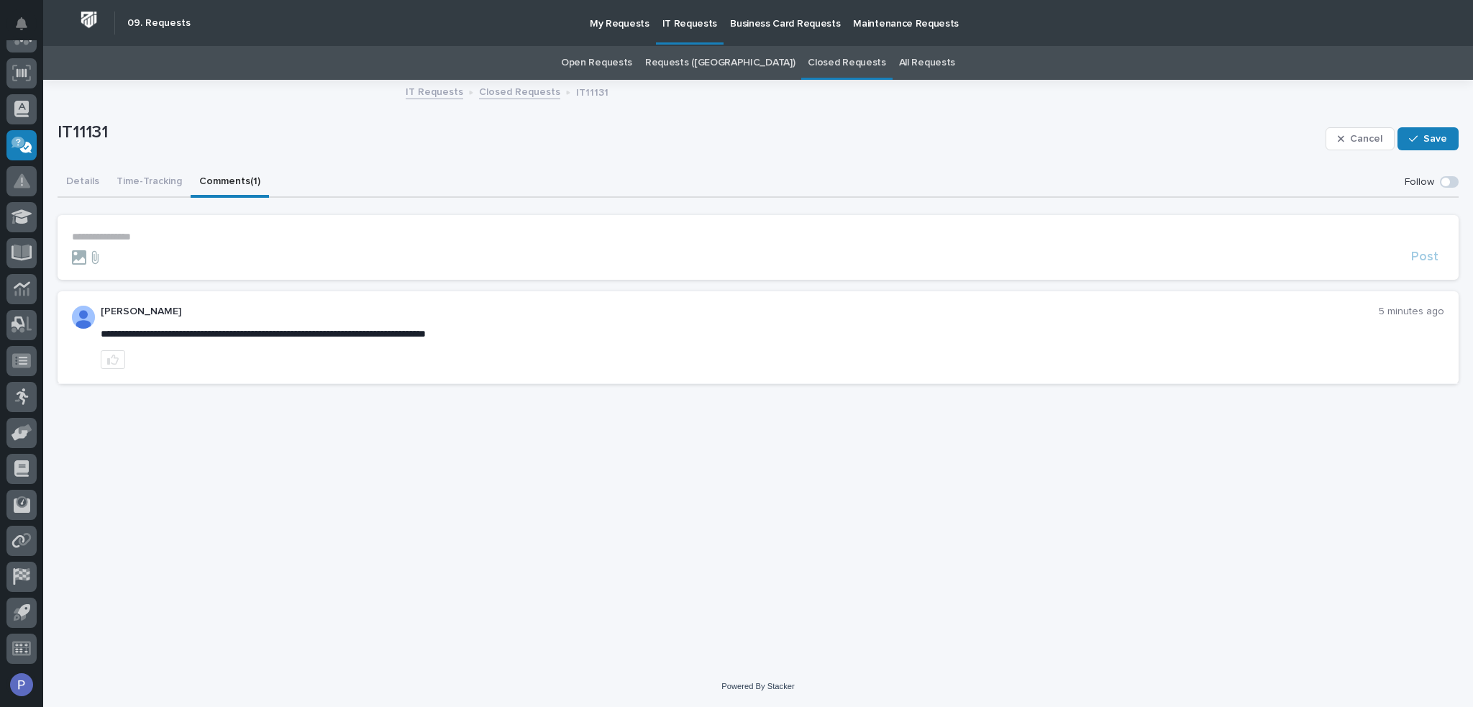
click at [226, 176] on button "Comments (1)" at bounding box center [230, 183] width 78 height 30
click at [1450, 178] on span at bounding box center [1449, 182] width 19 height 12
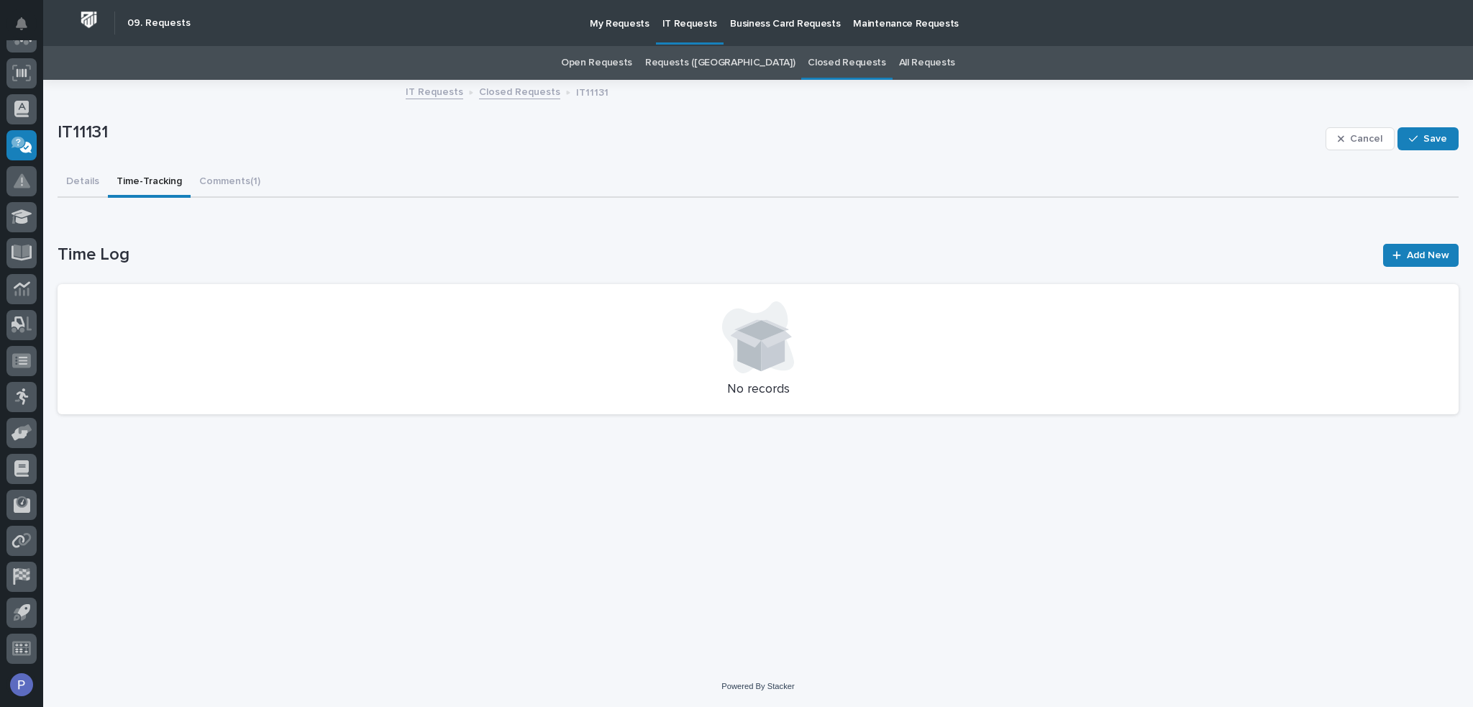
click at [145, 178] on button "Time-Tracking" at bounding box center [149, 183] width 83 height 30
click at [83, 183] on button "Details" at bounding box center [83, 183] width 50 height 30
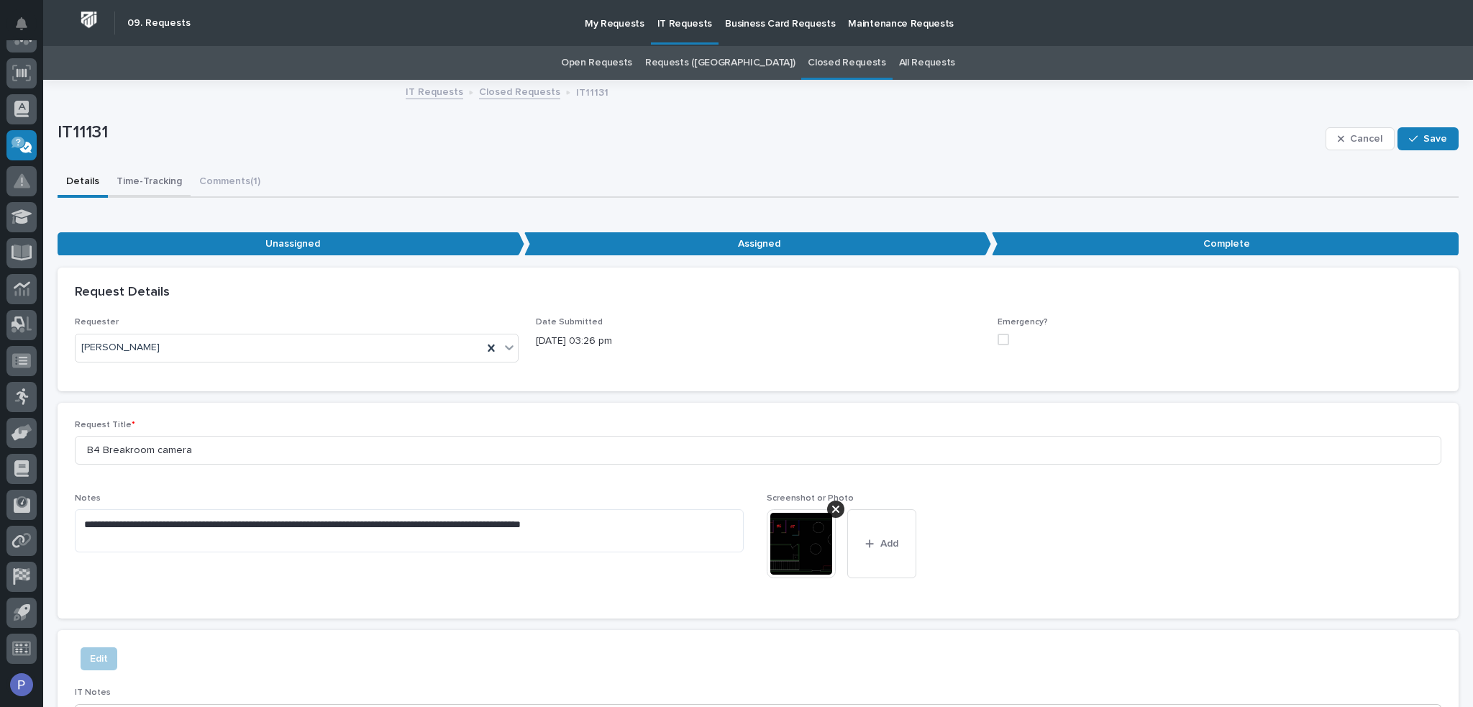
click at [162, 178] on button "Time-Tracking" at bounding box center [149, 183] width 83 height 30
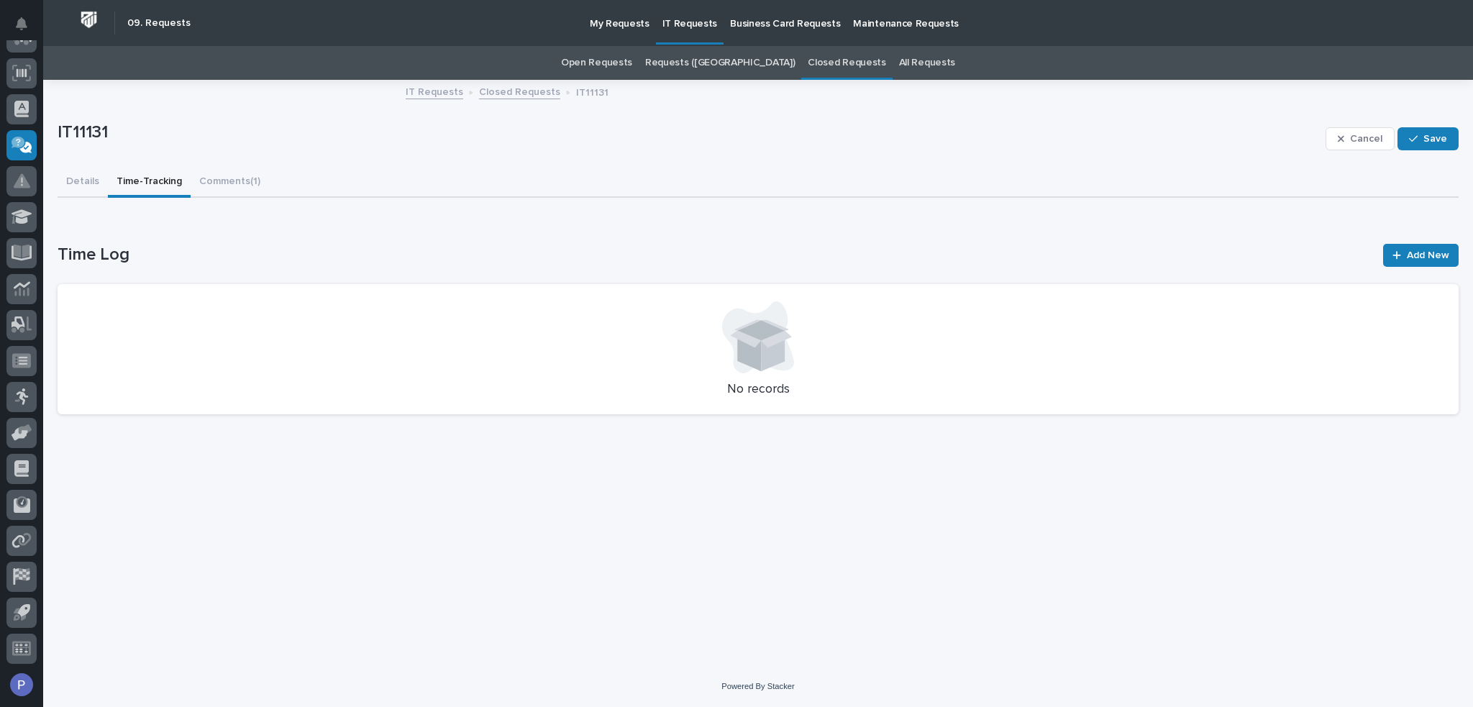
click at [98, 131] on p "IT11131" at bounding box center [689, 132] width 1262 height 21
drag, startPoint x: 98, startPoint y: 131, endPoint x: 723, endPoint y: 65, distance: 628.3
click at [723, 65] on link "Requests ([GEOGRAPHIC_DATA])" at bounding box center [720, 63] width 150 height 34
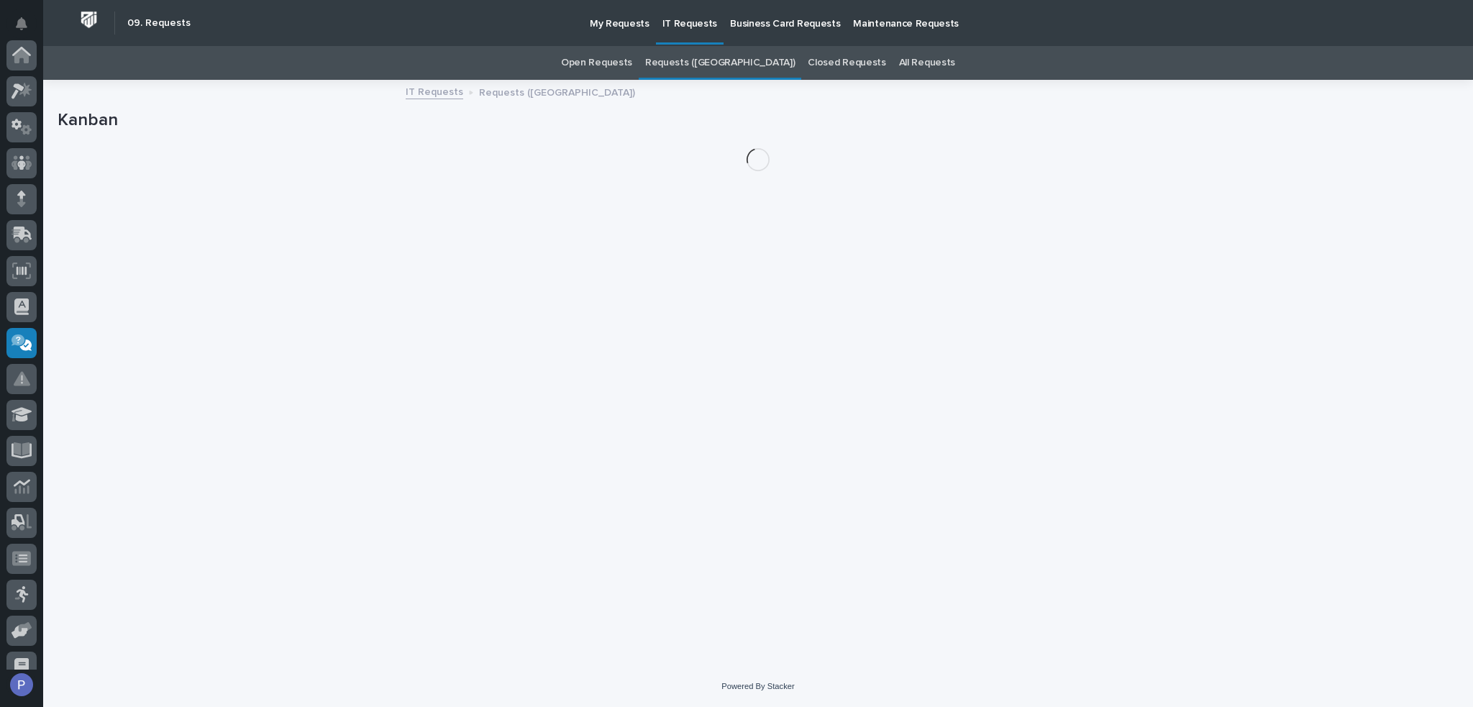
scroll to position [198, 0]
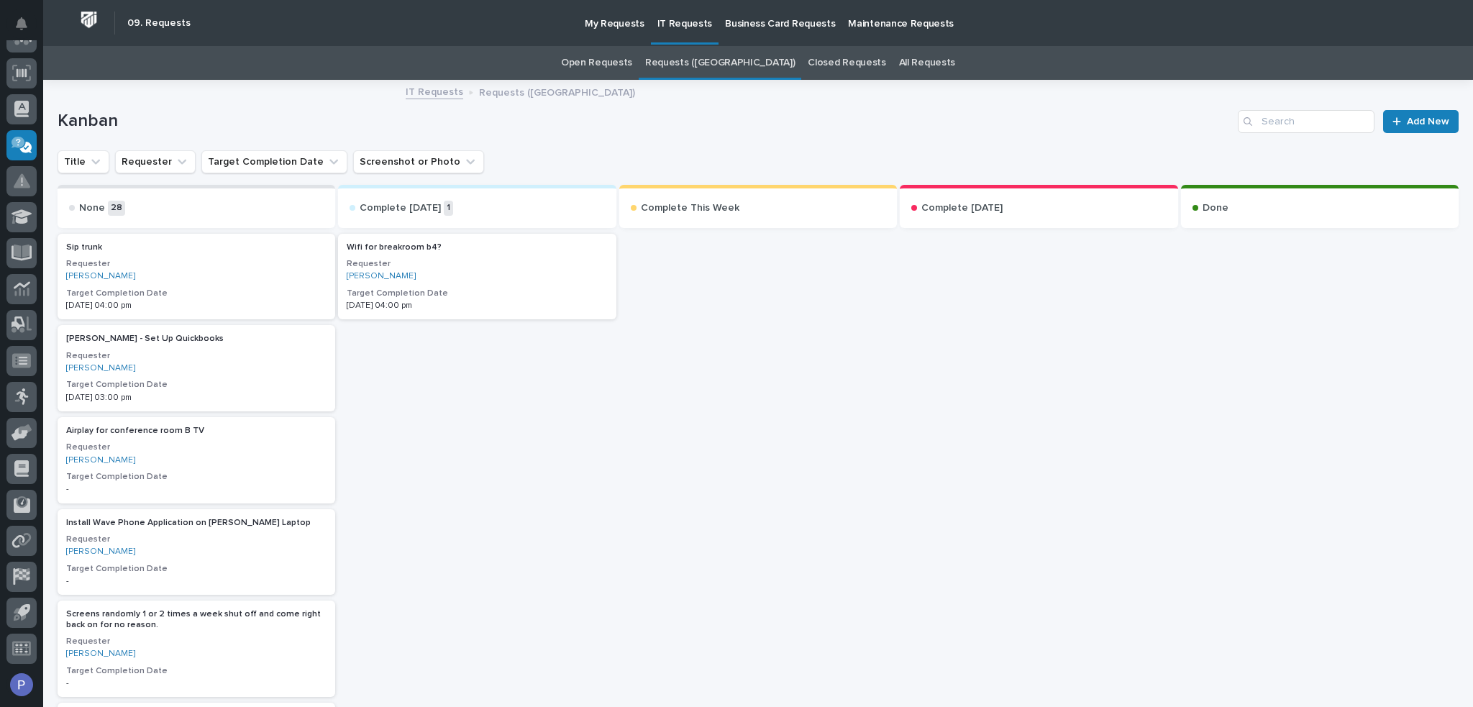
click at [395, 270] on div "Wifi for breakroom b4? Requester [PERSON_NAME] Target Completion Date [DATE] 04…" at bounding box center [477, 277] width 278 height 86
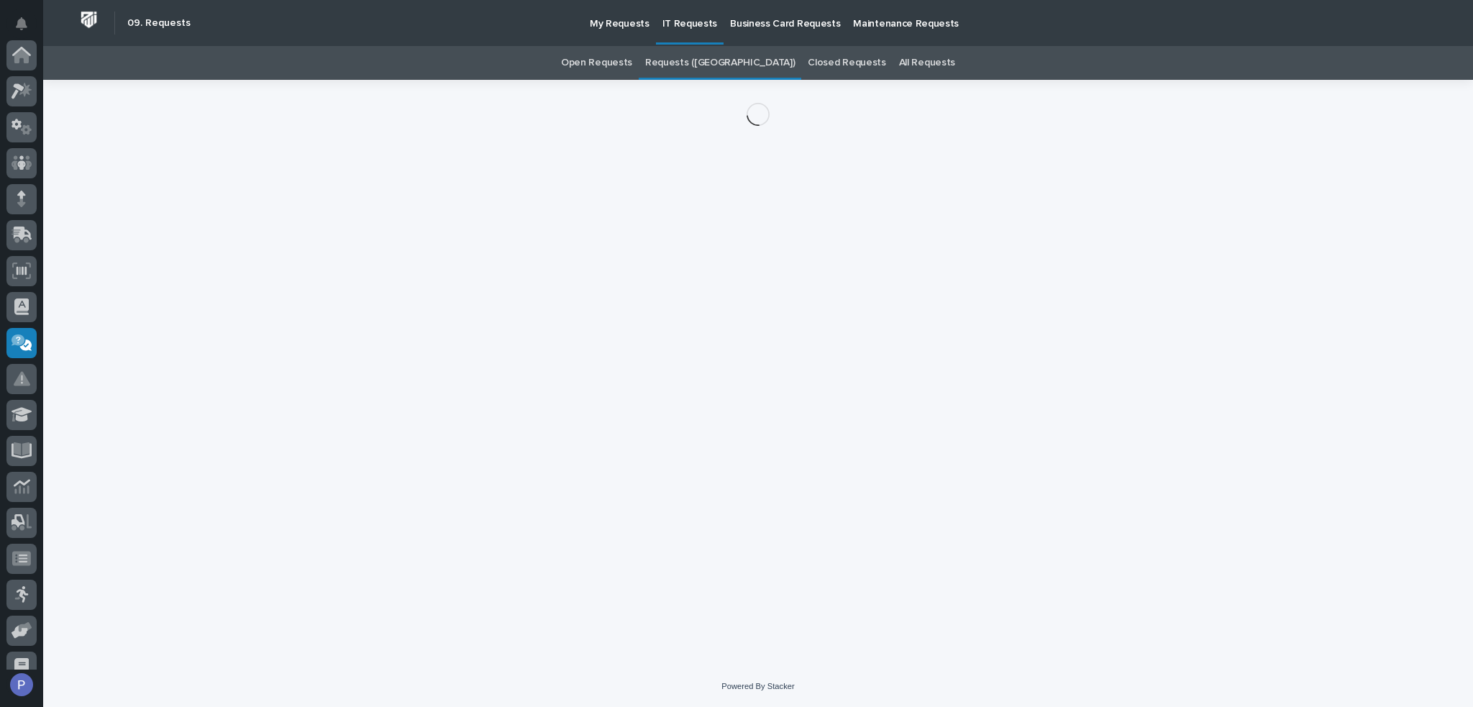
scroll to position [198, 0]
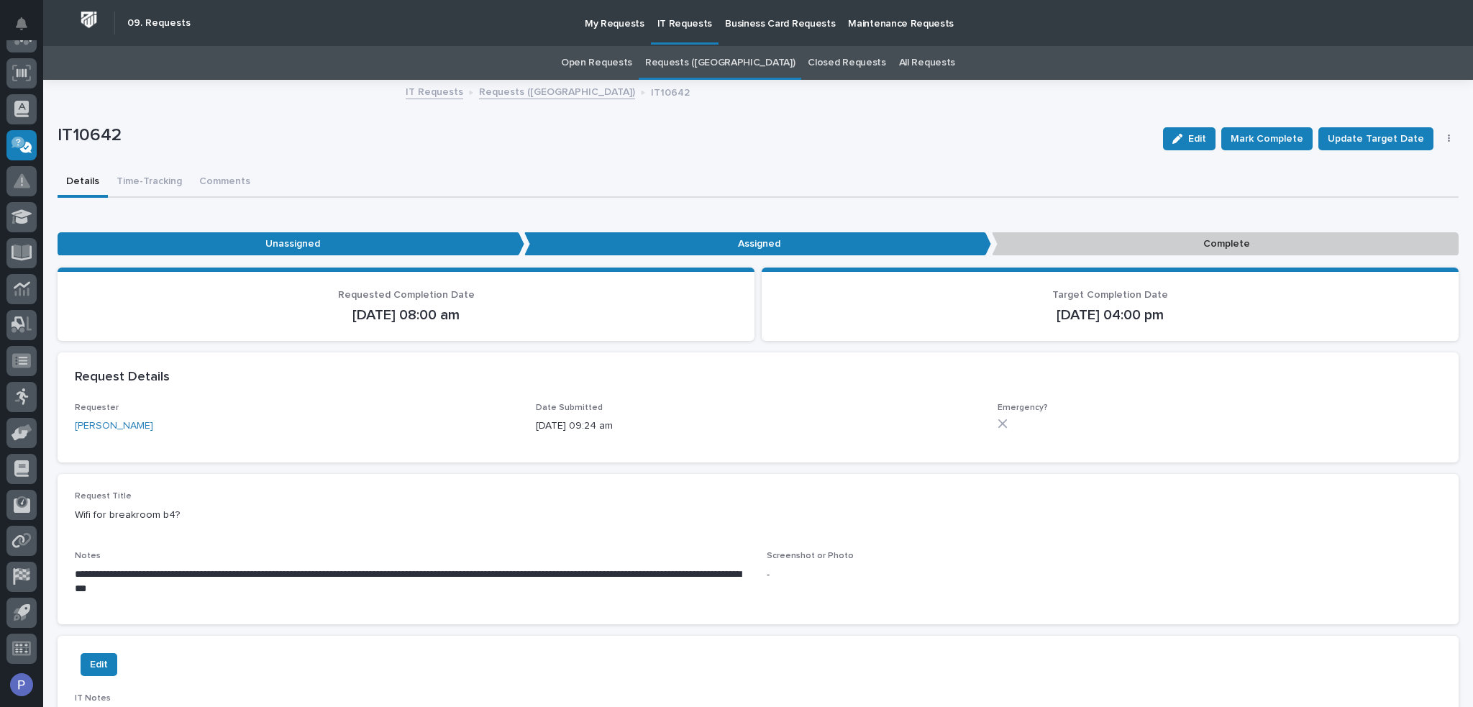
click at [443, 91] on link "IT Requests" at bounding box center [435, 91] width 58 height 17
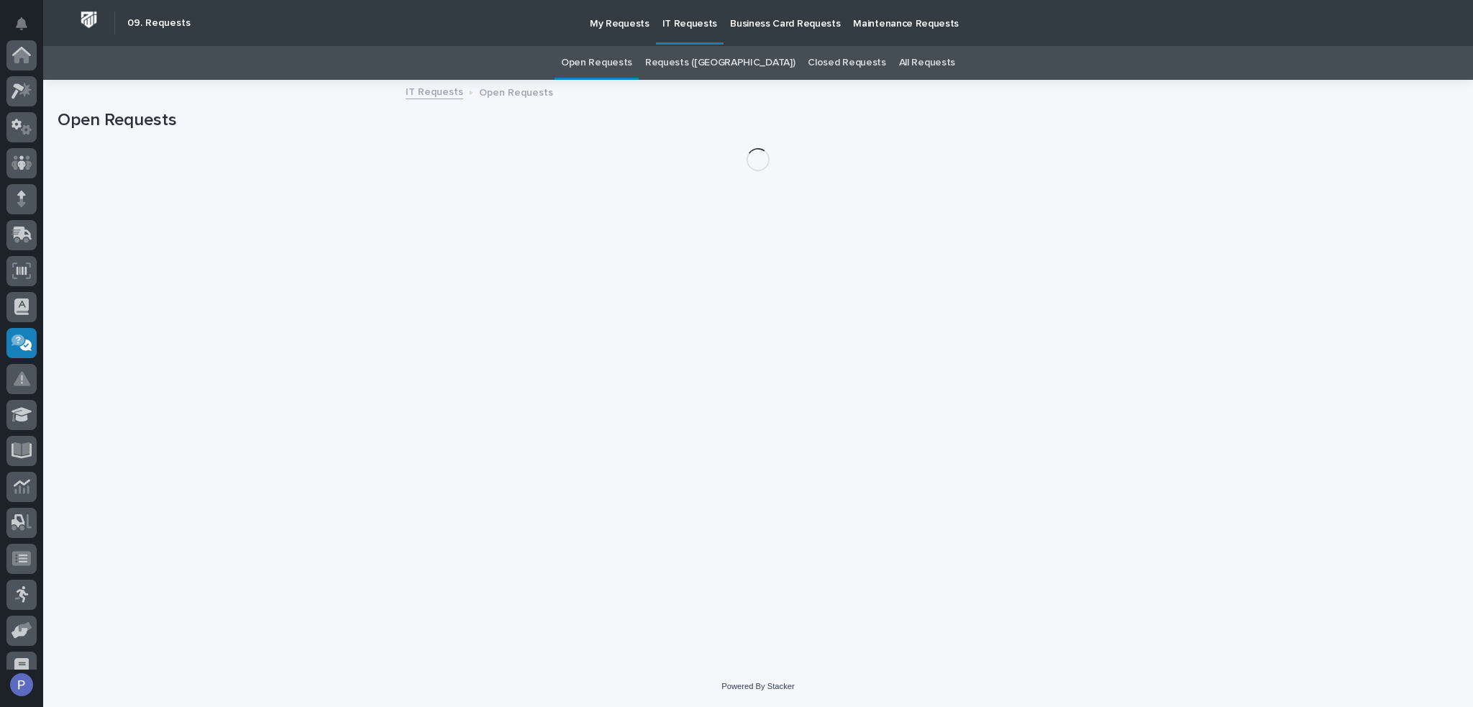
scroll to position [198, 0]
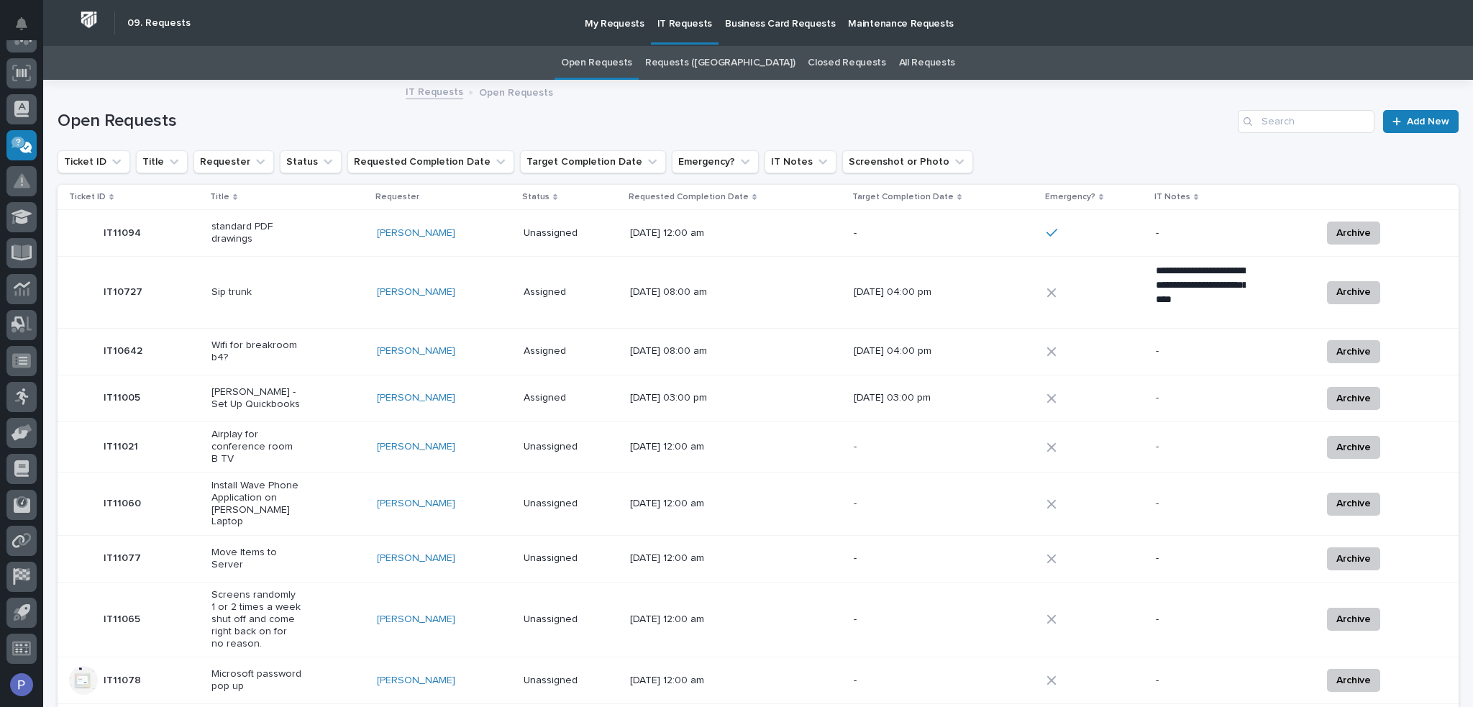
click at [618, 17] on p "My Requests" at bounding box center [615, 15] width 60 height 30
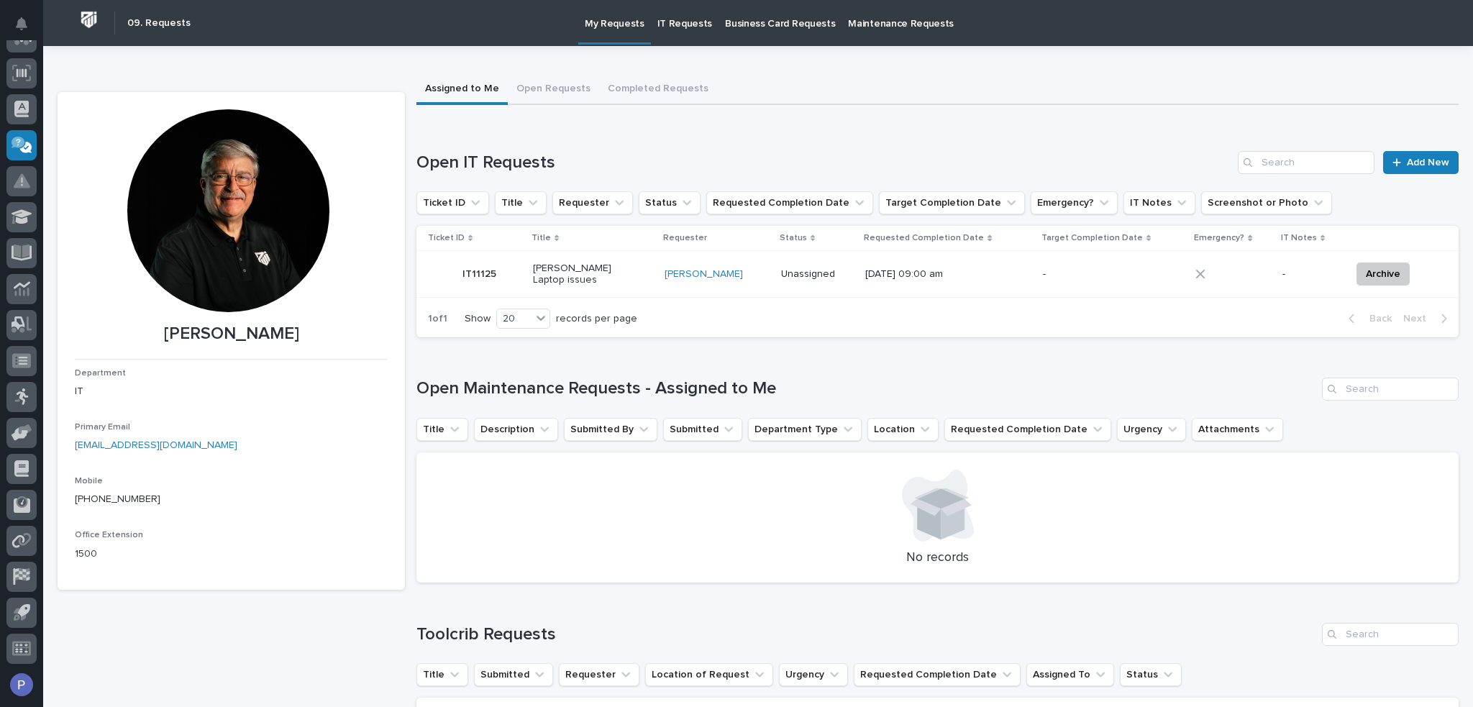
click at [866, 13] on p "Maintenance Requests" at bounding box center [901, 15] width 106 height 30
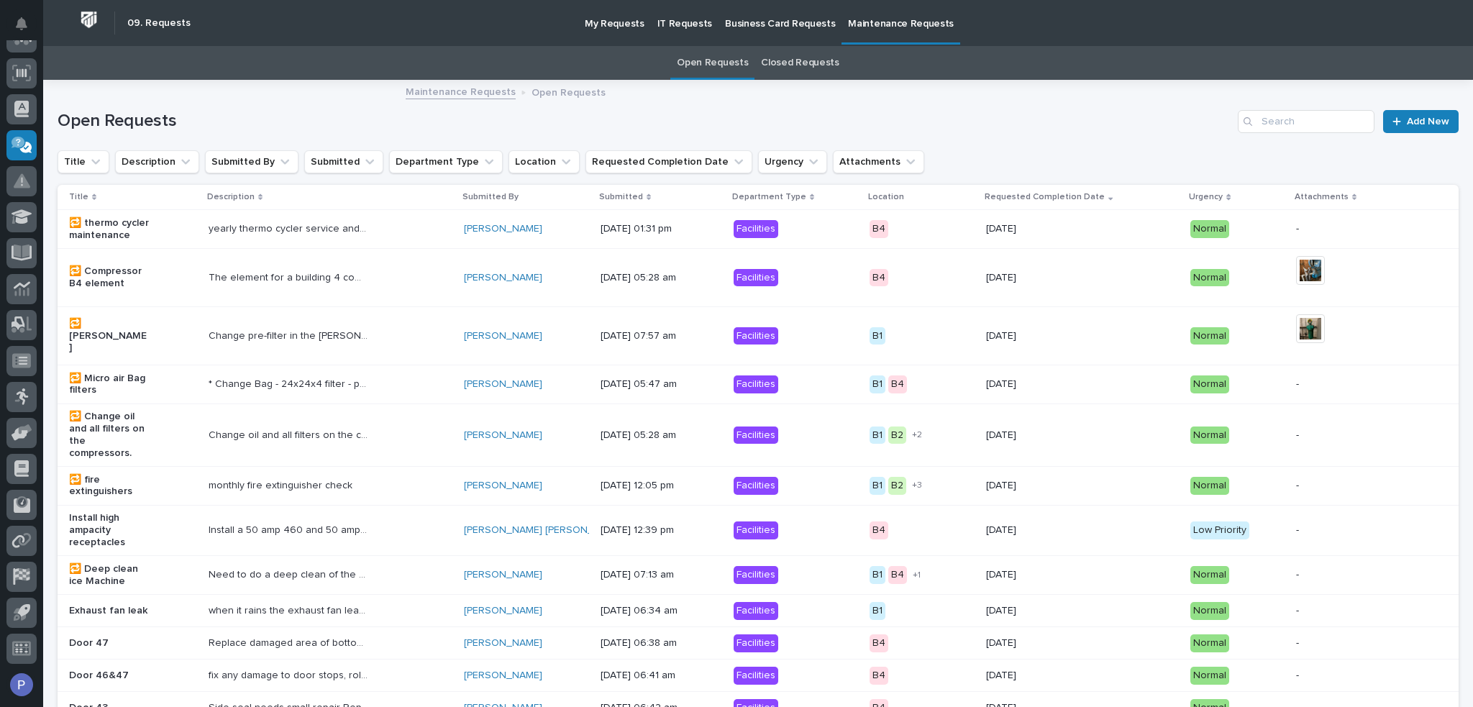
click at [606, 25] on p "My Requests" at bounding box center [615, 15] width 60 height 30
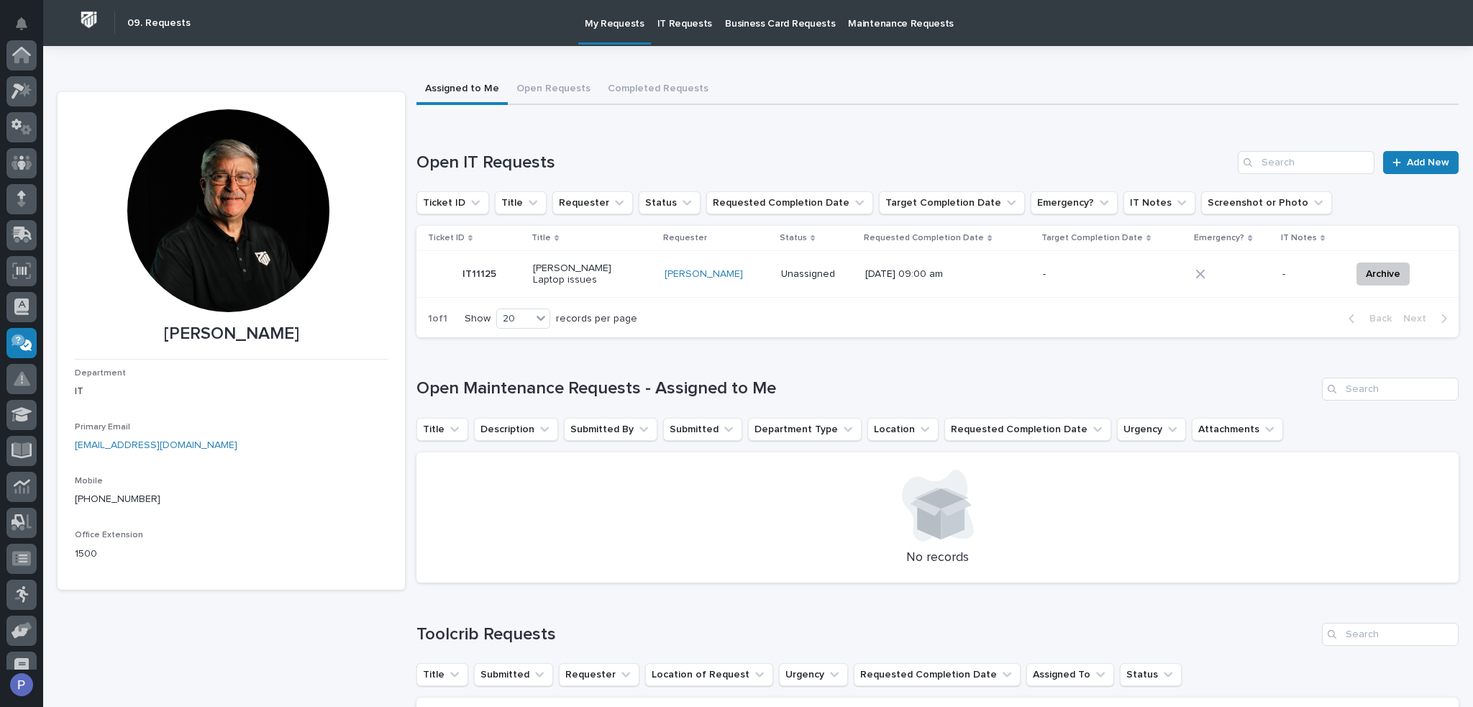
scroll to position [198, 0]
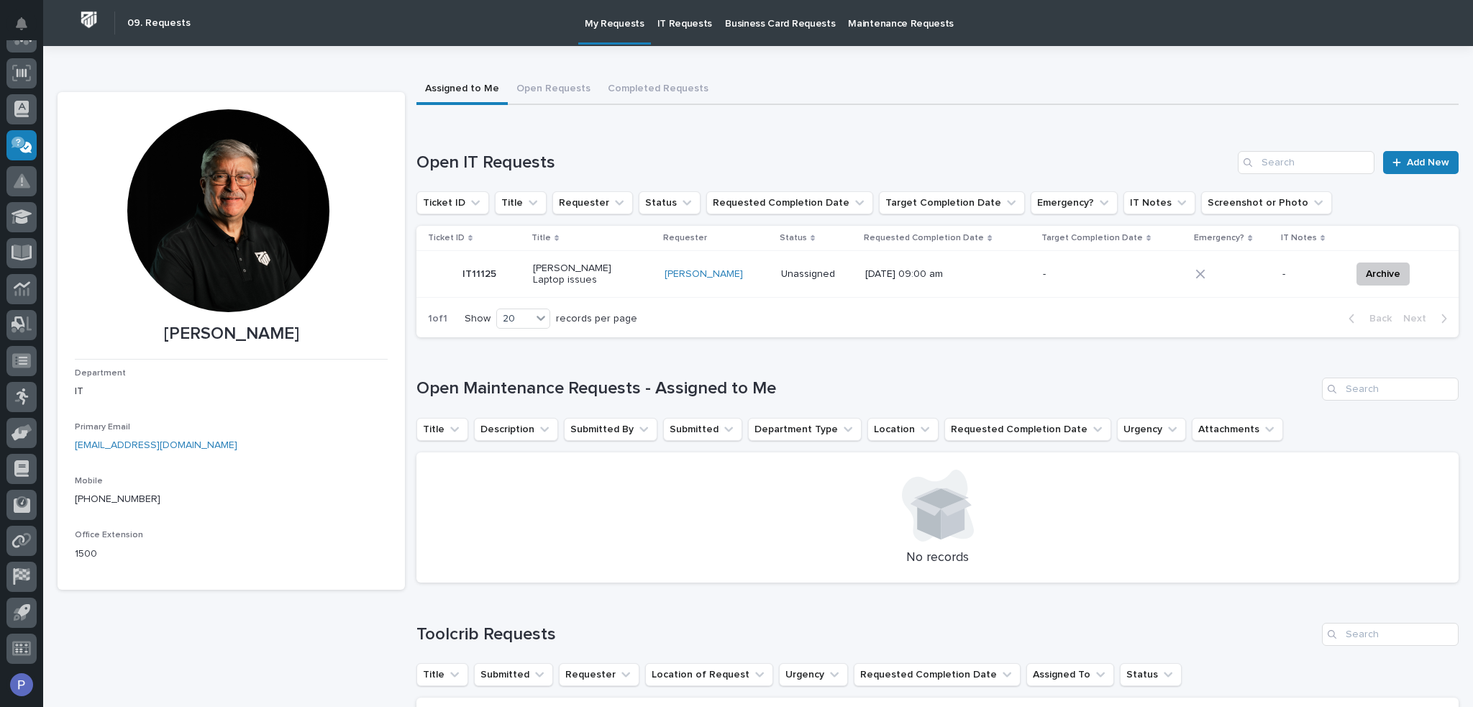
click at [878, 22] on p "Maintenance Requests" at bounding box center [901, 15] width 106 height 30
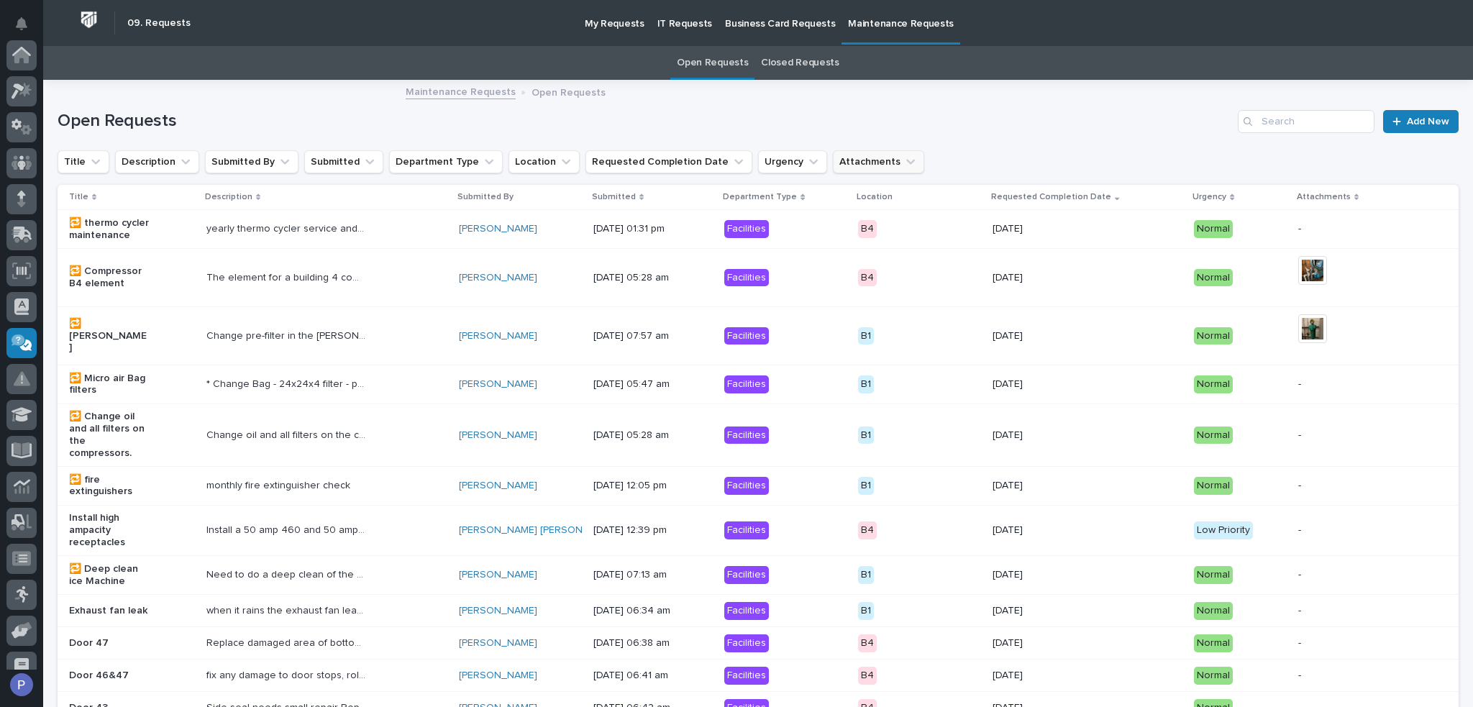
scroll to position [198, 0]
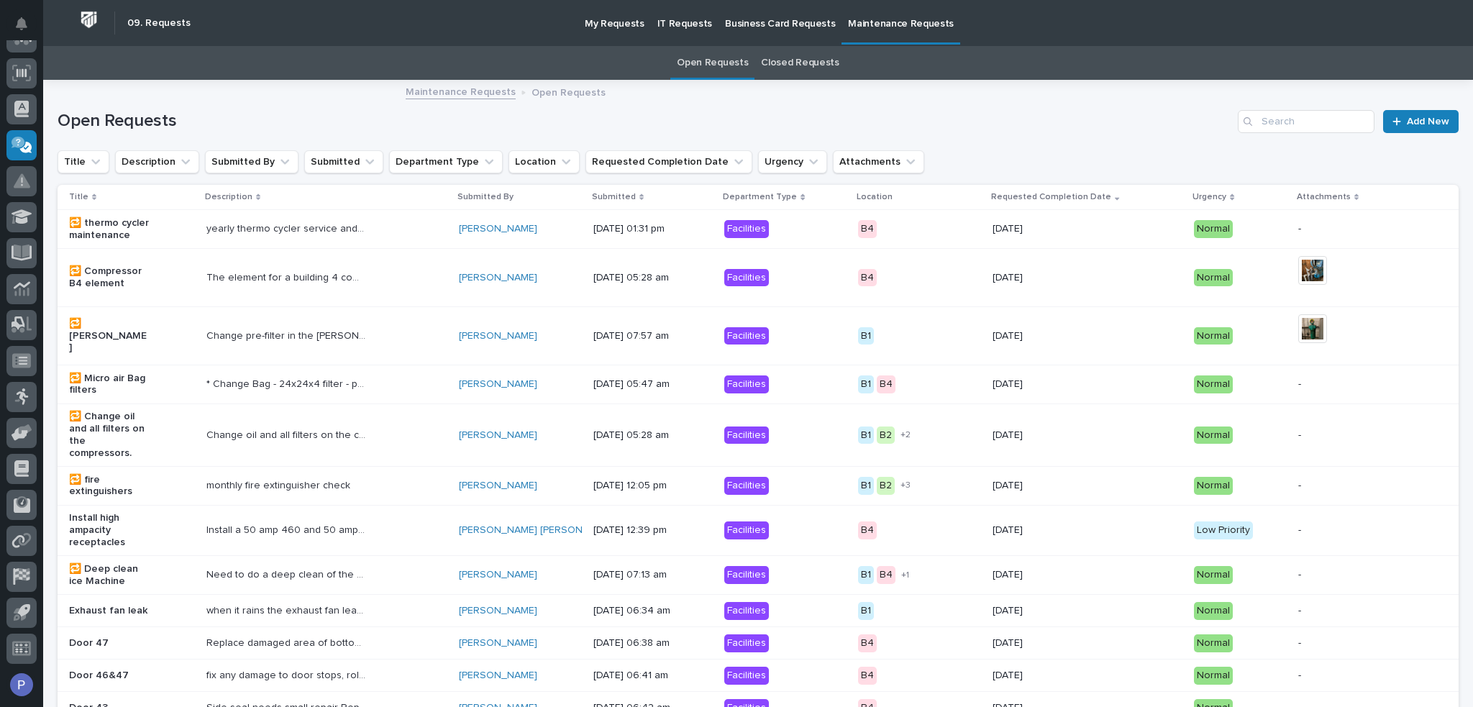
click at [622, 25] on p "My Requests" at bounding box center [615, 15] width 60 height 30
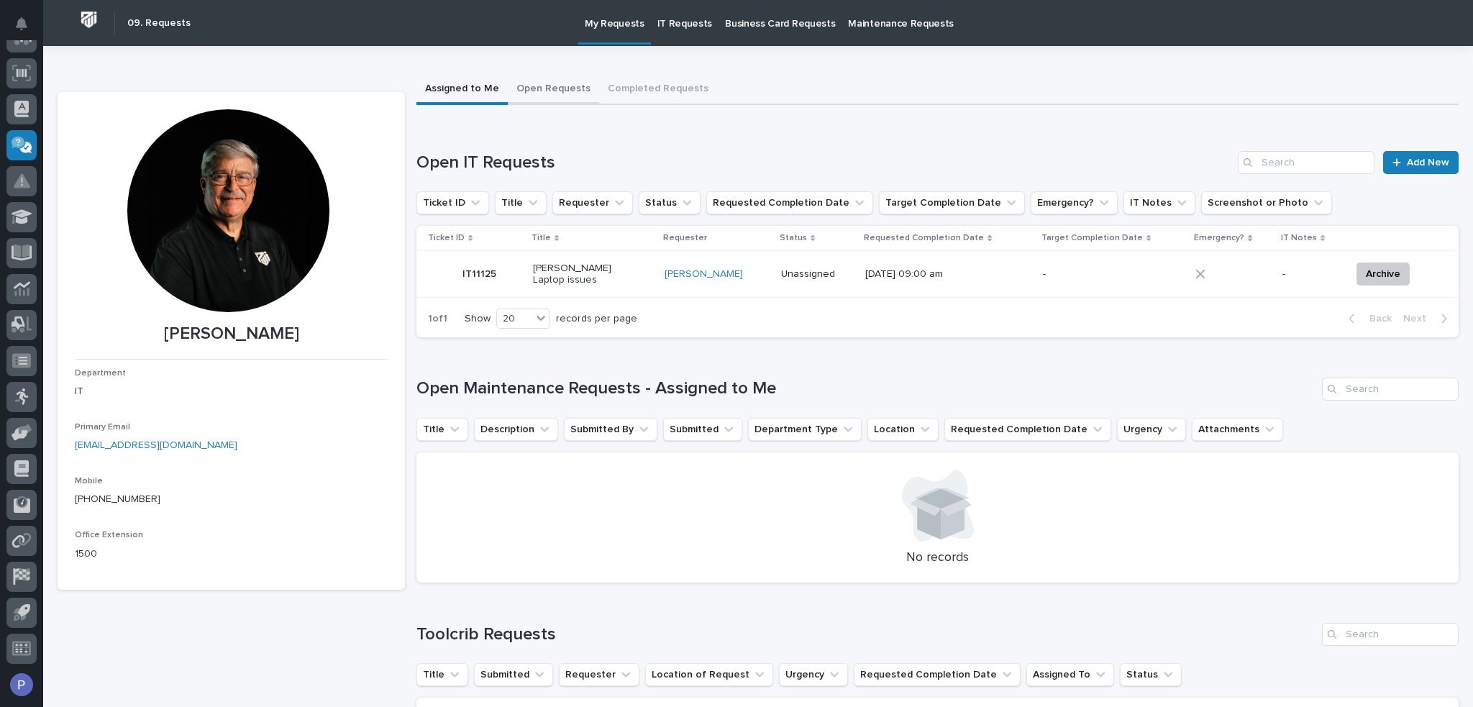
click at [539, 87] on button "Open Requests" at bounding box center [553, 90] width 91 height 30
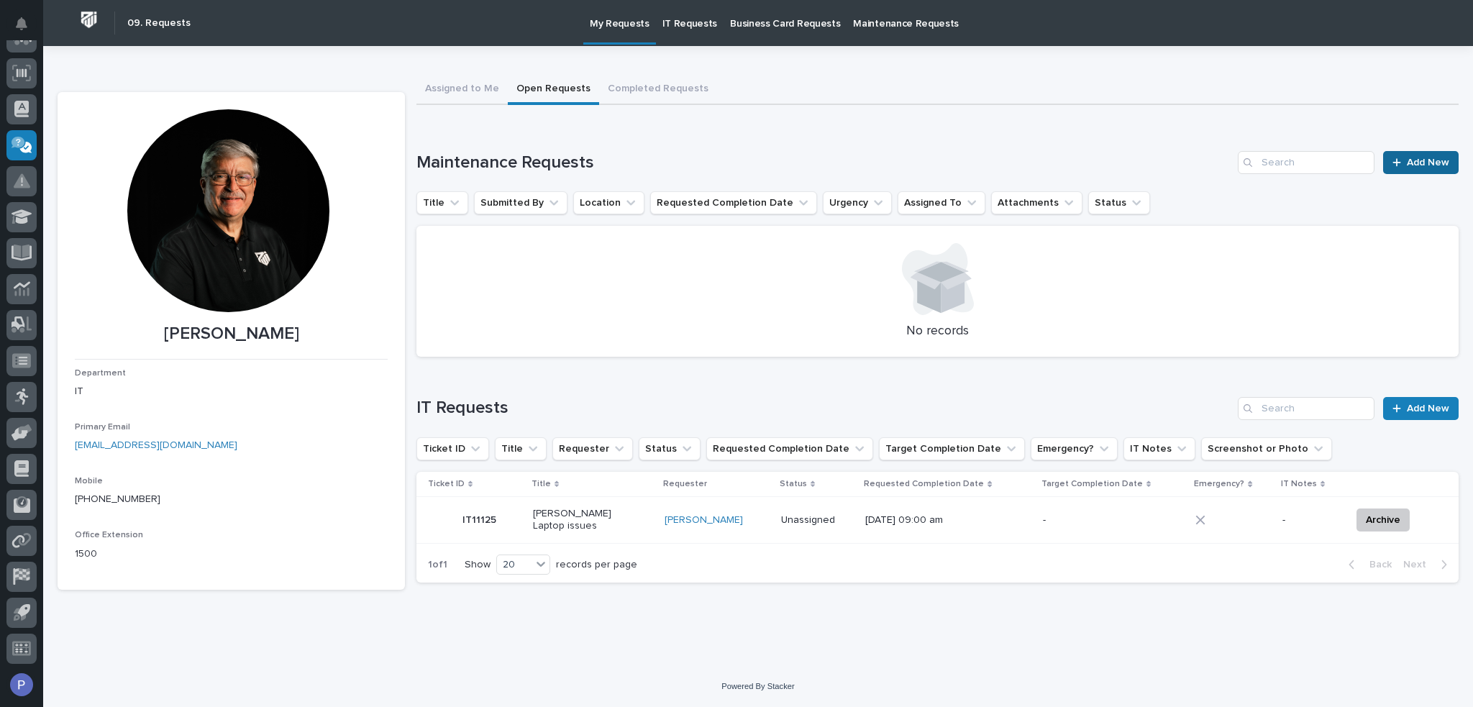
click at [1425, 163] on span "Add New" at bounding box center [1428, 162] width 42 height 10
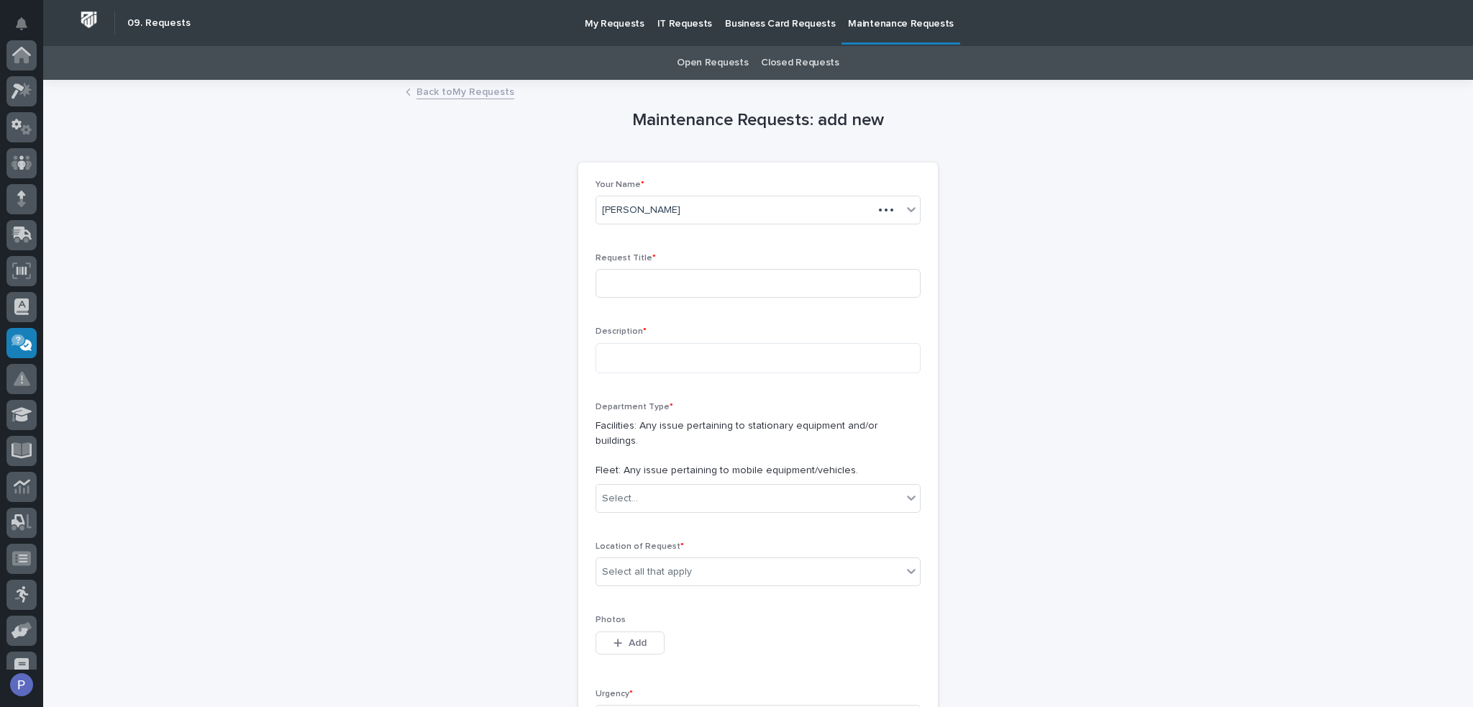
scroll to position [198, 0]
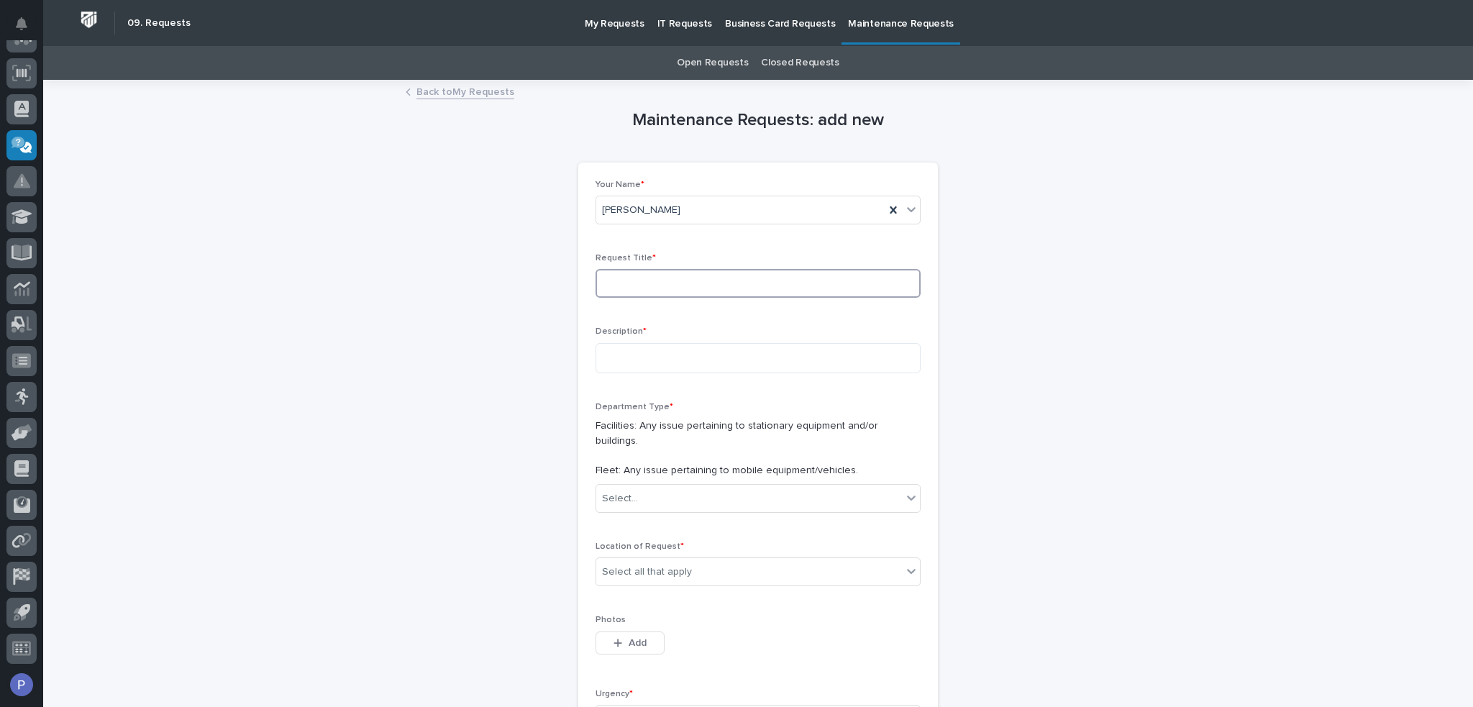
click at [682, 281] on input at bounding box center [757, 283] width 325 height 29
type input "B4 Cubicle Camera"
click at [667, 352] on textarea at bounding box center [757, 358] width 325 height 31
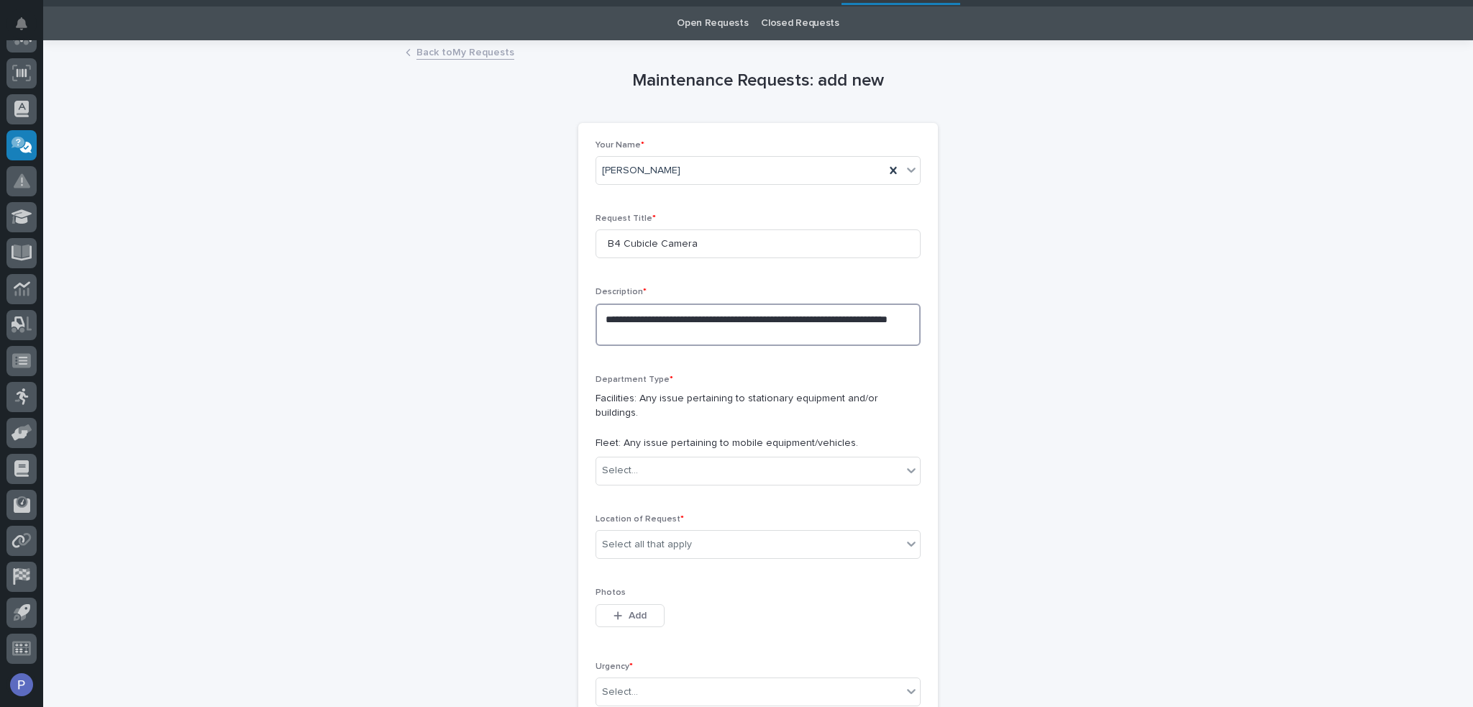
scroll to position [144, 0]
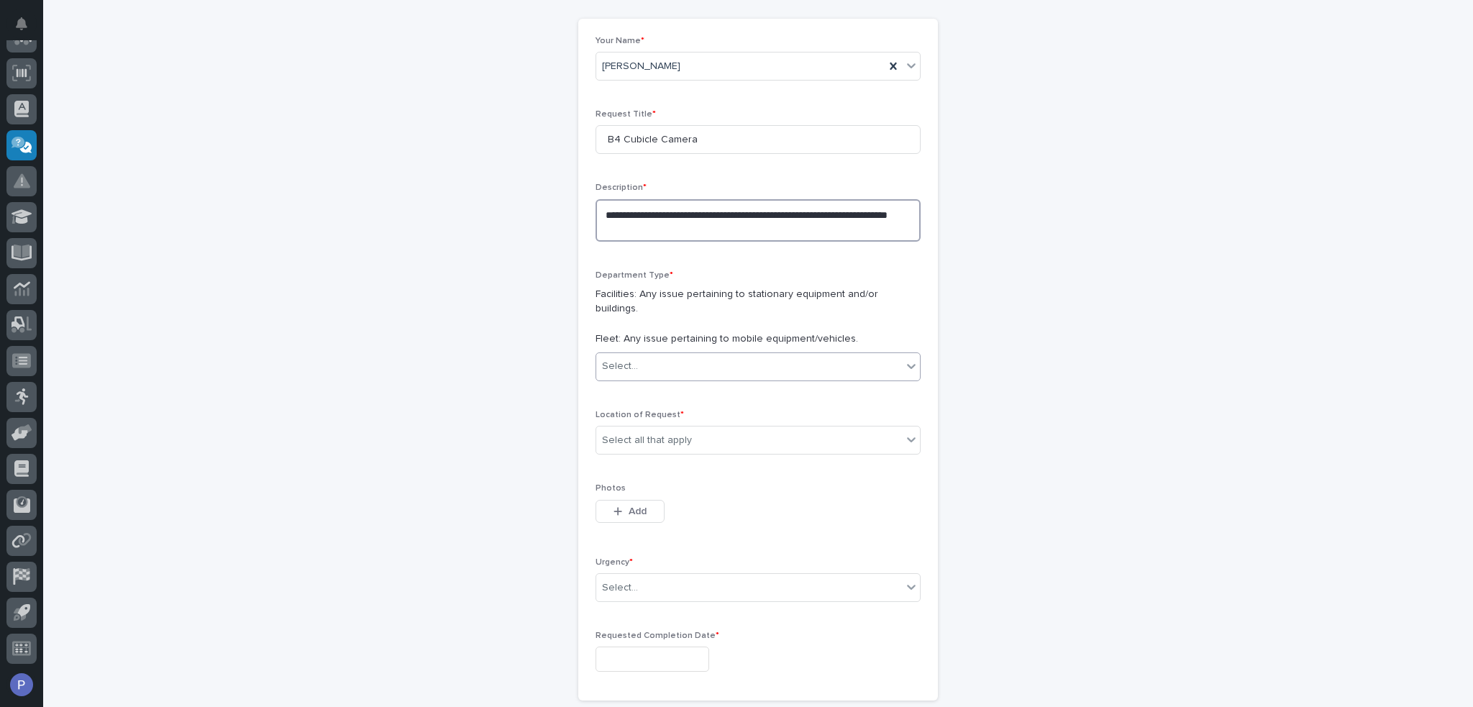
type textarea "**********"
click at [735, 356] on div "Select..." at bounding box center [749, 367] width 306 height 24
click at [682, 380] on div "Facilities" at bounding box center [752, 378] width 324 height 25
click at [693, 429] on div "Select all that apply" at bounding box center [749, 441] width 306 height 24
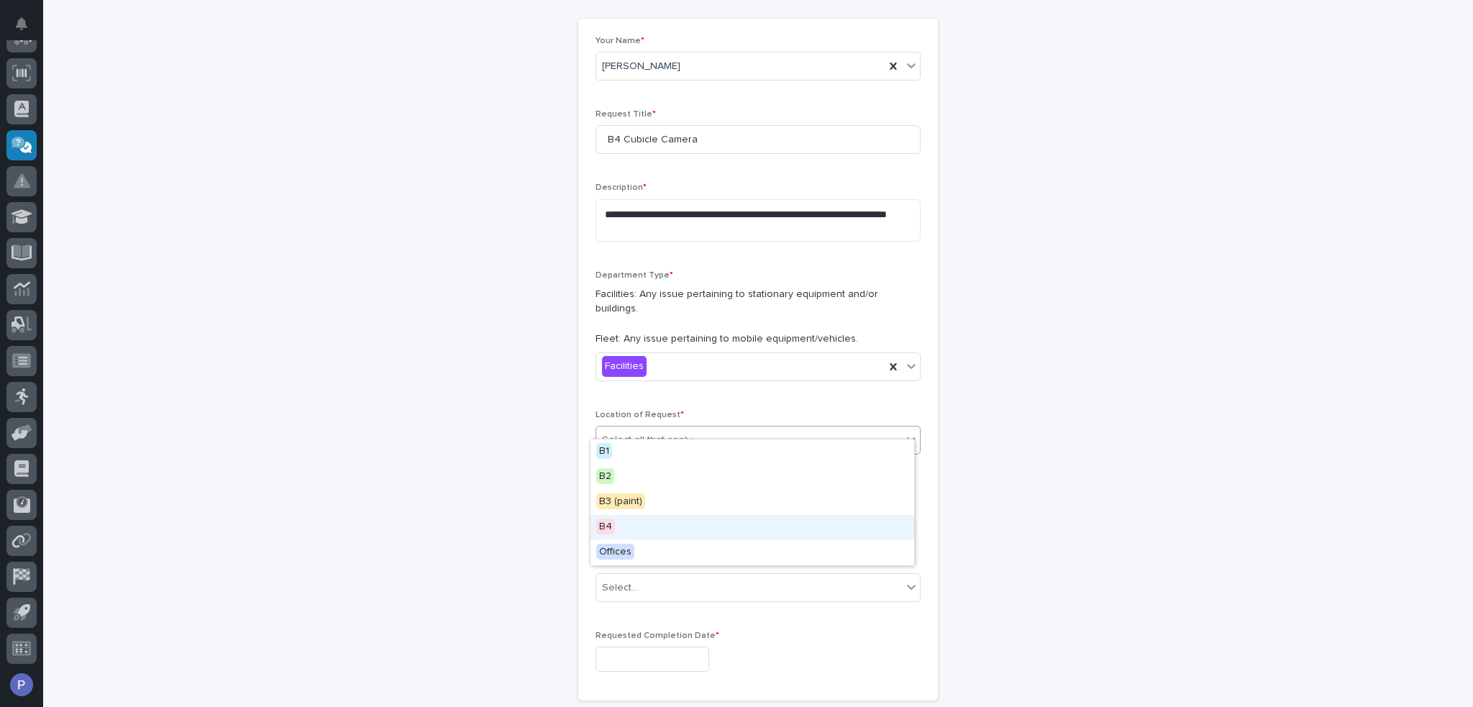
click at [623, 526] on div "B4" at bounding box center [752, 527] width 324 height 25
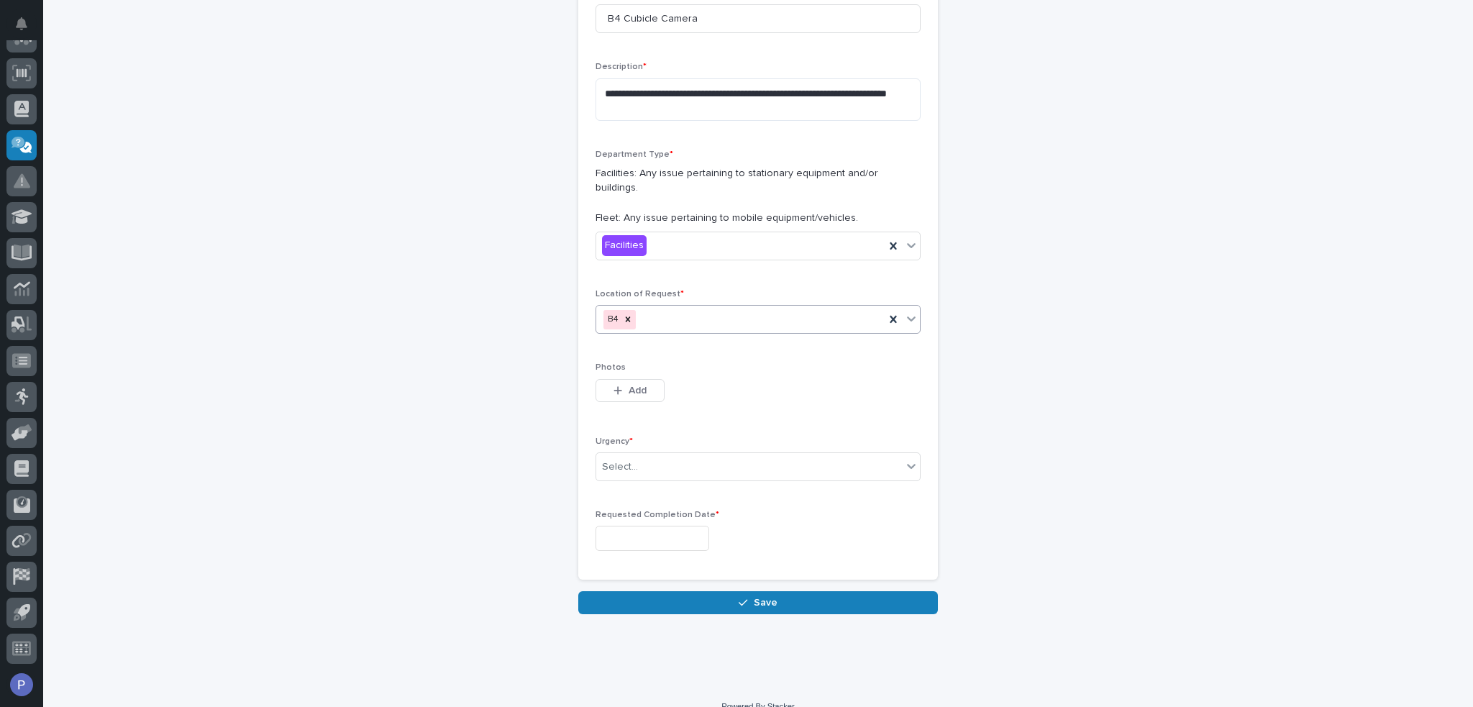
scroll to position [268, 0]
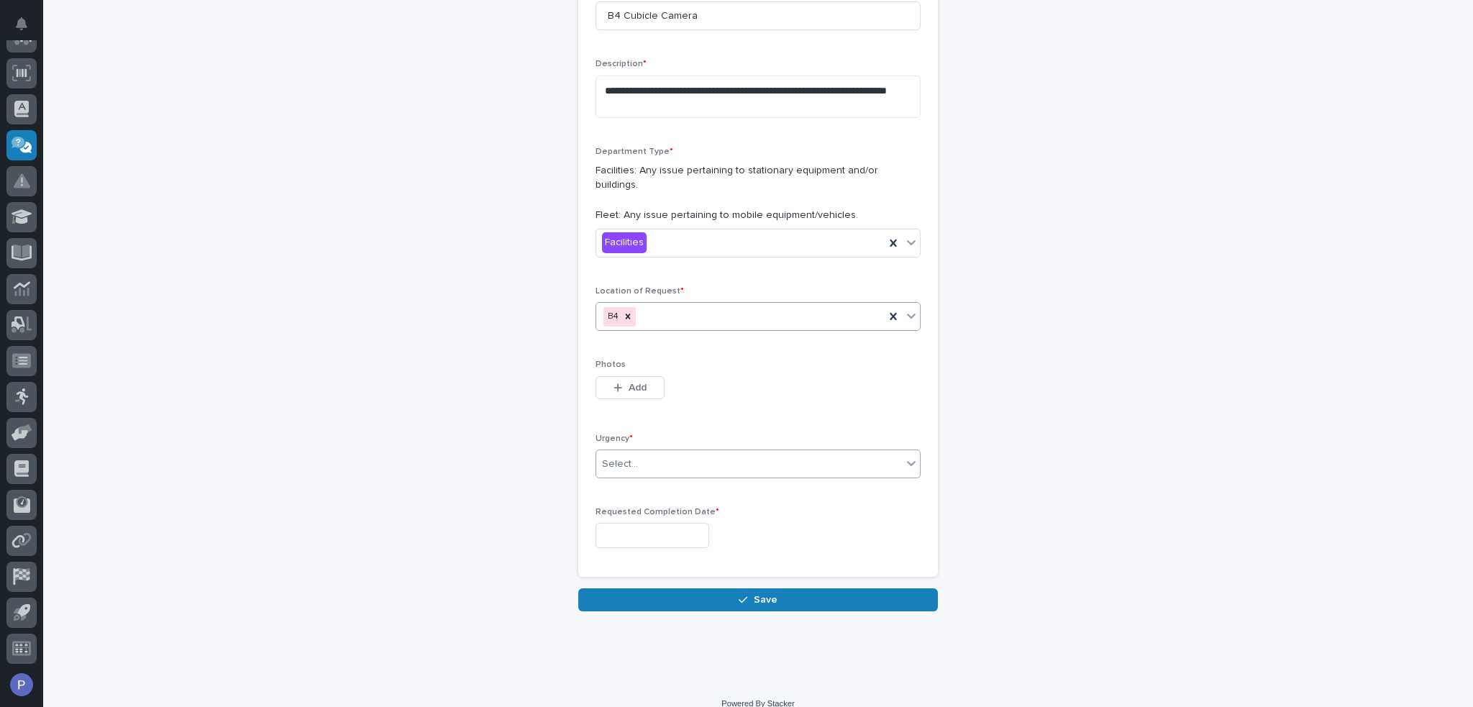
click at [907, 456] on icon at bounding box center [911, 463] width 14 height 14
click at [792, 500] on div "Hot" at bounding box center [752, 500] width 324 height 25
click at [696, 523] on input "text" at bounding box center [652, 535] width 114 height 25
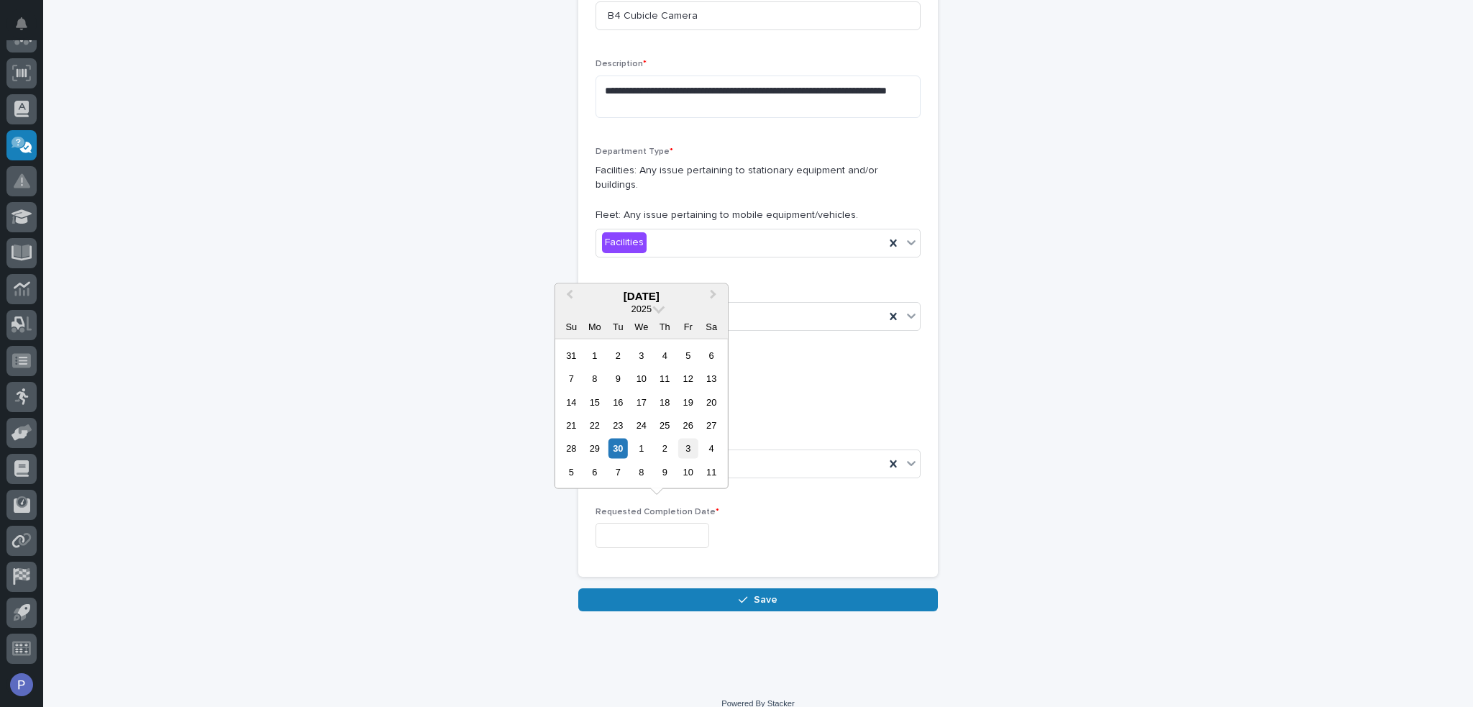
click at [690, 451] on div "3" at bounding box center [687, 448] width 19 height 19
type input "**********"
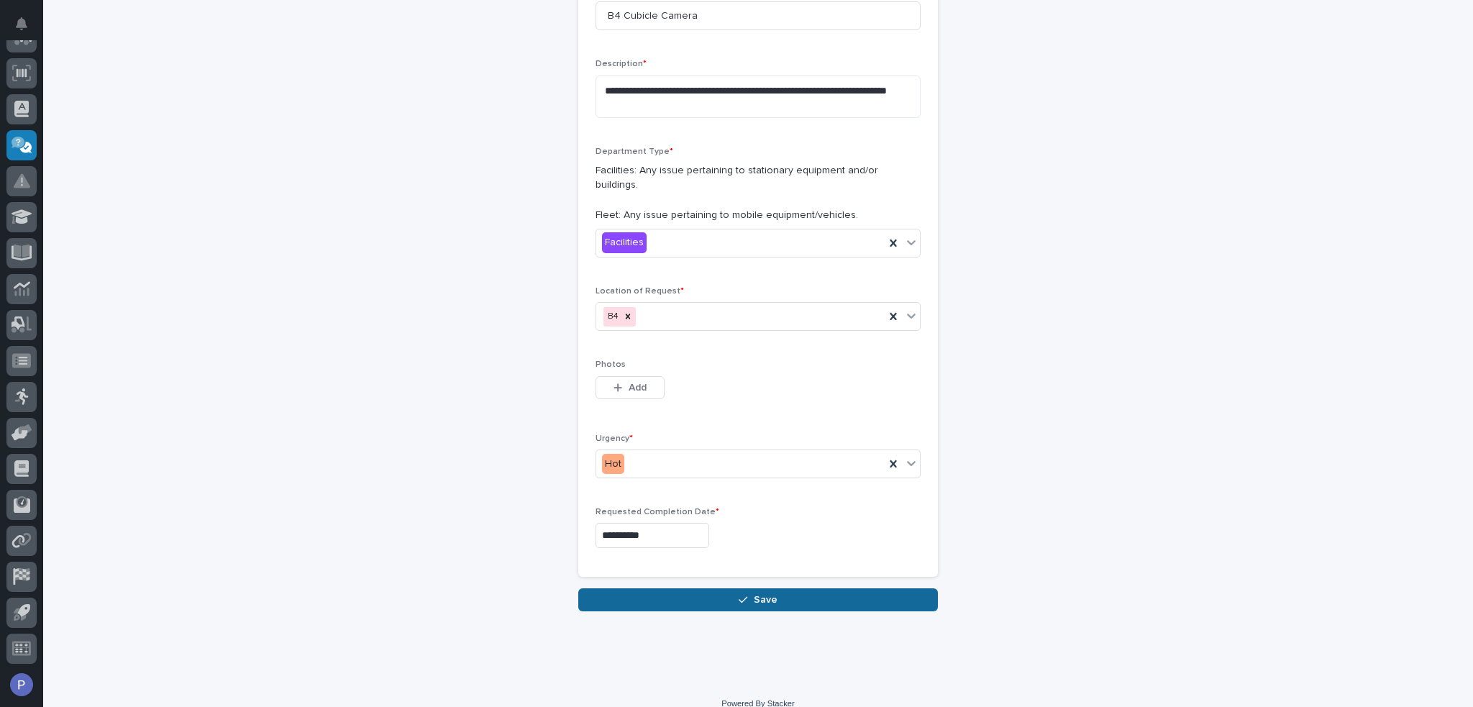
click at [791, 588] on button "Save" at bounding box center [758, 599] width 360 height 23
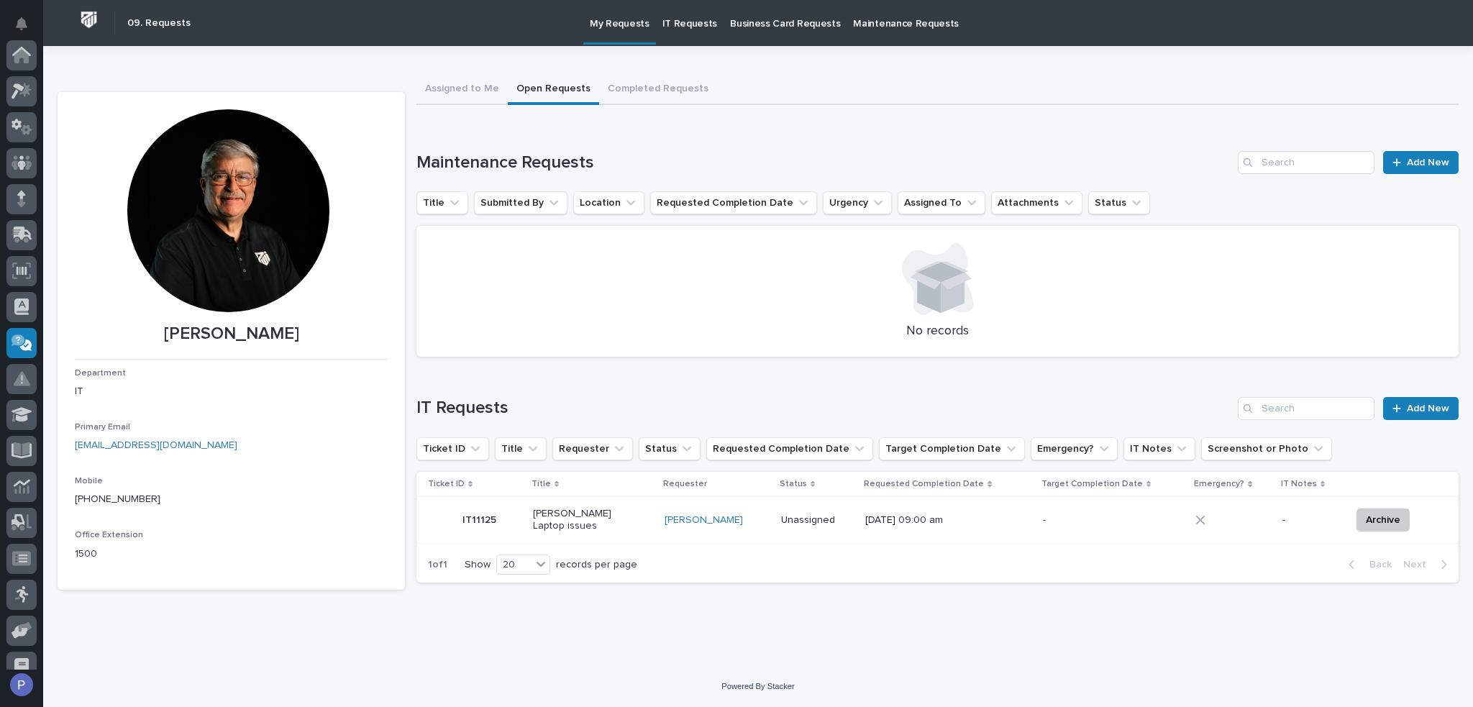
scroll to position [198, 0]
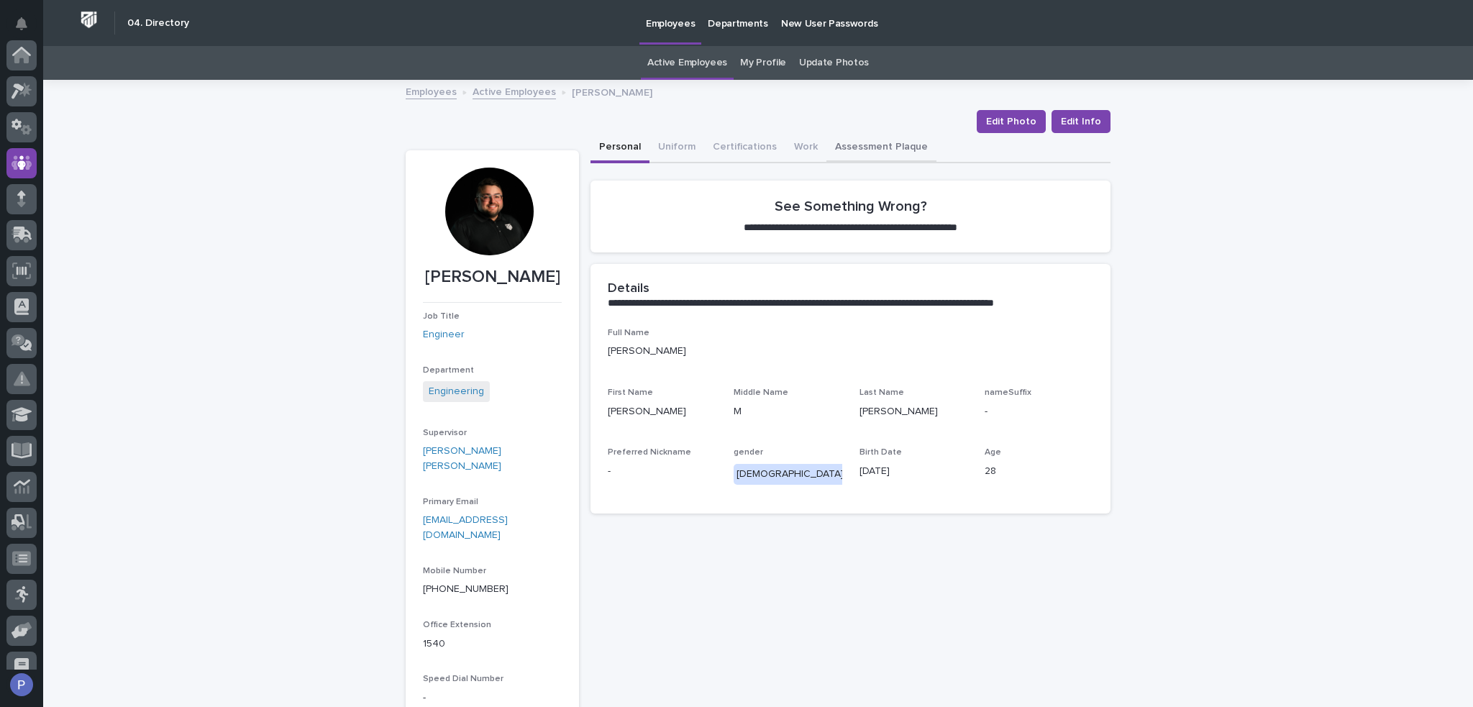
scroll to position [108, 0]
